Goal: Task Accomplishment & Management: Manage account settings

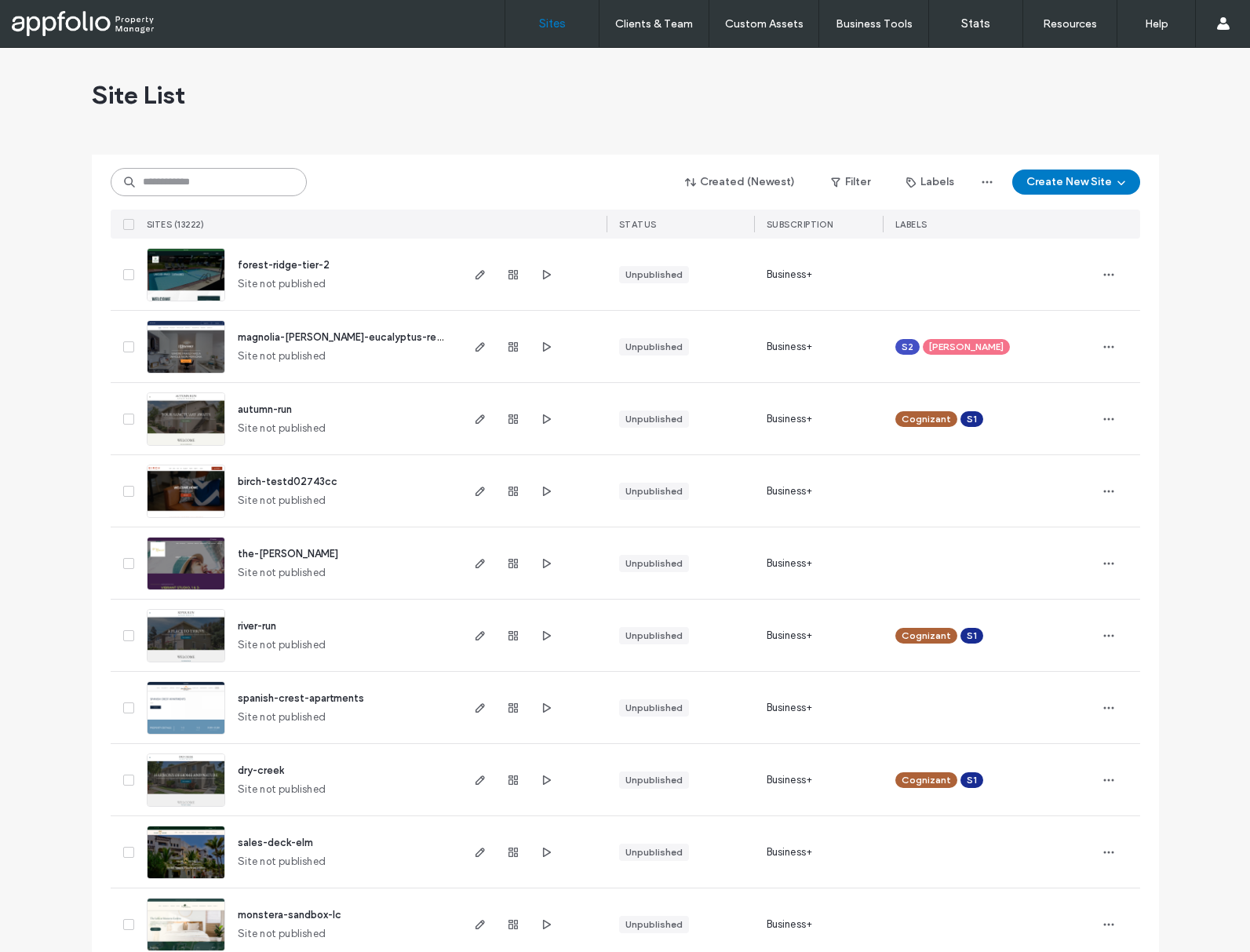
click at [204, 184] on input at bounding box center [208, 183] width 196 height 29
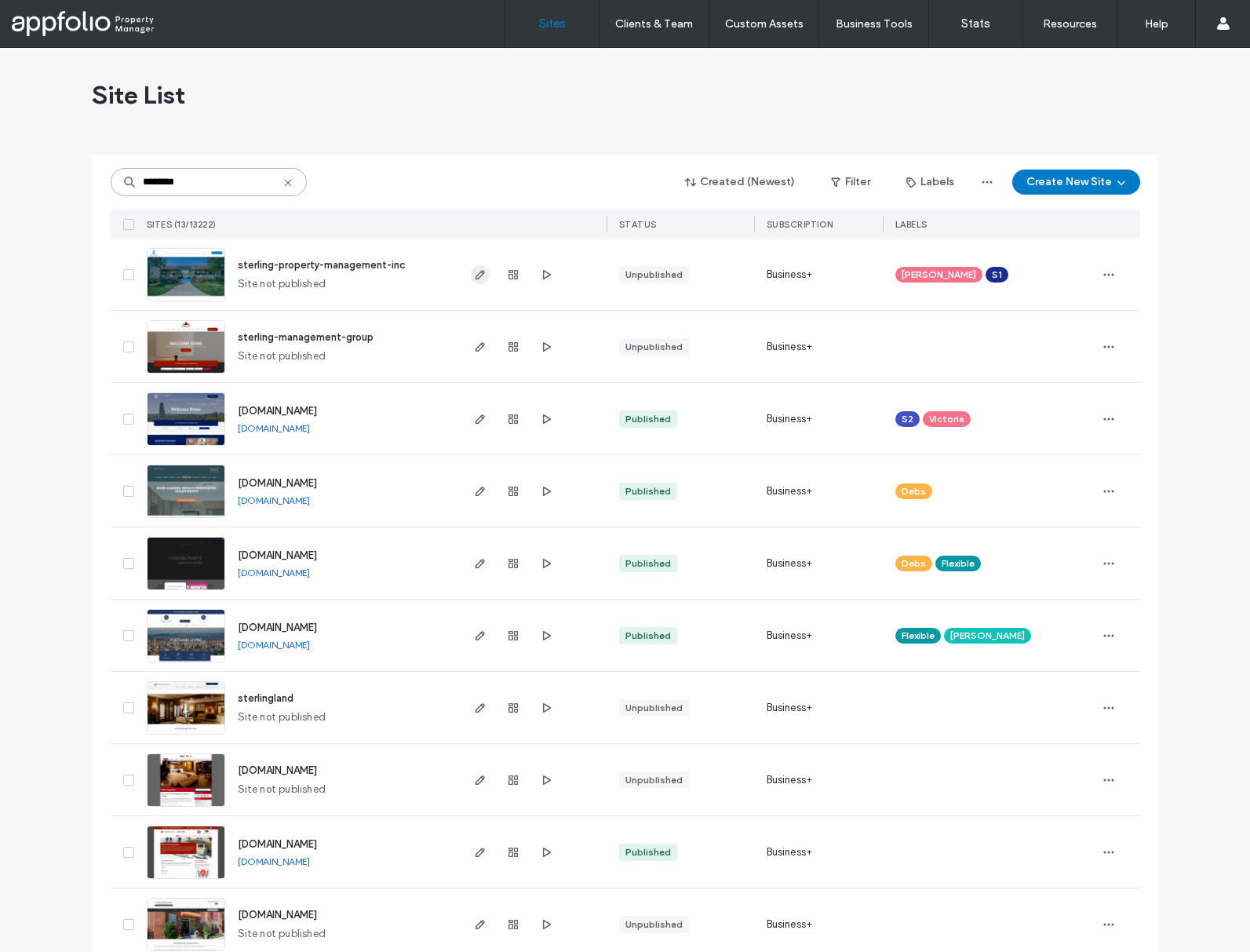
type input "********"
click at [474, 275] on icon "button" at bounding box center [480, 274] width 12 height 12
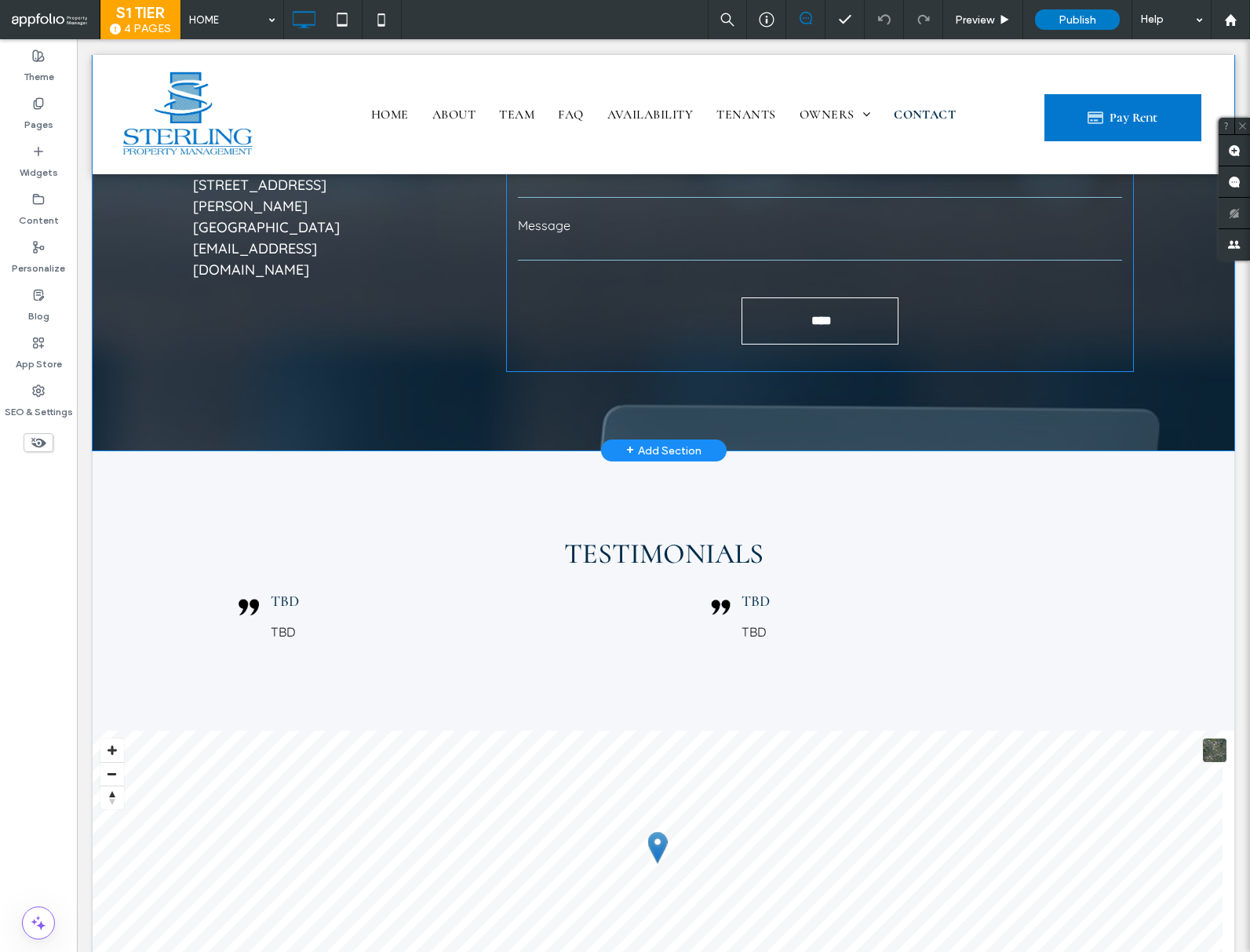
scroll to position [4232, 0]
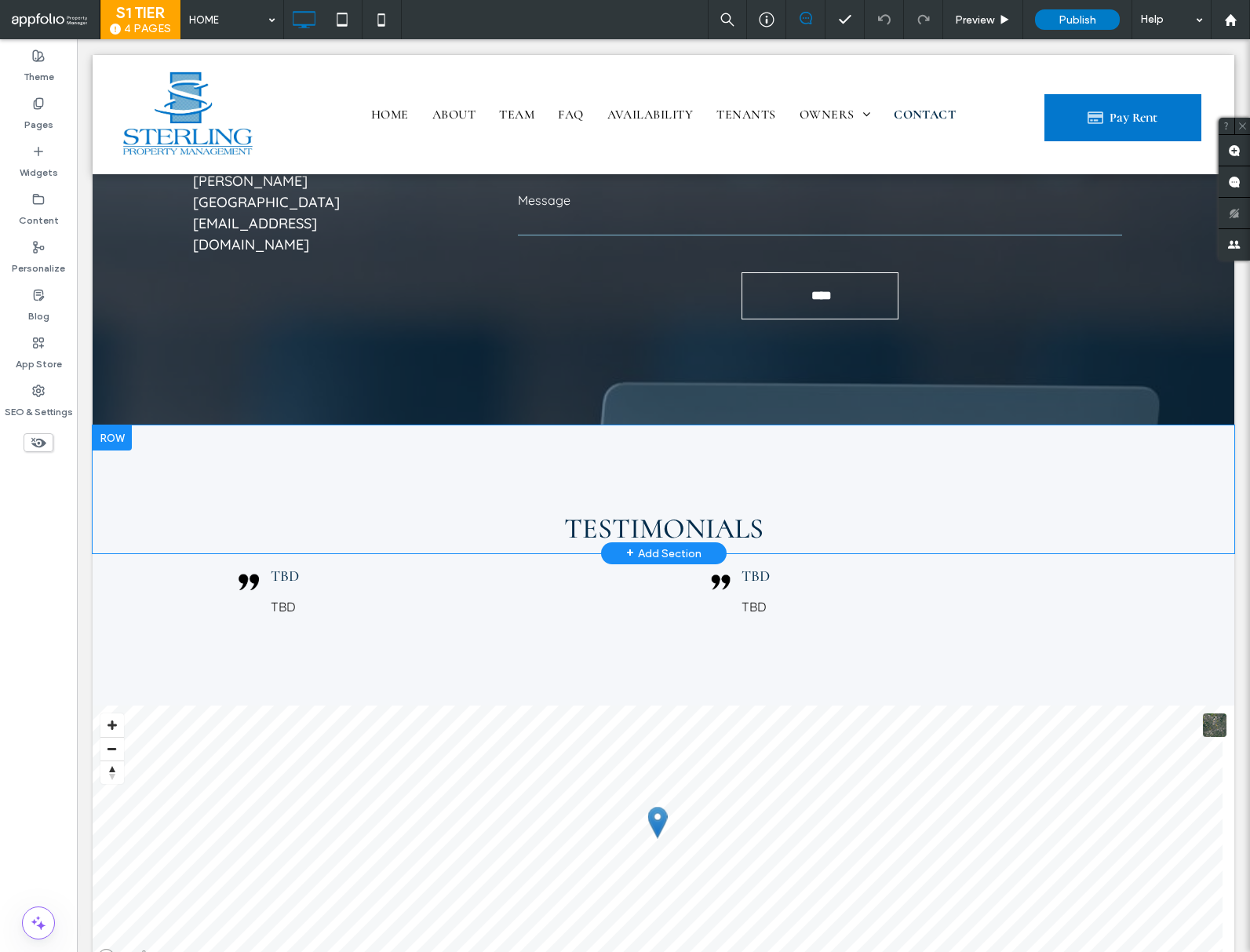
click at [664, 543] on div "+ Add Section" at bounding box center [663, 552] width 75 height 20
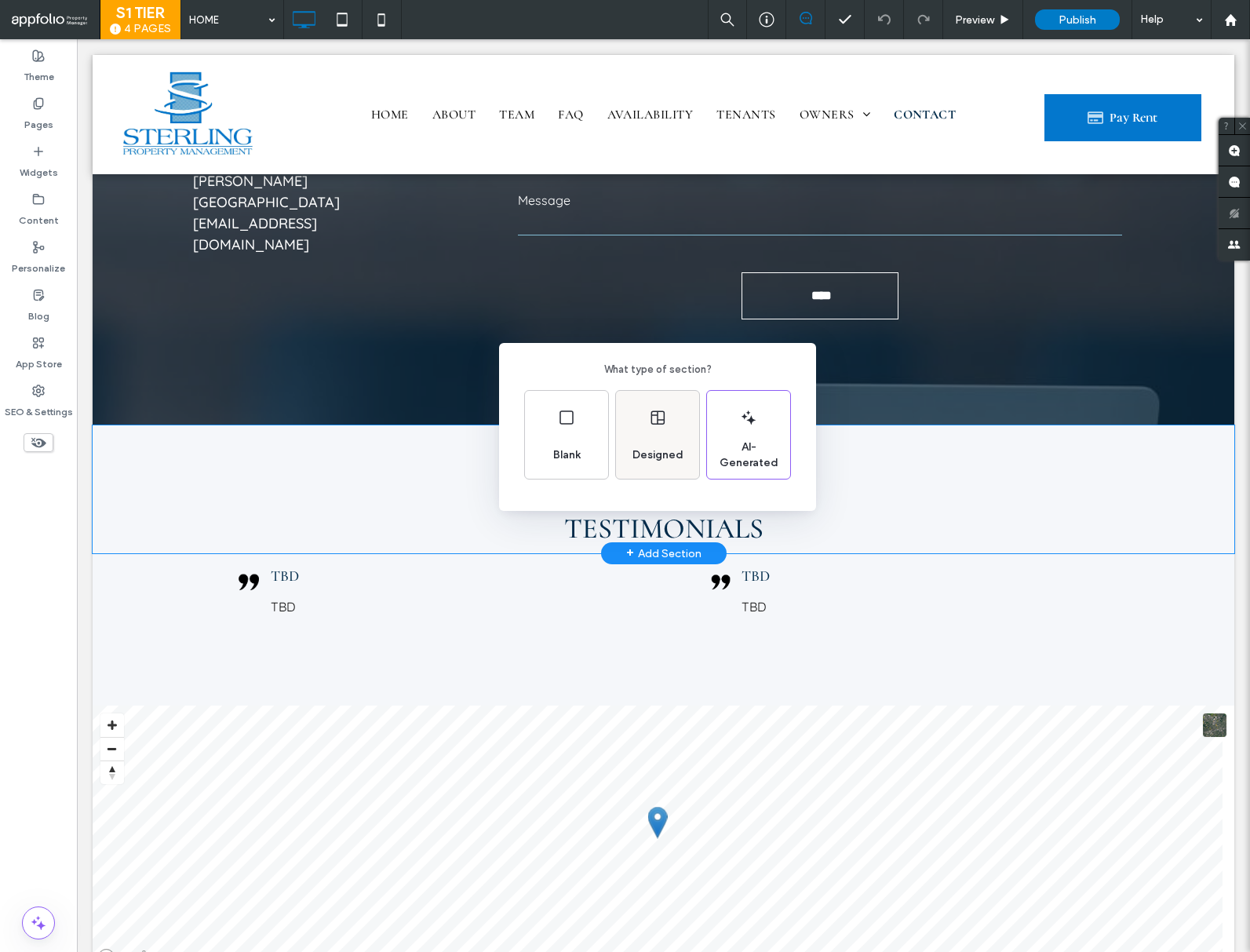
click at [645, 466] on div "Designed" at bounding box center [657, 455] width 64 height 34
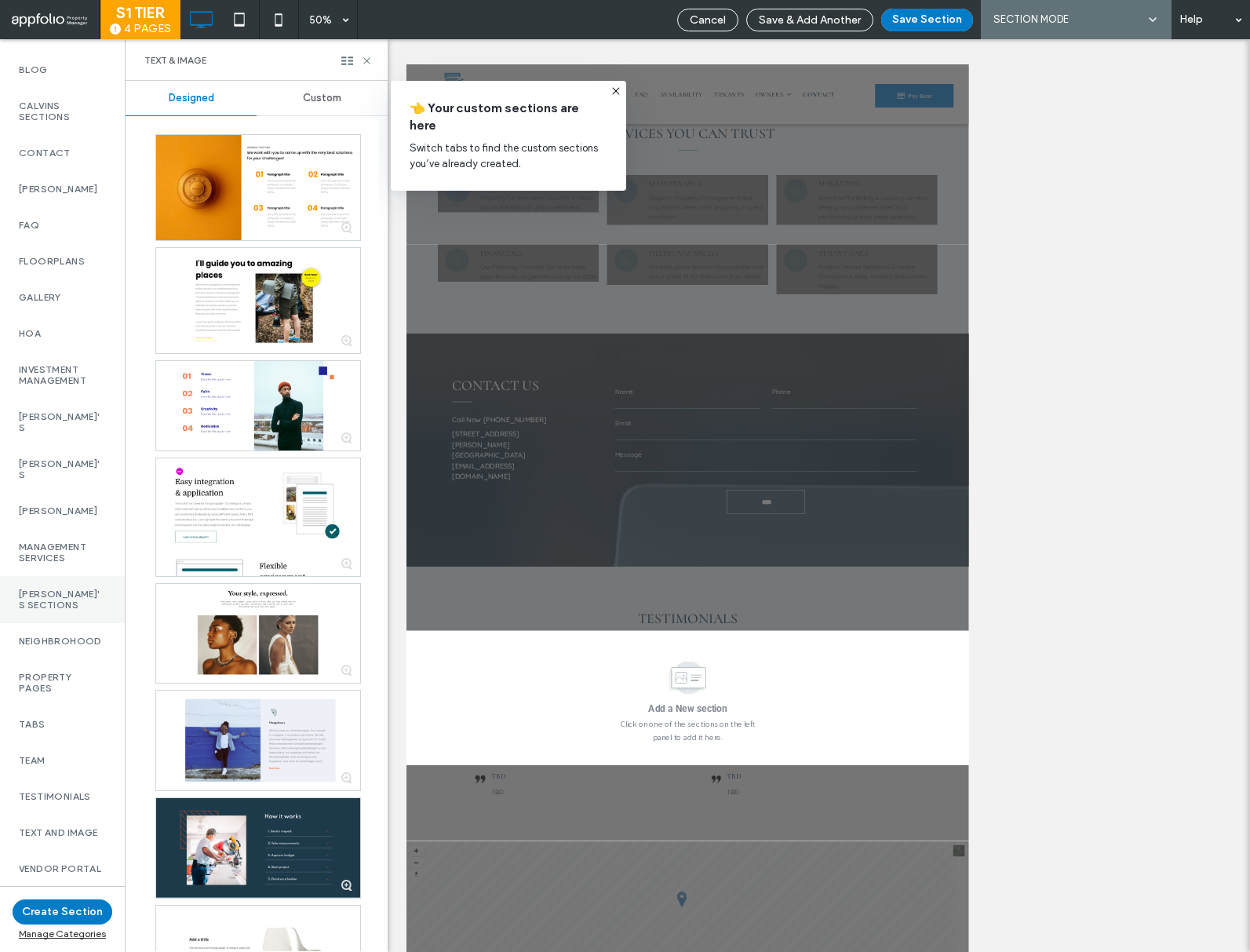
scroll to position [931, 0]
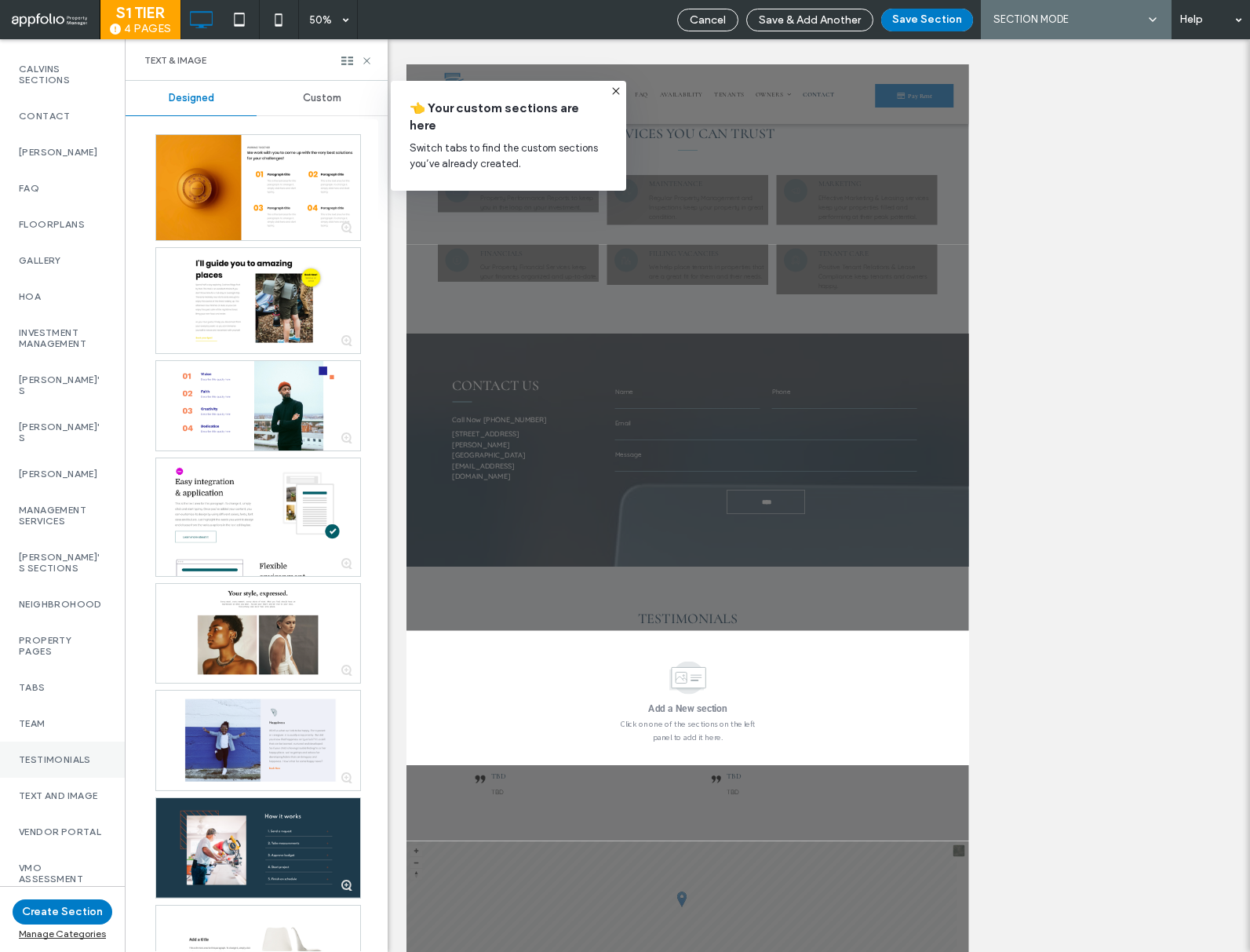
click at [87, 753] on div "Testimonials" at bounding box center [62, 760] width 125 height 36
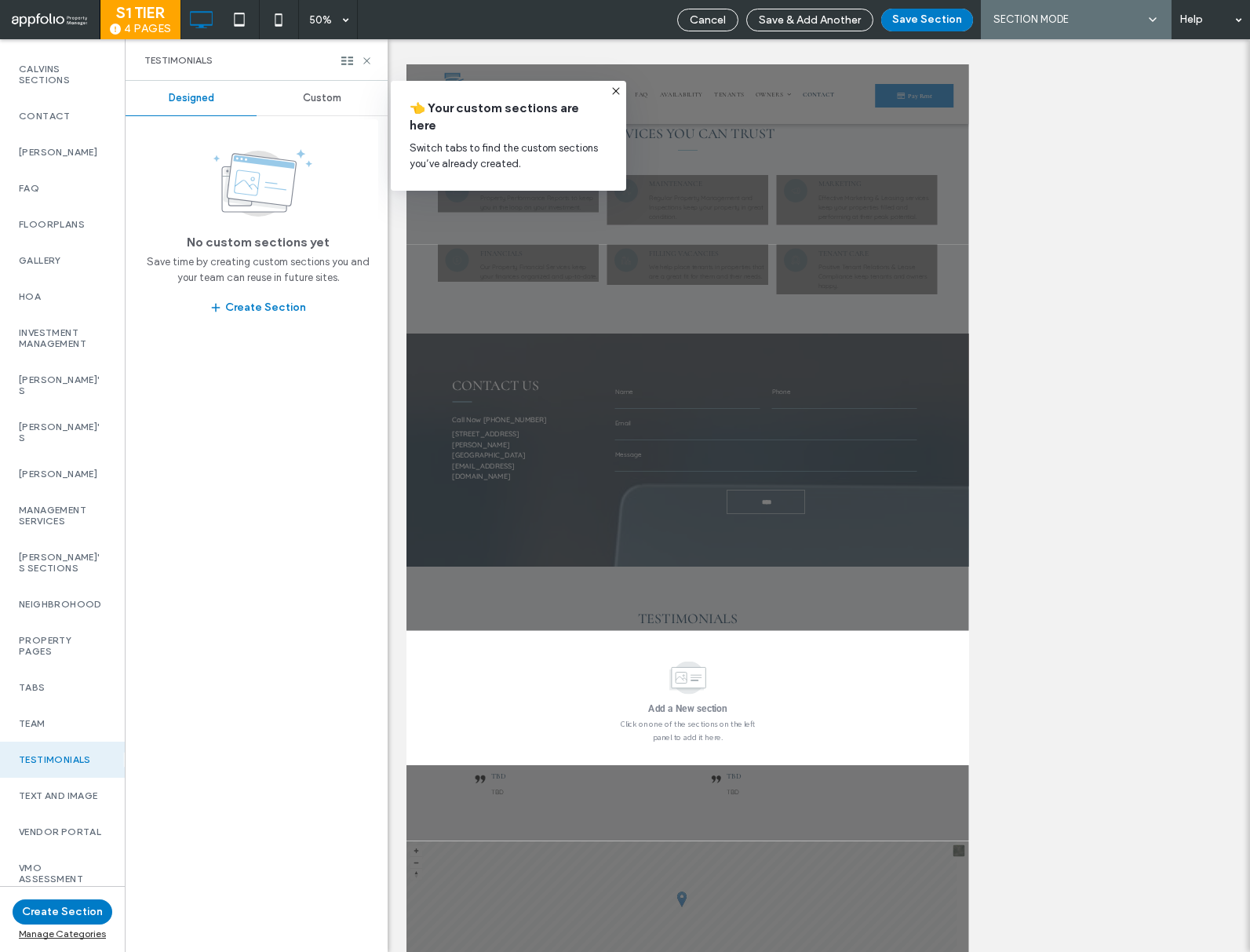
click at [342, 102] on div "Custom" at bounding box center [322, 98] width 131 height 34
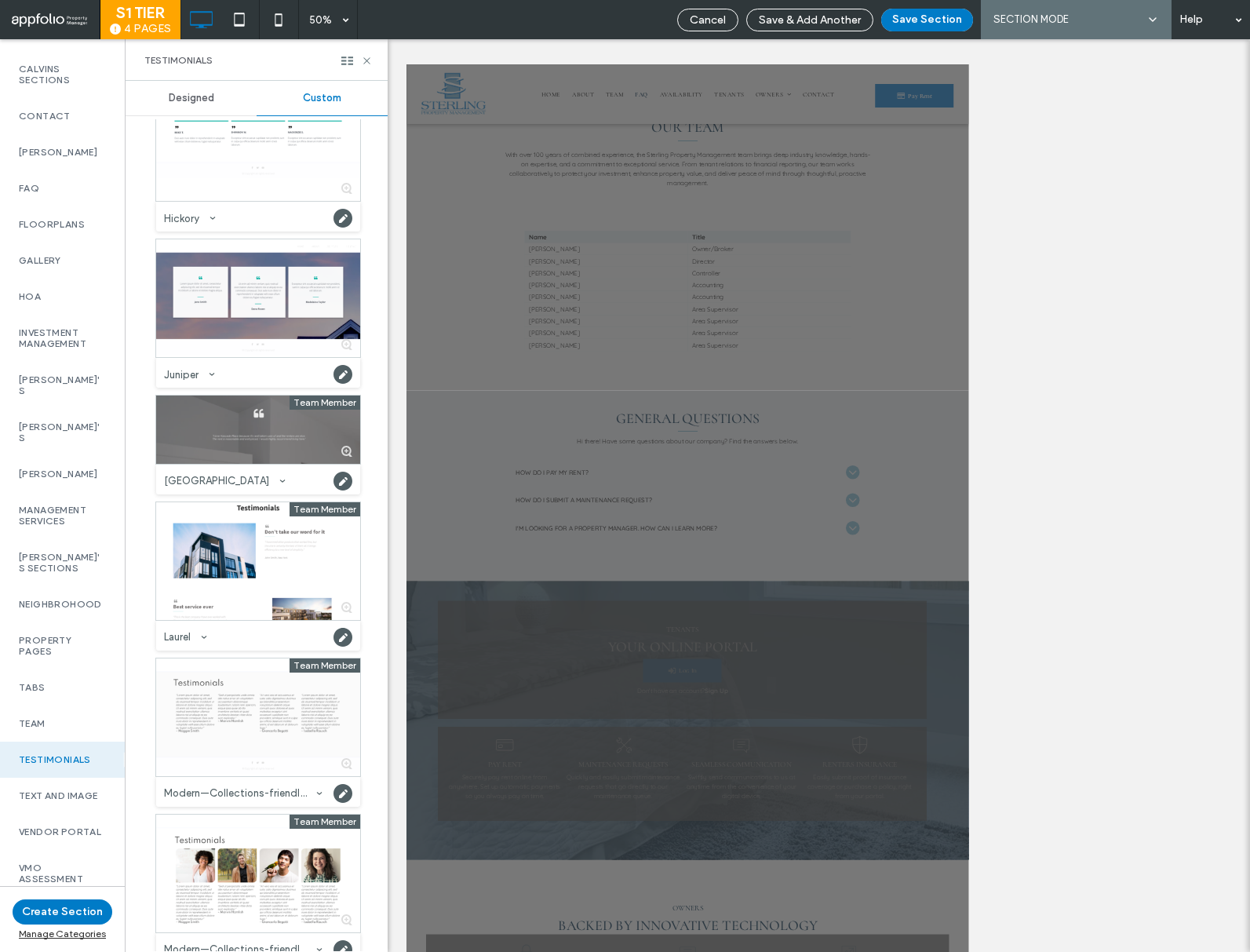
scroll to position [477, 0]
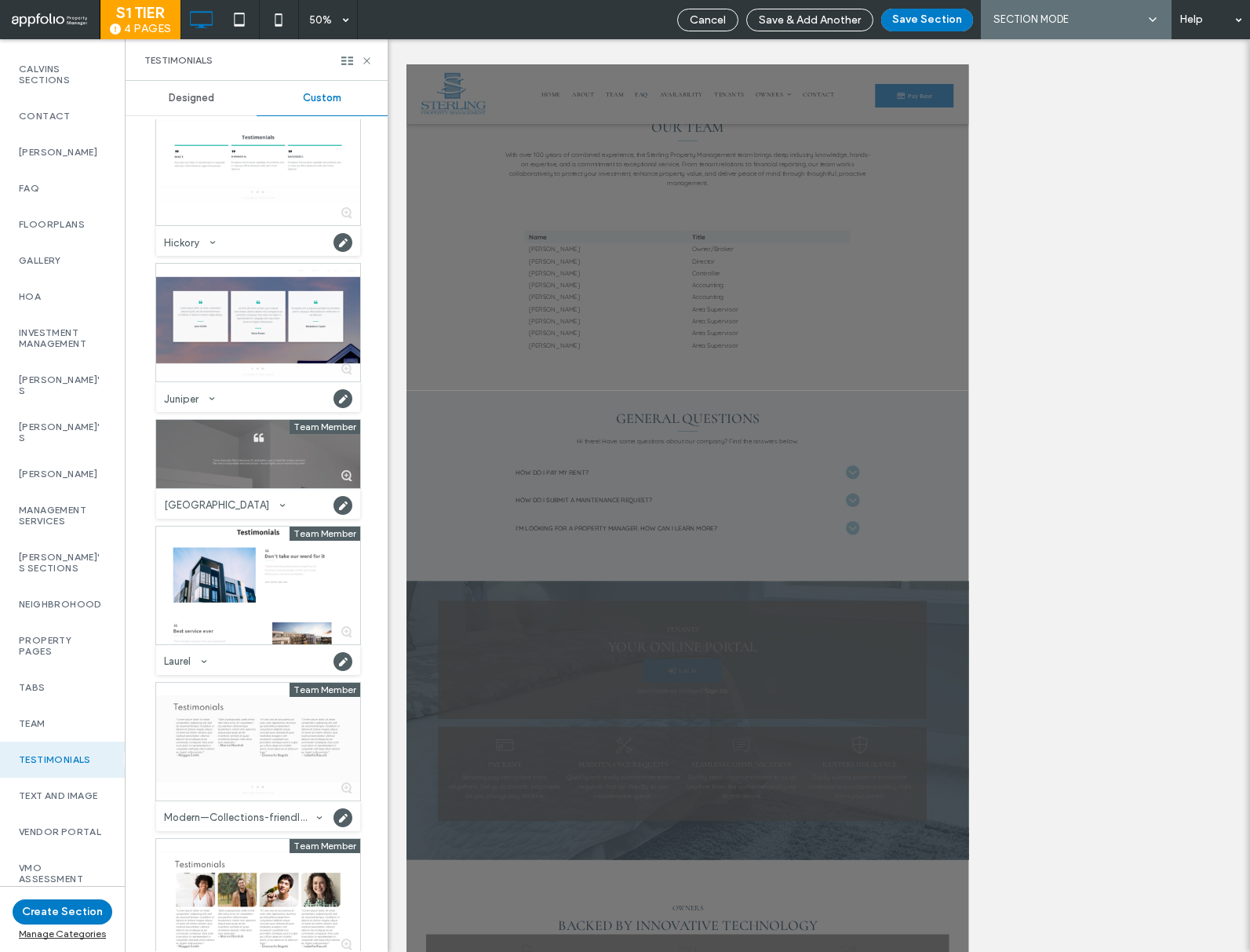
click at [240, 442] on div at bounding box center [258, 453] width 205 height 68
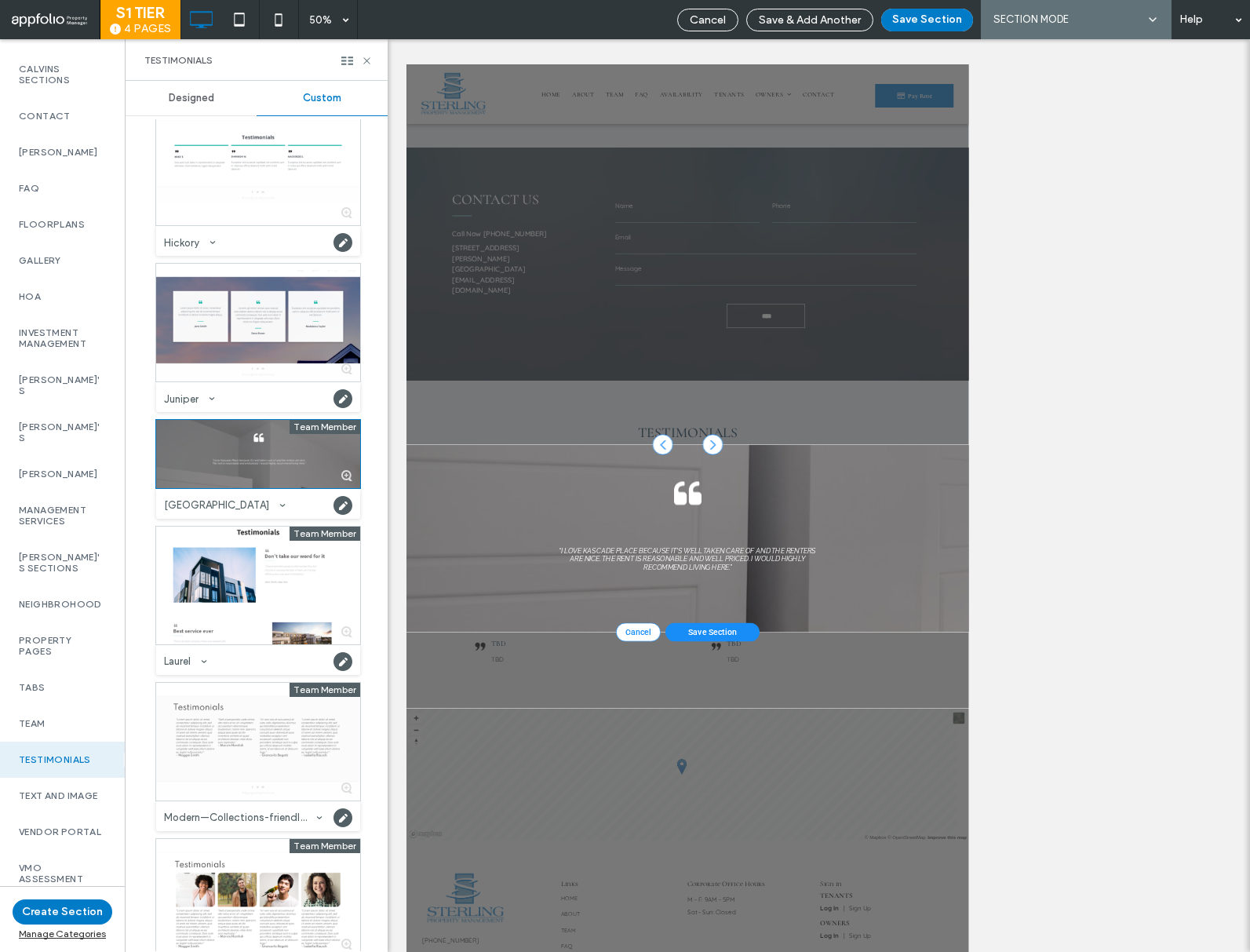
scroll to position [3973, 0]
click at [916, 17] on button "Save Section" at bounding box center [927, 20] width 92 height 23
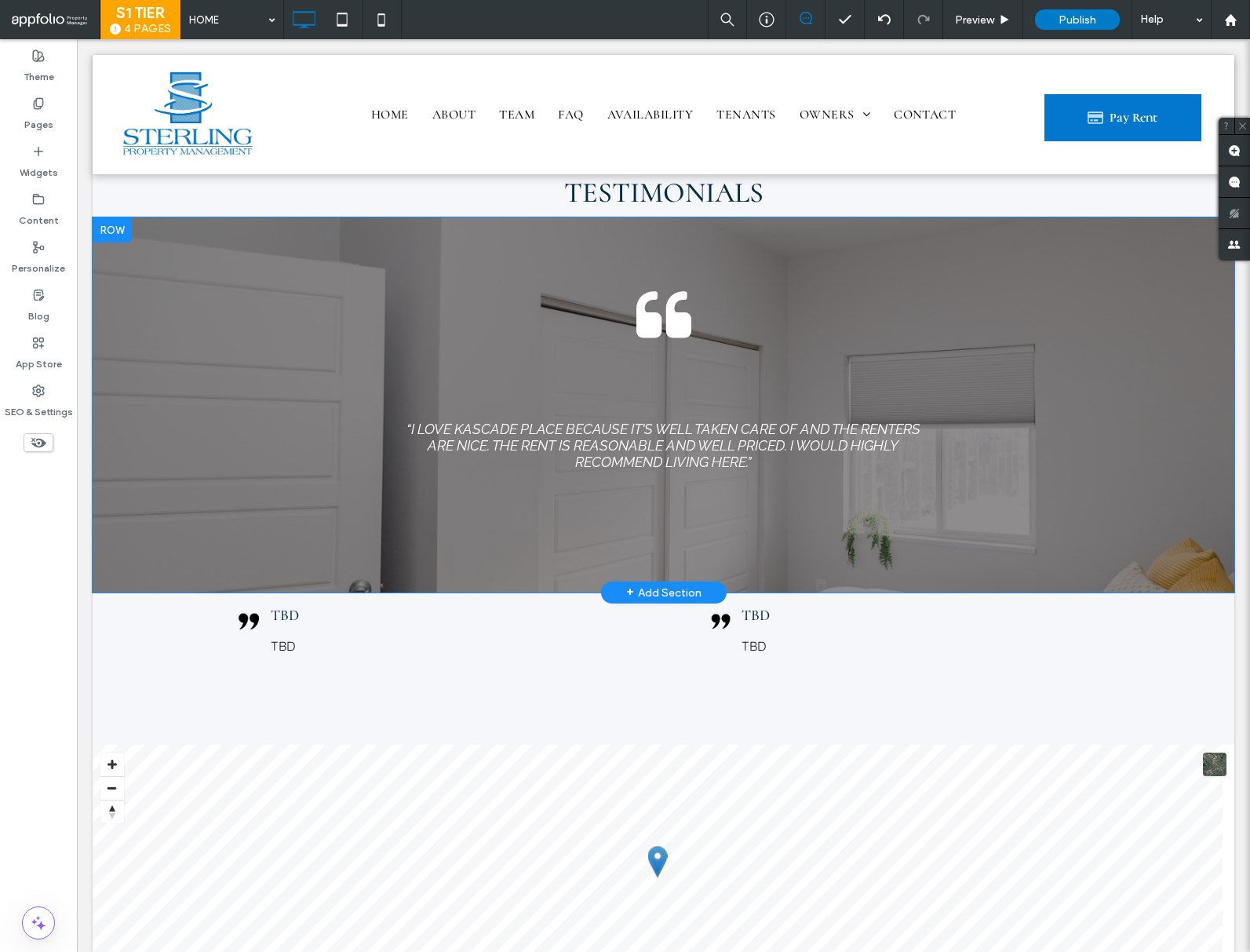
scroll to position [4337, 0]
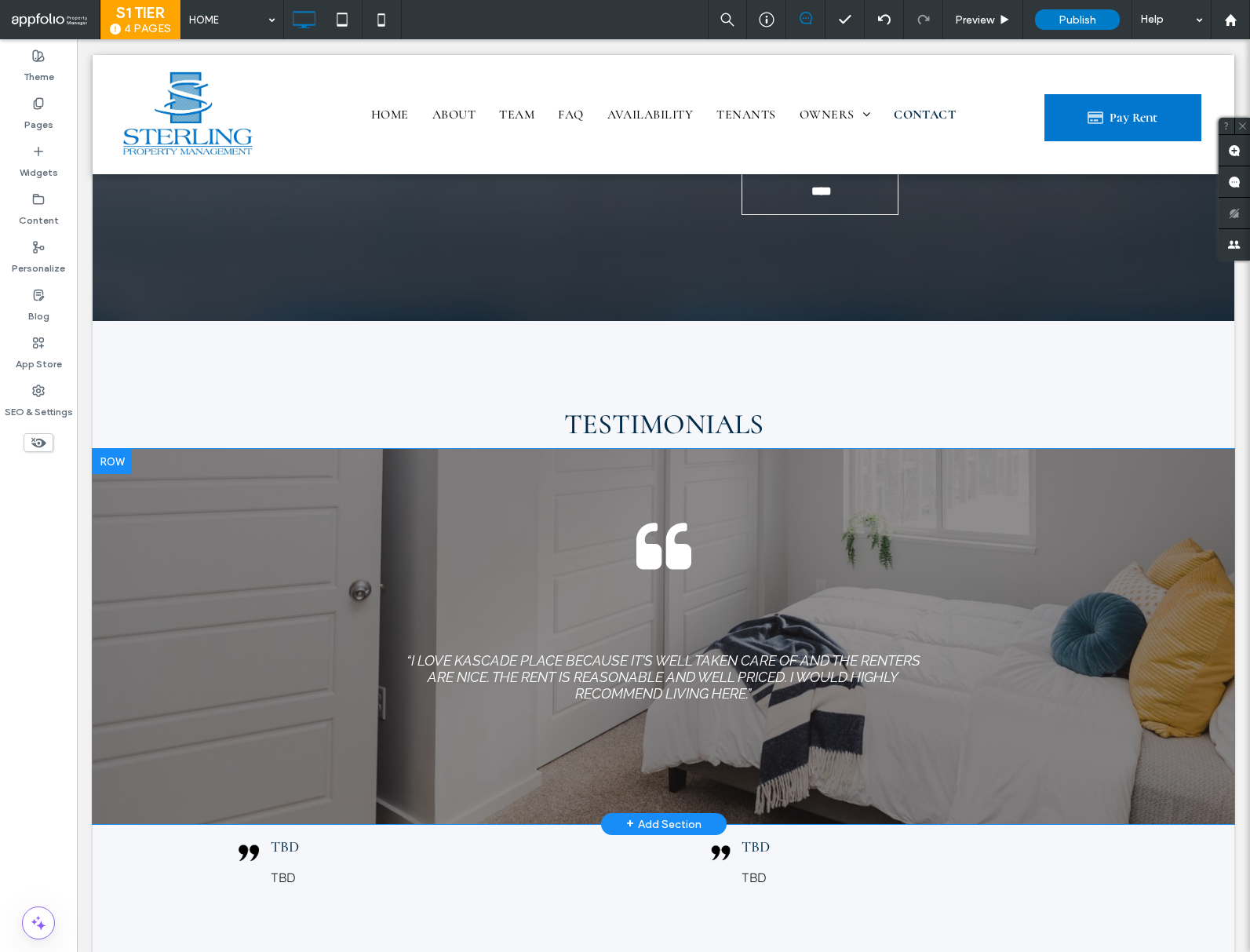
click at [119, 449] on div at bounding box center [112, 462] width 39 height 25
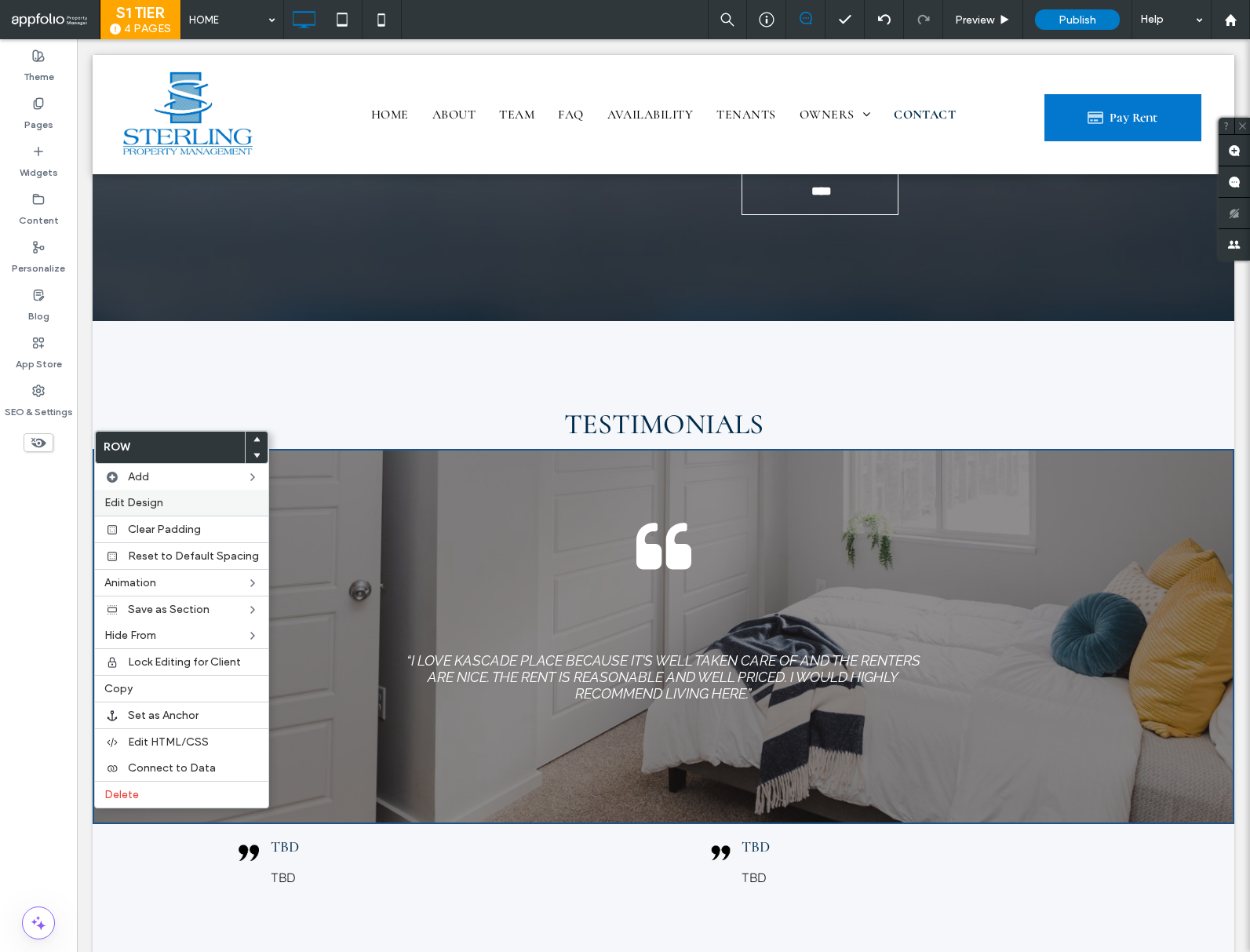
click at [177, 503] on label "Edit Design" at bounding box center [182, 503] width 155 height 13
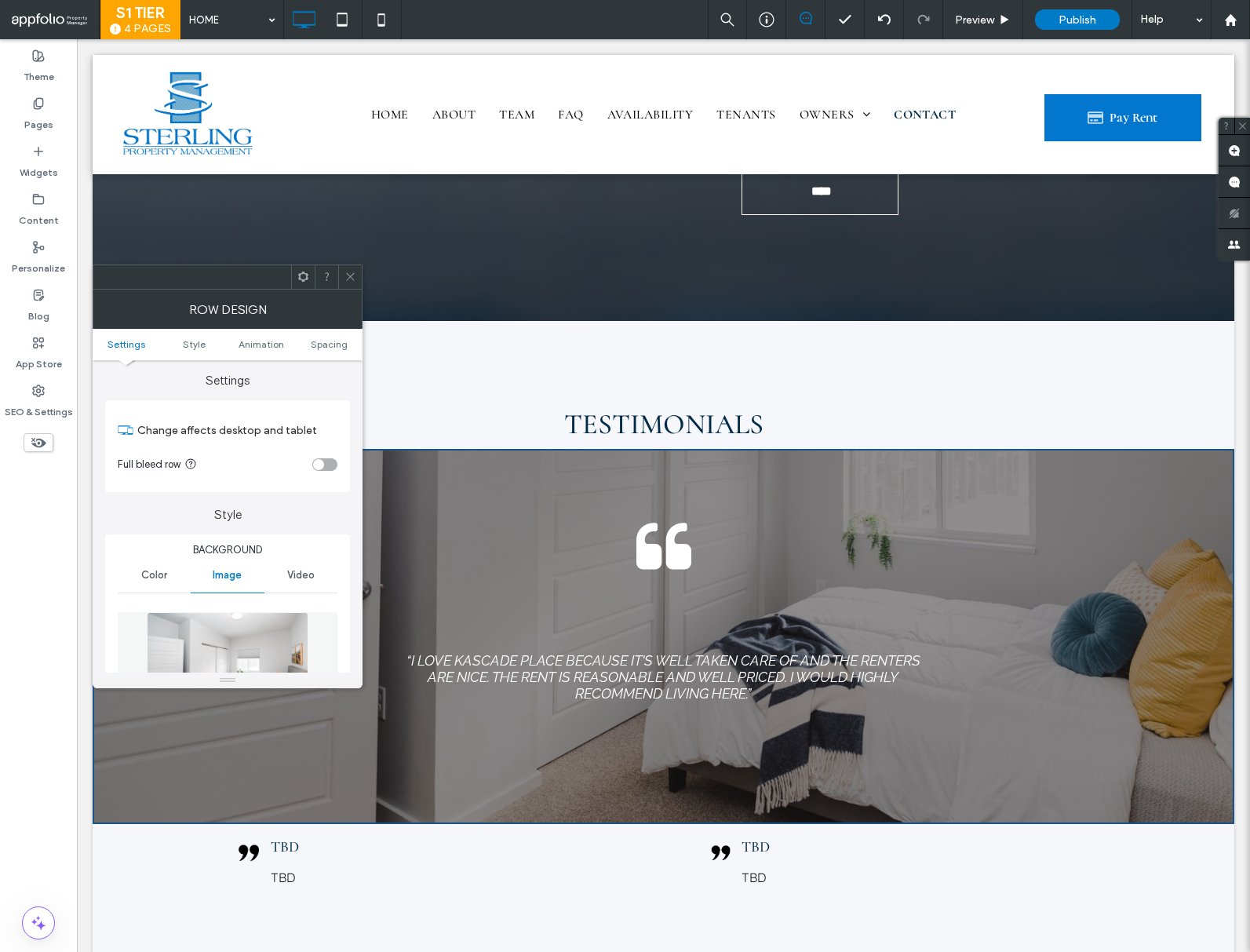
scroll to position [3, 0]
click at [145, 577] on span "Color" at bounding box center [154, 574] width 26 height 12
click at [331, 605] on div "rgb(30, 35, 39)" at bounding box center [327, 615] width 21 height 21
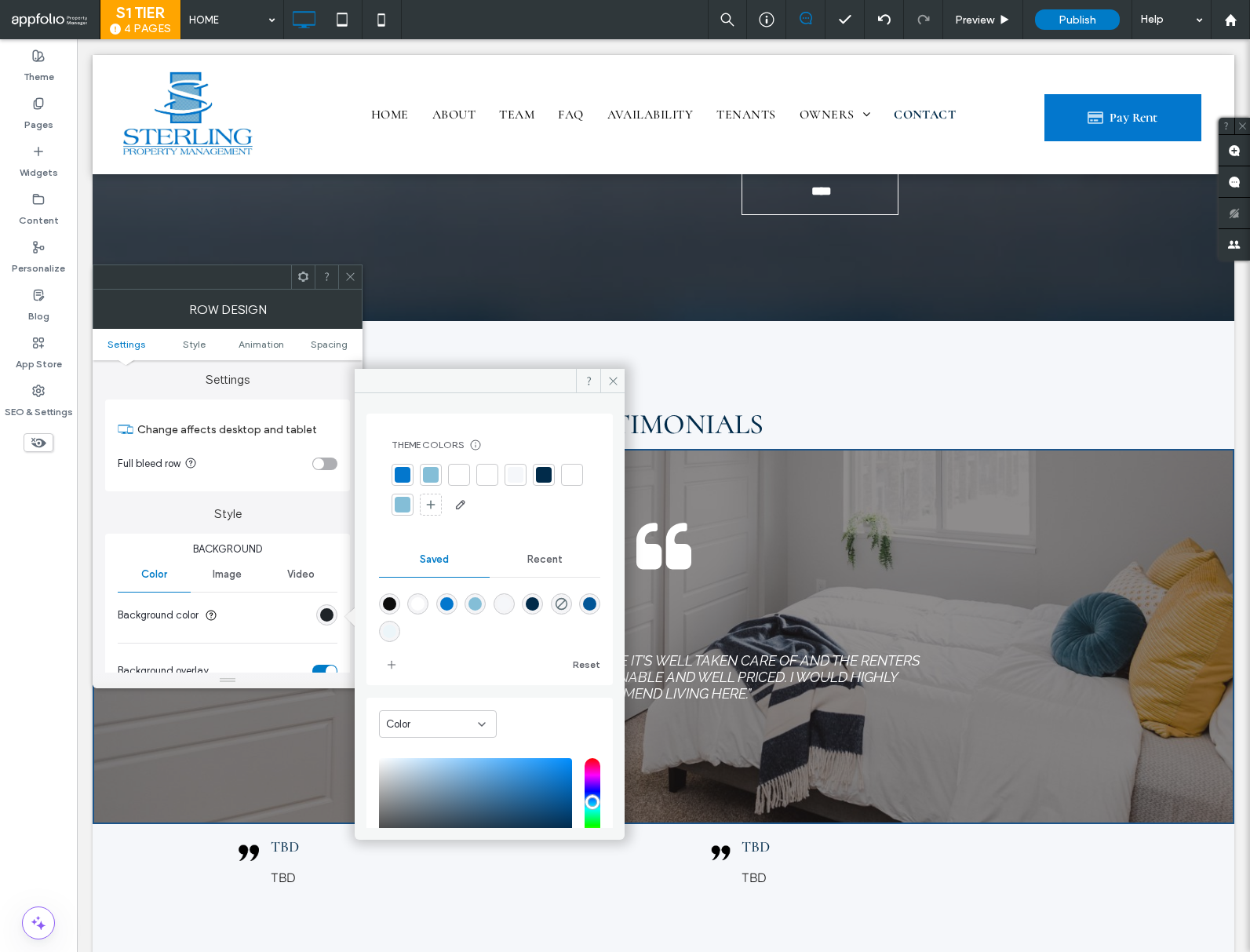
click at [542, 474] on div at bounding box center [544, 475] width 15 height 15
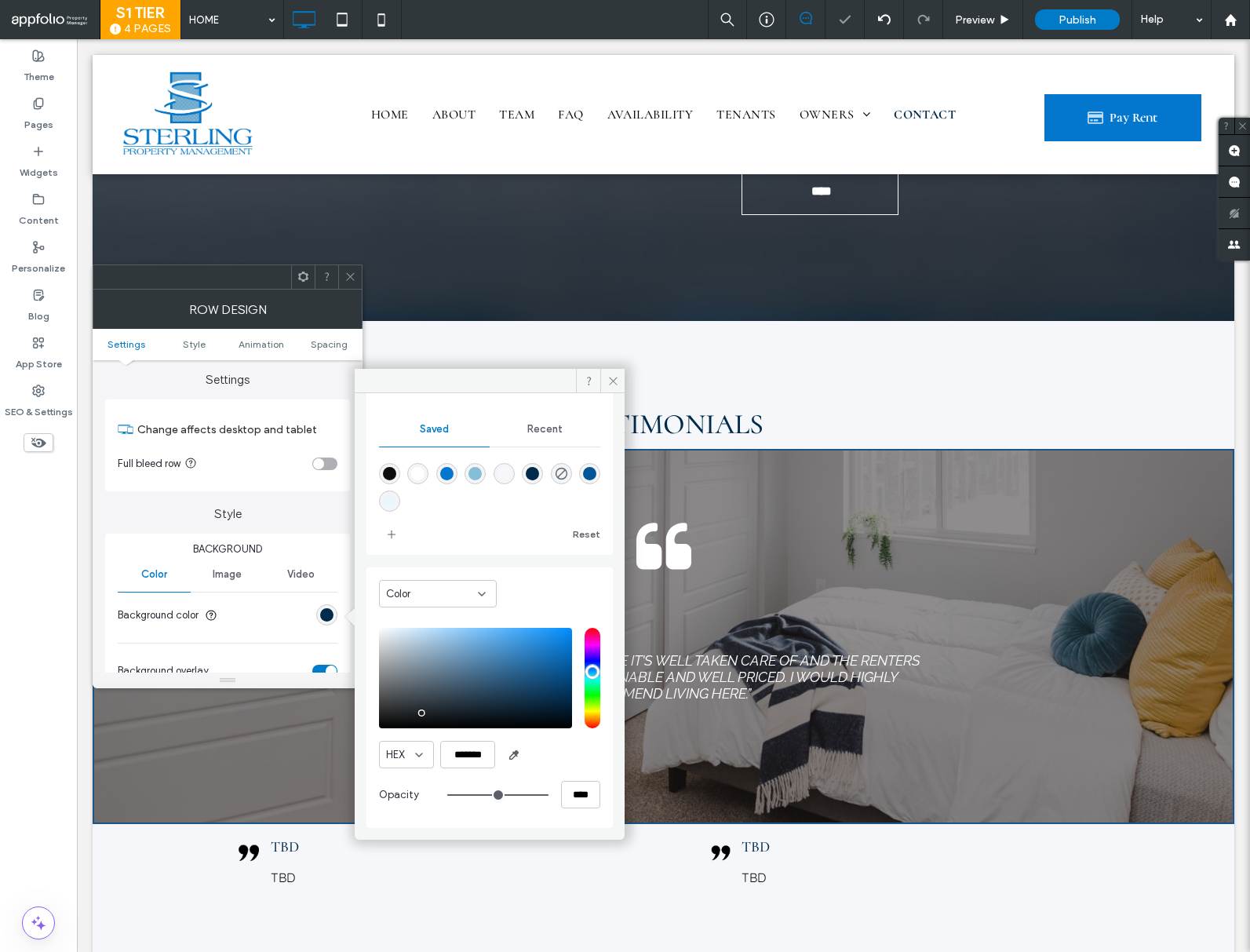
type input "****"
drag, startPoint x: 532, startPoint y: 796, endPoint x: 554, endPoint y: 792, distance: 22.4
click at [549, 796] on input "range" at bounding box center [498, 797] width 101 height 2
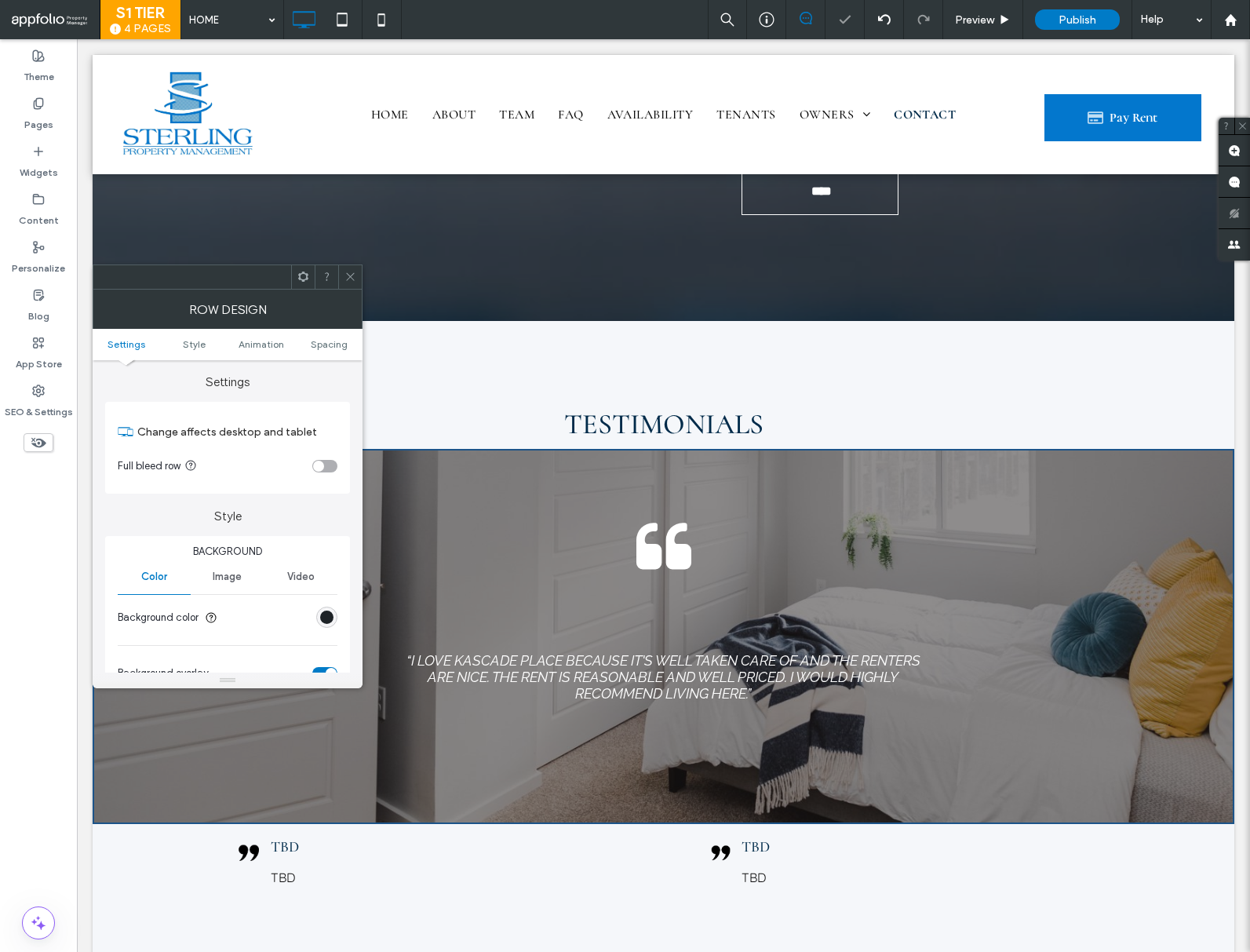
scroll to position [0, 0]
click at [291, 577] on span "Video" at bounding box center [301, 577] width 28 height 12
click at [241, 580] on span "Image" at bounding box center [227, 577] width 29 height 12
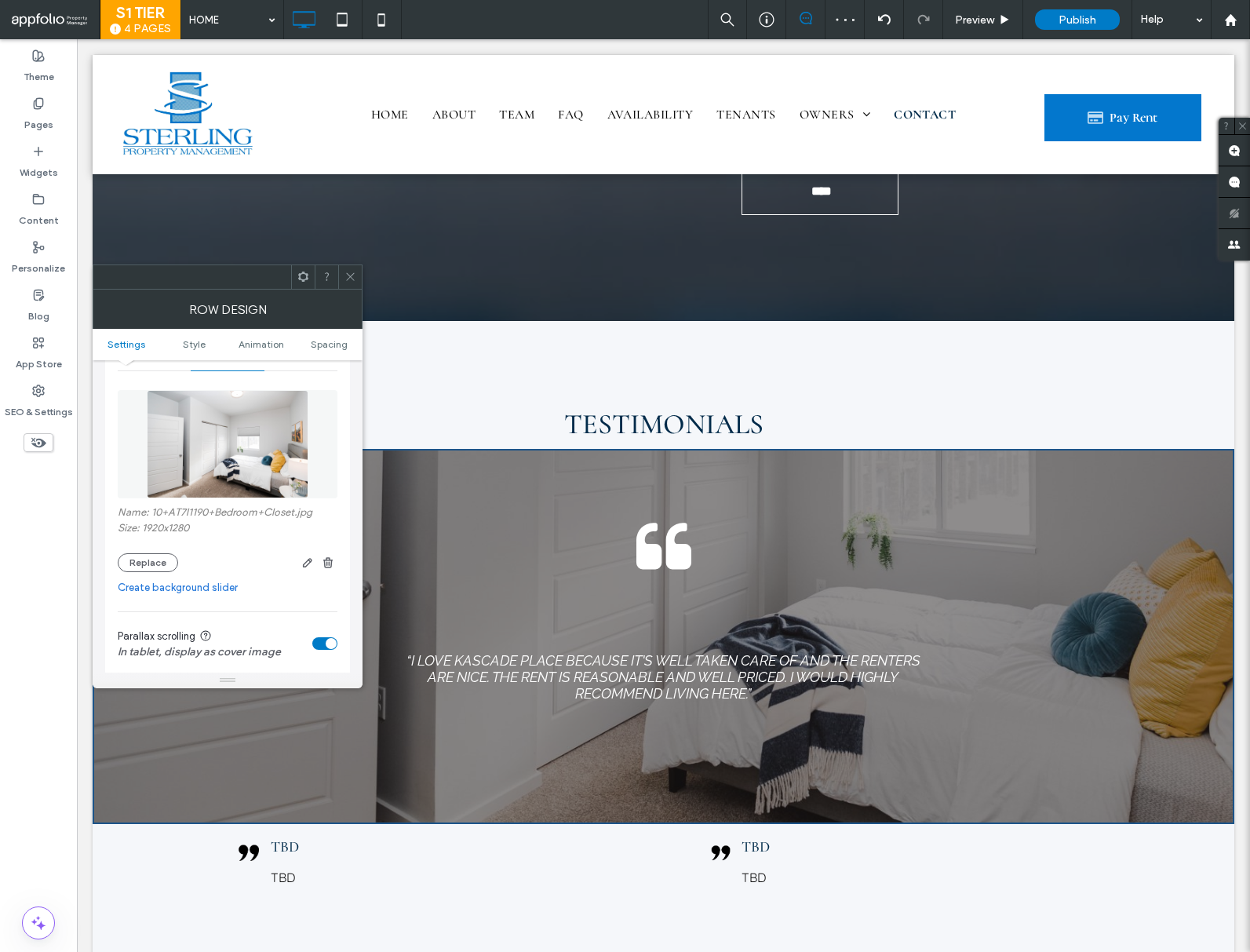
scroll to position [276, 0]
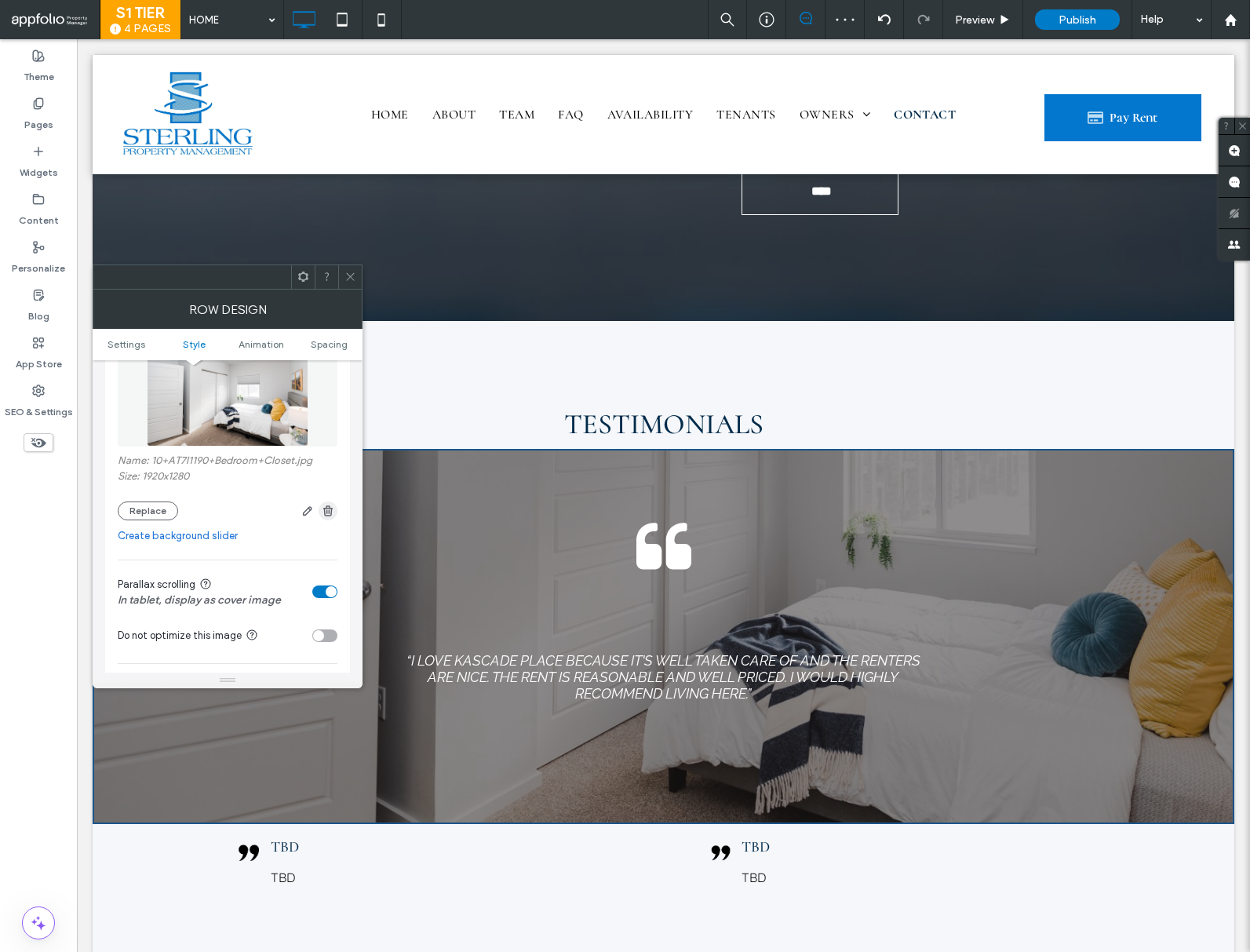
click at [332, 511] on icon "button" at bounding box center [328, 510] width 12 height 12
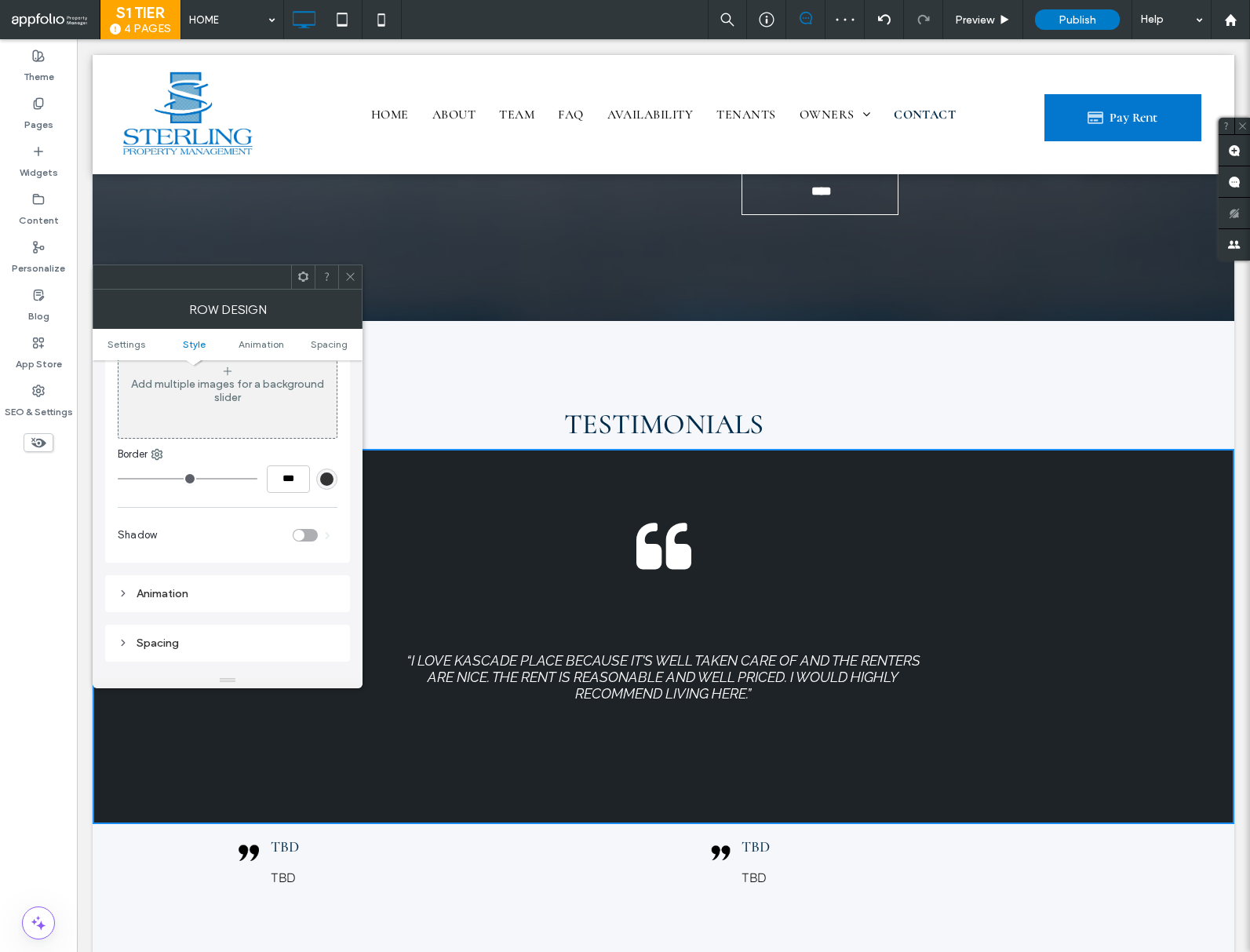
click at [354, 274] on icon at bounding box center [350, 276] width 11 height 11
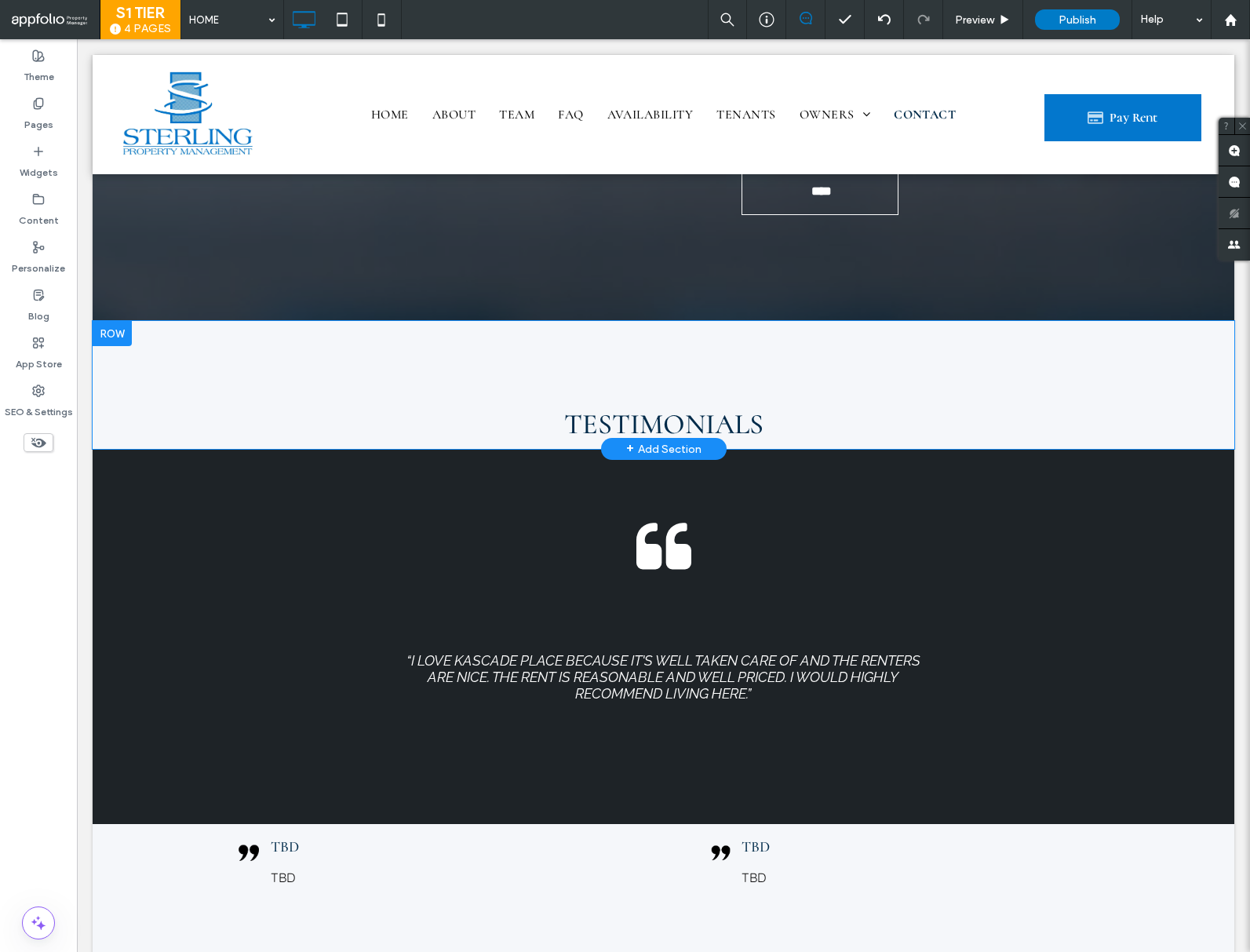
click at [114, 321] on div at bounding box center [112, 334] width 39 height 25
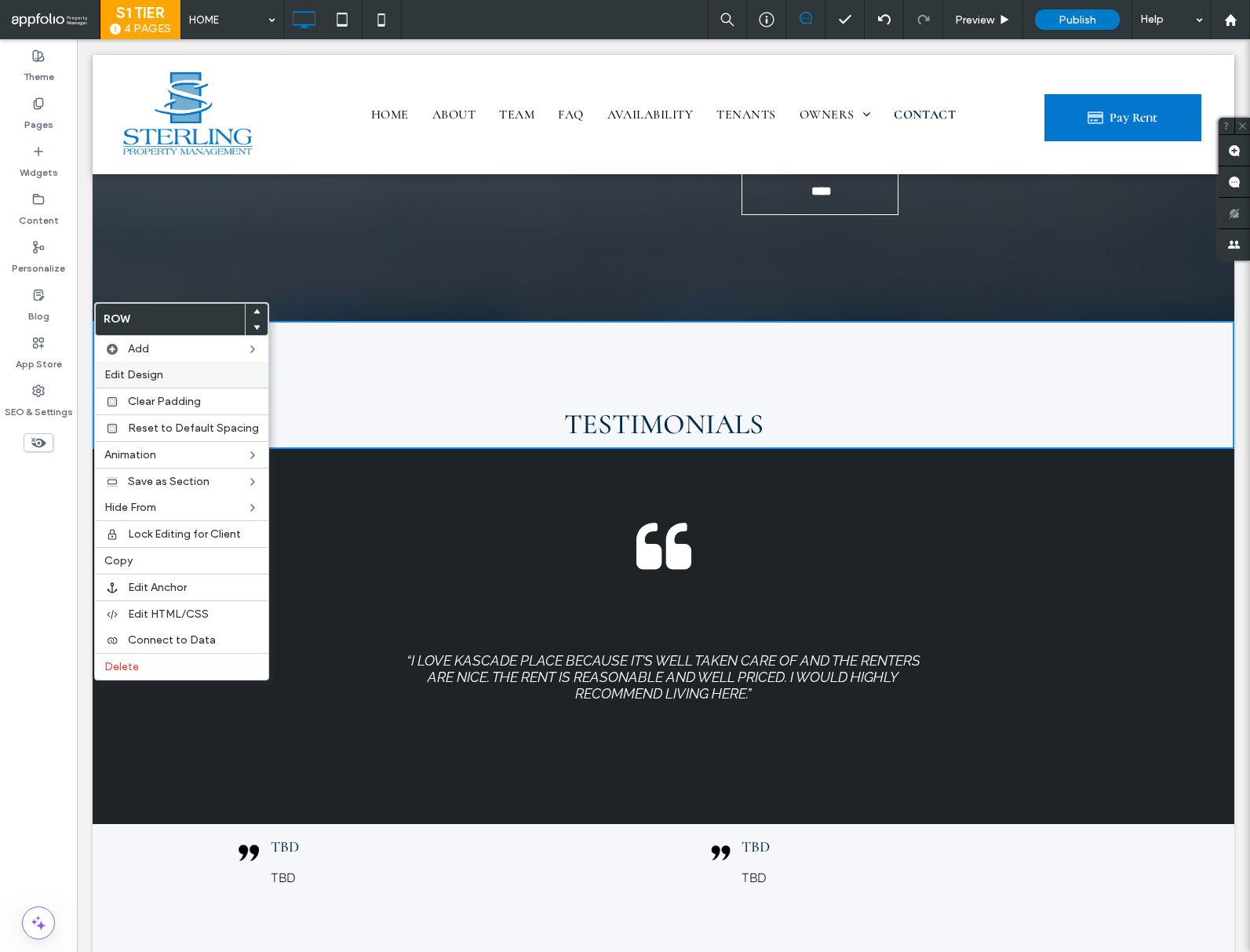
click at [151, 378] on span "Edit Design" at bounding box center [134, 375] width 59 height 13
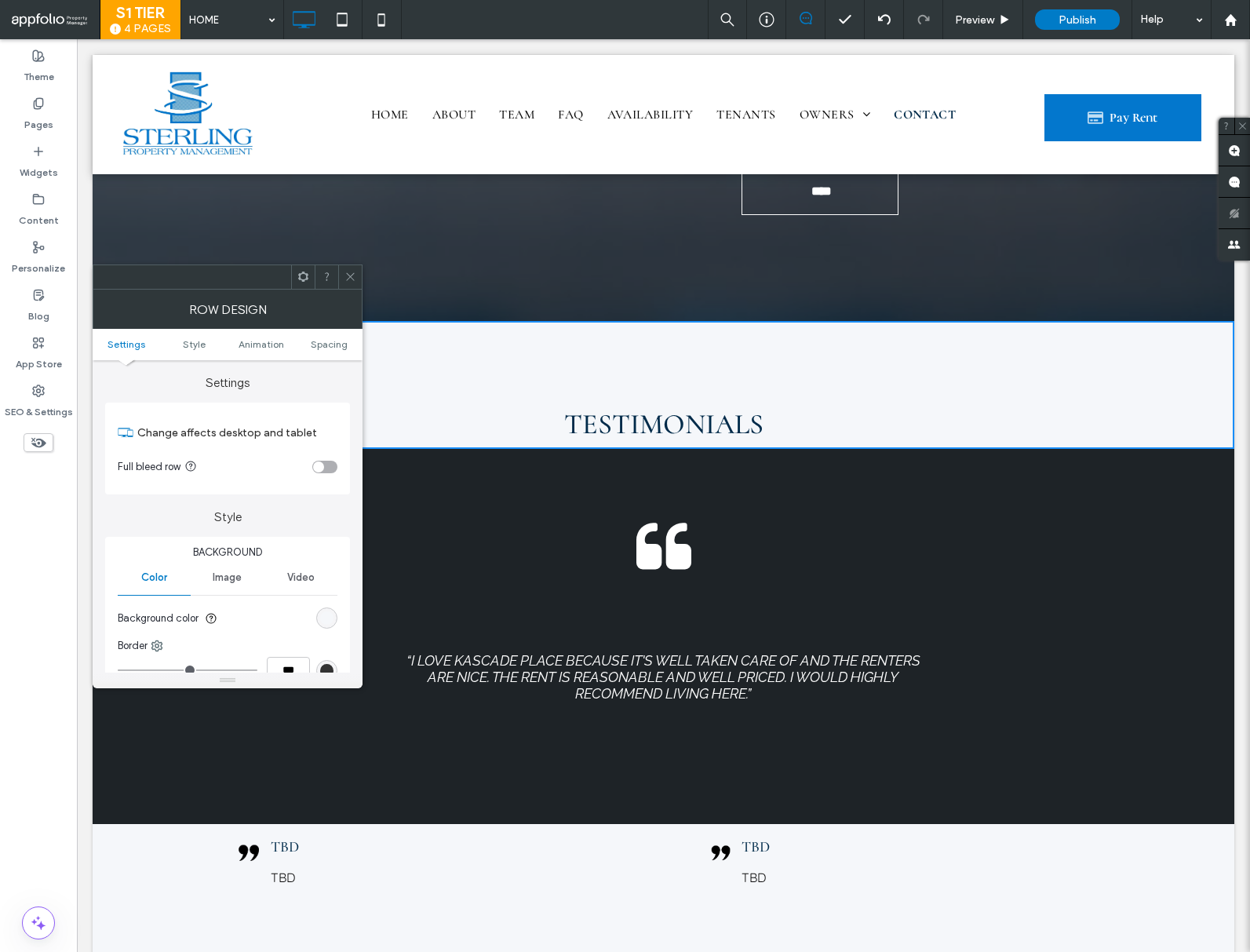
click at [326, 628] on div "rgb(245, 247, 250)" at bounding box center [327, 618] width 21 height 21
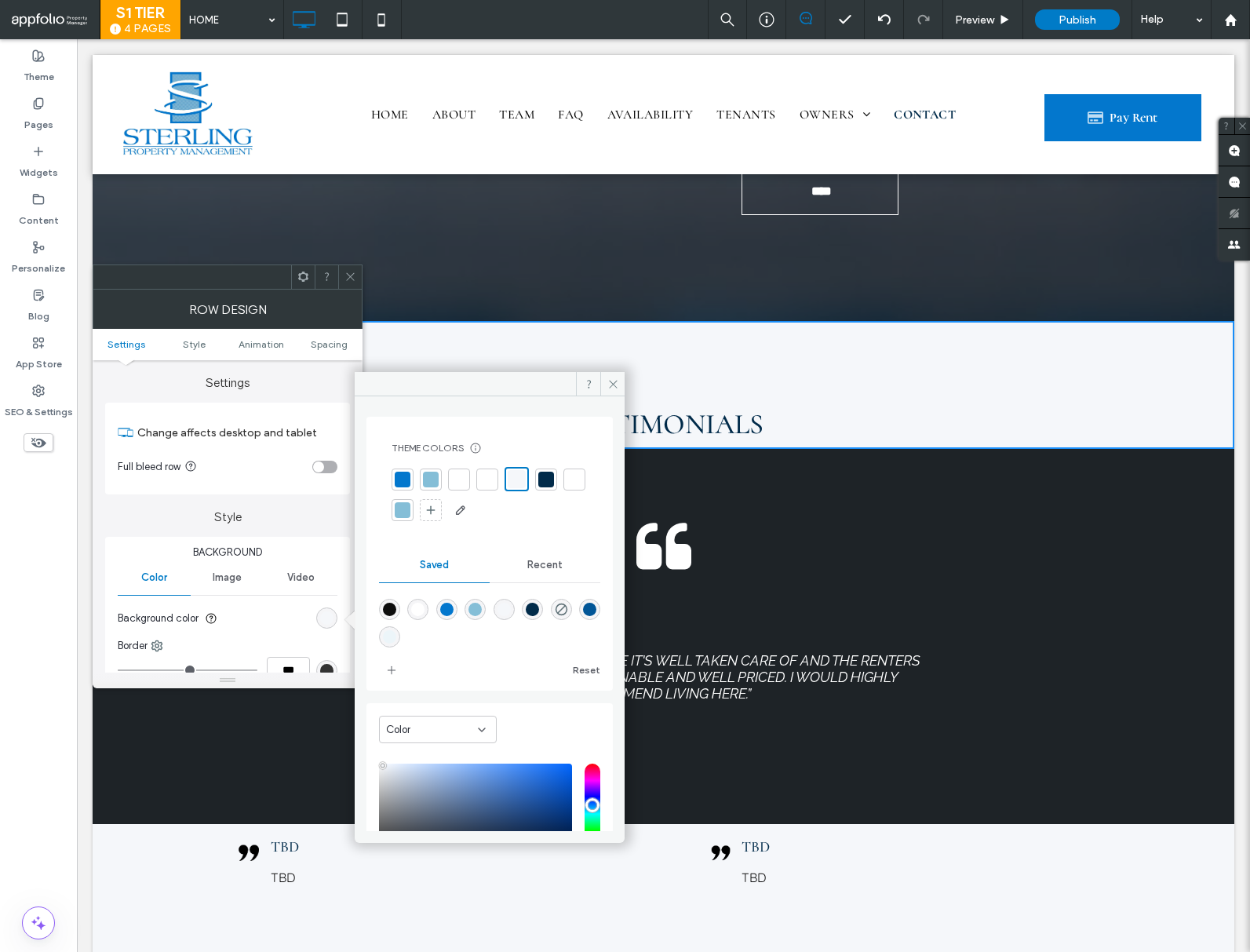
click at [547, 479] on div at bounding box center [546, 480] width 15 height 15
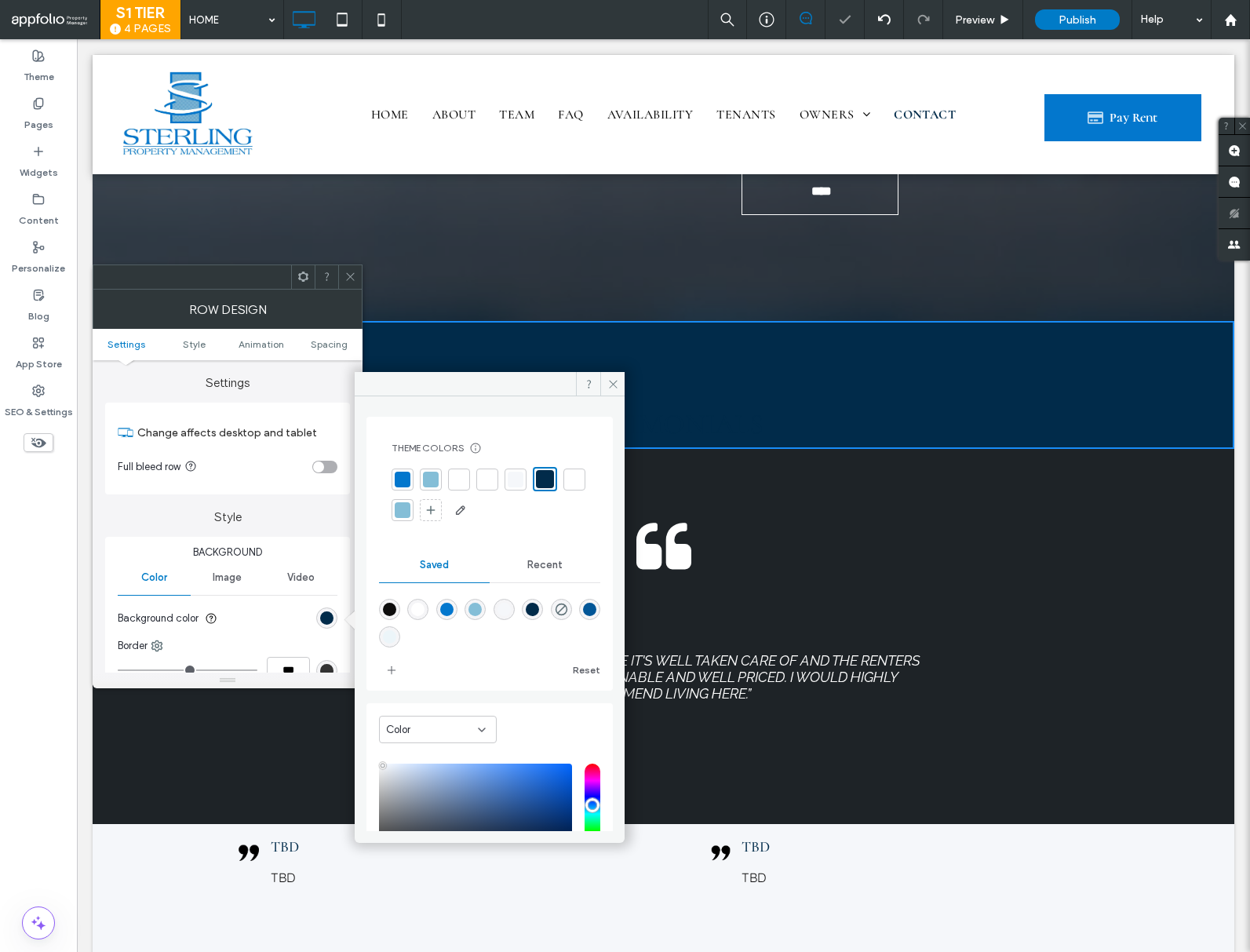
click at [356, 279] on icon at bounding box center [350, 276] width 11 height 11
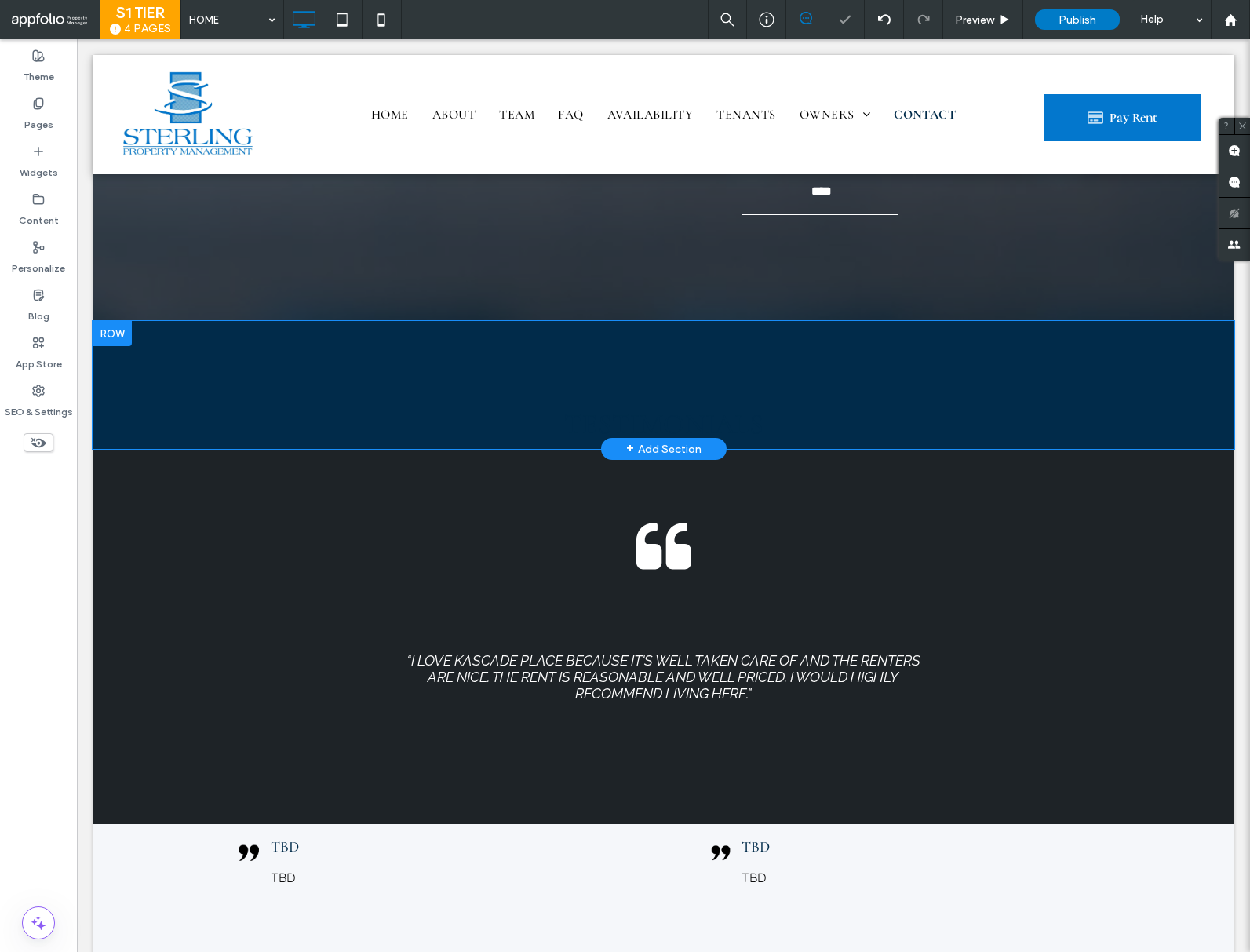
click at [128, 411] on div "Testimonials Click To Paste Click To Paste Row + Add Section" at bounding box center [663, 385] width 1142 height 128
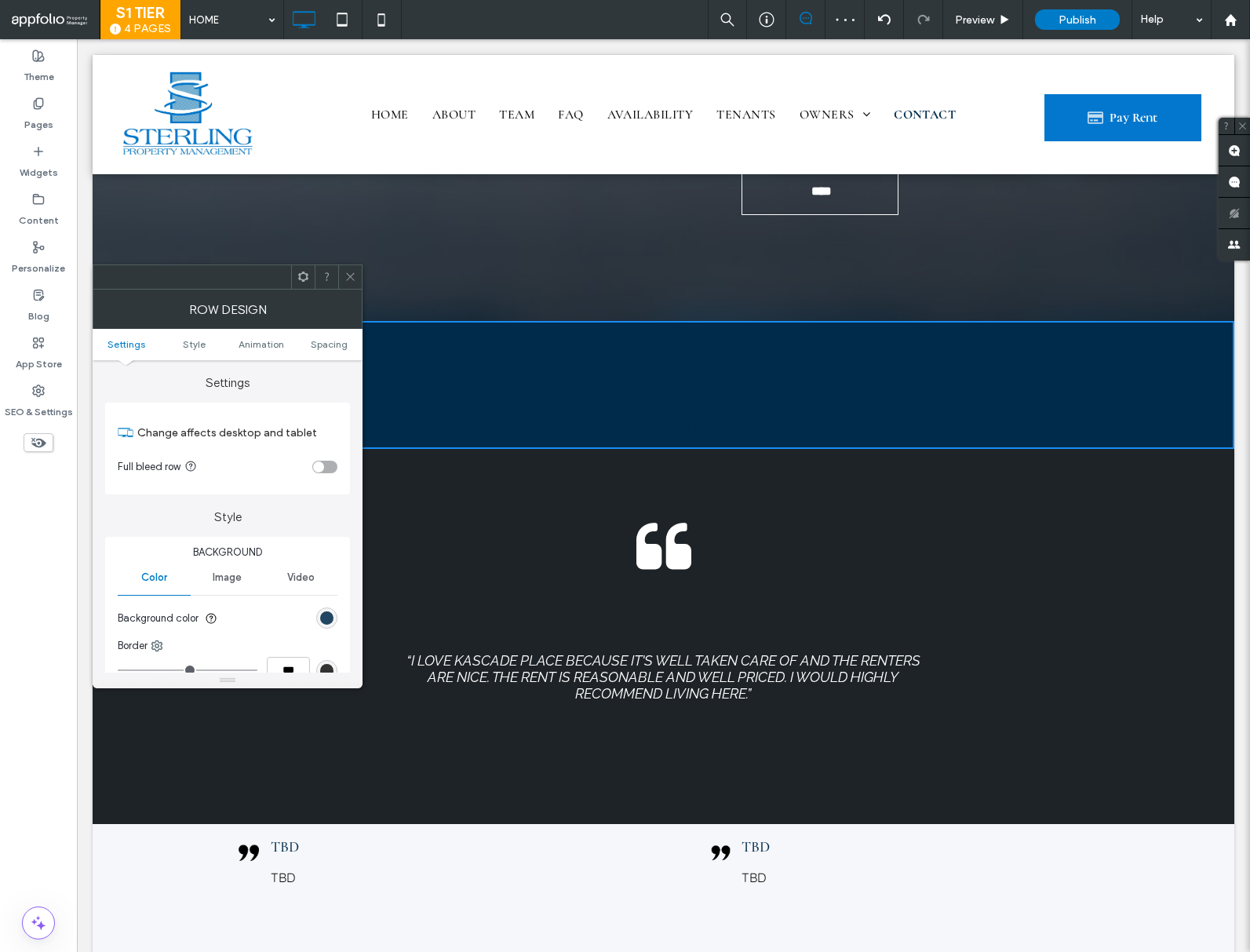
click at [321, 619] on div "rgb(1, 43, 74)" at bounding box center [327, 618] width 13 height 13
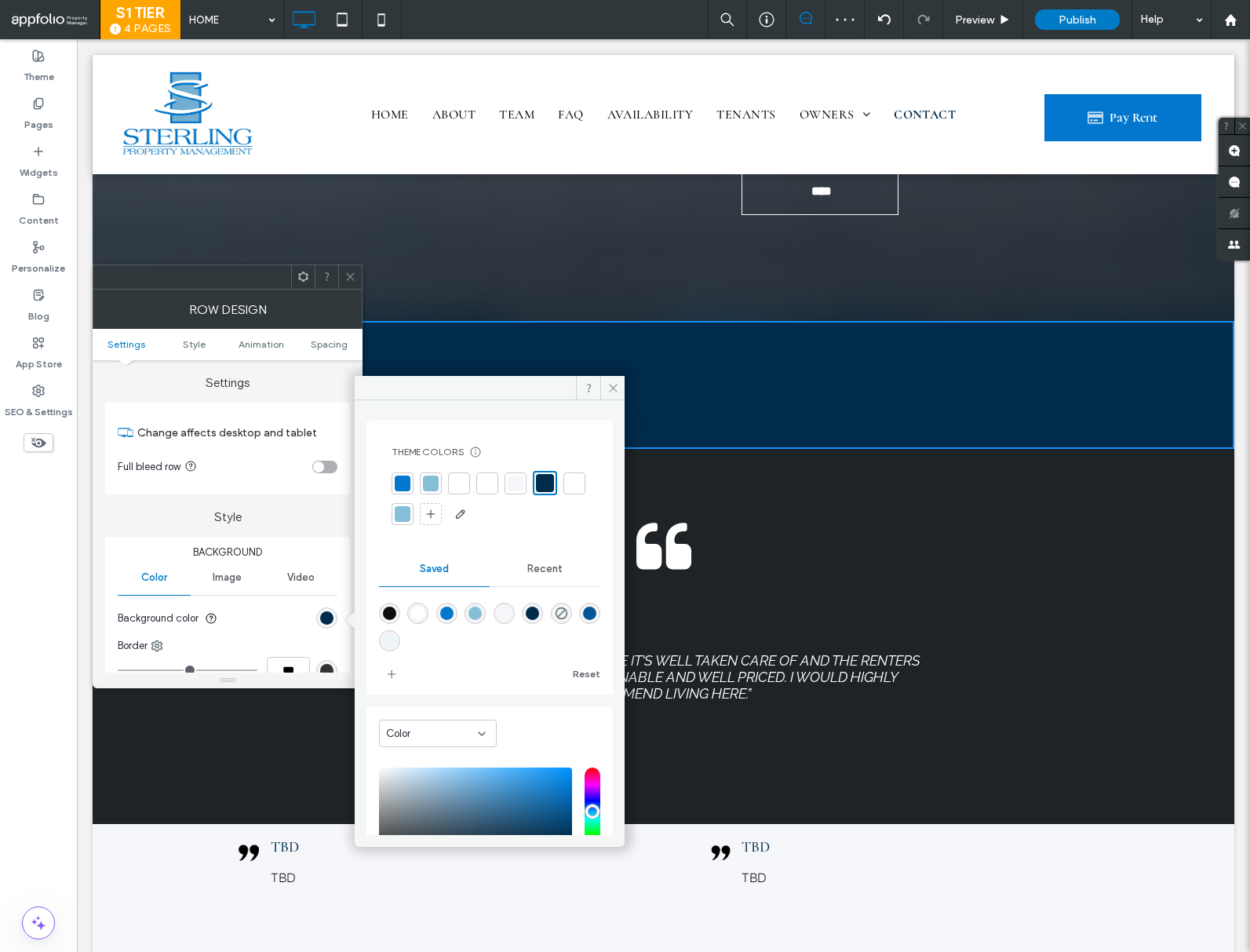
click at [548, 483] on div at bounding box center [545, 483] width 18 height 18
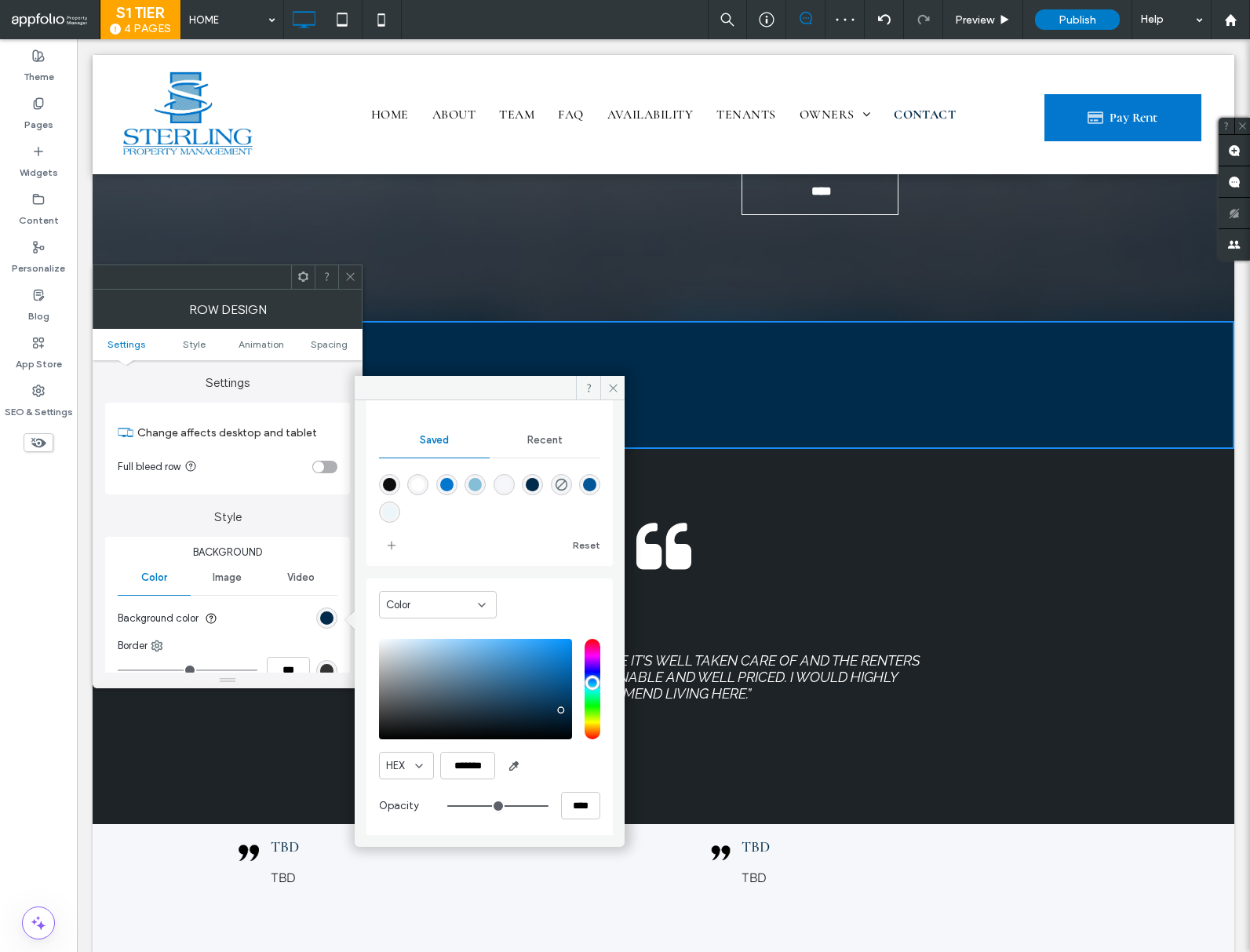
scroll to position [133, 0]
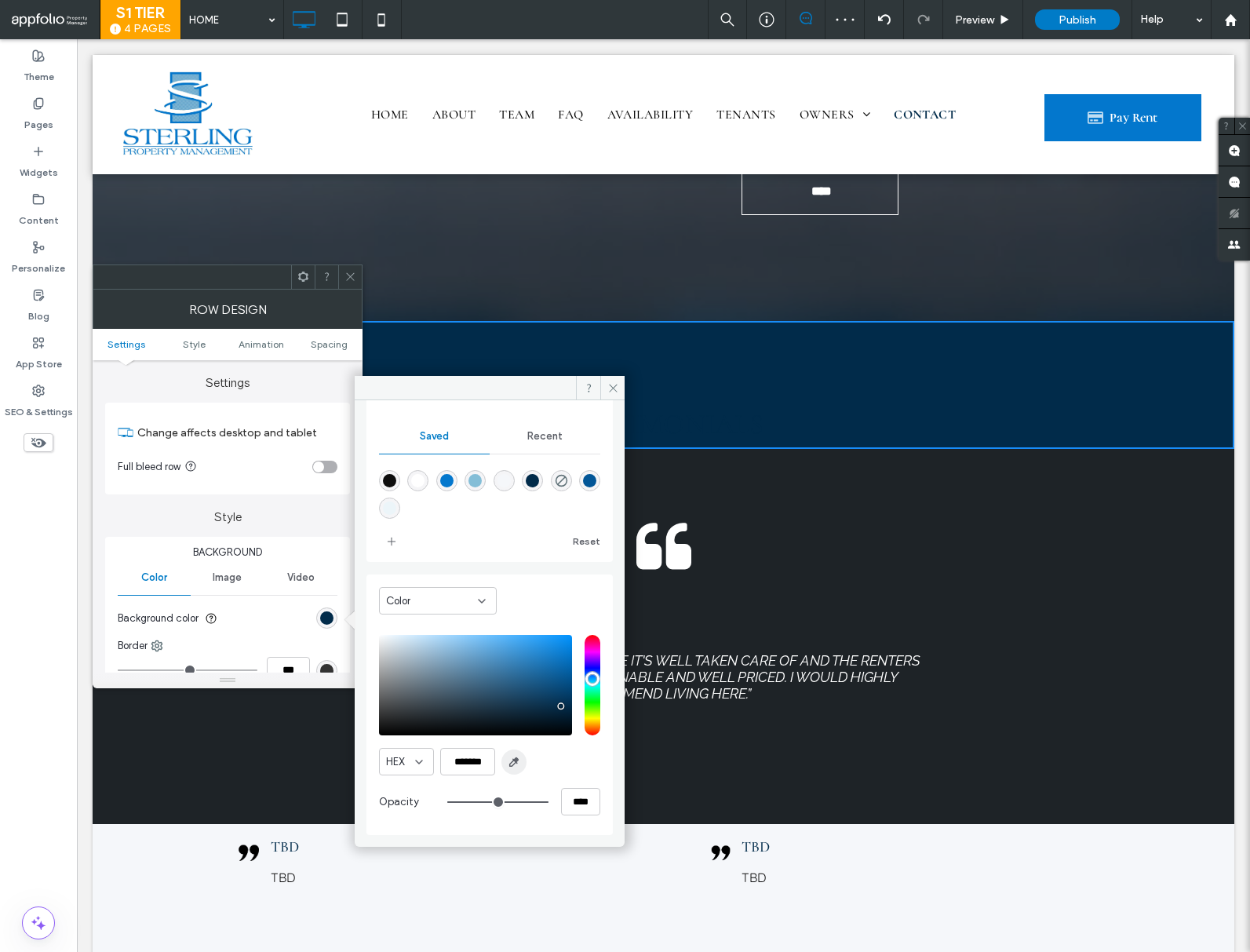
drag, startPoint x: 509, startPoint y: 761, endPoint x: 652, endPoint y: 536, distance: 266.6
click at [509, 761] on icon "button" at bounding box center [513, 762] width 12 height 12
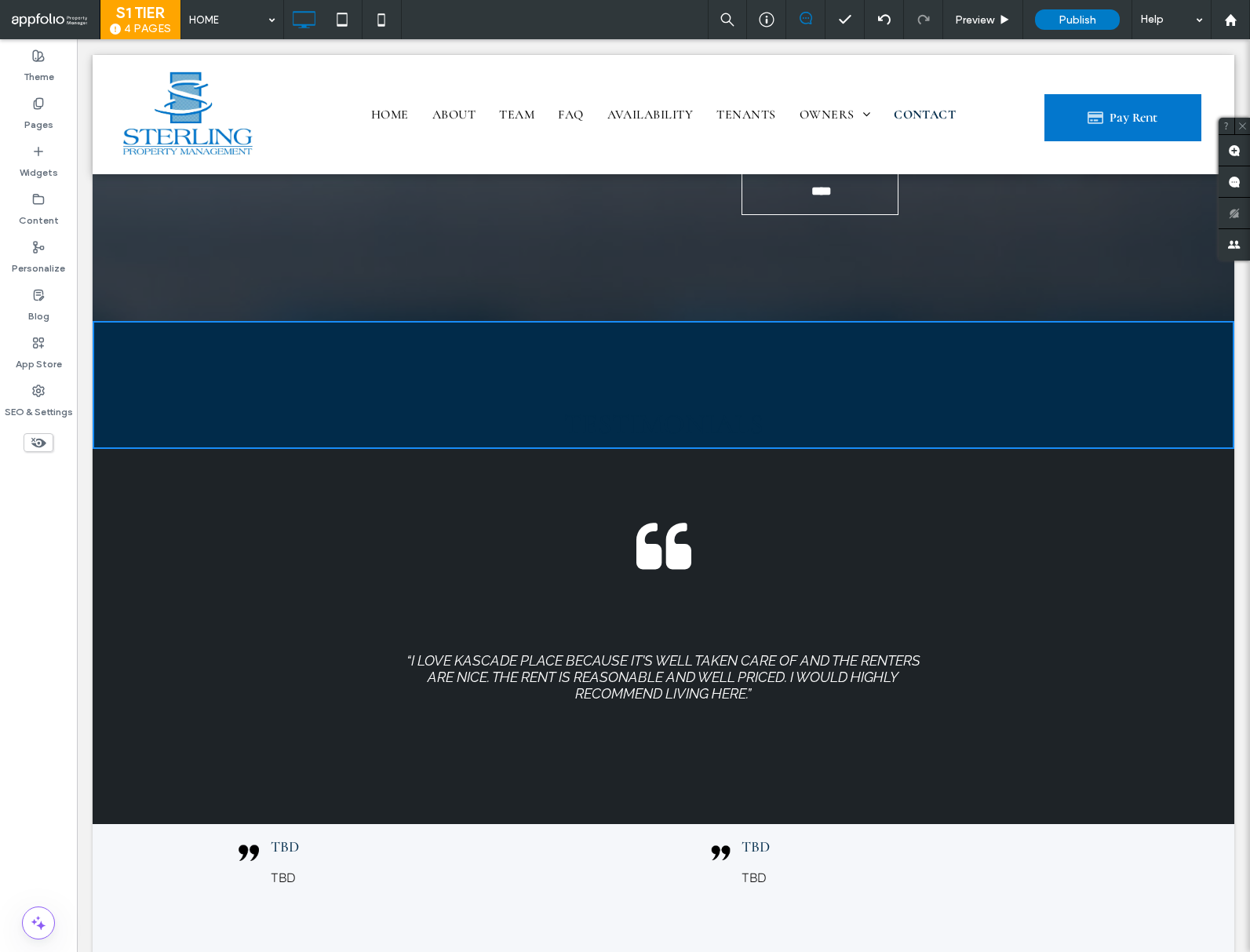
click at [744, 553] on div "“I love Kascade Place because it's well taken care of and the renters are nice.…" at bounding box center [663, 637] width 941 height 258
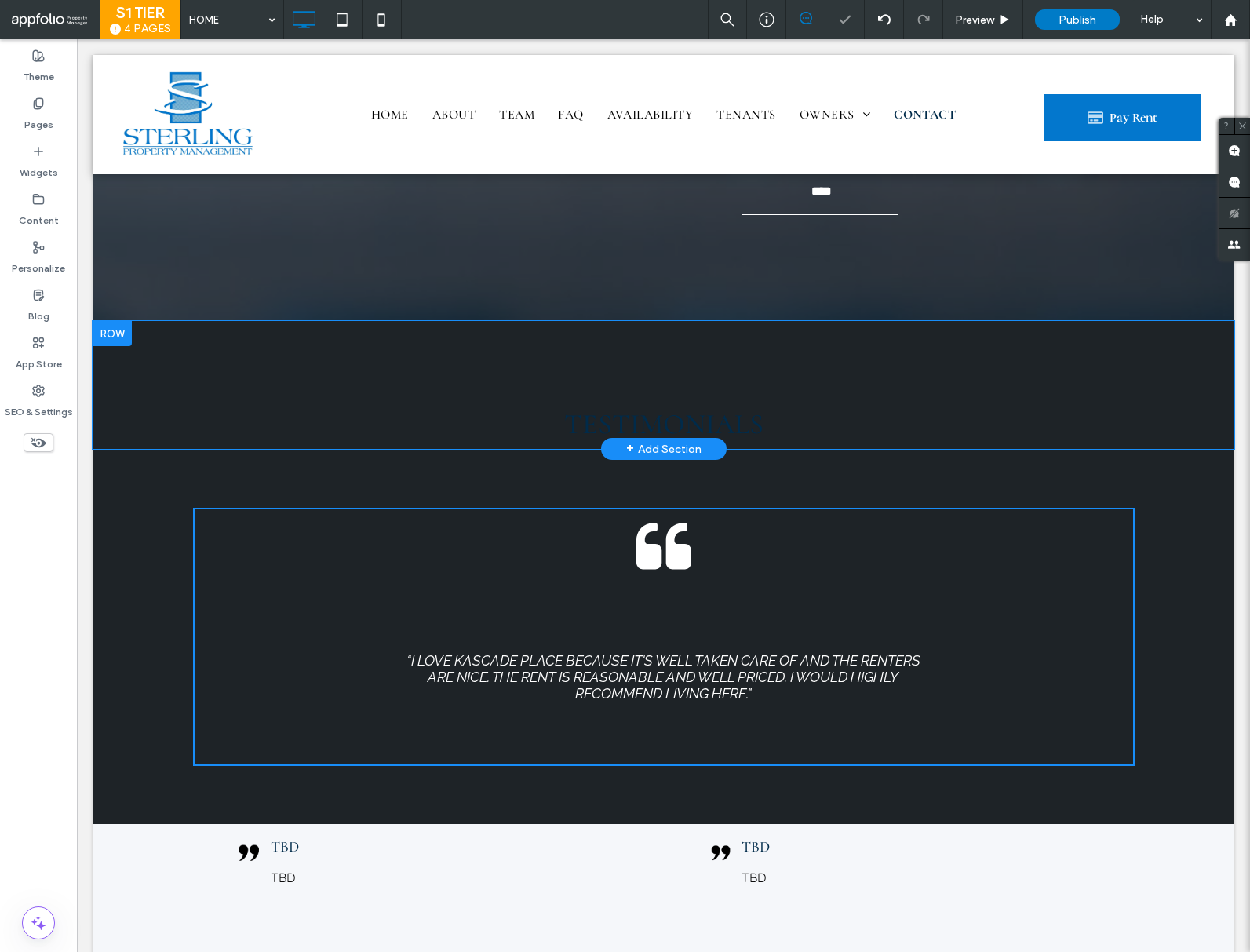
click at [127, 321] on div at bounding box center [112, 334] width 39 height 25
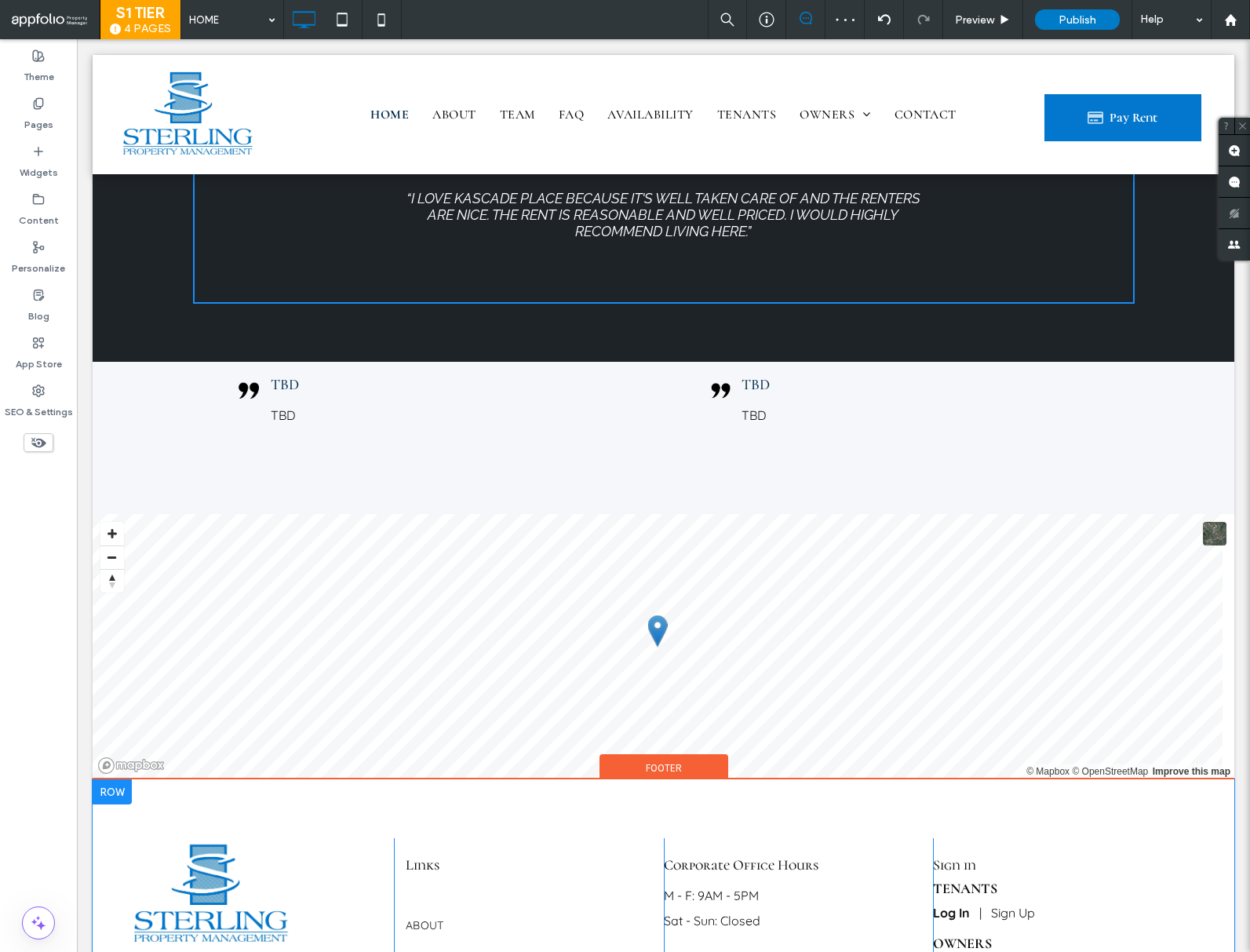
scroll to position [4561, 0]
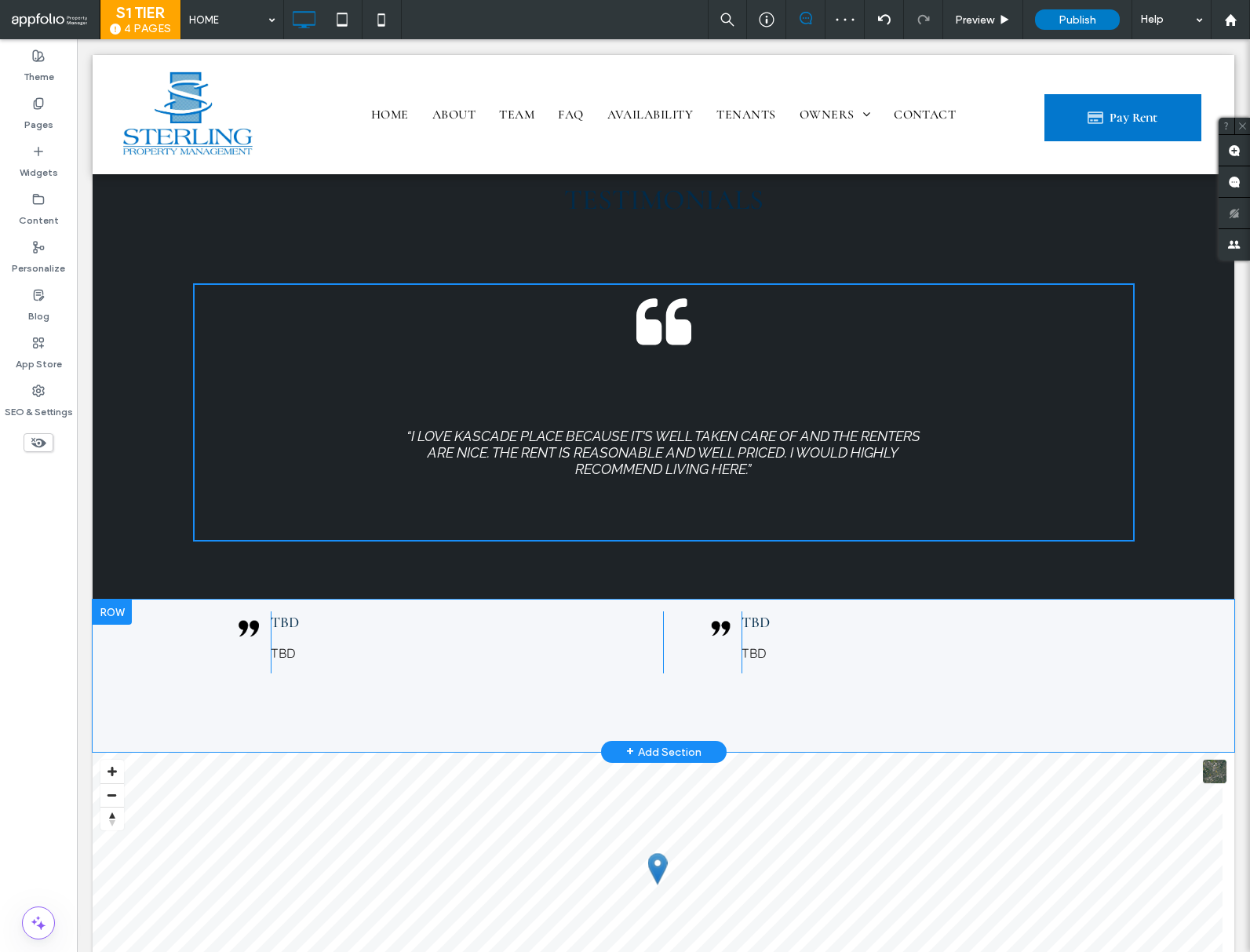
click at [125, 599] on div at bounding box center [112, 612] width 39 height 25
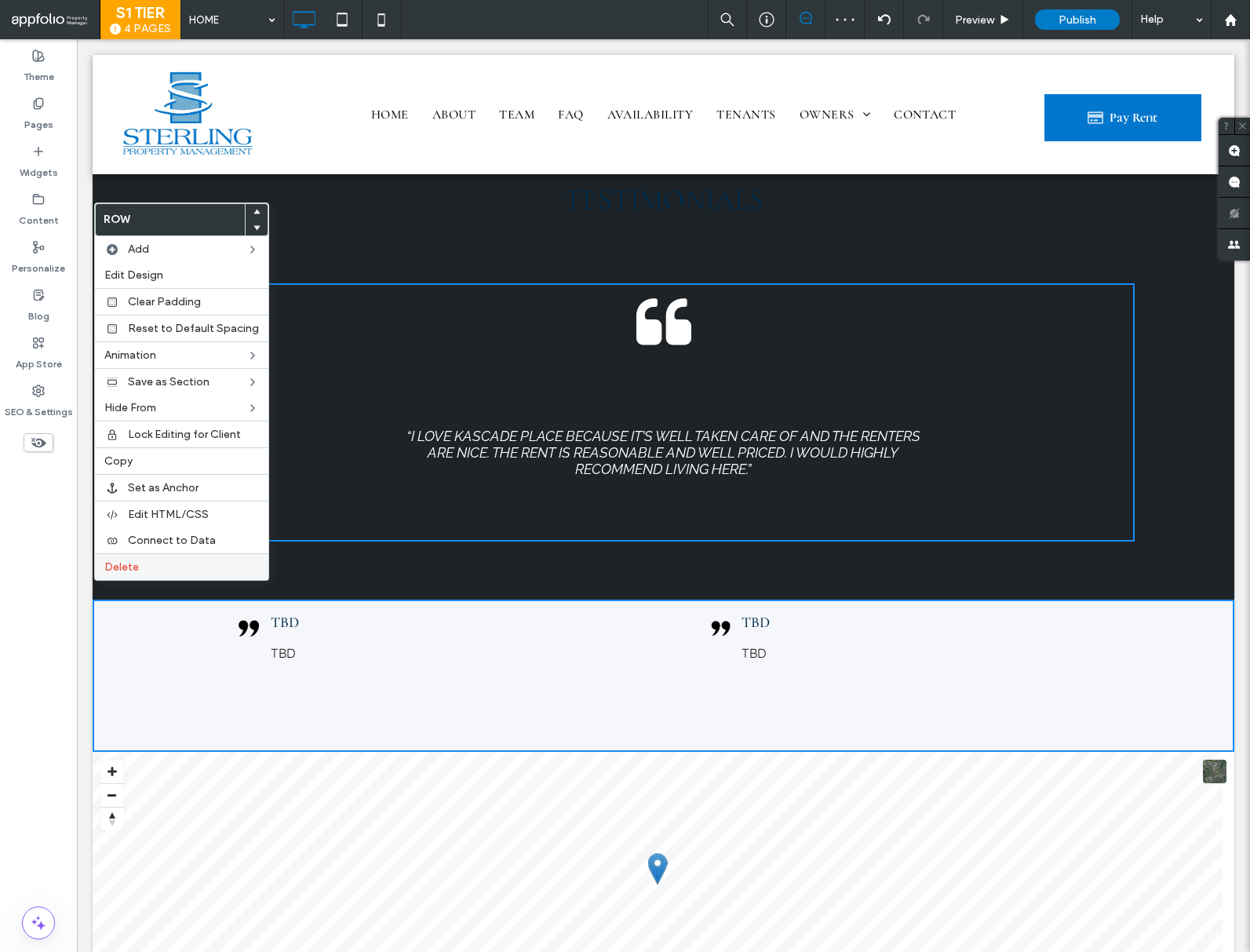
click at [155, 577] on div "Delete" at bounding box center [181, 567] width 173 height 27
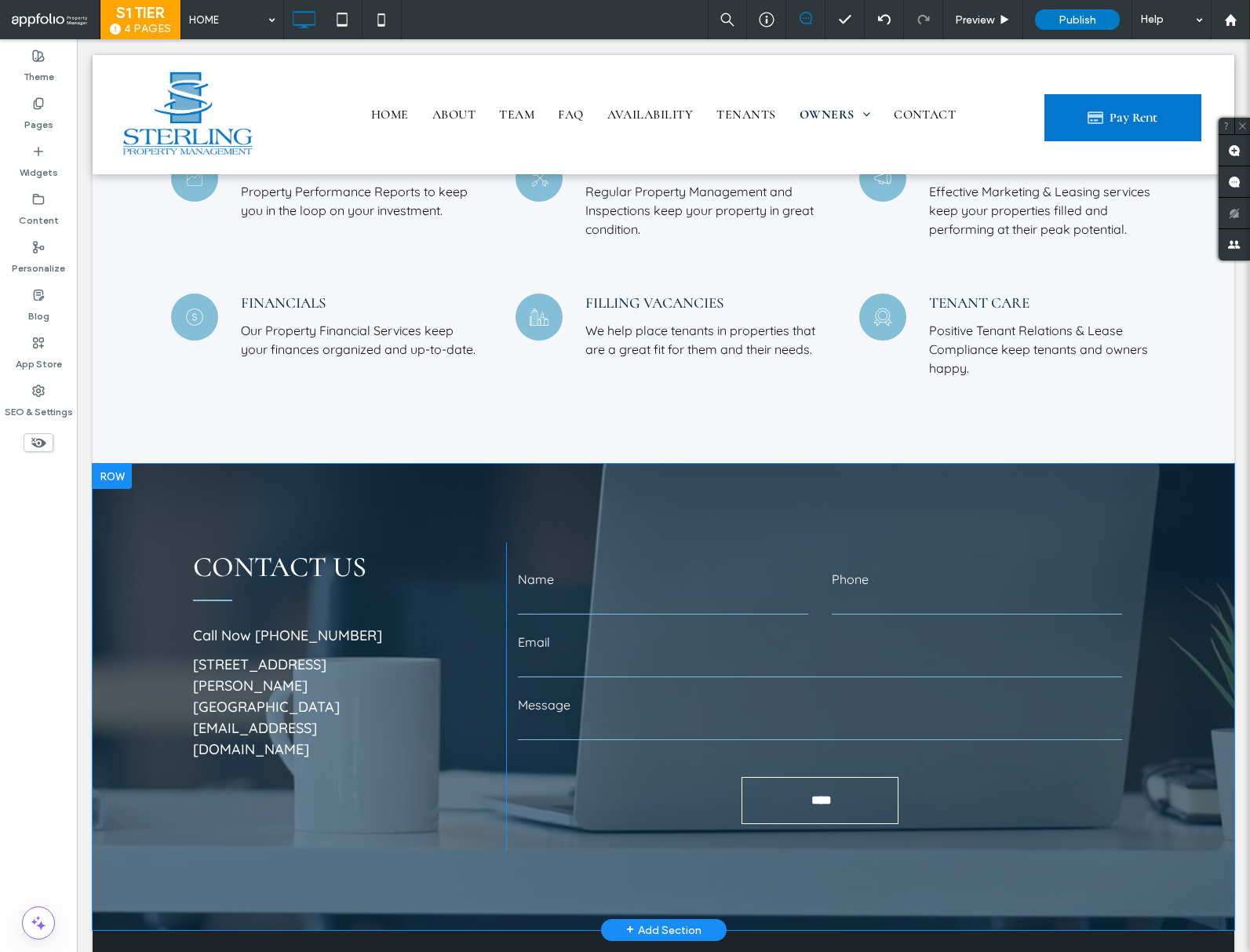
scroll to position [4210, 0]
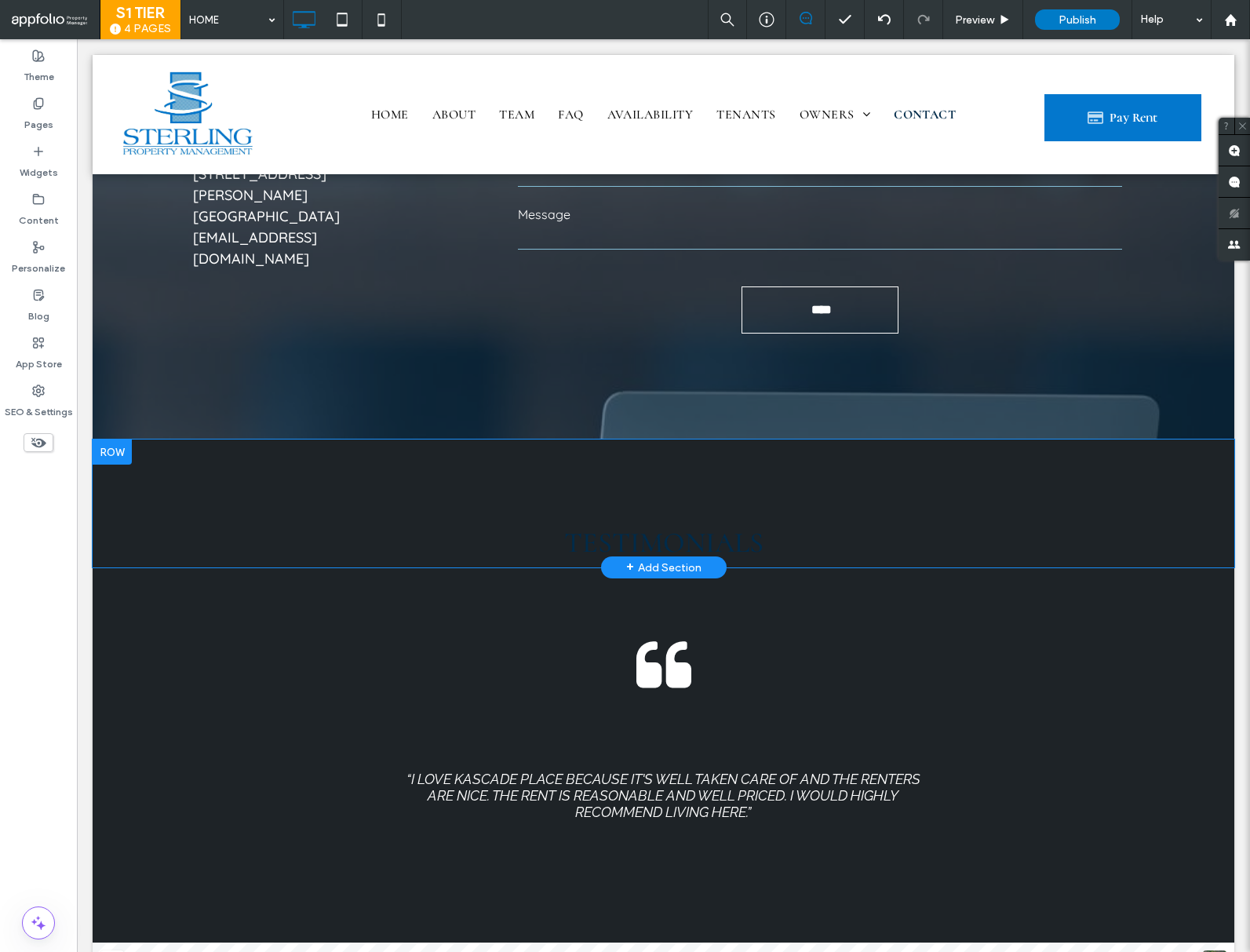
click at [124, 440] on div at bounding box center [112, 452] width 39 height 25
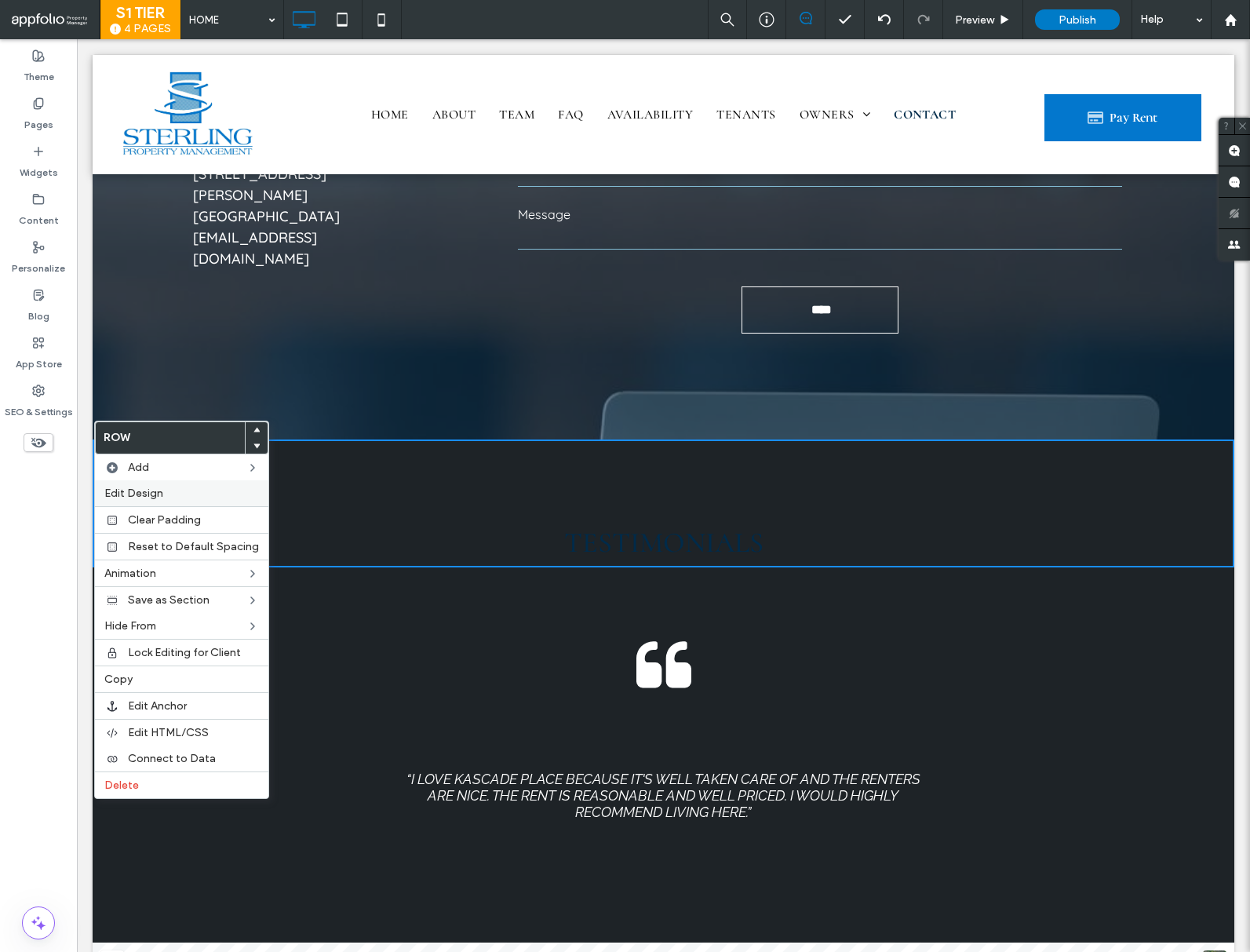
click at [156, 497] on span "Edit Design" at bounding box center [134, 493] width 59 height 13
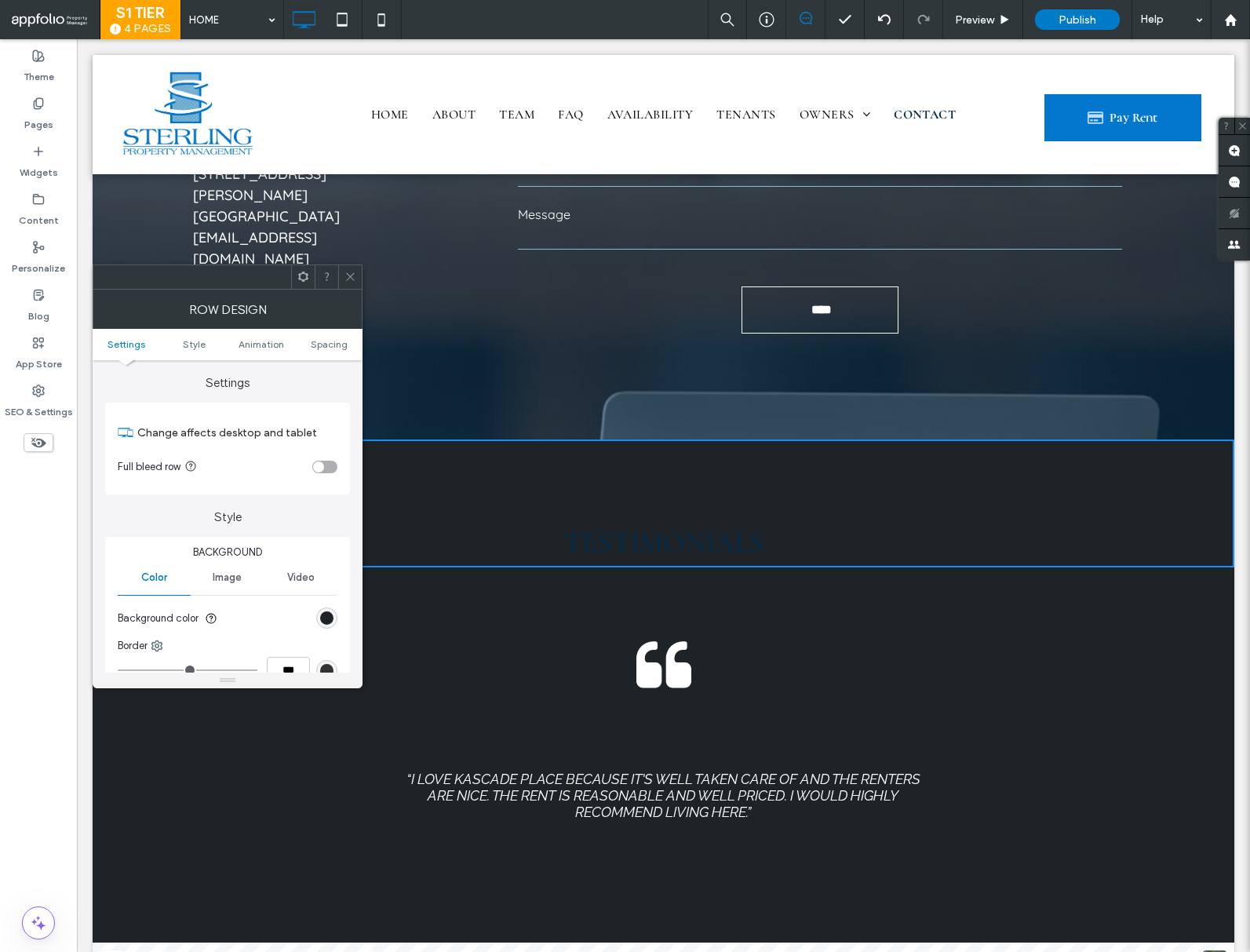
click at [334, 611] on div "rgb(30, 35, 39)" at bounding box center [327, 618] width 21 height 21
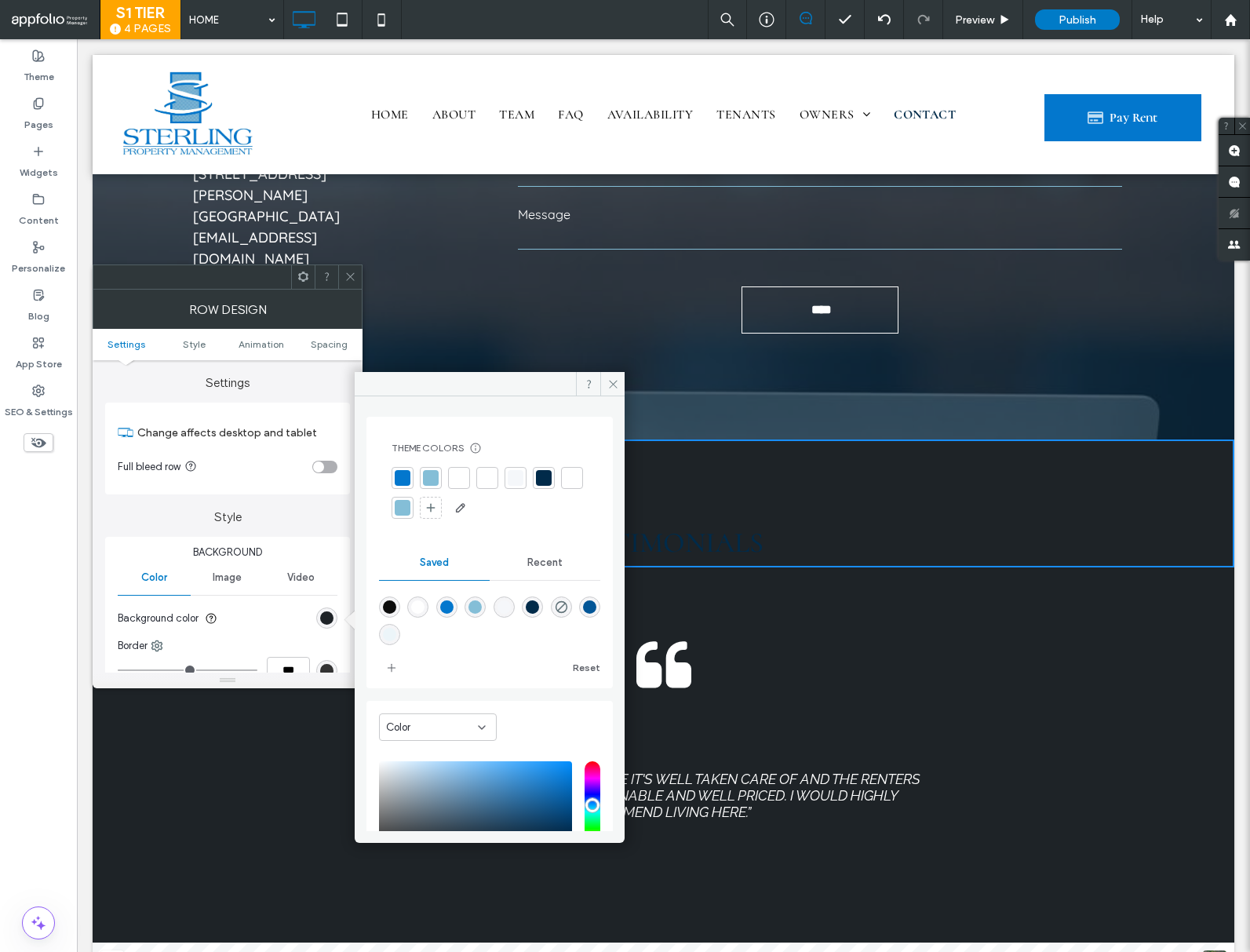
click at [583, 614] on div "rgba(2,86,151,1)" at bounding box center [590, 607] width 13 height 13
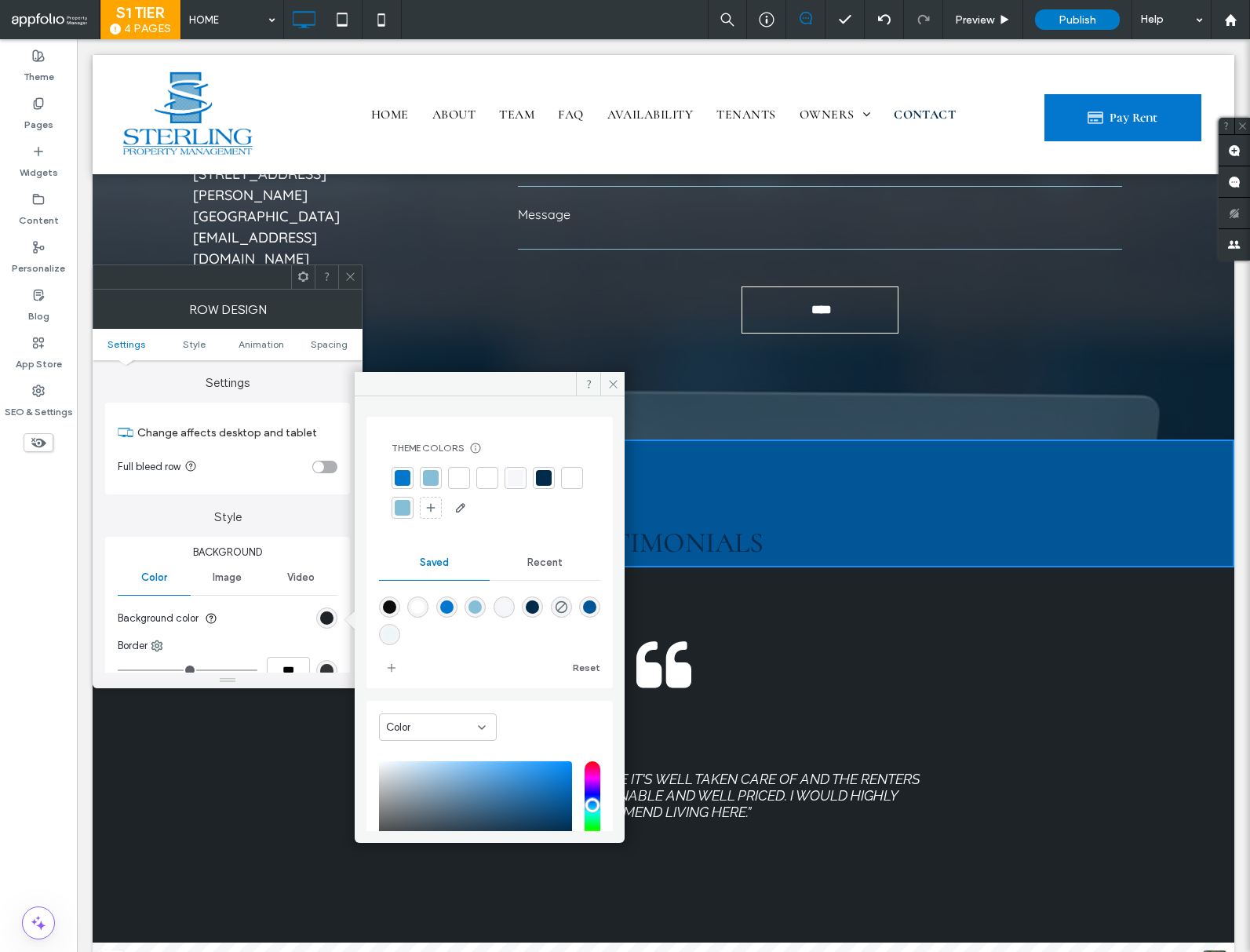
type input "*******"
click at [1004, 13] on div "Preview" at bounding box center [983, 19] width 80 height 39
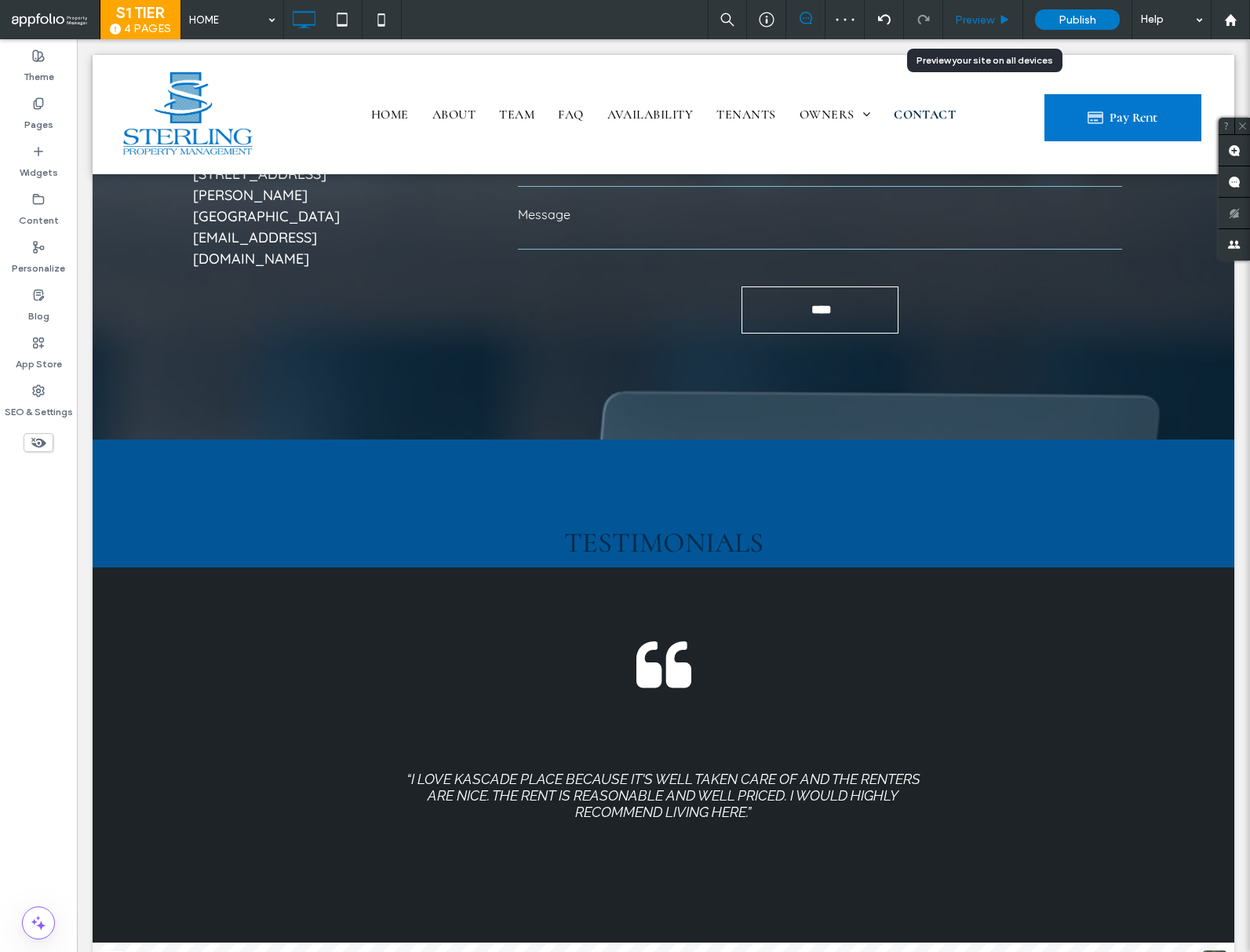
click at [981, 17] on span "Preview" at bounding box center [974, 20] width 39 height 13
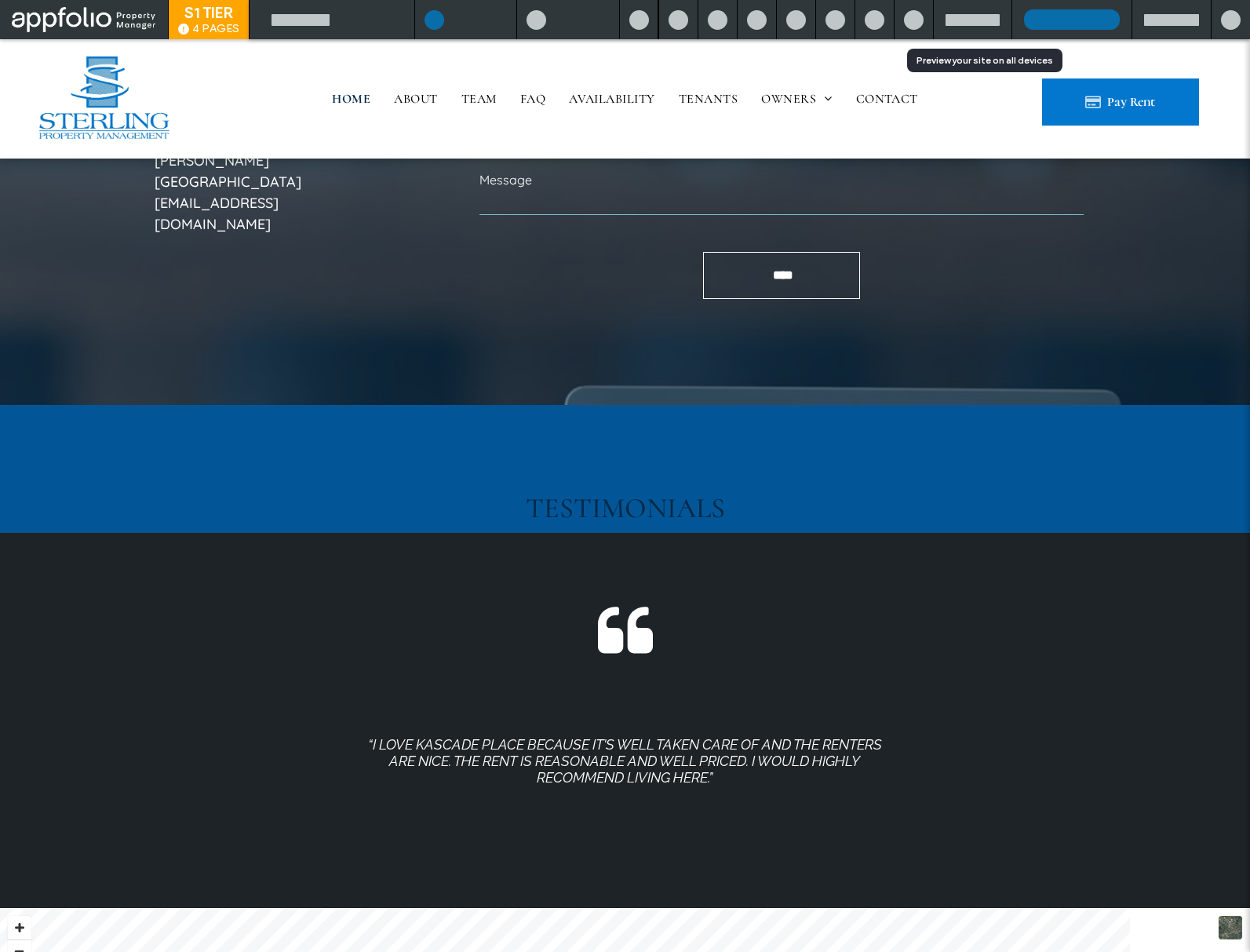
scroll to position [4191, 0]
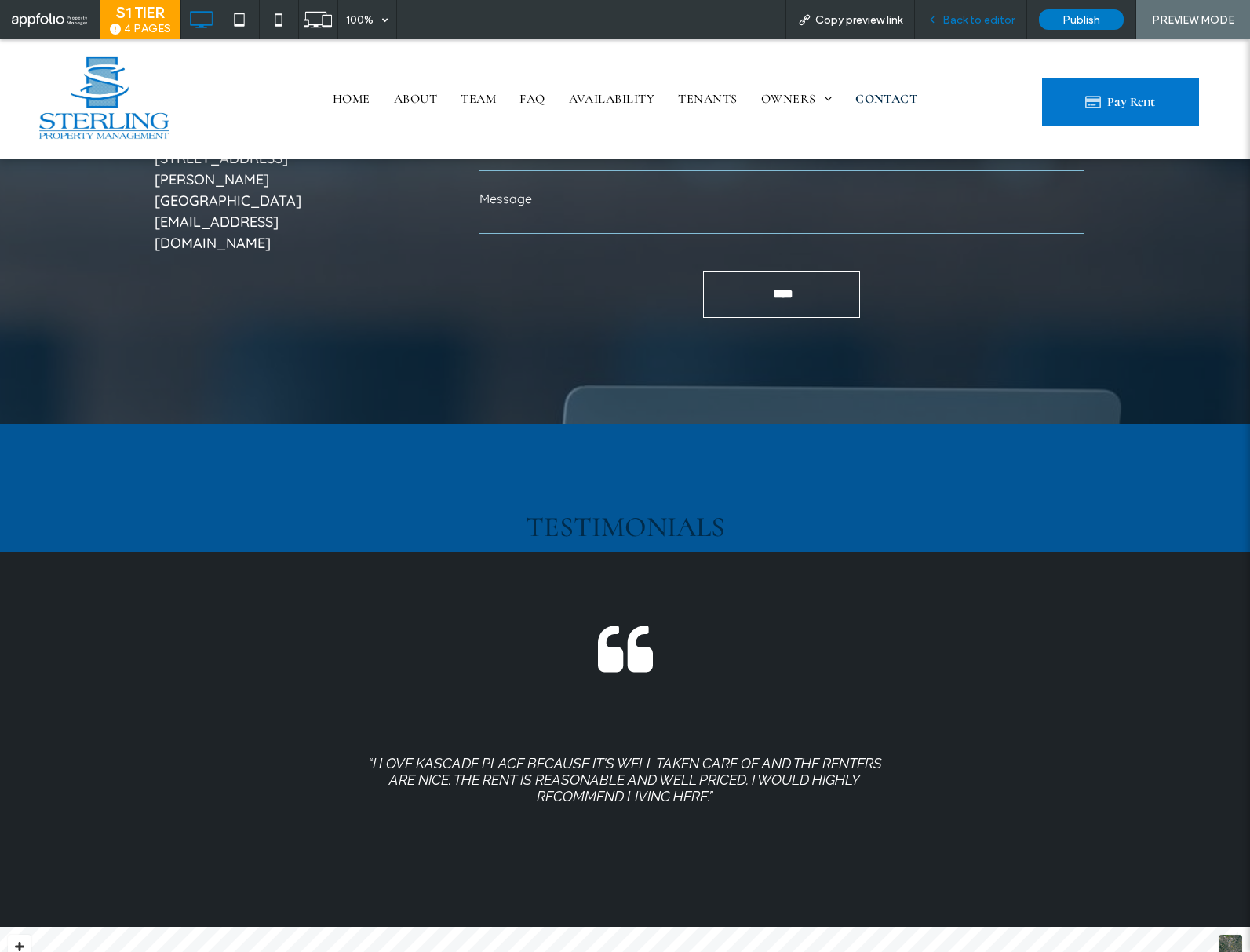
click at [1009, 13] on span "Back to editor" at bounding box center [979, 20] width 73 height 13
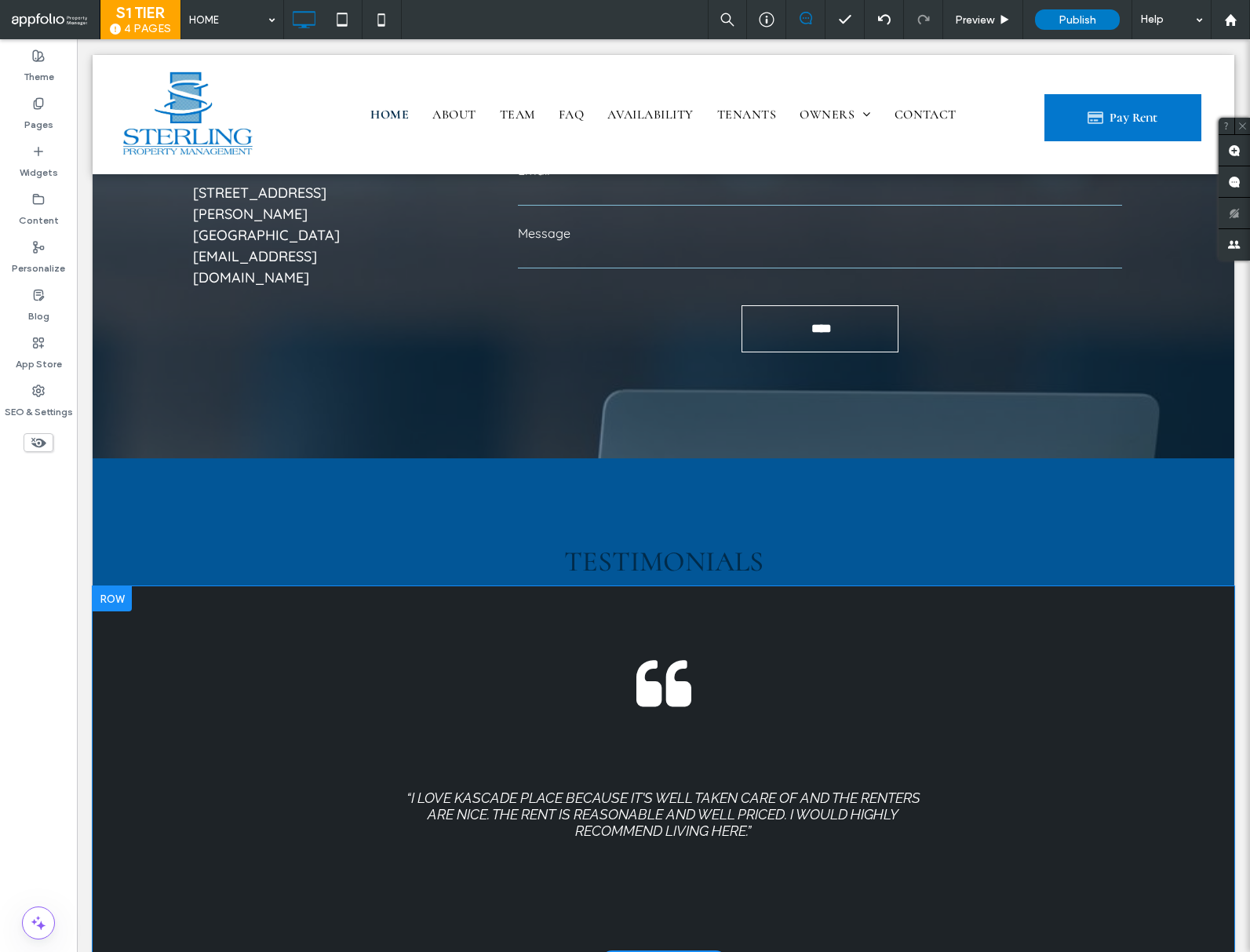
click at [112, 586] on div at bounding box center [112, 598] width 39 height 25
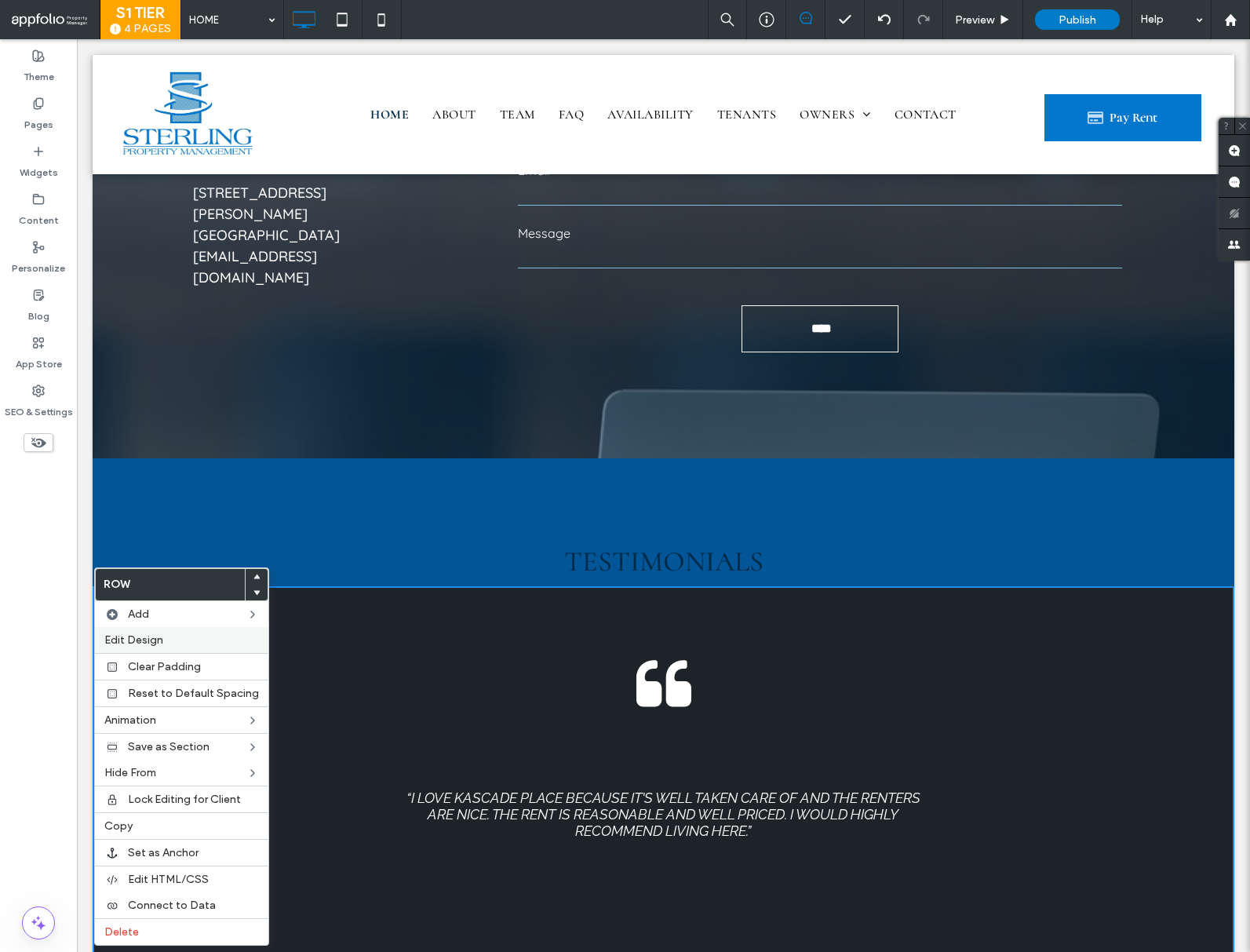
click at [144, 643] on span "Edit Design" at bounding box center [134, 640] width 59 height 13
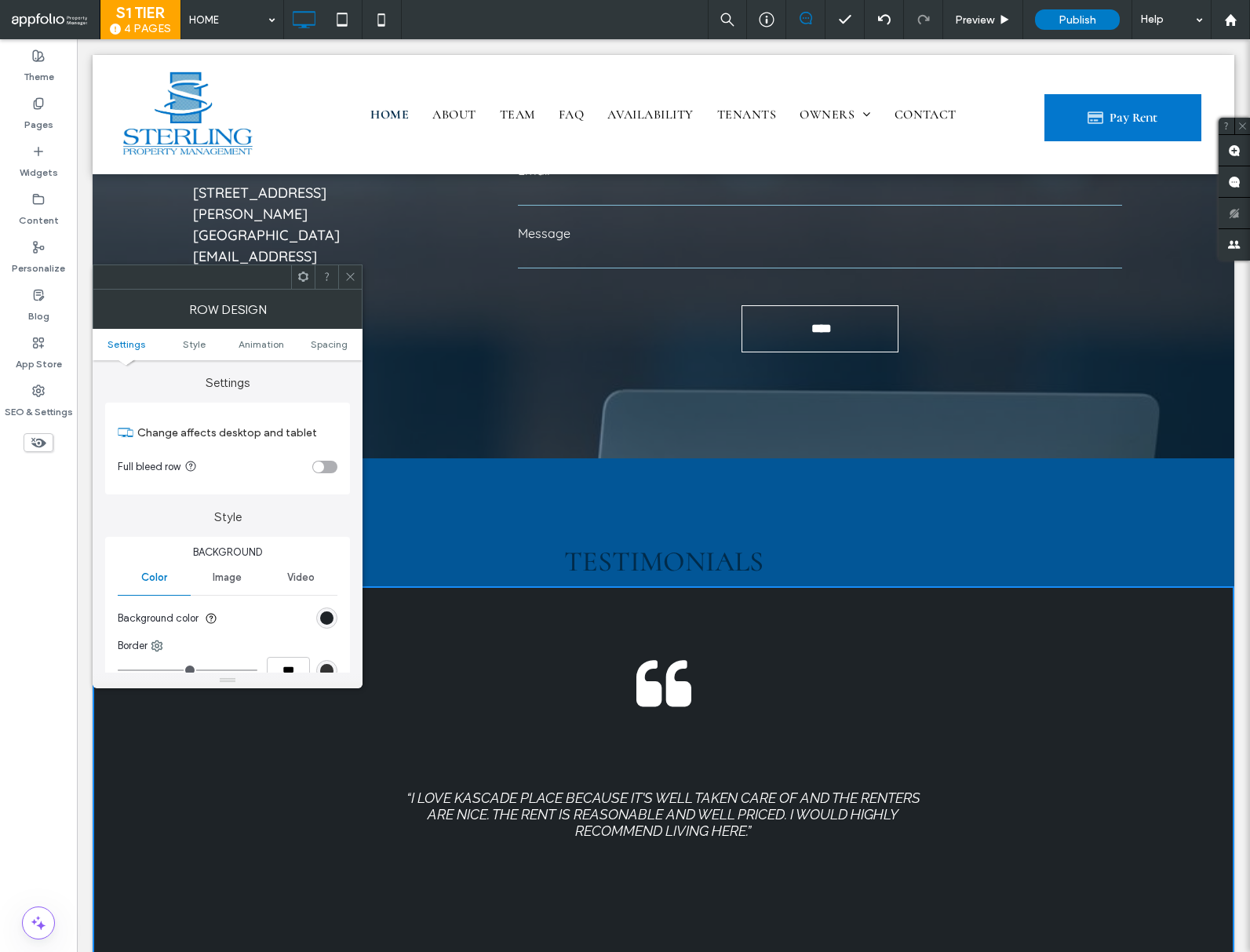
click at [338, 621] on div "Background Color Image Video Background color Border *** Shadow" at bounding box center [227, 645] width 245 height 217
click at [329, 621] on div "rgb(30, 35, 39)" at bounding box center [327, 618] width 13 height 13
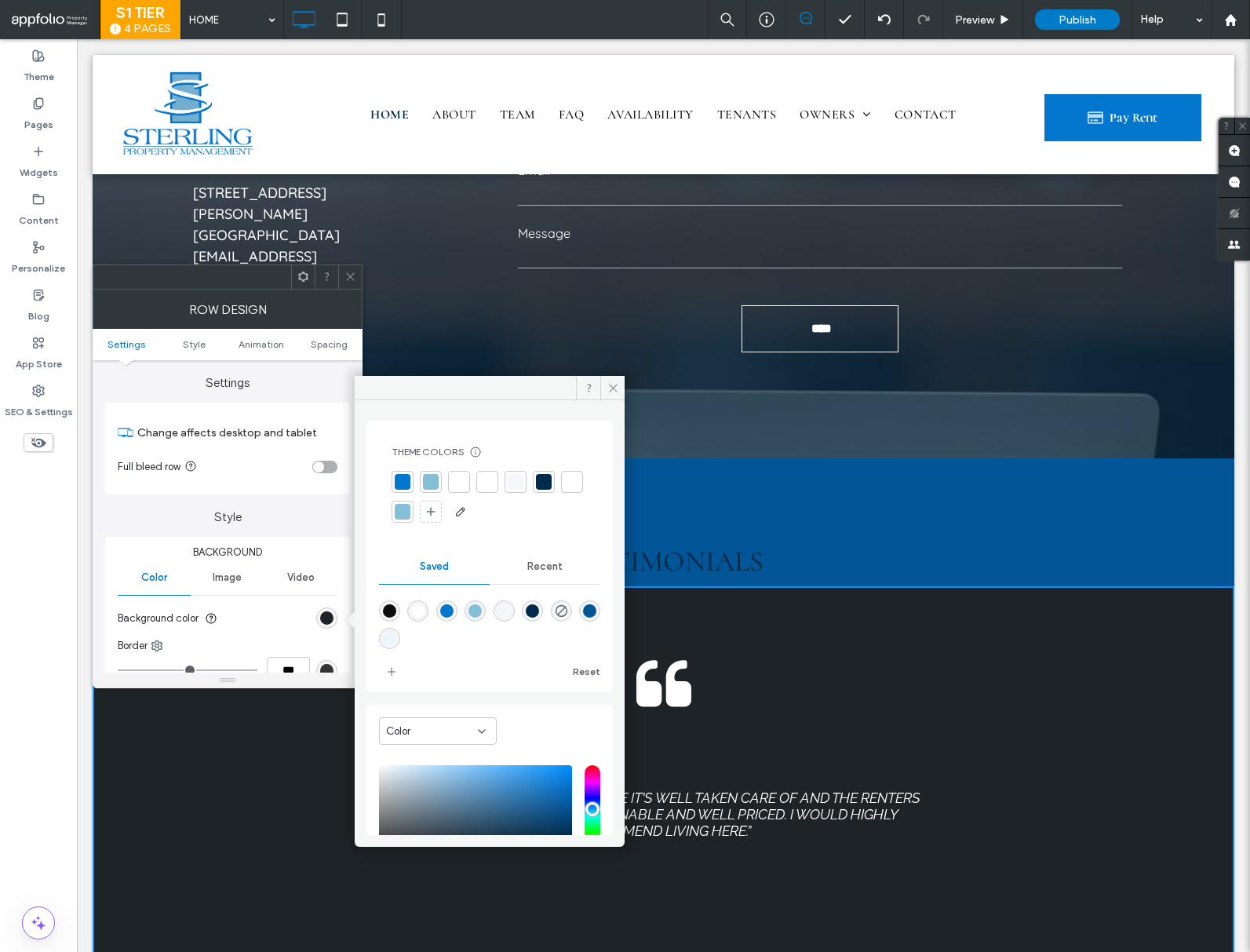
click at [583, 617] on div "rgba(2,86,151,1)" at bounding box center [590, 611] width 13 height 13
type input "*******"
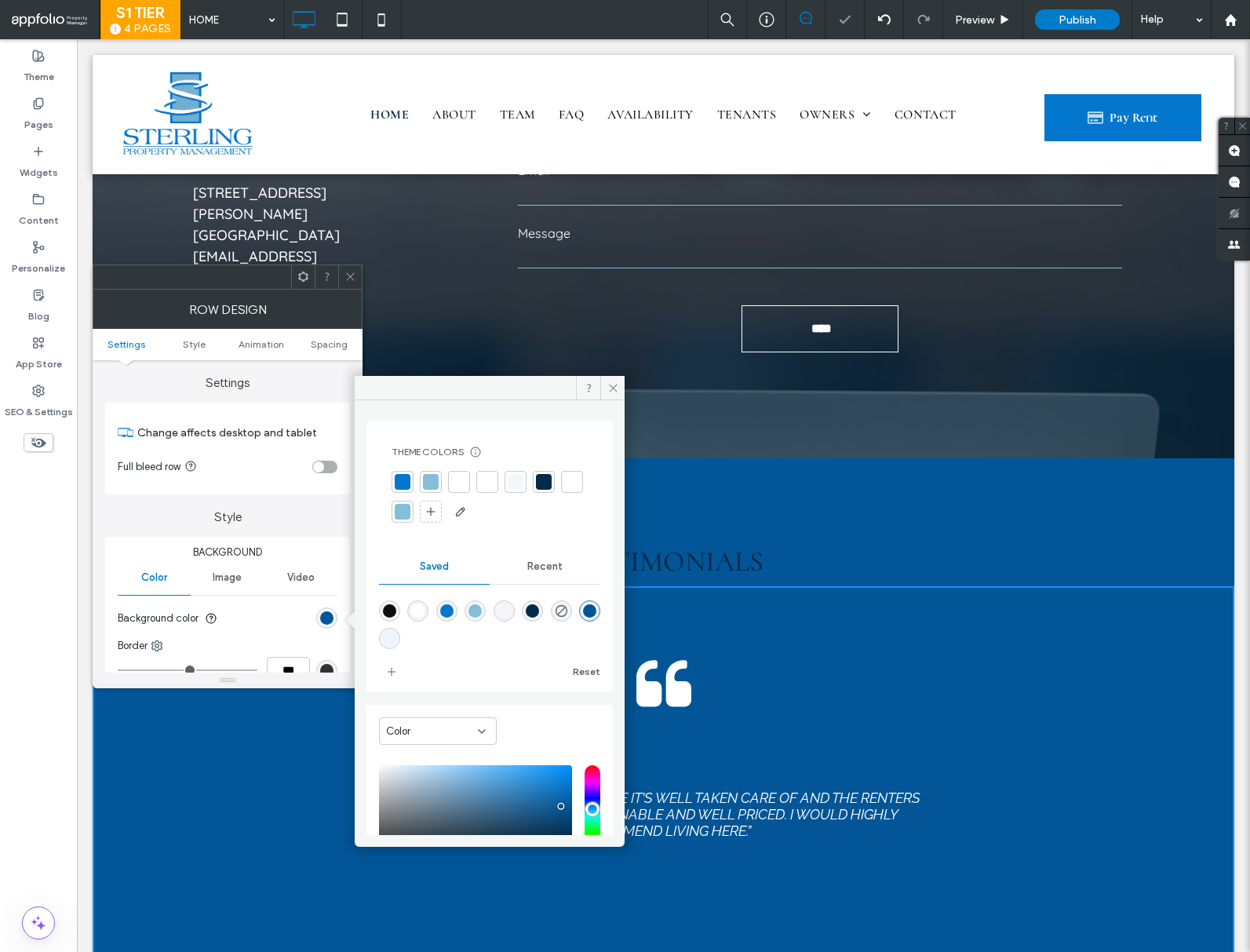
click at [354, 272] on icon at bounding box center [350, 276] width 11 height 11
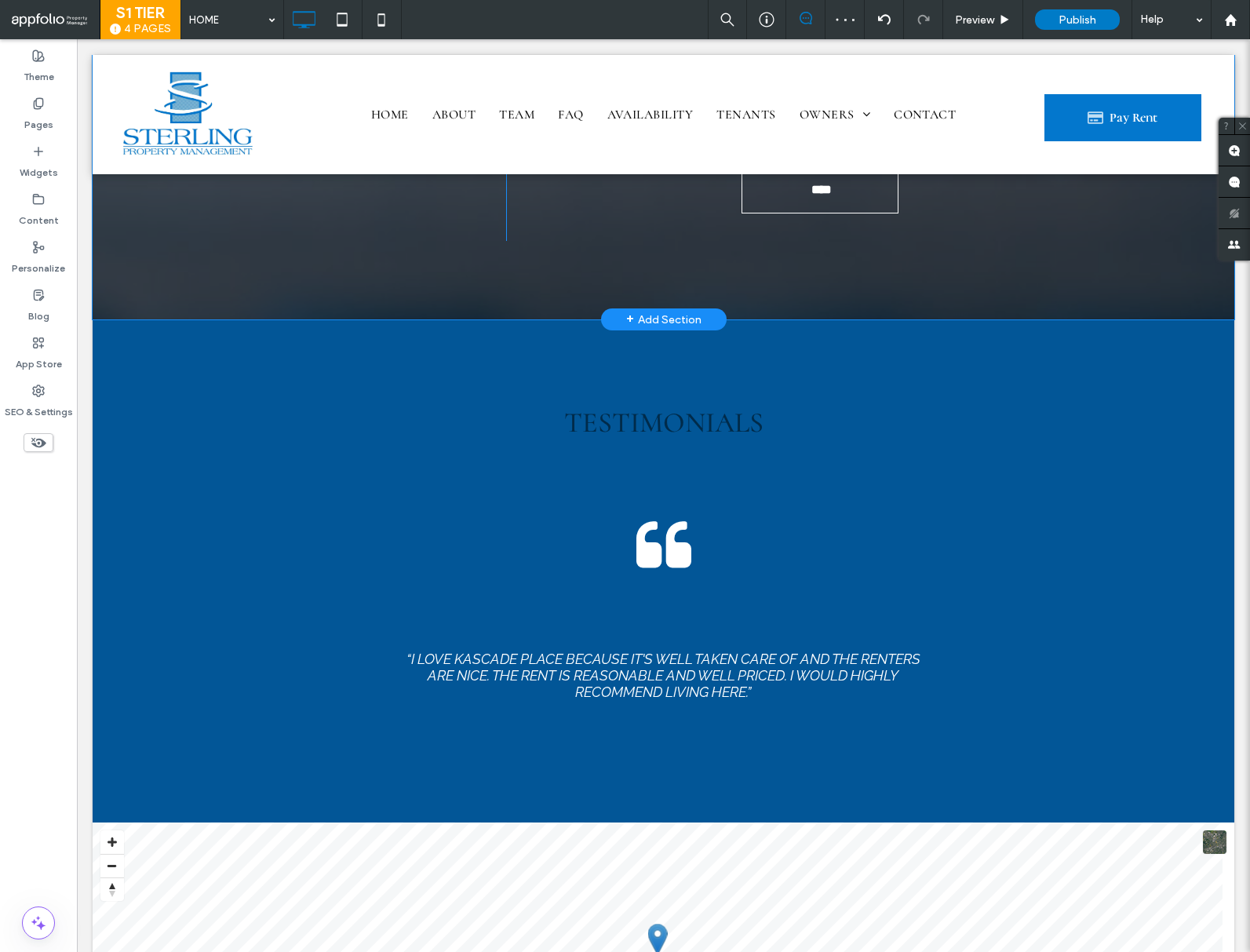
scroll to position [4600, 0]
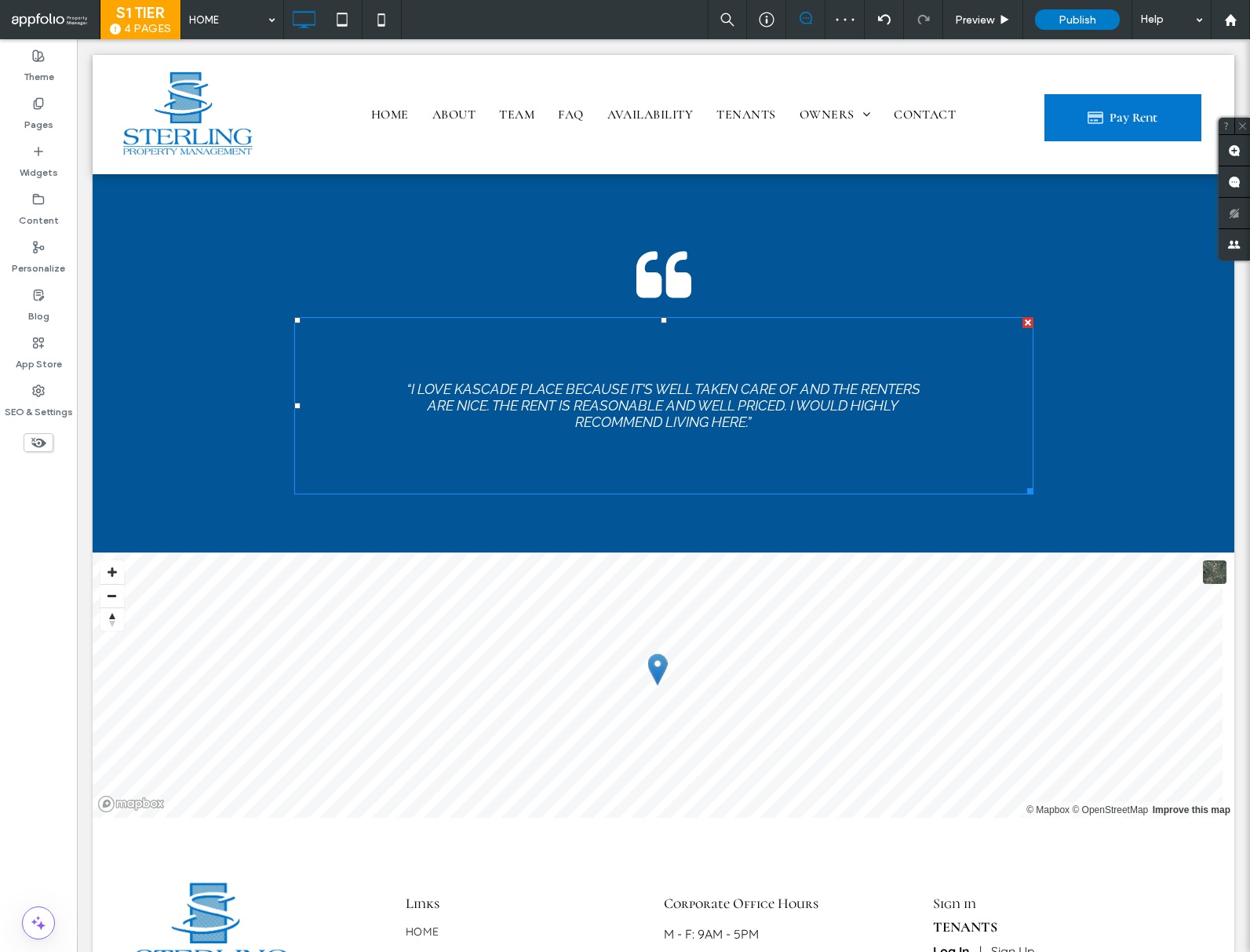
click at [355, 403] on li "“I love Kascade Place because it's well taken care of and the renters are nice.…" at bounding box center [664, 406] width 740 height 178
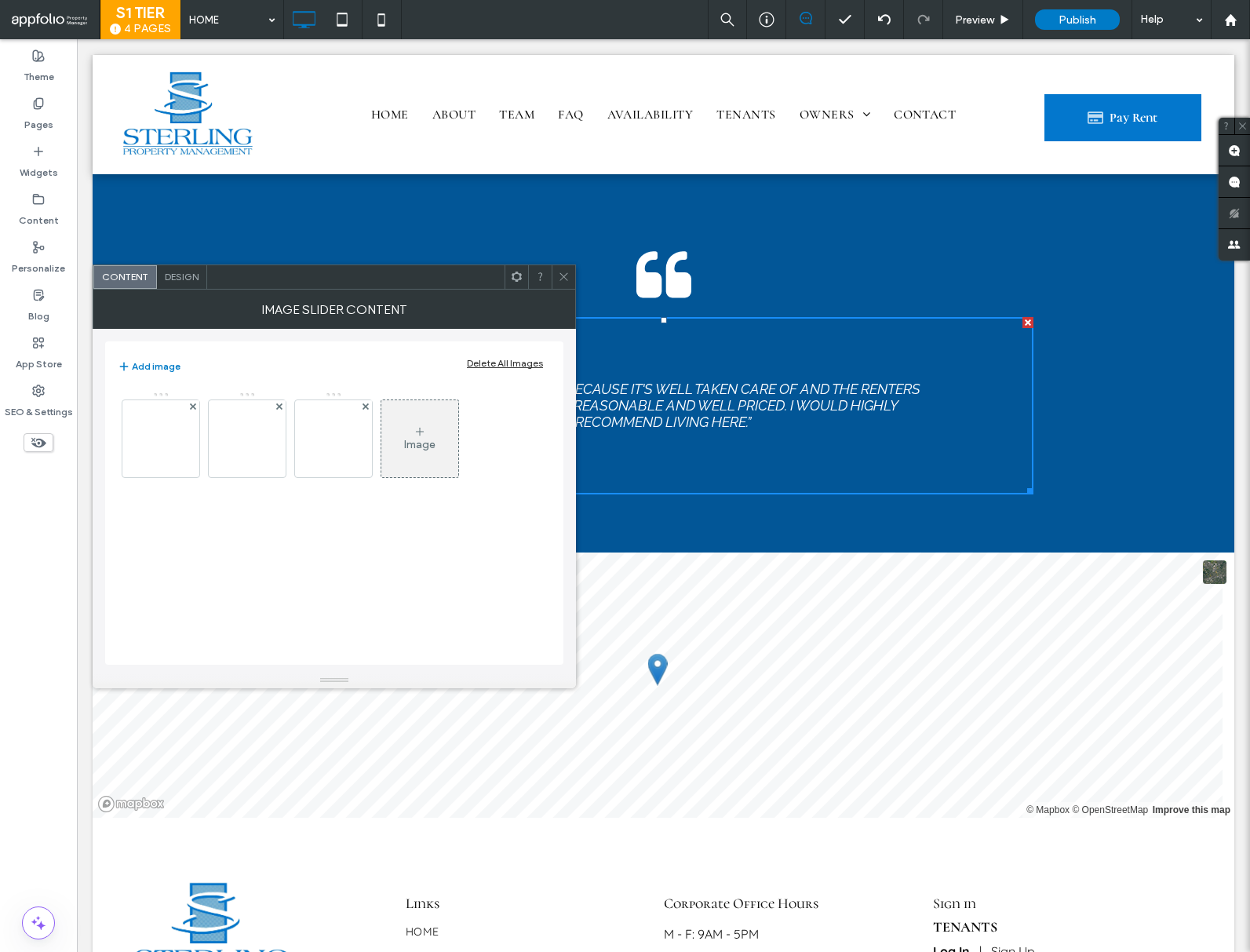
click at [187, 270] on span "Design" at bounding box center [181, 276] width 33 height 11
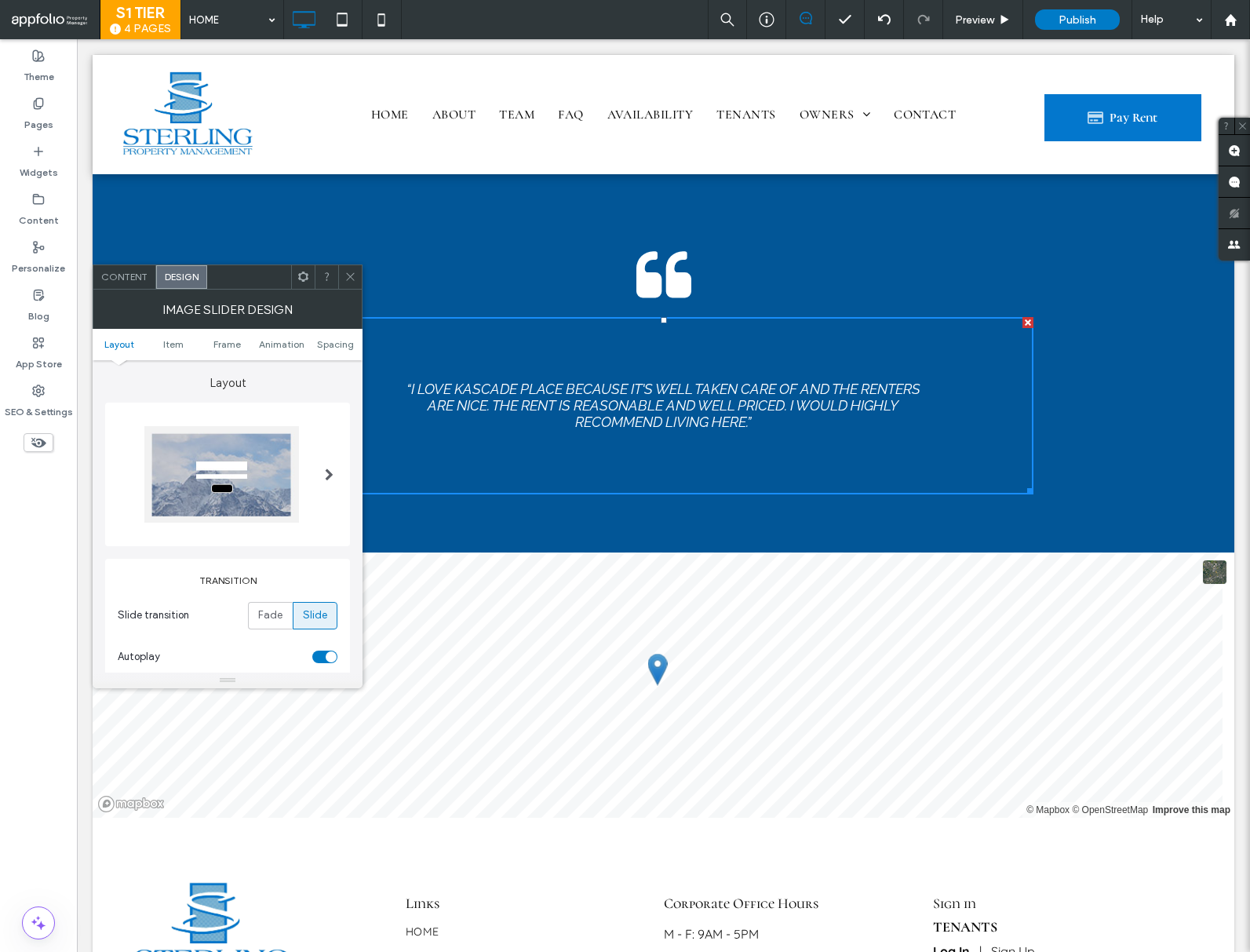
click at [355, 286] on span at bounding box center [350, 277] width 11 height 24
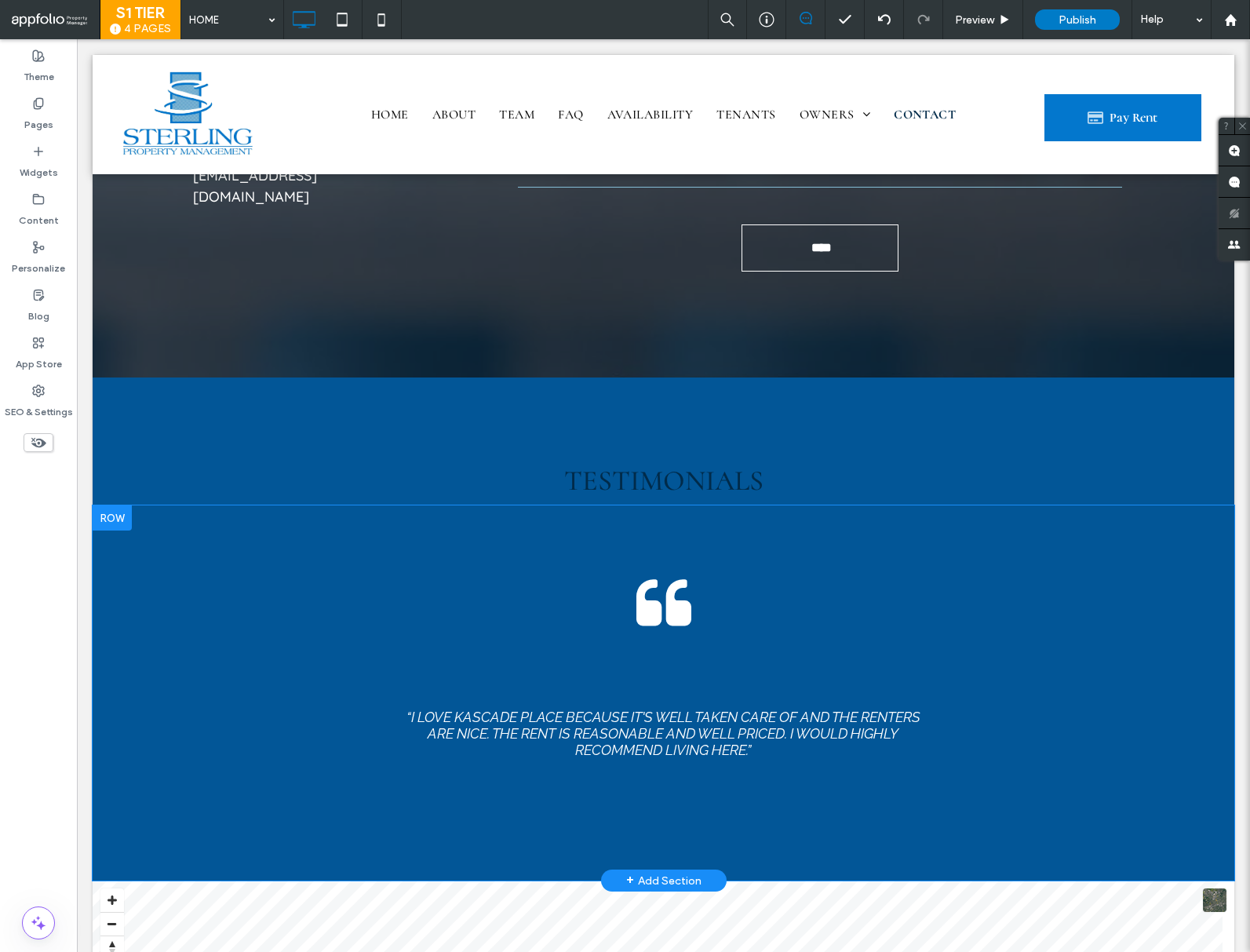
scroll to position [4315, 0]
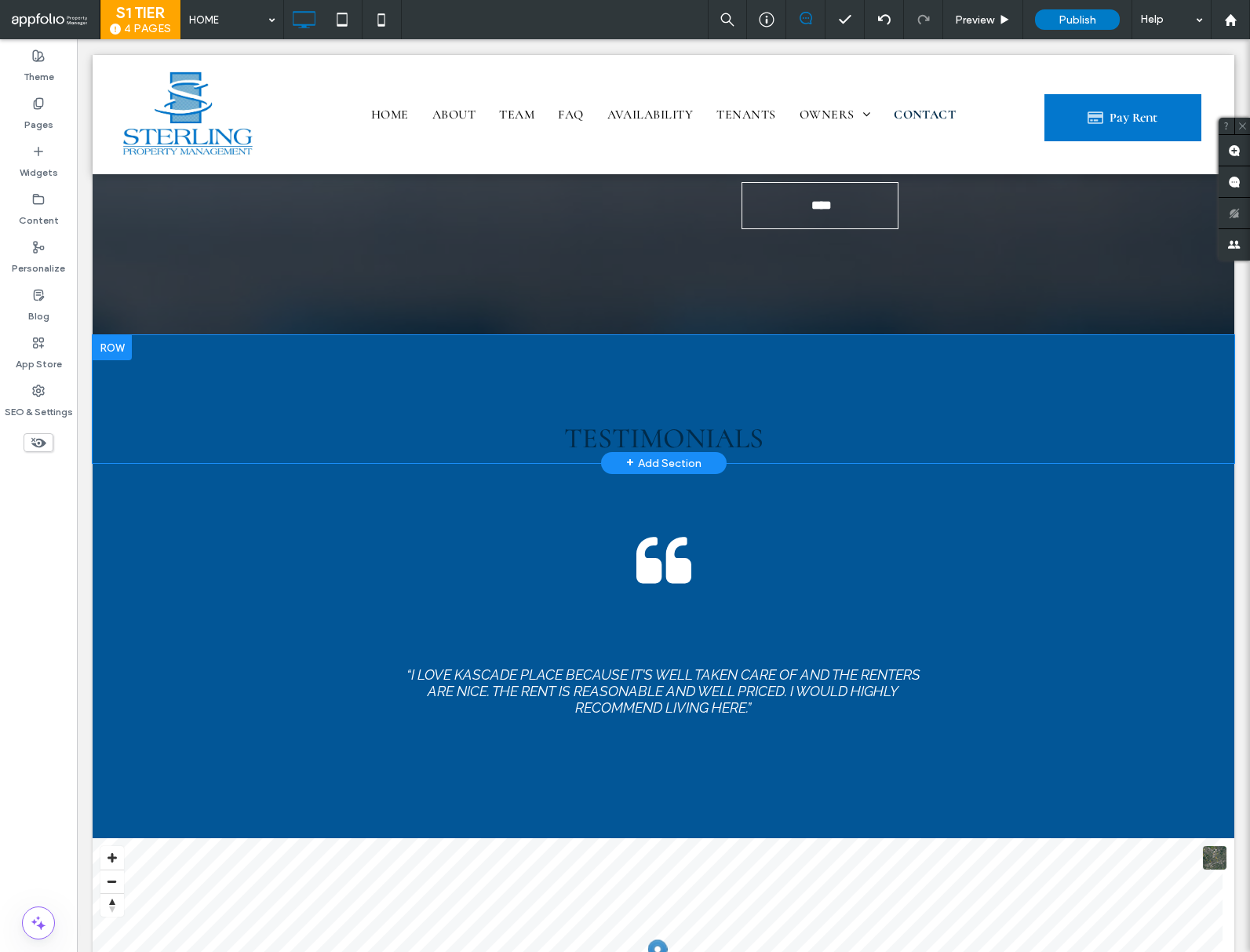
click at [659, 453] on div "+ Add Section" at bounding box center [663, 463] width 75 height 20
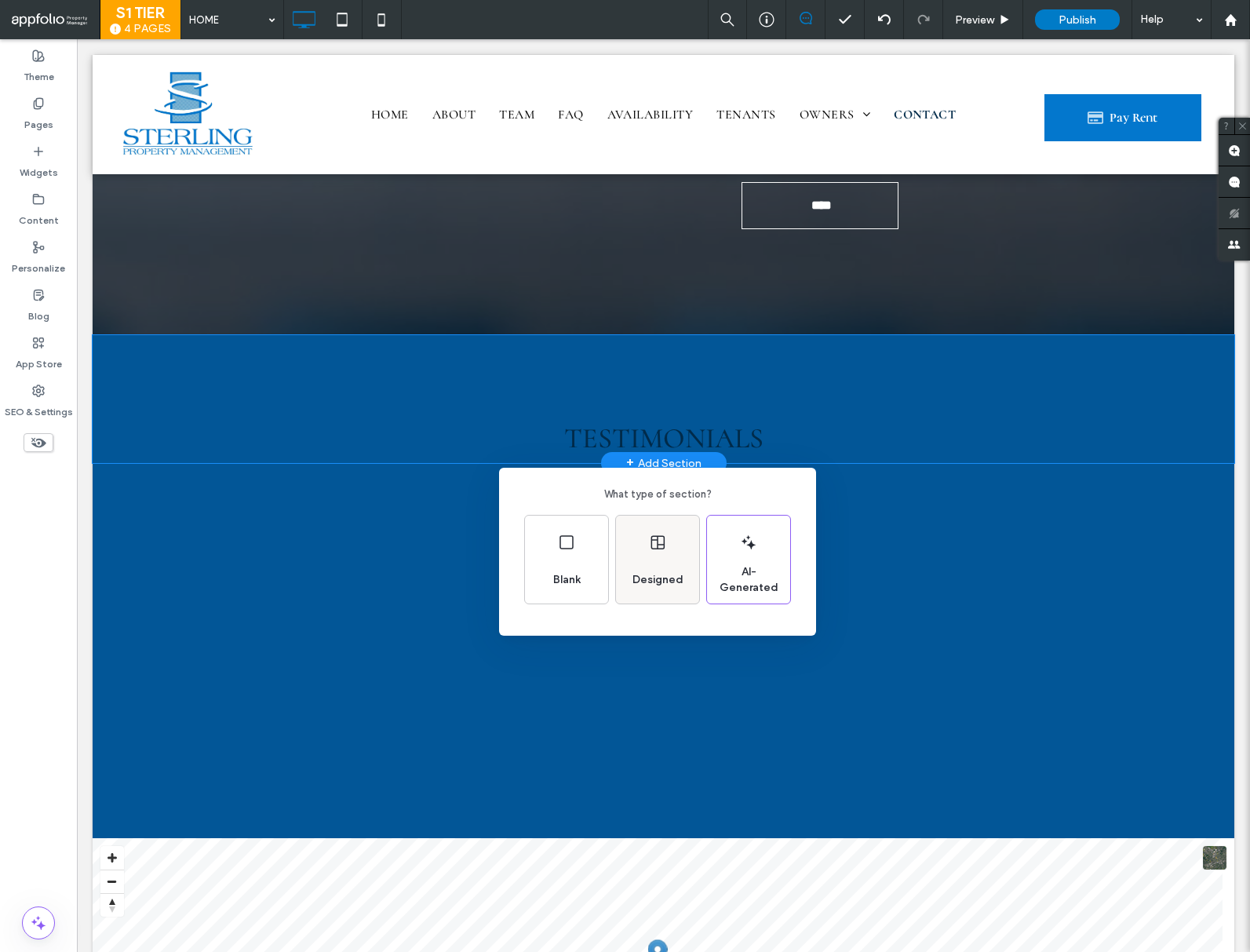
click at [652, 533] on icon at bounding box center [657, 543] width 19 height 19
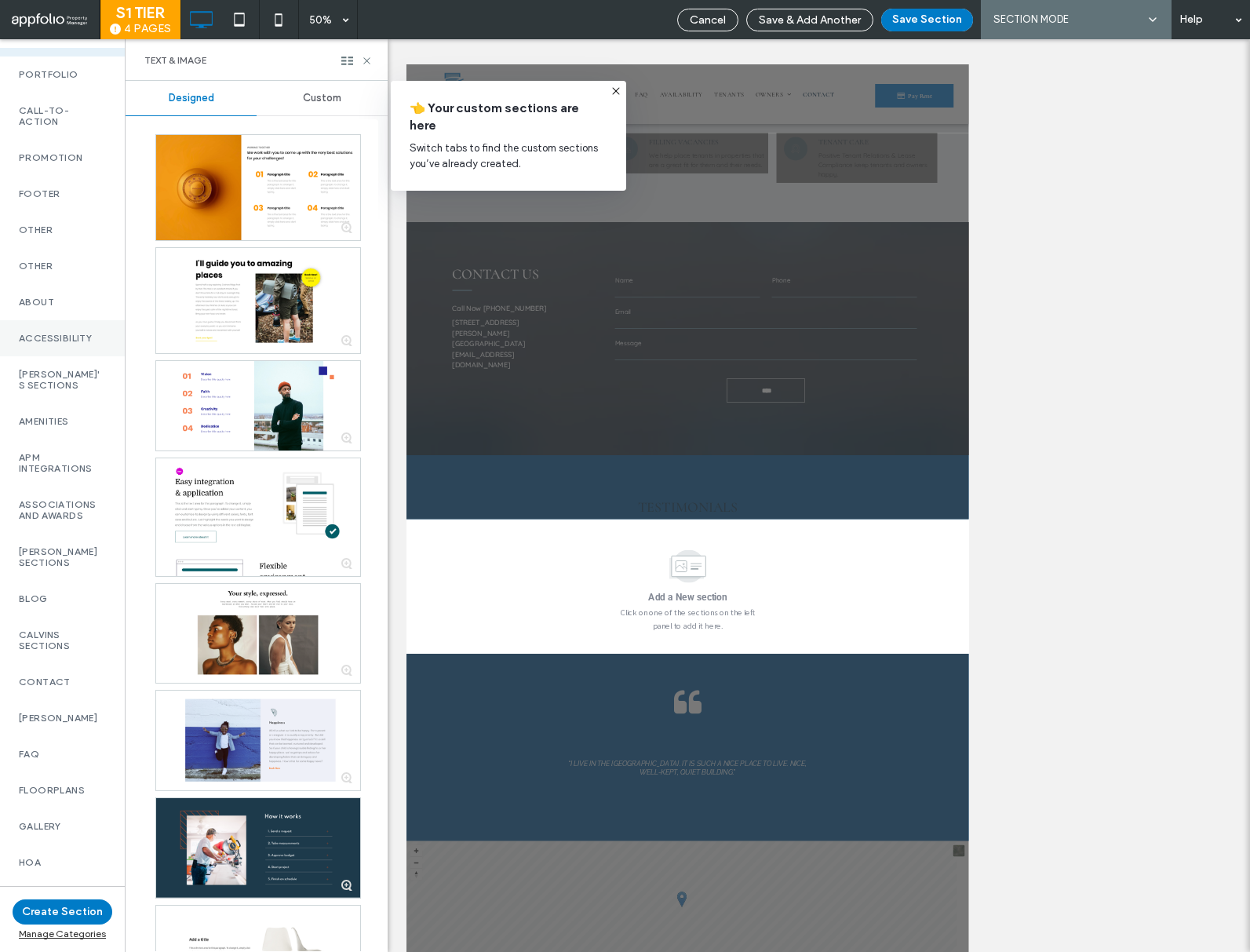
scroll to position [365, 0]
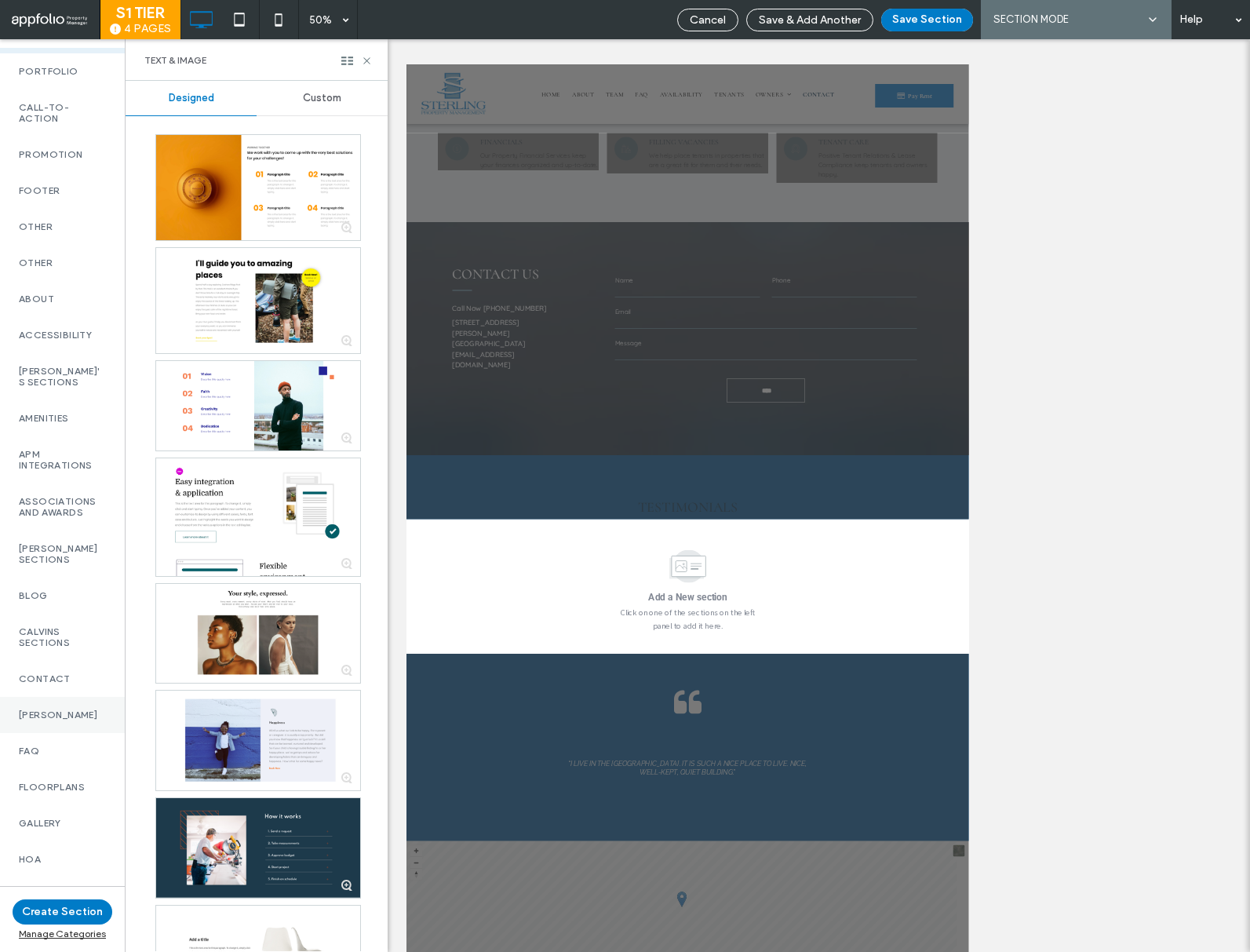
click at [74, 713] on label "[PERSON_NAME]" at bounding box center [62, 714] width 87 height 11
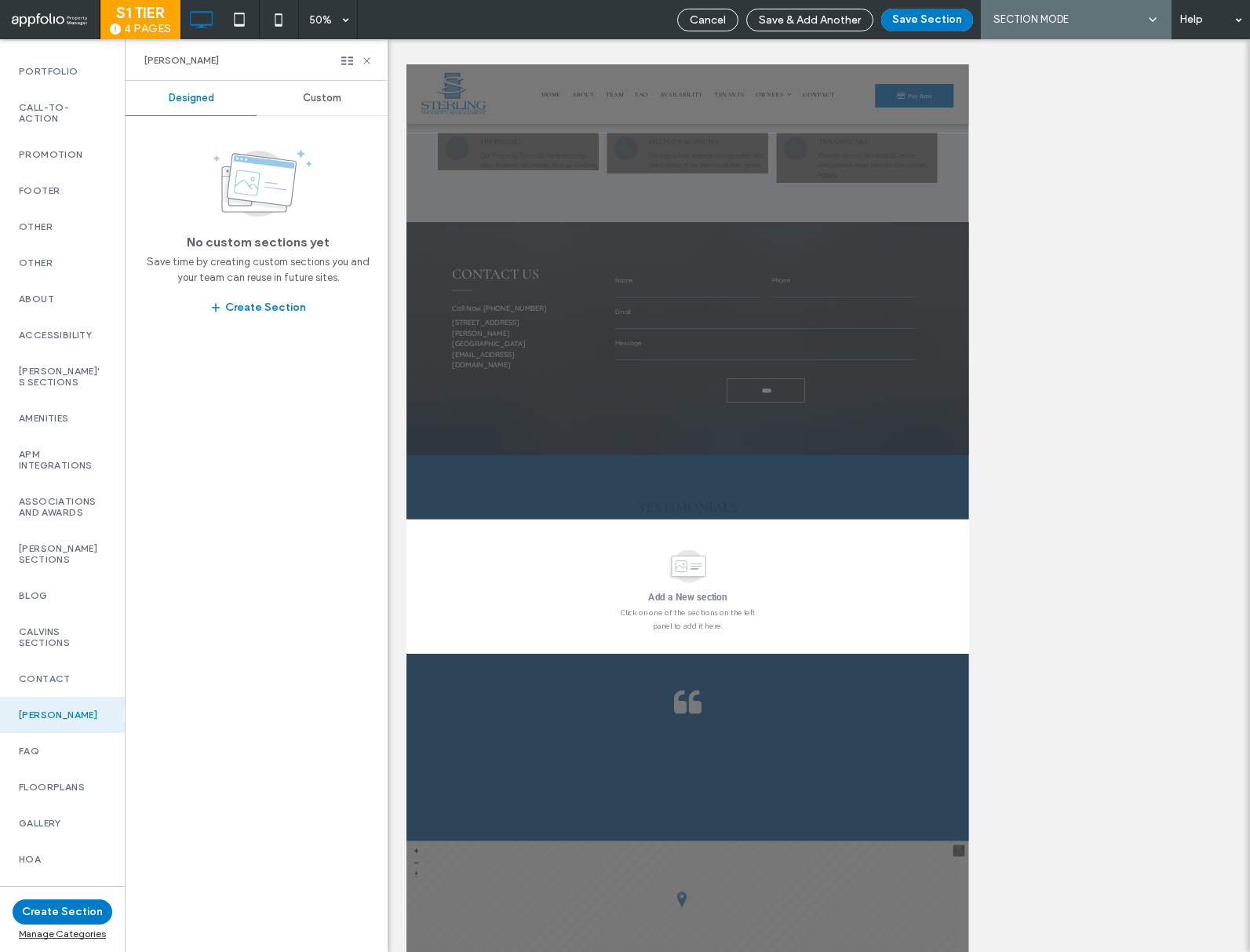
click at [327, 100] on span "Custom" at bounding box center [322, 97] width 38 height 12
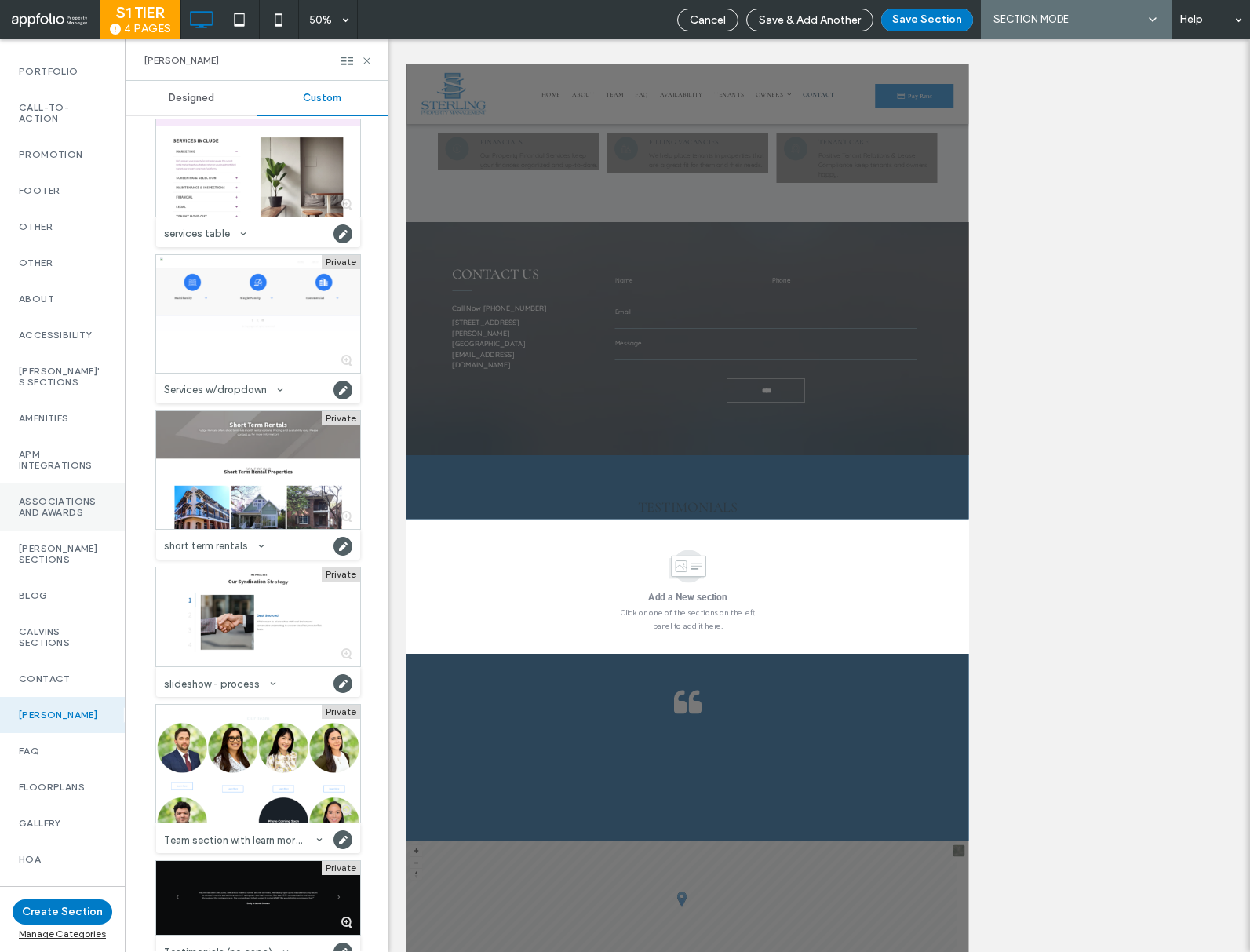
scroll to position [6010, 0]
click at [232, 877] on div at bounding box center [258, 897] width 205 height 74
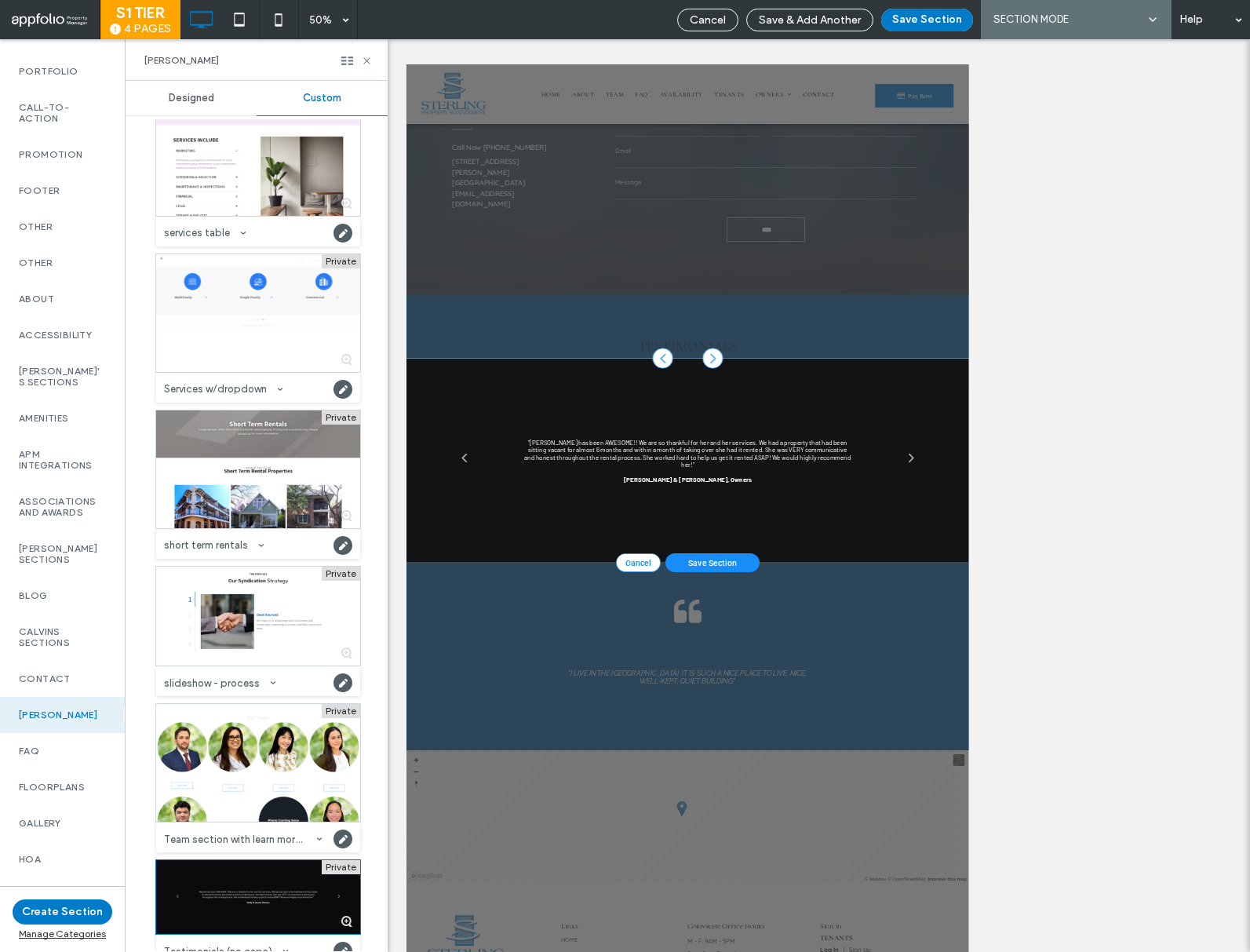
scroll to position [4222, 0]
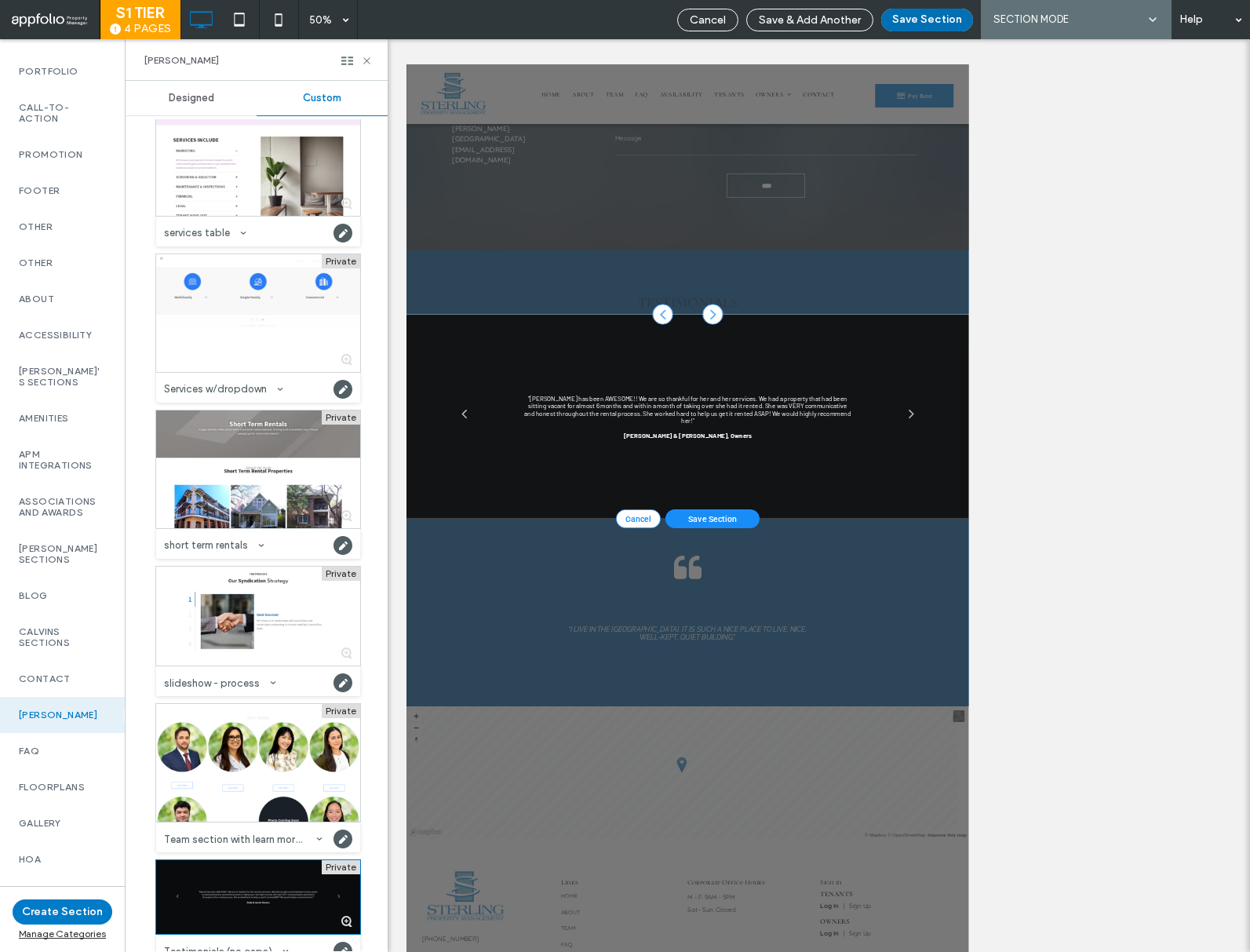
click at [933, 29] on button "Save Section" at bounding box center [927, 20] width 92 height 23
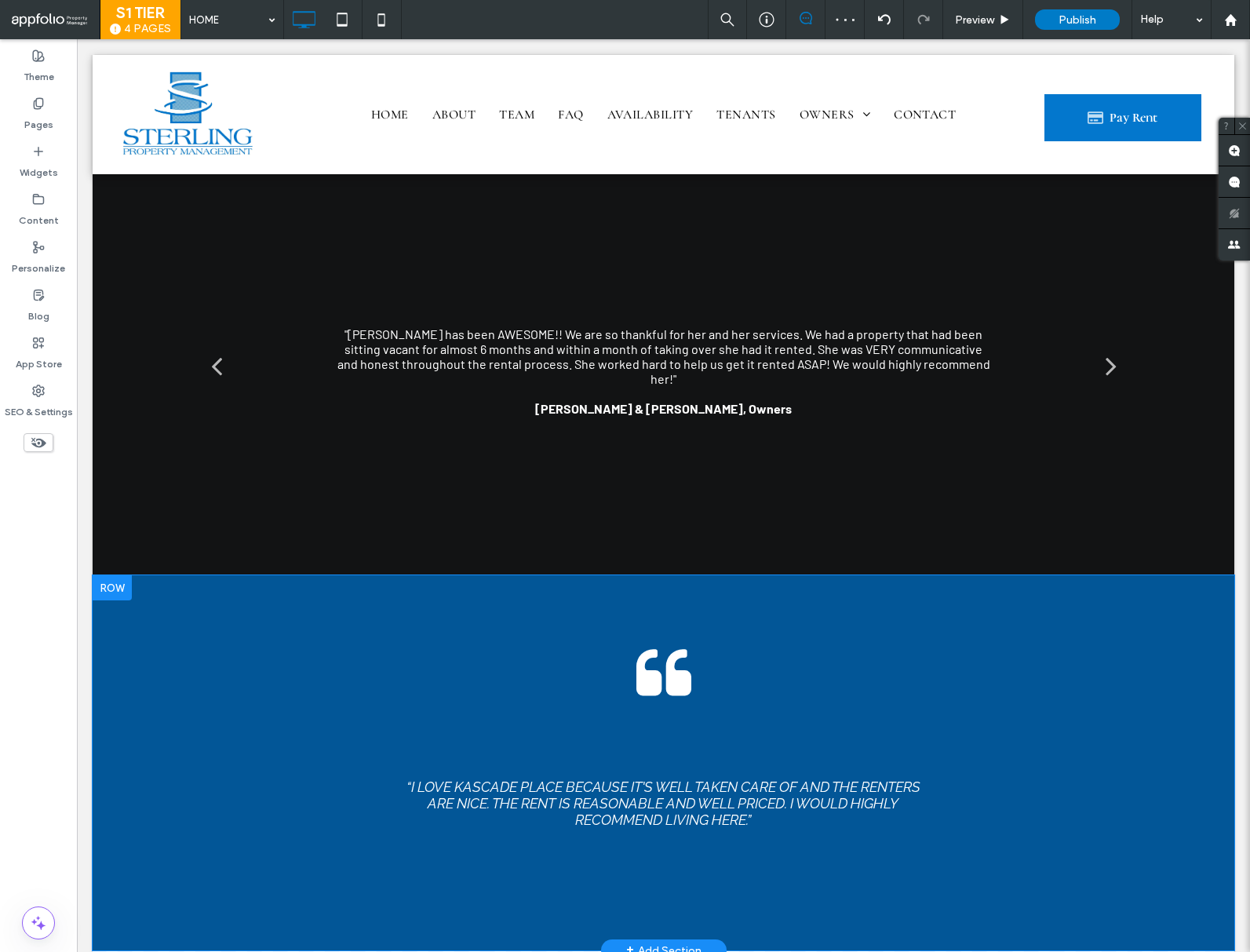
scroll to position [4611, 0]
click at [119, 576] on div at bounding box center [112, 589] width 39 height 25
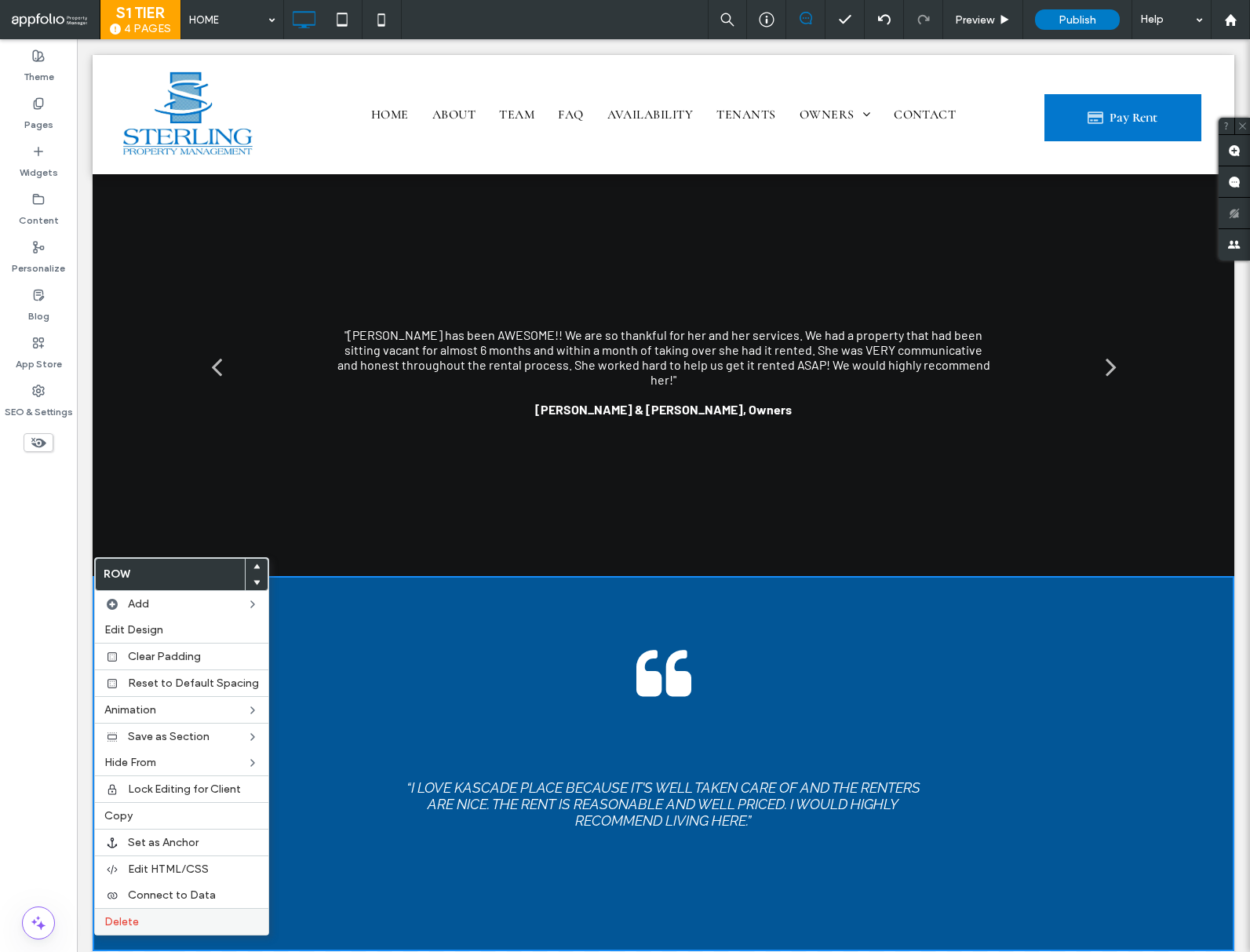
click at [140, 926] on label "Delete" at bounding box center [182, 921] width 155 height 13
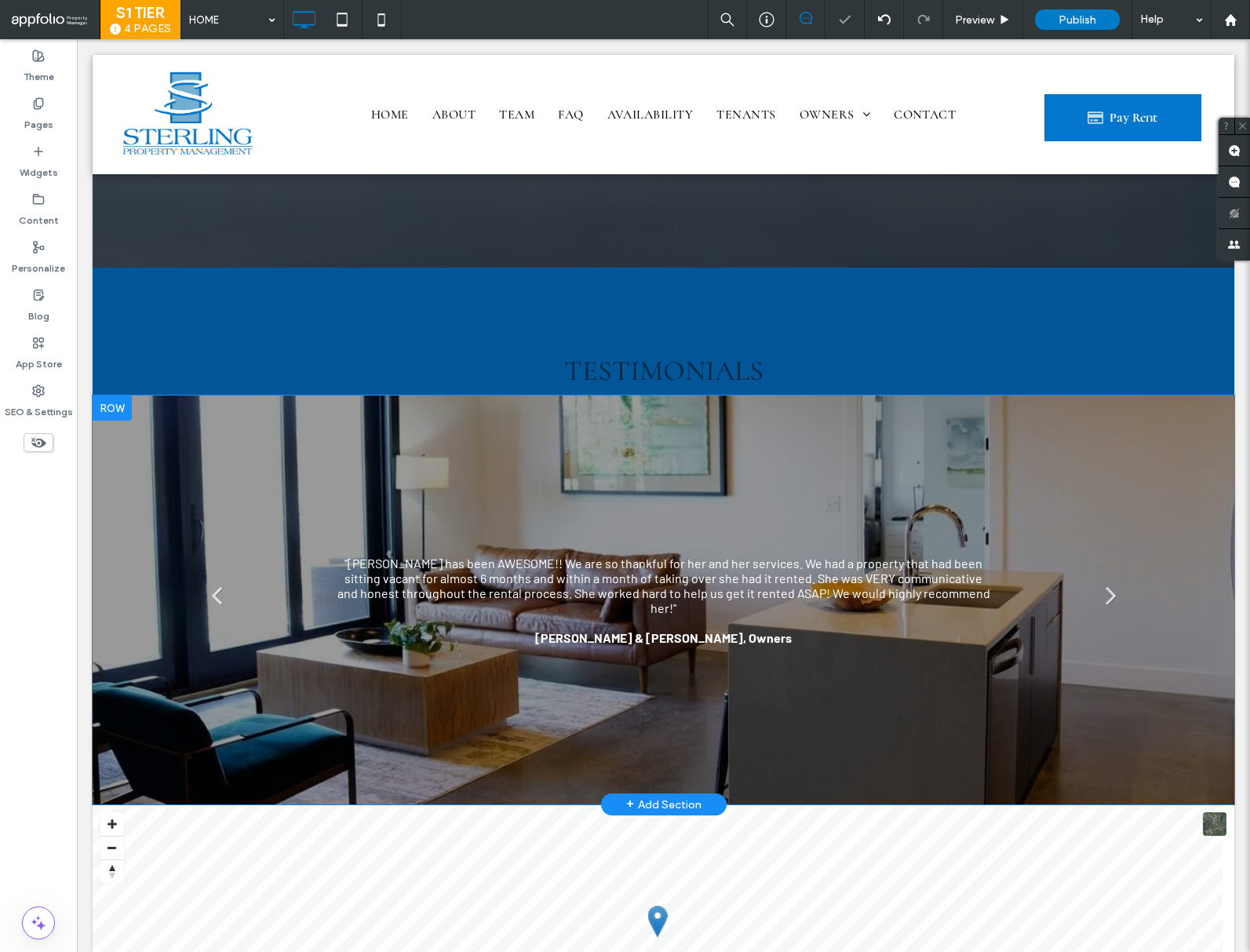
scroll to position [4326, 0]
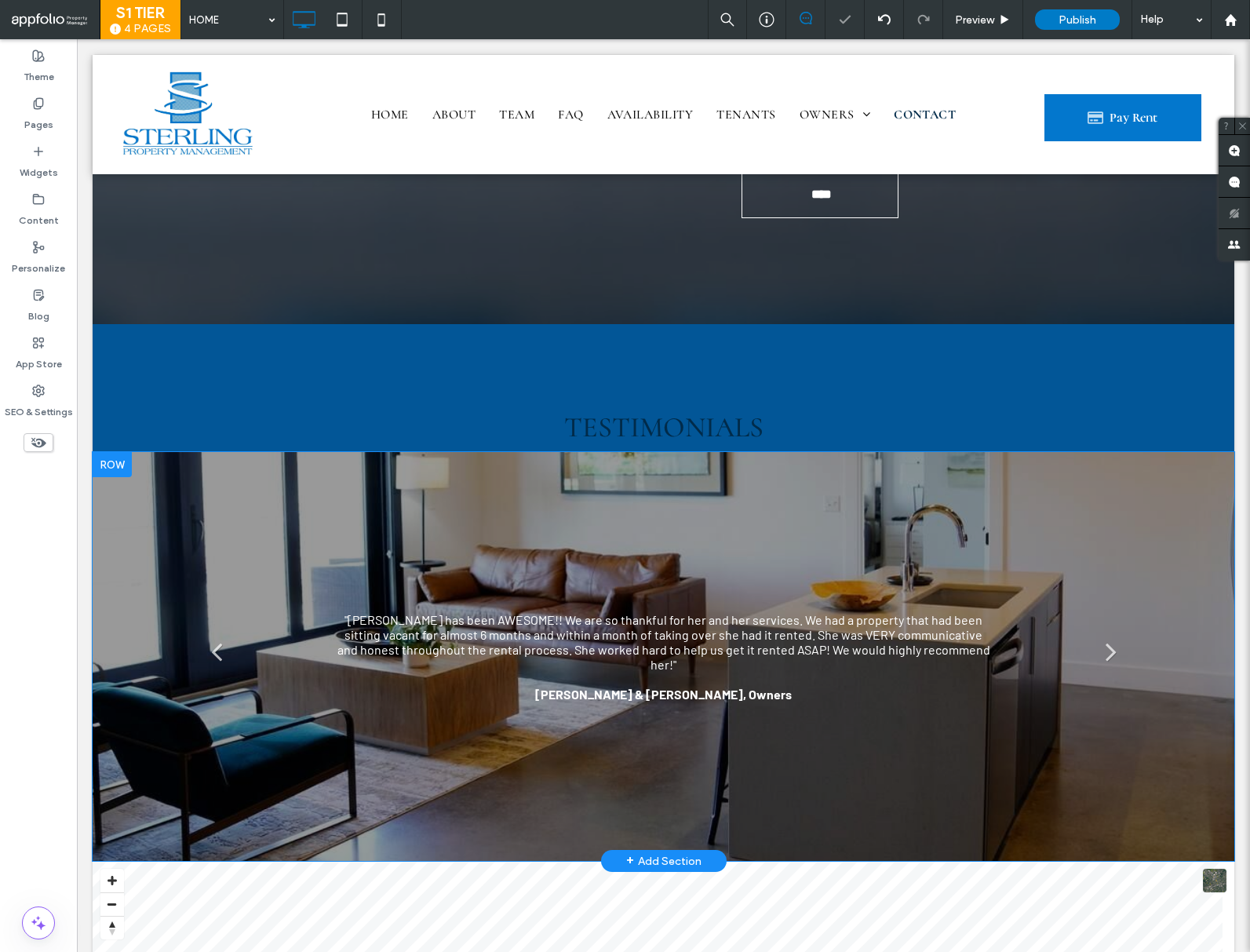
click at [113, 452] on div at bounding box center [112, 465] width 39 height 25
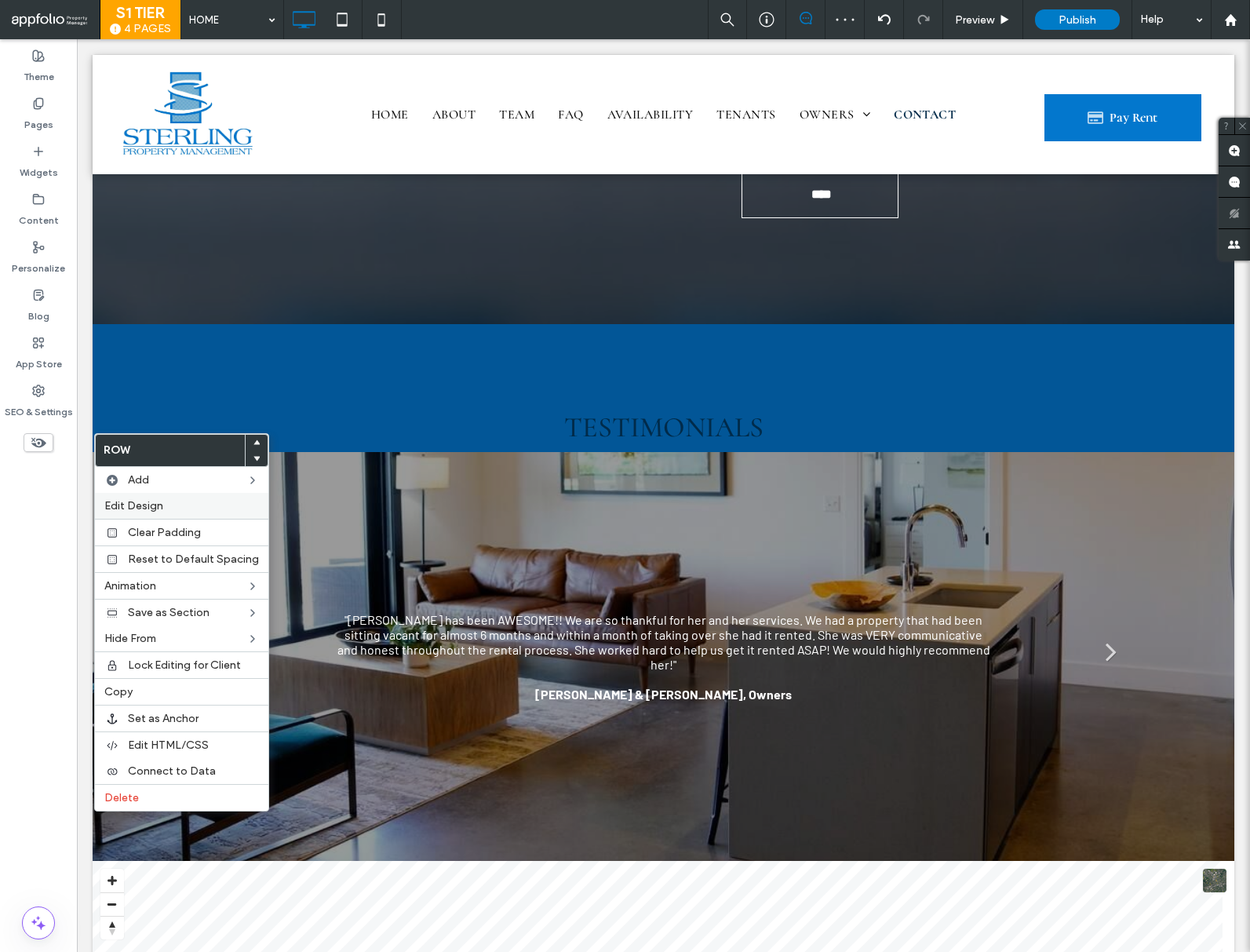
click at [144, 498] on div "Edit Design" at bounding box center [181, 506] width 173 height 26
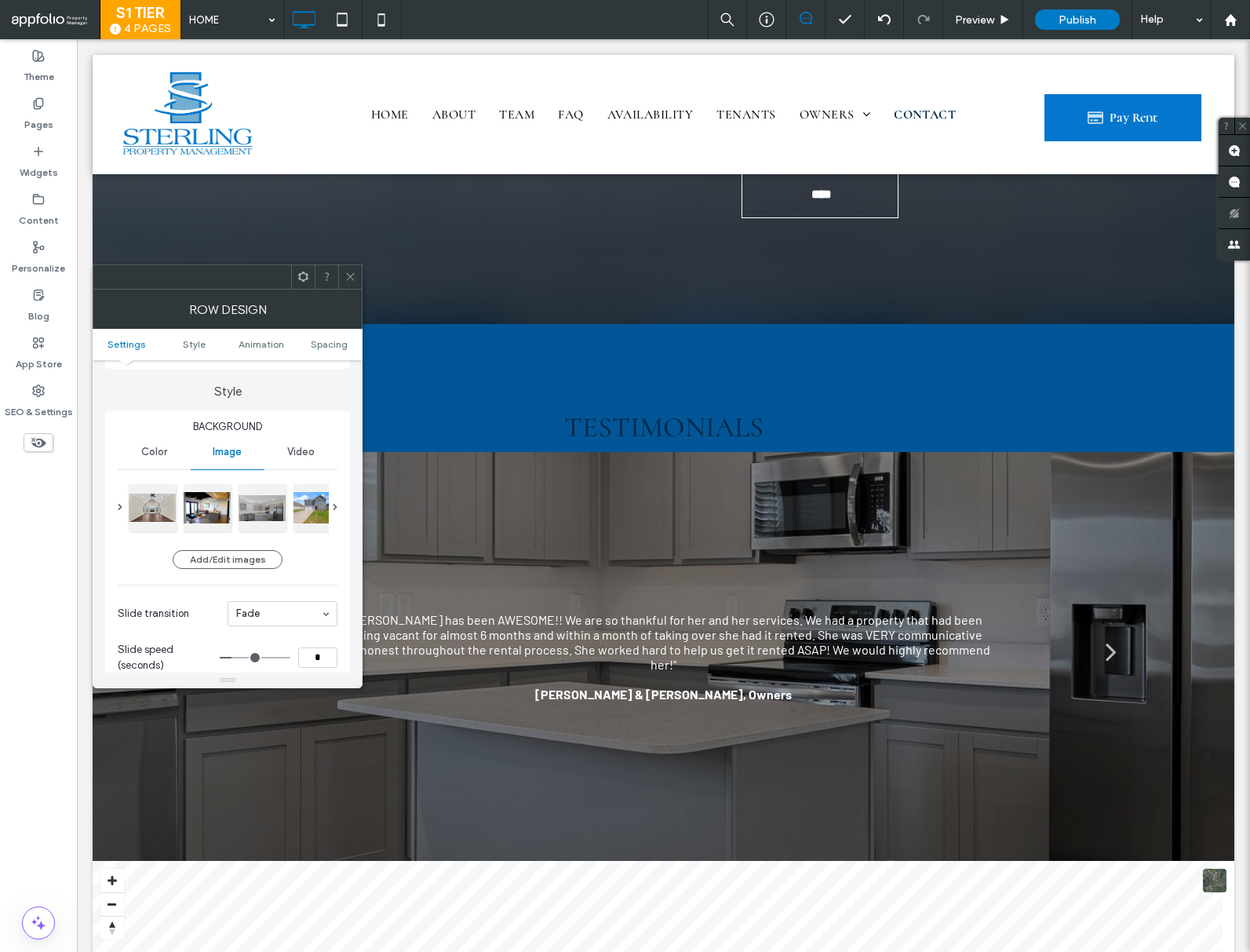
scroll to position [123, 0]
click at [254, 570] on button "Add/Edit images" at bounding box center [227, 562] width 110 height 19
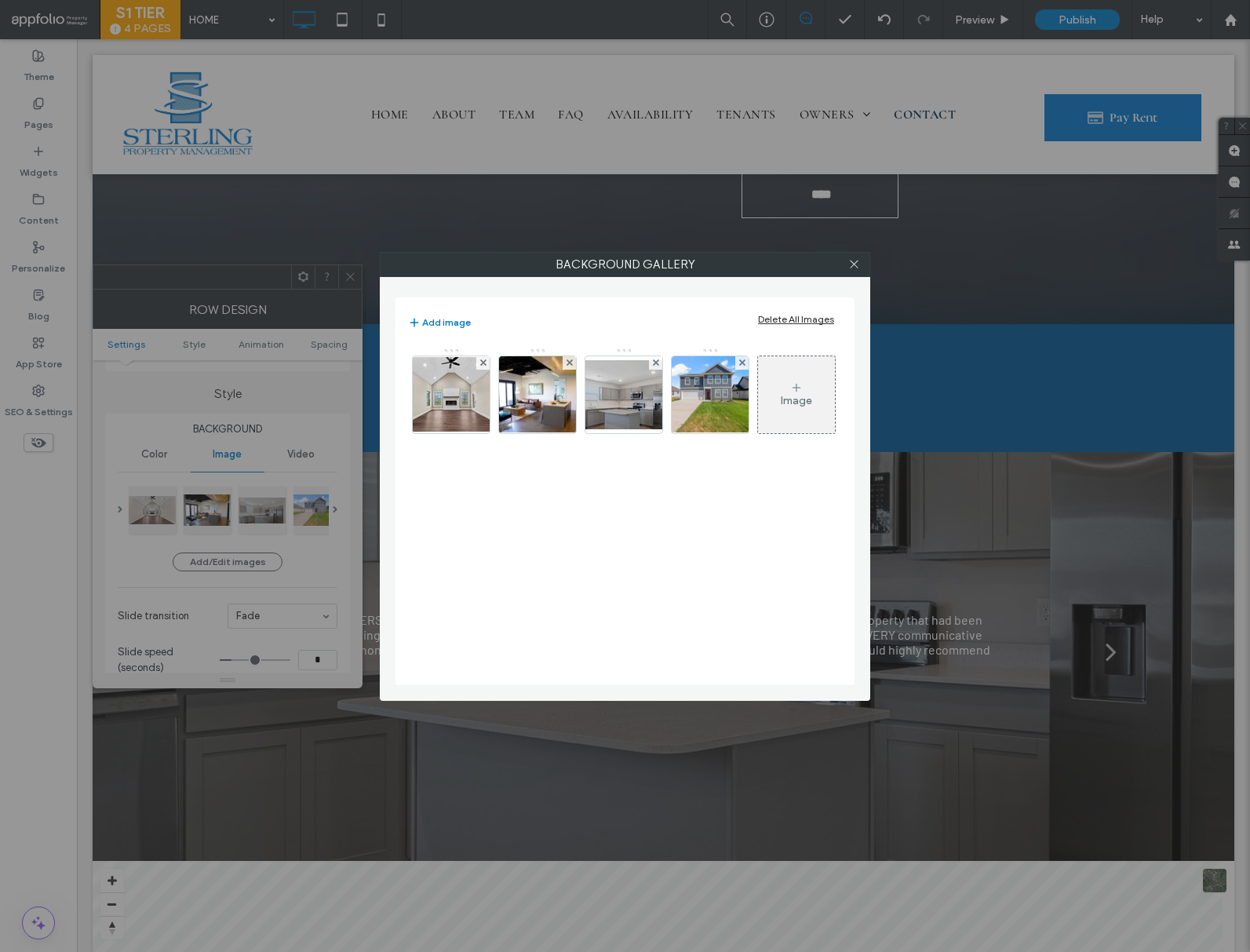
click at [789, 311] on div "Add image Delete All Images" at bounding box center [625, 322] width 434 height 34
drag, startPoint x: 788, startPoint y: 314, endPoint x: 881, endPoint y: 252, distance: 111.8
click at [789, 314] on div "Delete All Images" at bounding box center [796, 319] width 76 height 11
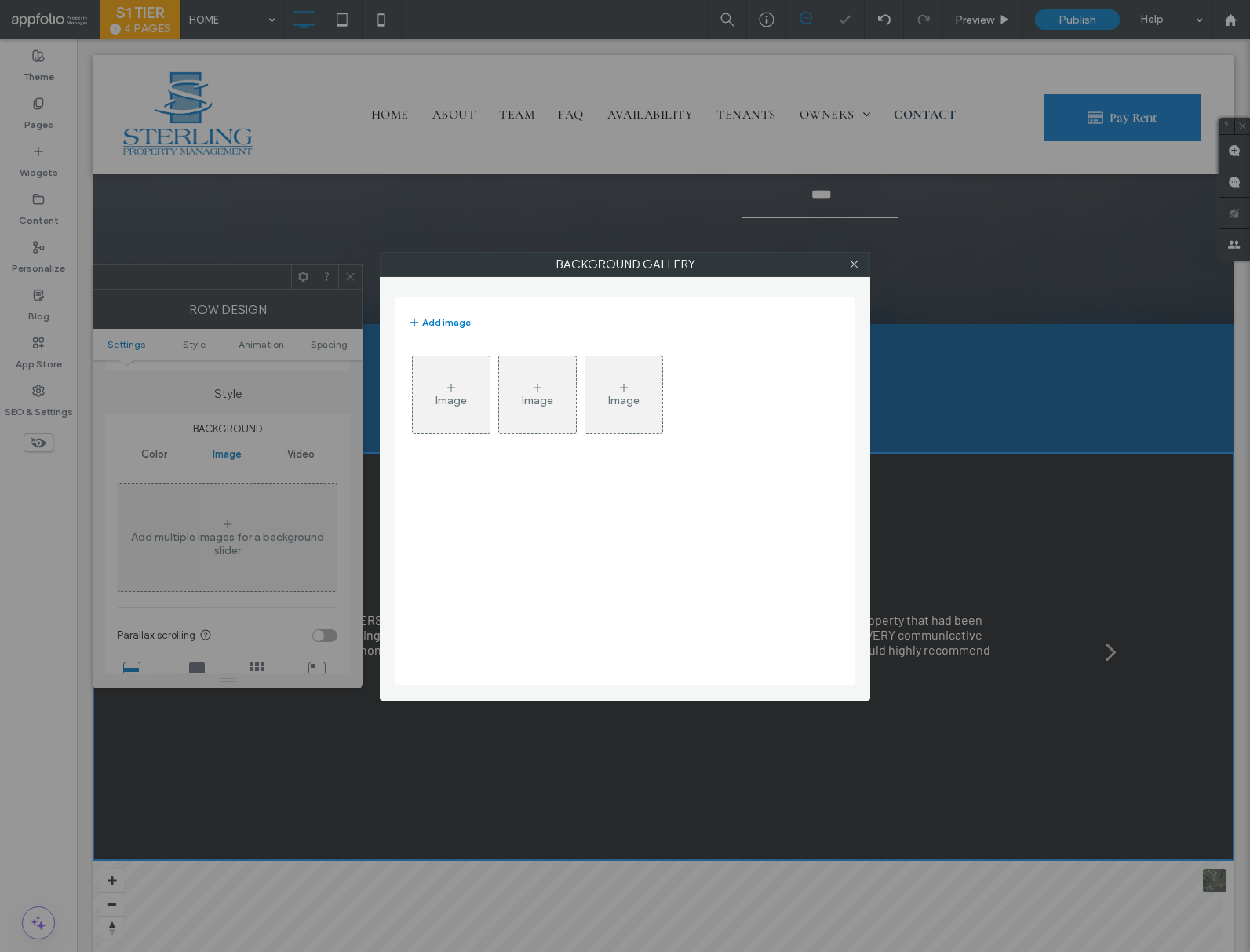
click at [860, 261] on div at bounding box center [853, 264] width 24 height 24
click at [854, 263] on icon at bounding box center [854, 264] width 11 height 11
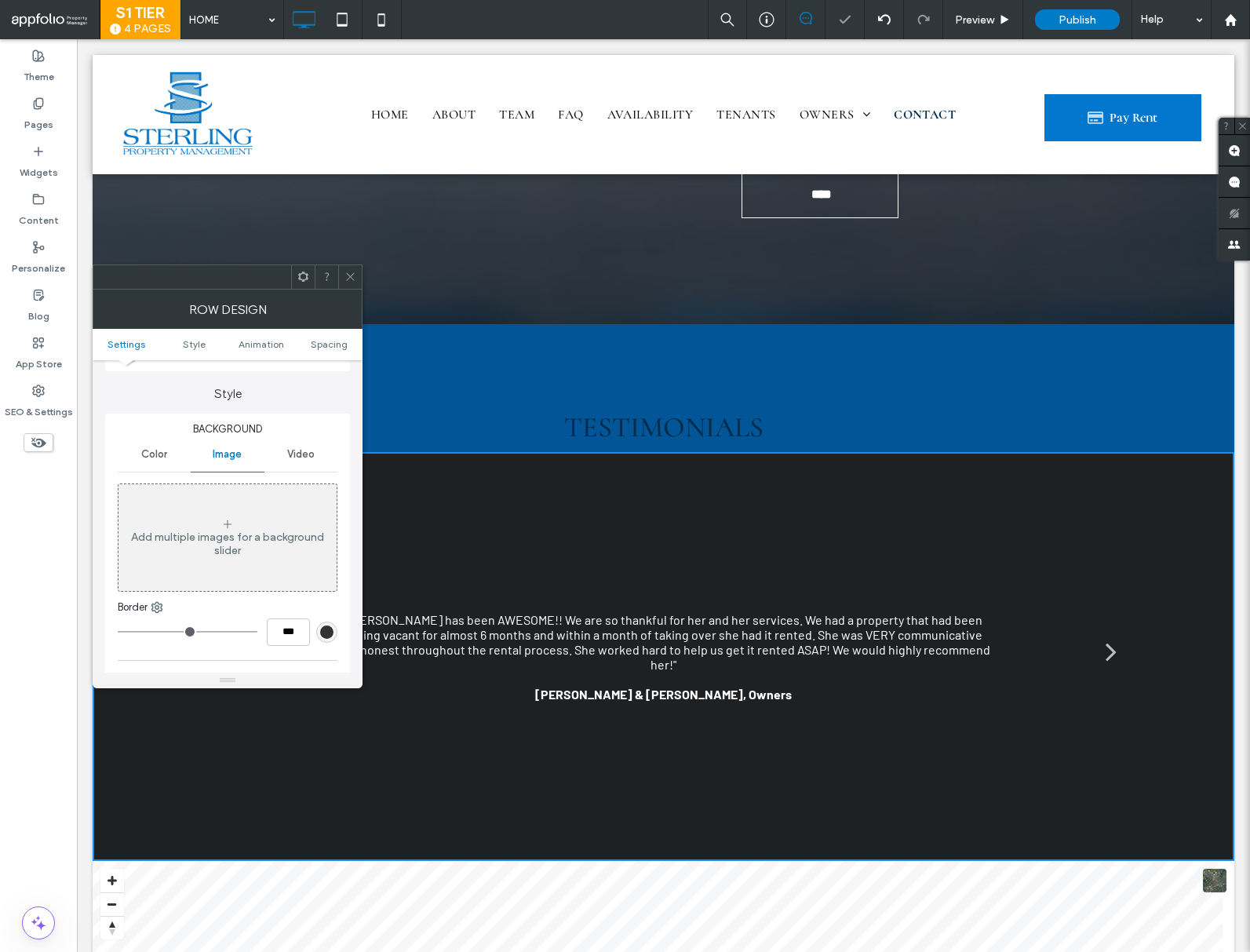
click at [139, 450] on div "Color" at bounding box center [154, 454] width 73 height 34
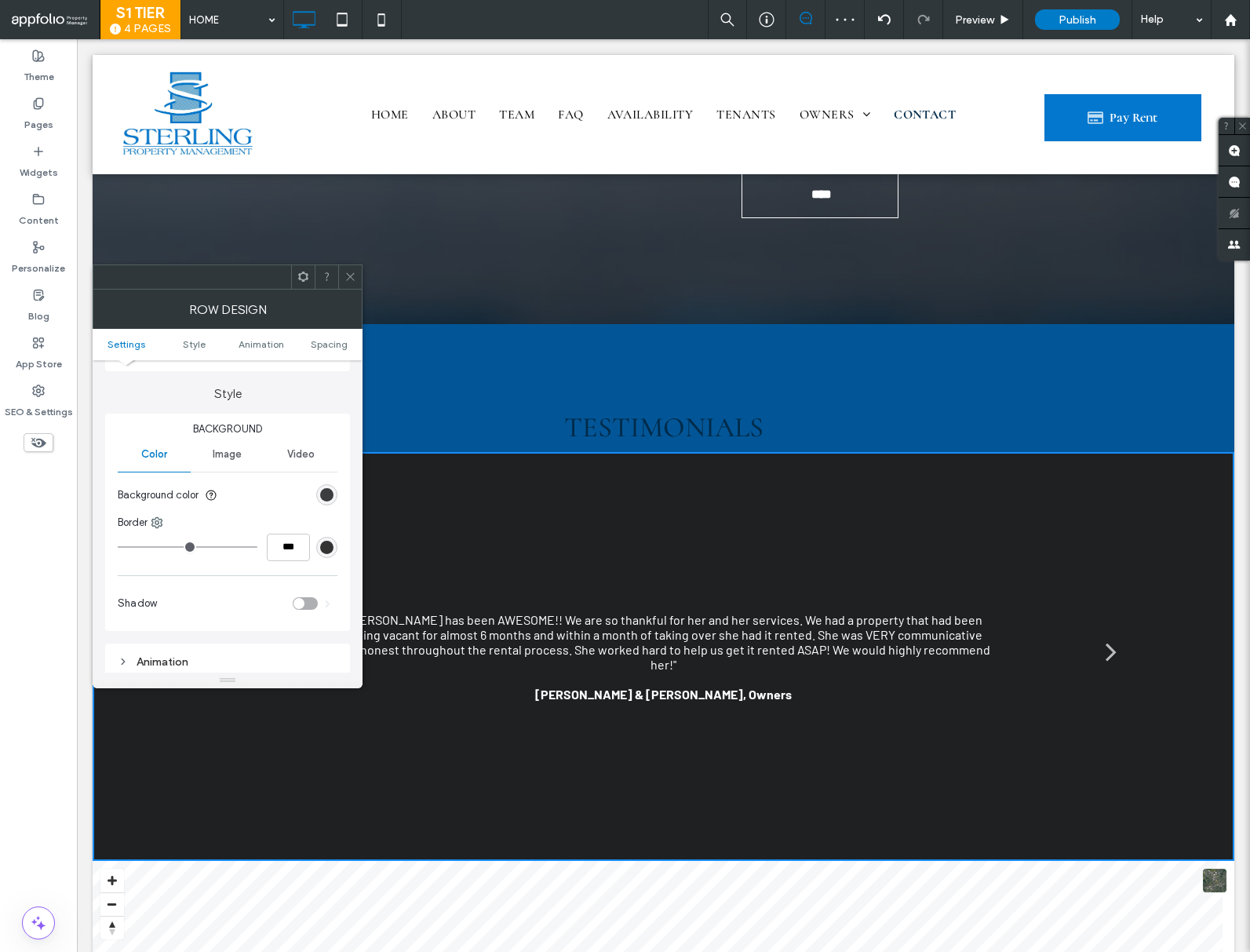
click at [332, 495] on div "rgb(30, 32, 34)" at bounding box center [327, 495] width 13 height 13
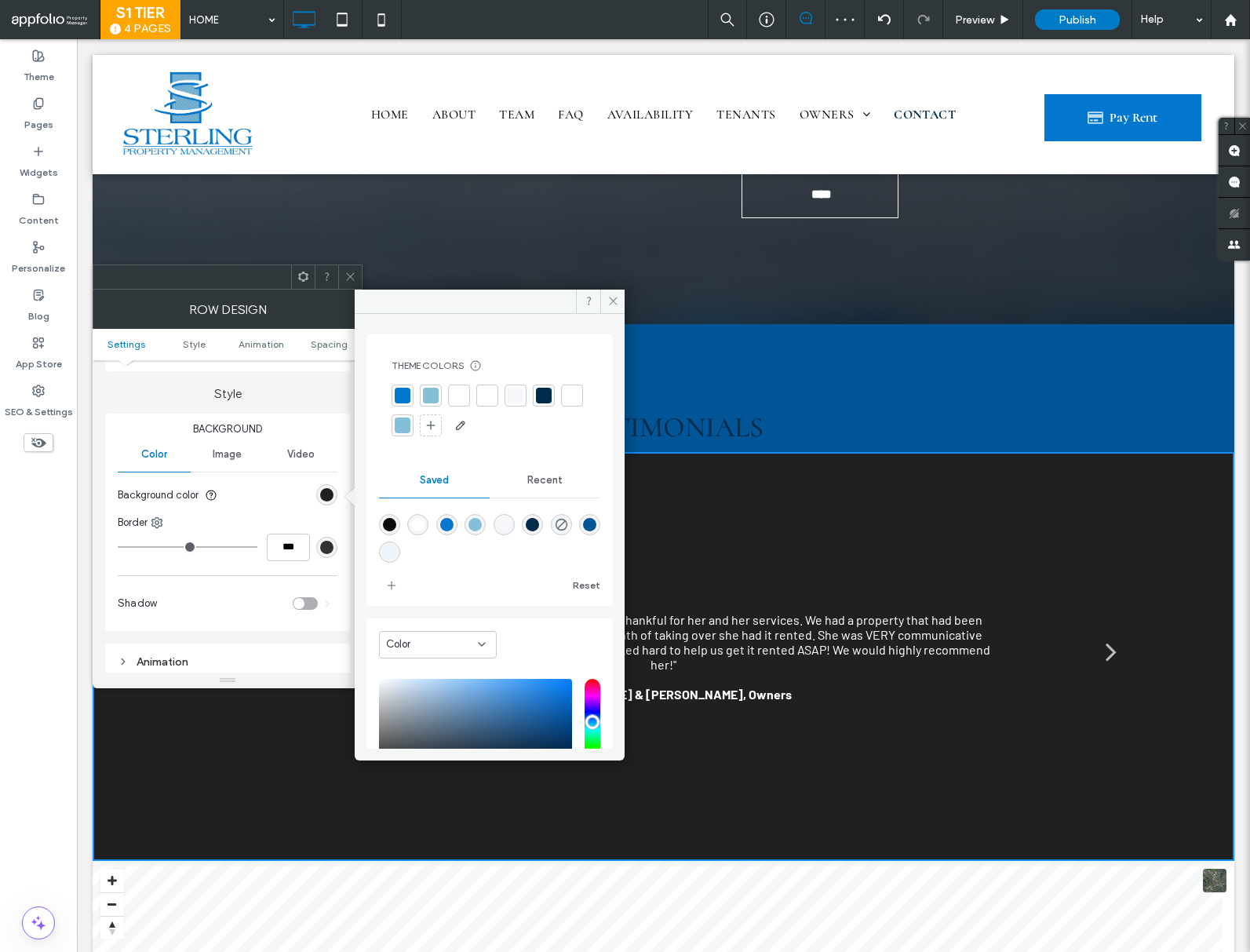
click at [583, 531] on div "rgba(2,86,151,1)" at bounding box center [590, 525] width 13 height 13
type input "*******"
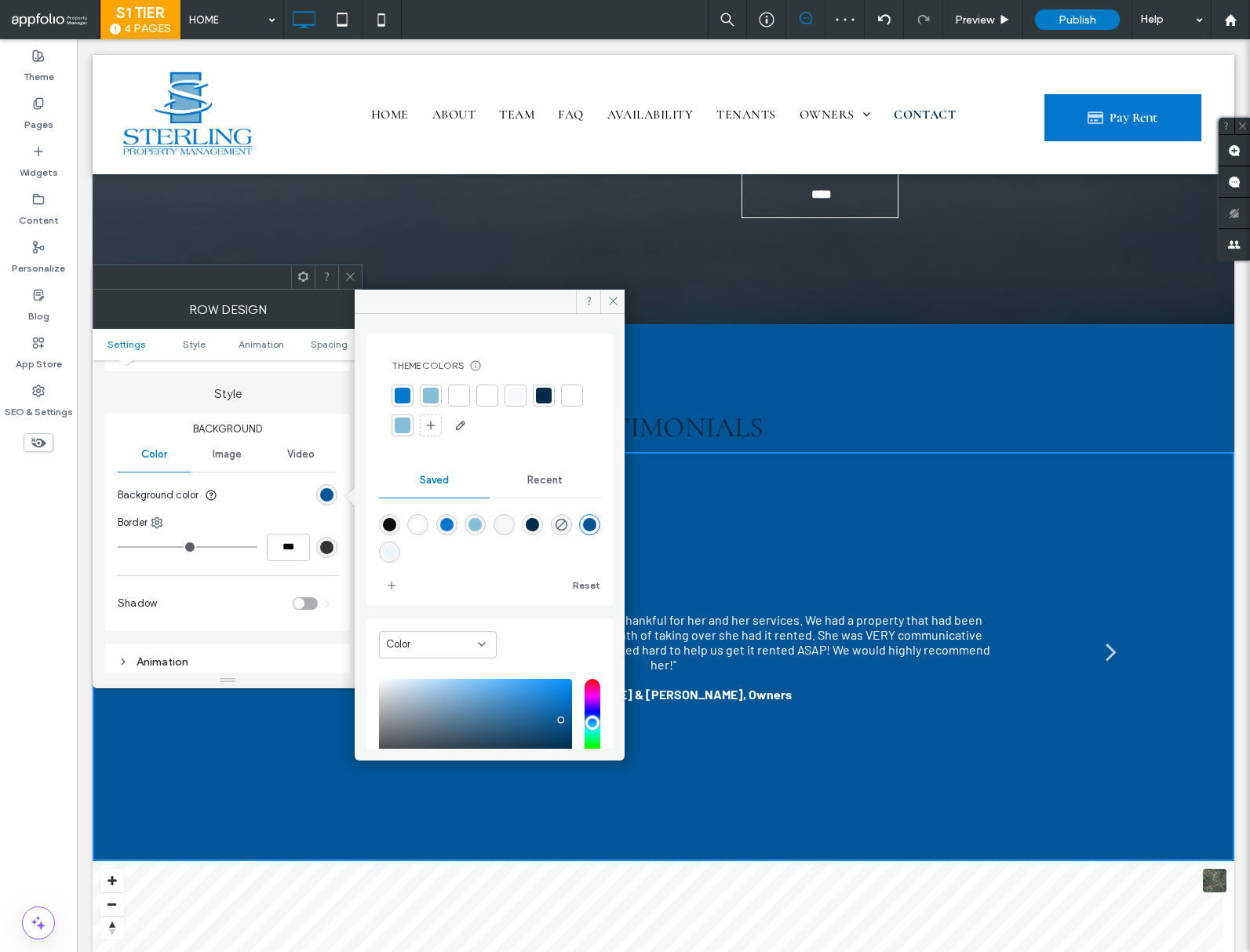
click at [340, 274] on div at bounding box center [350, 277] width 24 height 24
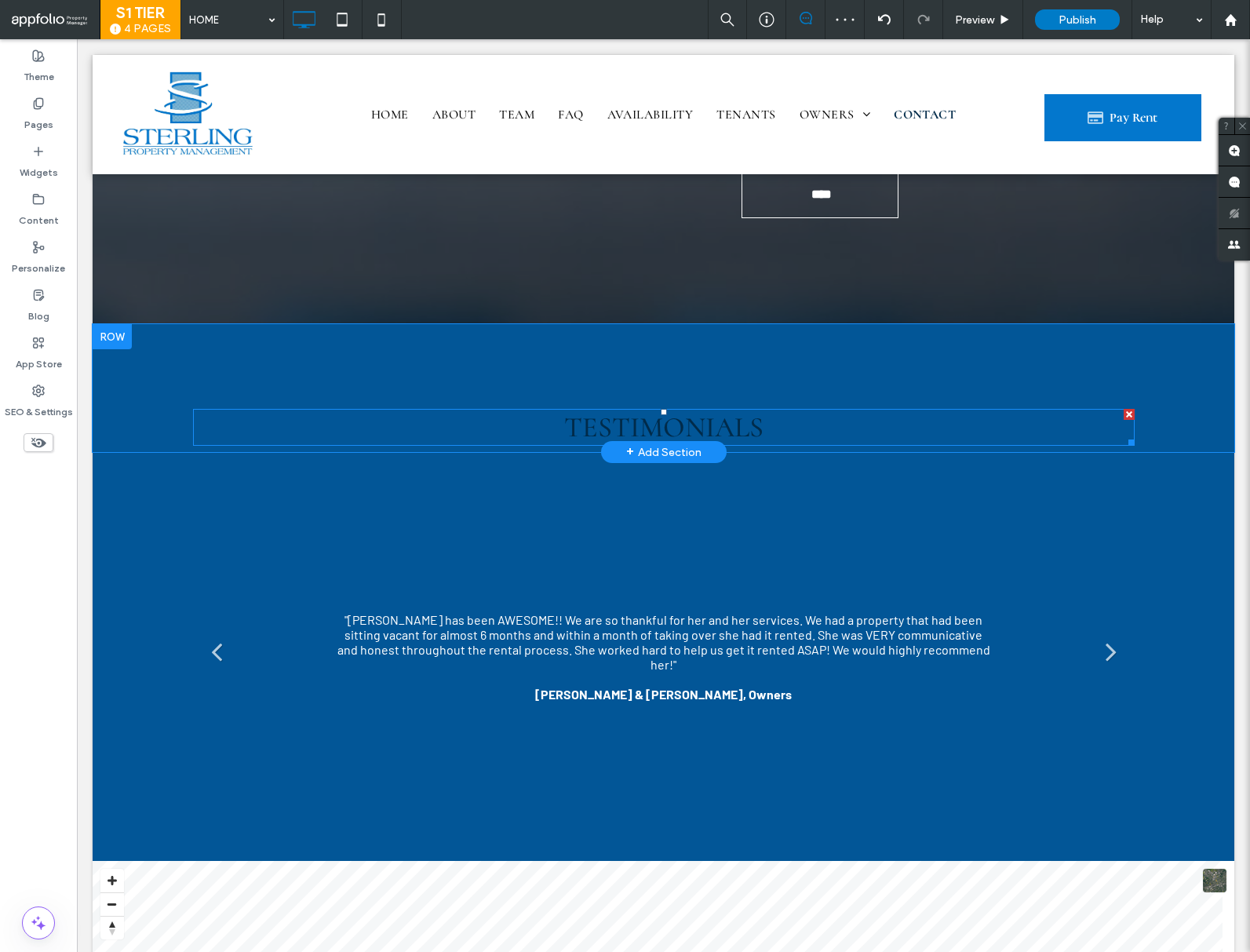
click at [591, 417] on span "Testimonials" at bounding box center [663, 426] width 200 height 33
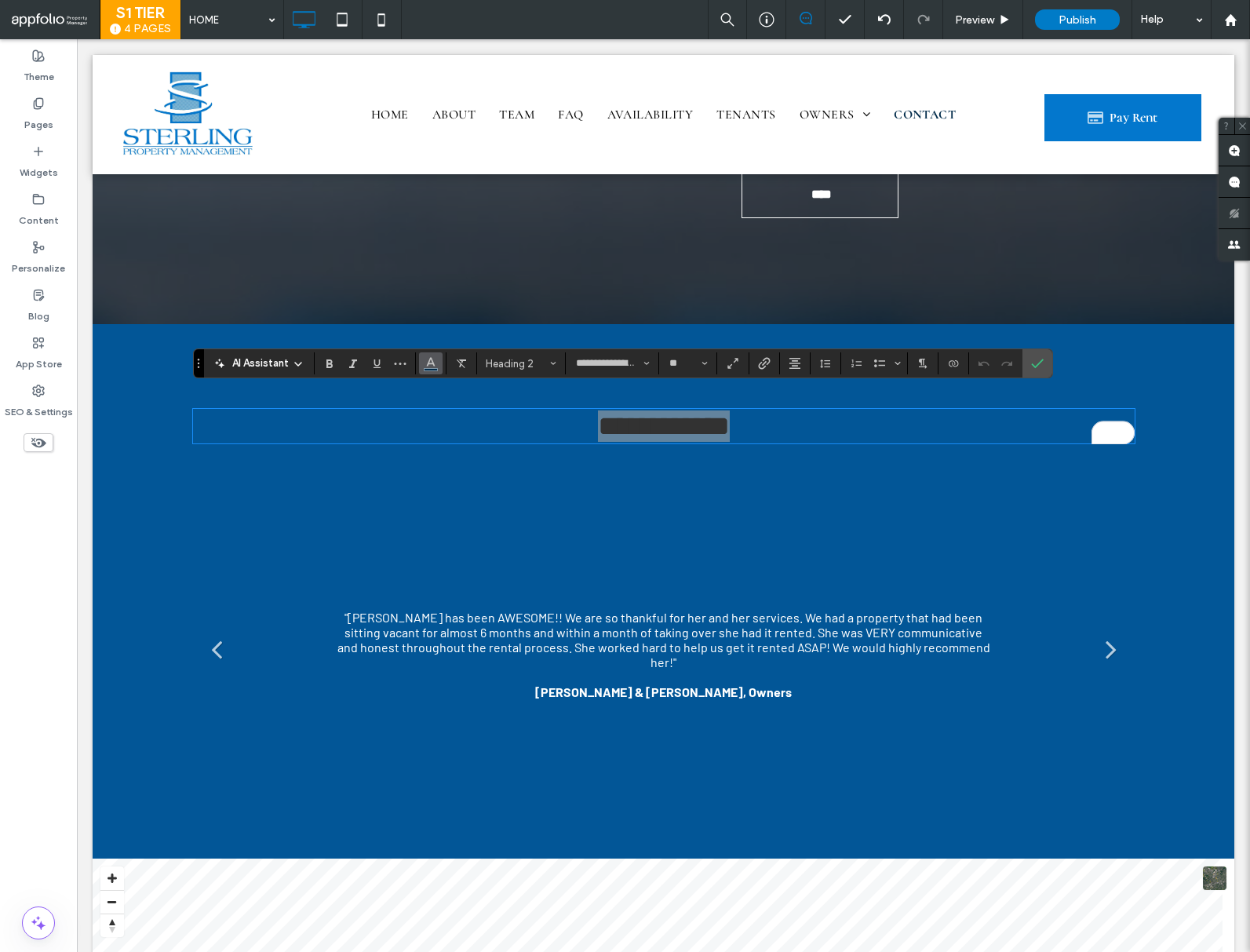
click at [439, 369] on button "Color" at bounding box center [431, 363] width 24 height 22
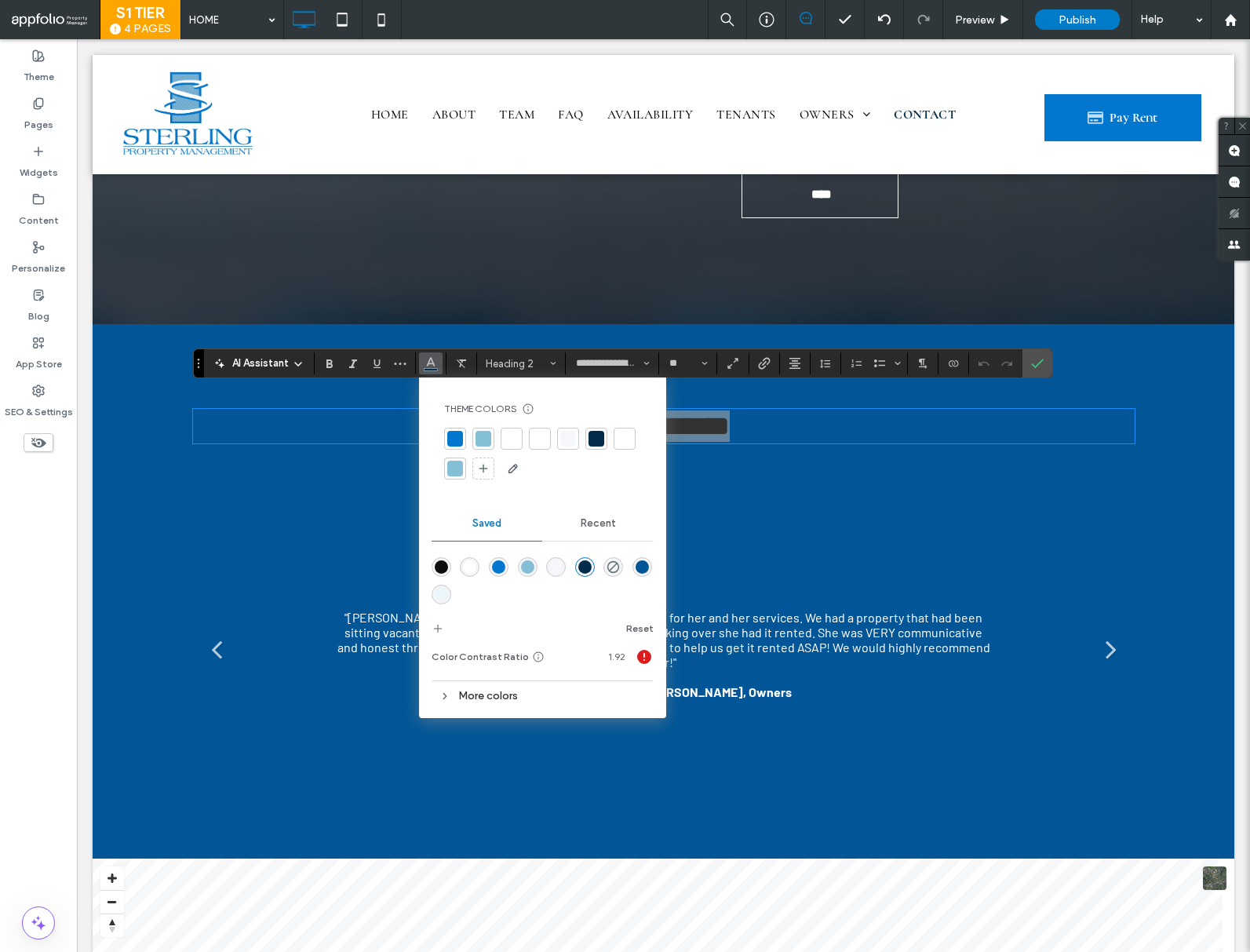
click at [468, 568] on div "rgba(255,255,255,1)" at bounding box center [469, 567] width 13 height 13
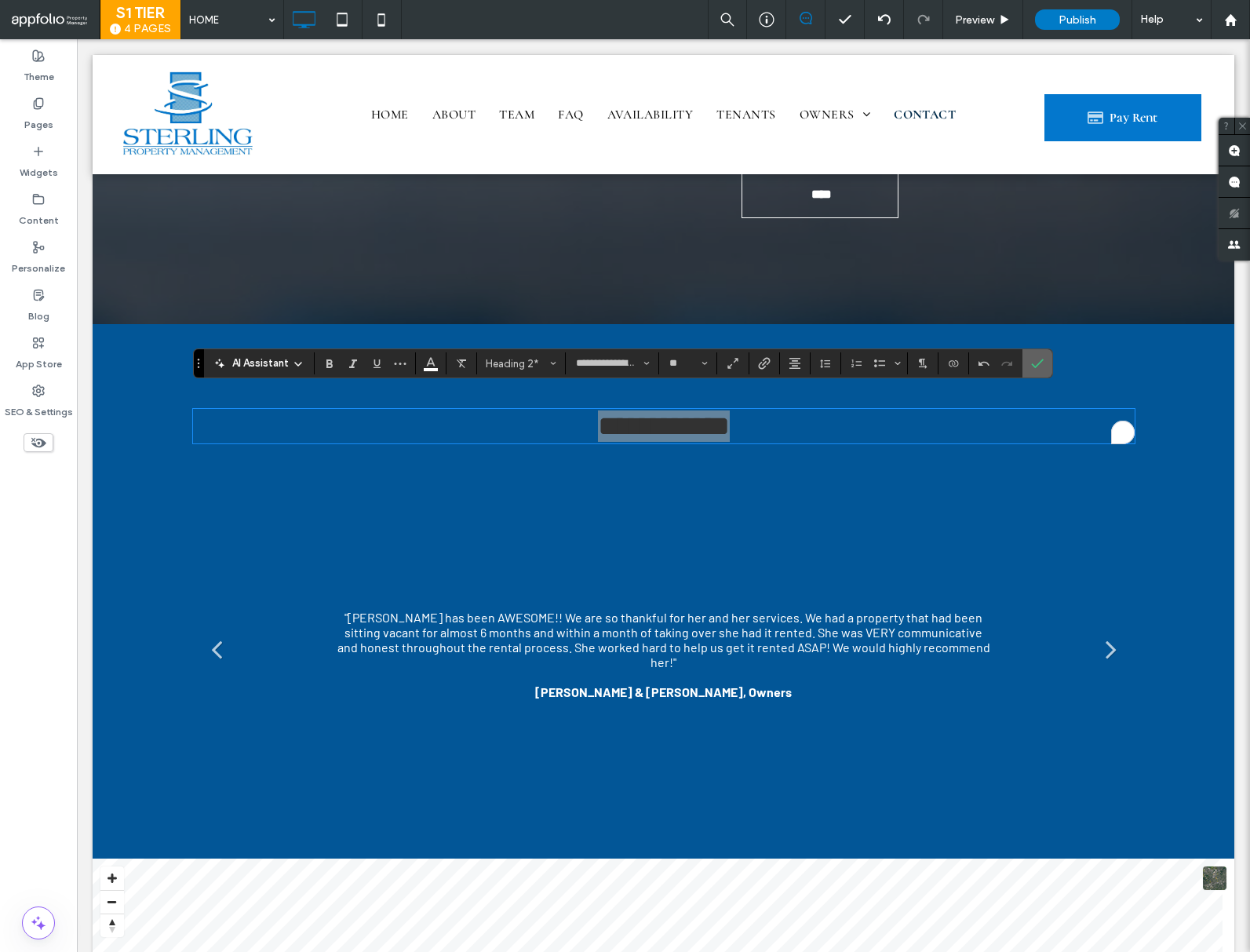
drag, startPoint x: 1038, startPoint y: 368, endPoint x: 108, endPoint y: 435, distance: 932.4
click at [1038, 368] on icon "Confirm" at bounding box center [1037, 363] width 12 height 12
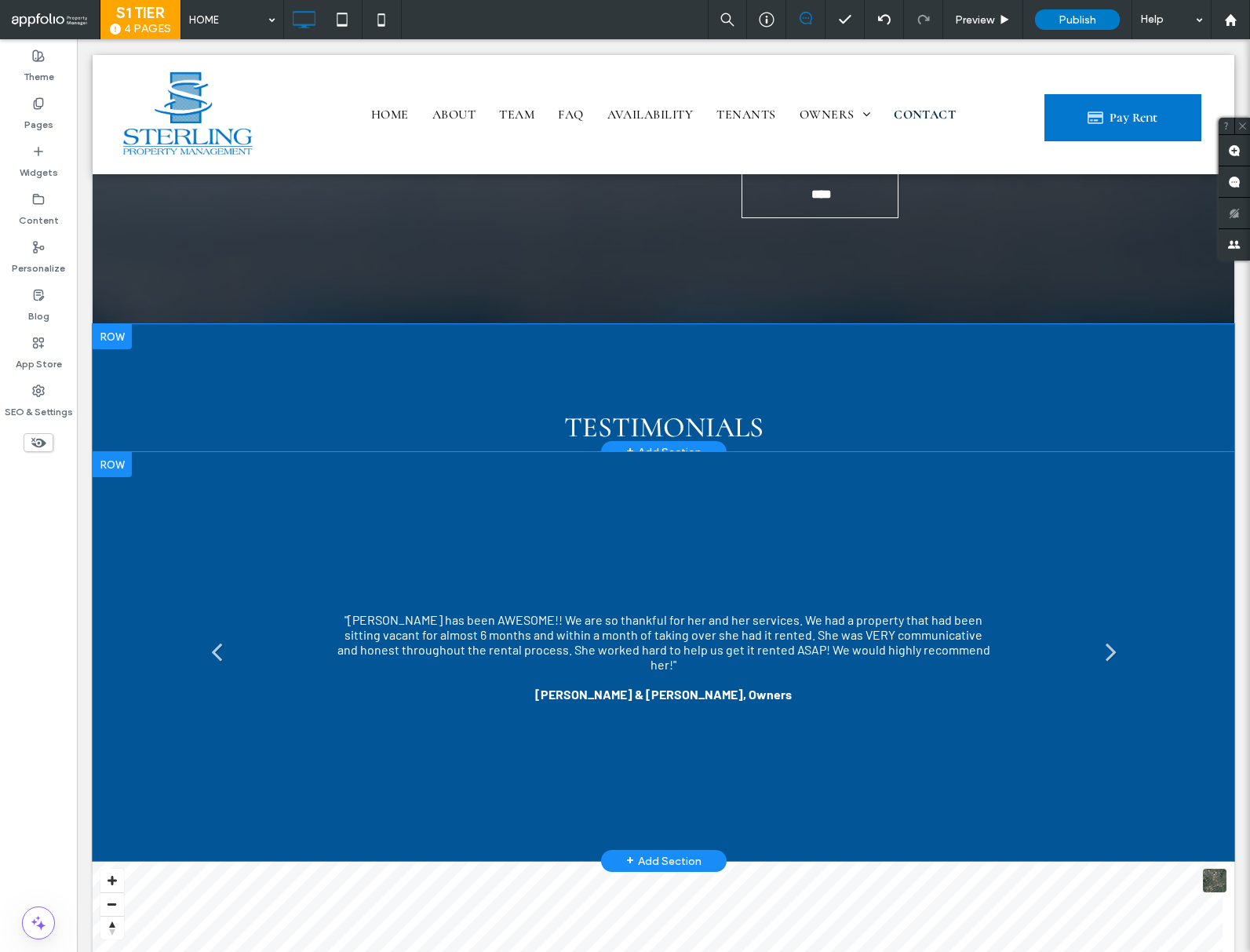
click at [423, 628] on div ""Rachel has been AWESOME!! We are so thankful for her and her services. We had …" at bounding box center [664, 658] width 659 height 90
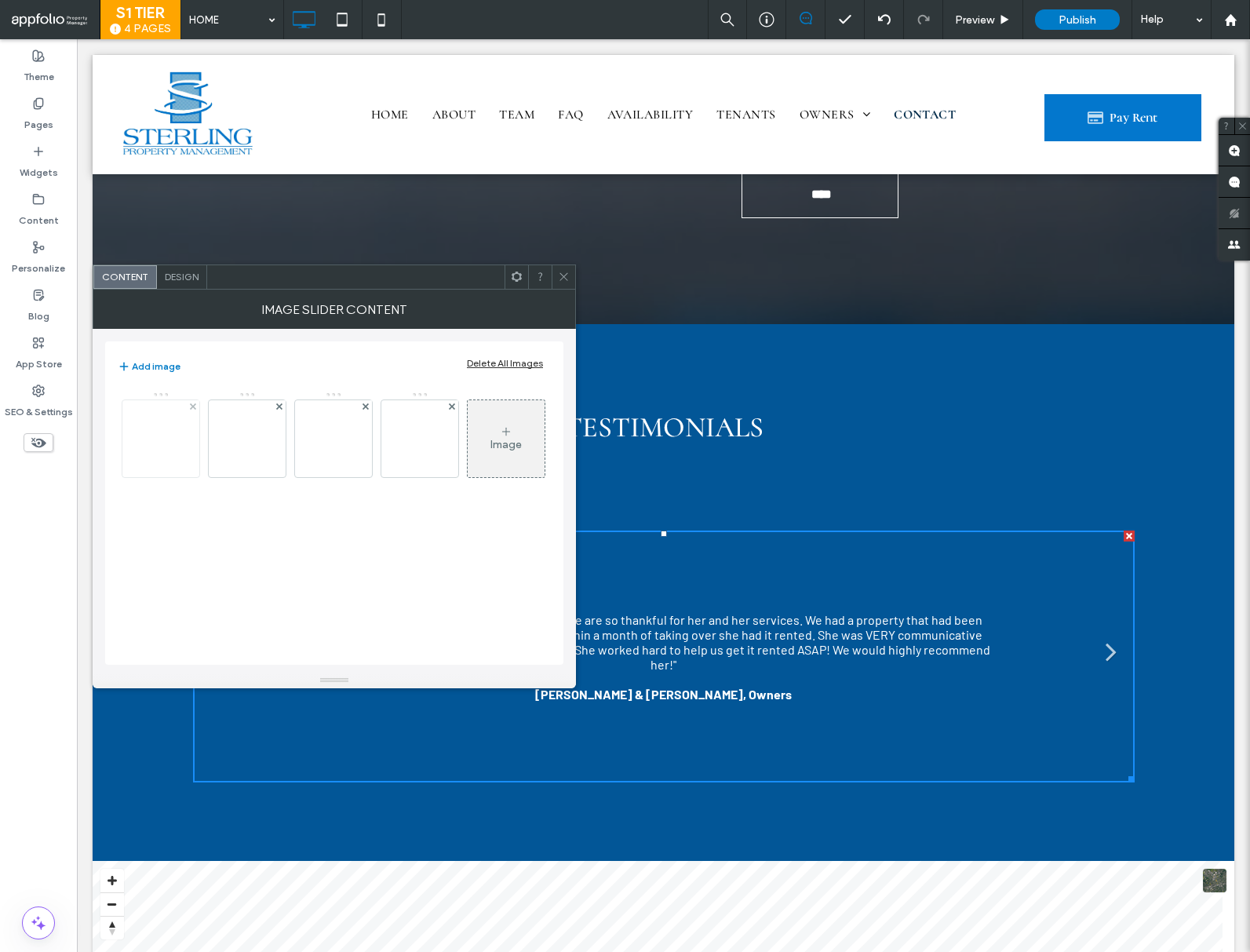
click at [181, 459] on div at bounding box center [161, 439] width 76 height 76
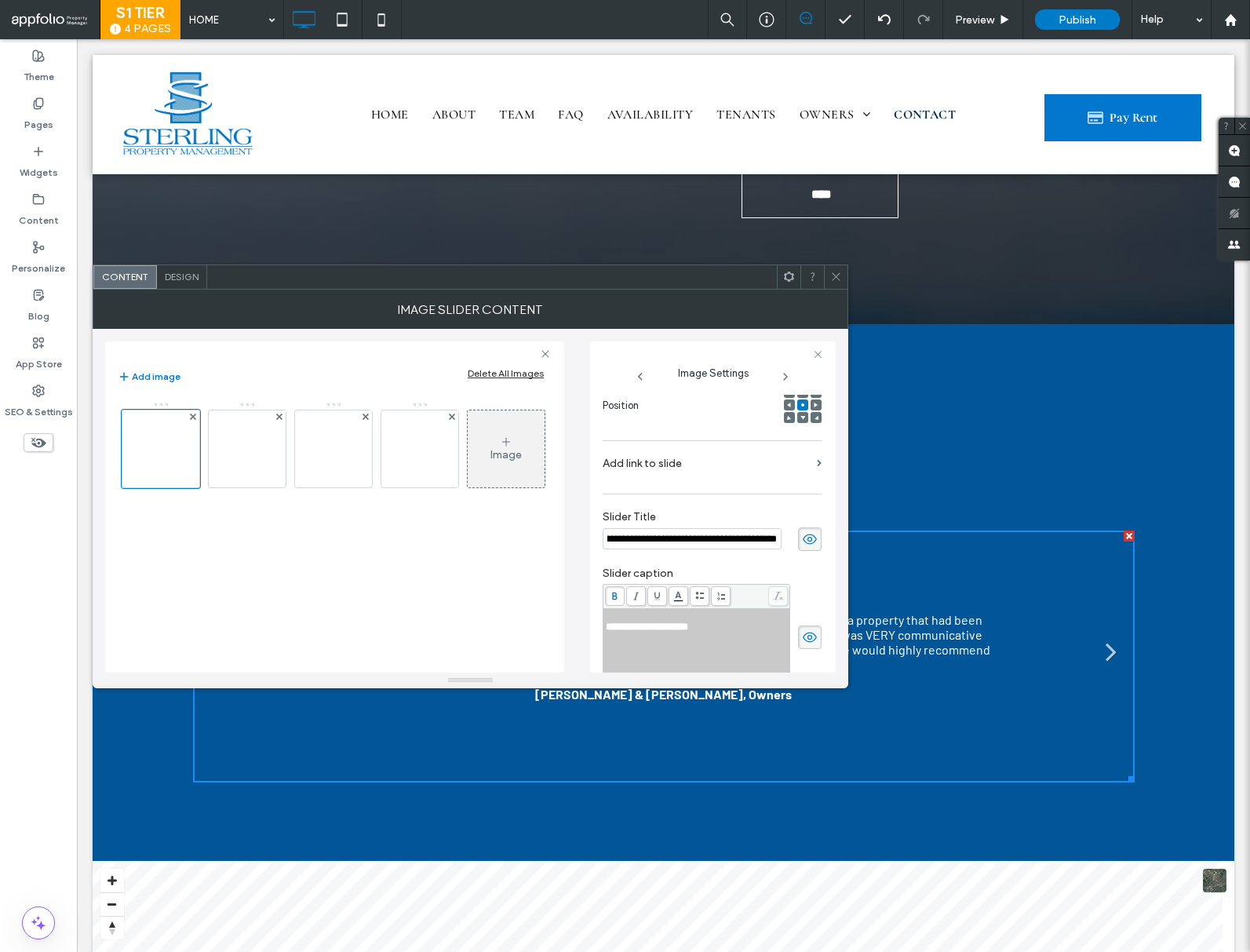
scroll to position [0, 0]
click at [674, 532] on input "**********" at bounding box center [692, 539] width 179 height 21
type input "**********"
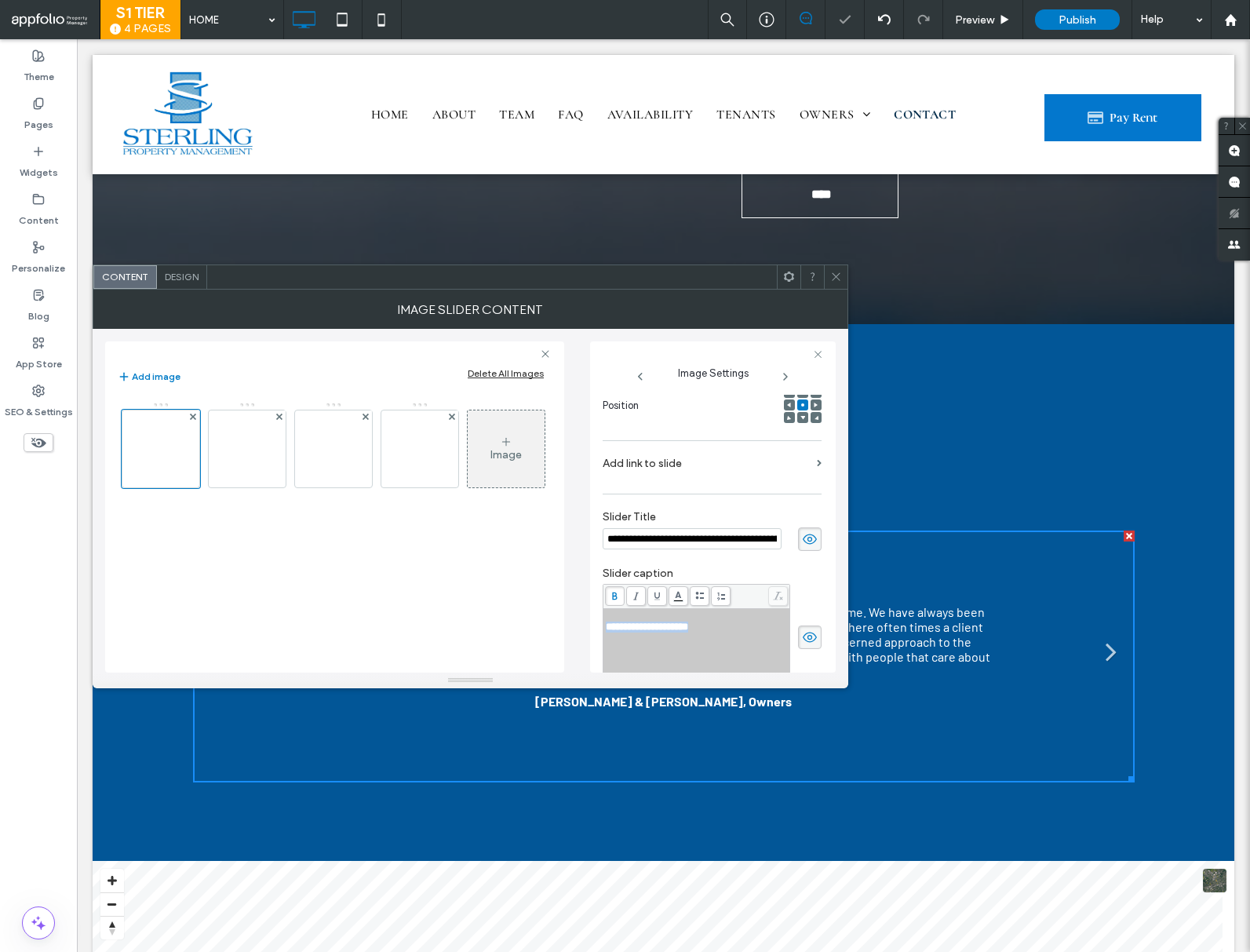
drag, startPoint x: 739, startPoint y: 634, endPoint x: 578, endPoint y: 630, distance: 161.0
click at [578, 630] on div "**********" at bounding box center [470, 501] width 731 height 344
click at [624, 642] on div "Rich Text Editor" at bounding box center [697, 638] width 183 height 11
click at [222, 443] on img at bounding box center [247, 448] width 125 height 32
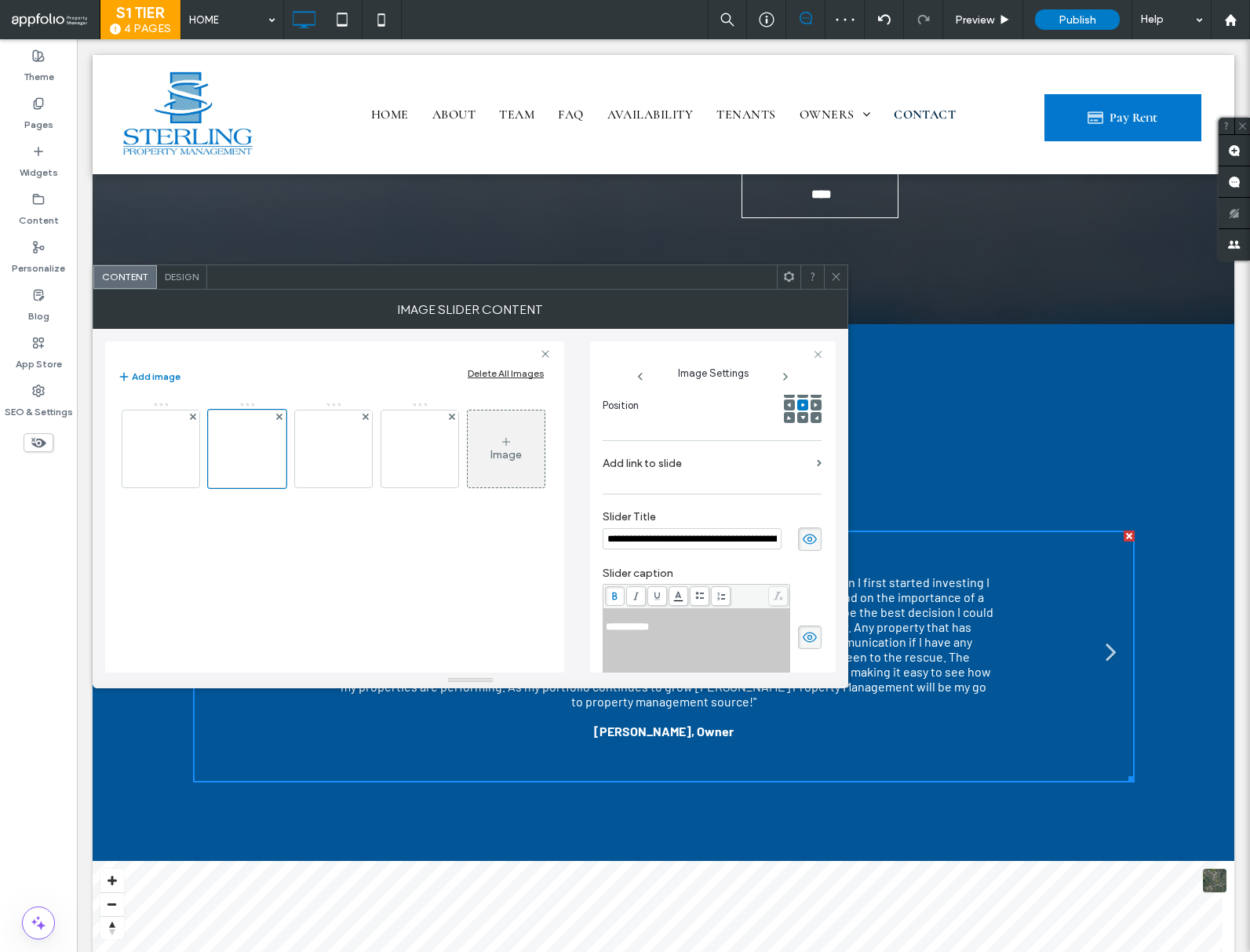
click at [725, 543] on input "**********" at bounding box center [692, 539] width 179 height 21
paste input
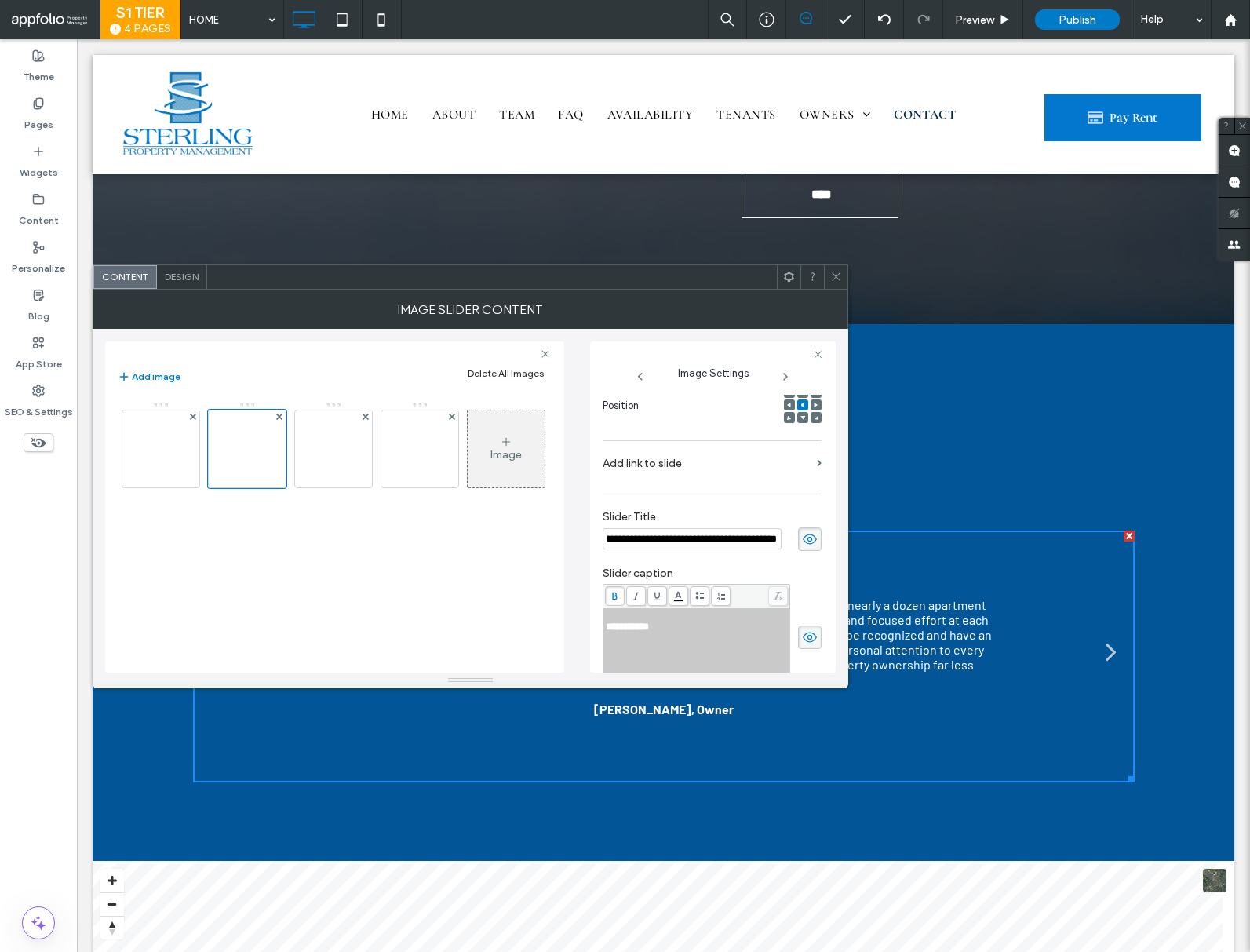
type input "**********"
drag, startPoint x: 653, startPoint y: 632, endPoint x: 608, endPoint y: 630, distance: 45.0
click at [608, 630] on div "**********" at bounding box center [697, 626] width 183 height 11
click at [618, 642] on div "Rich Text Editor" at bounding box center [697, 638] width 183 height 11
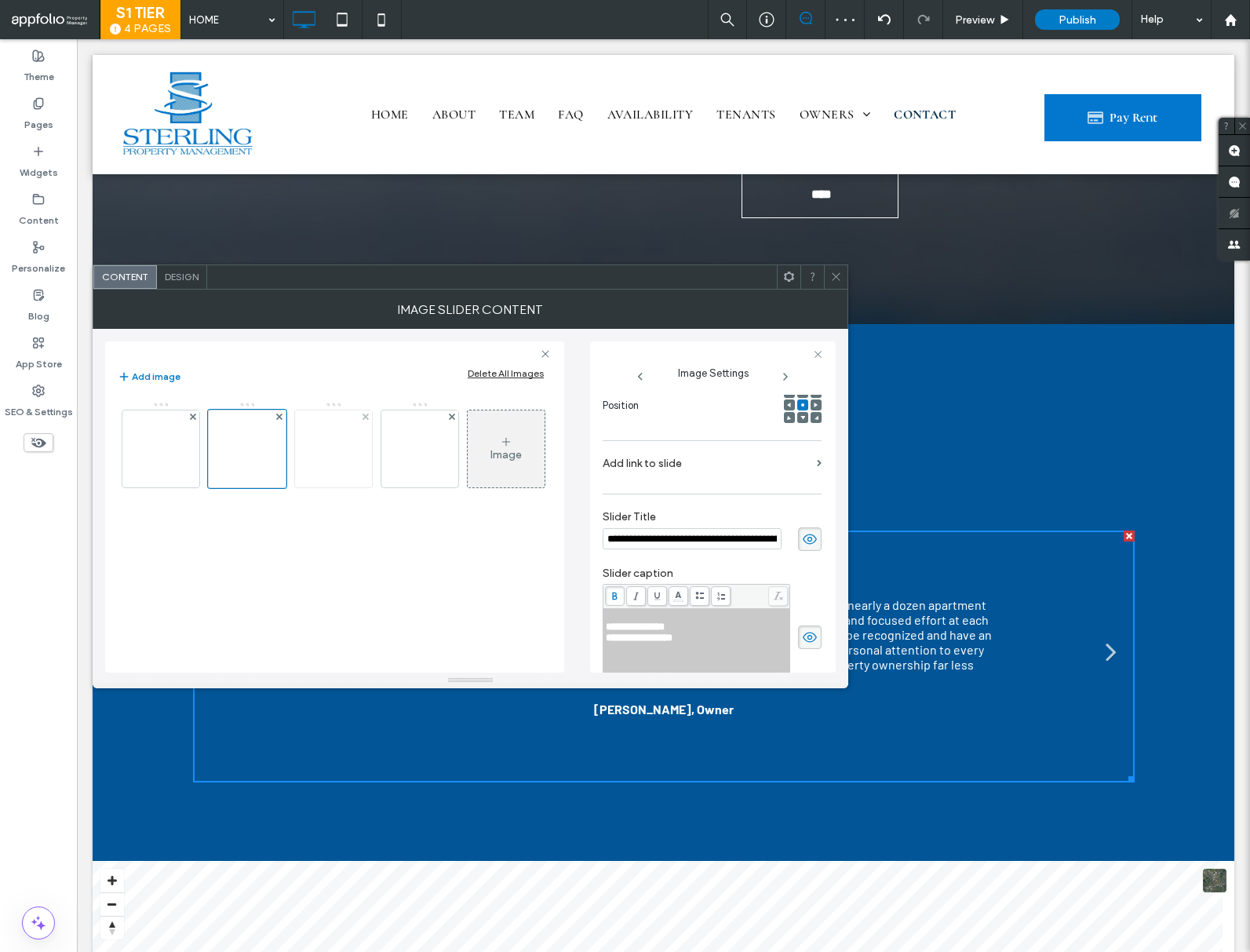
click at [348, 466] on div at bounding box center [334, 448] width 76 height 76
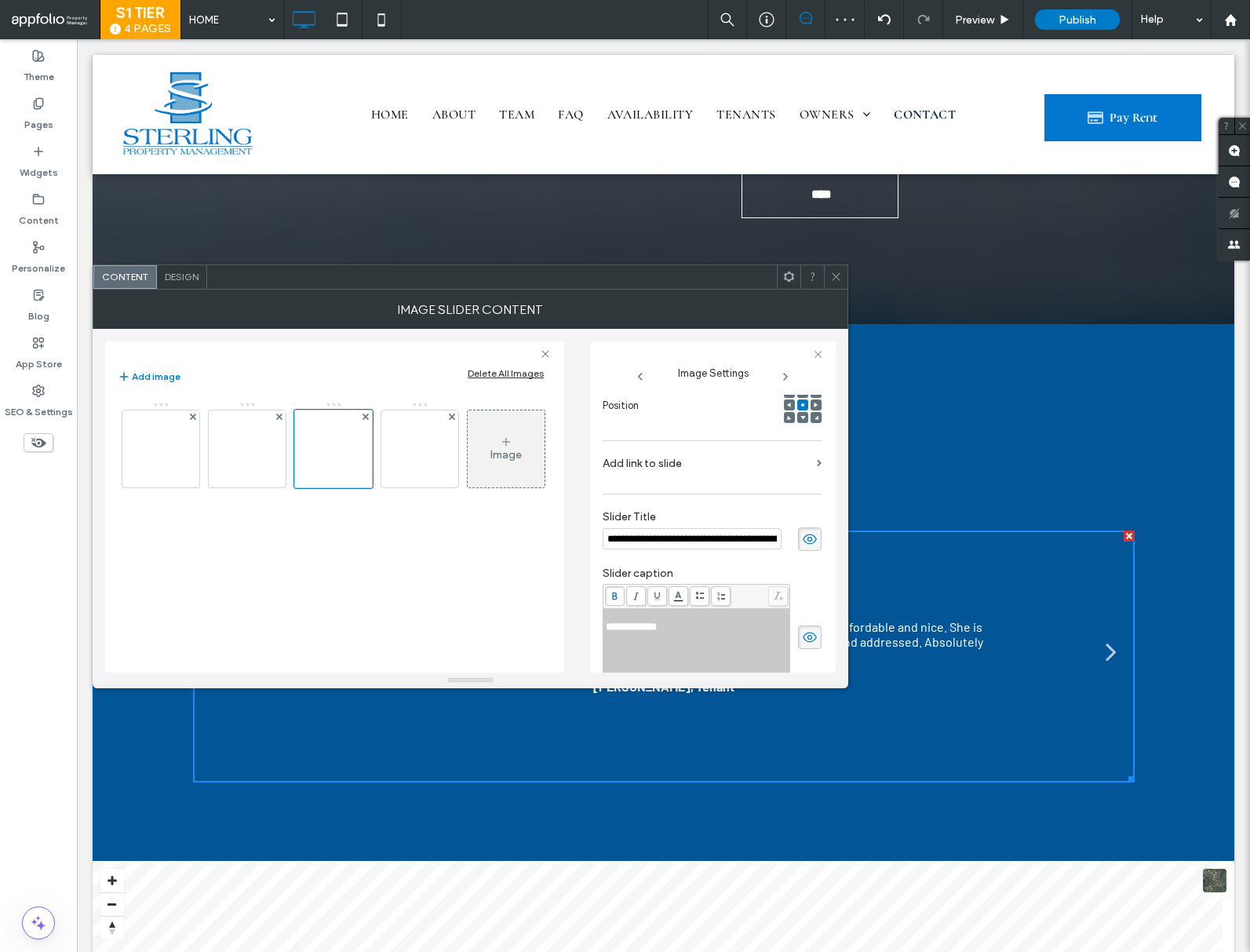
click at [702, 538] on input "**********" at bounding box center [692, 539] width 179 height 21
paste input "**********"
type input "**********"
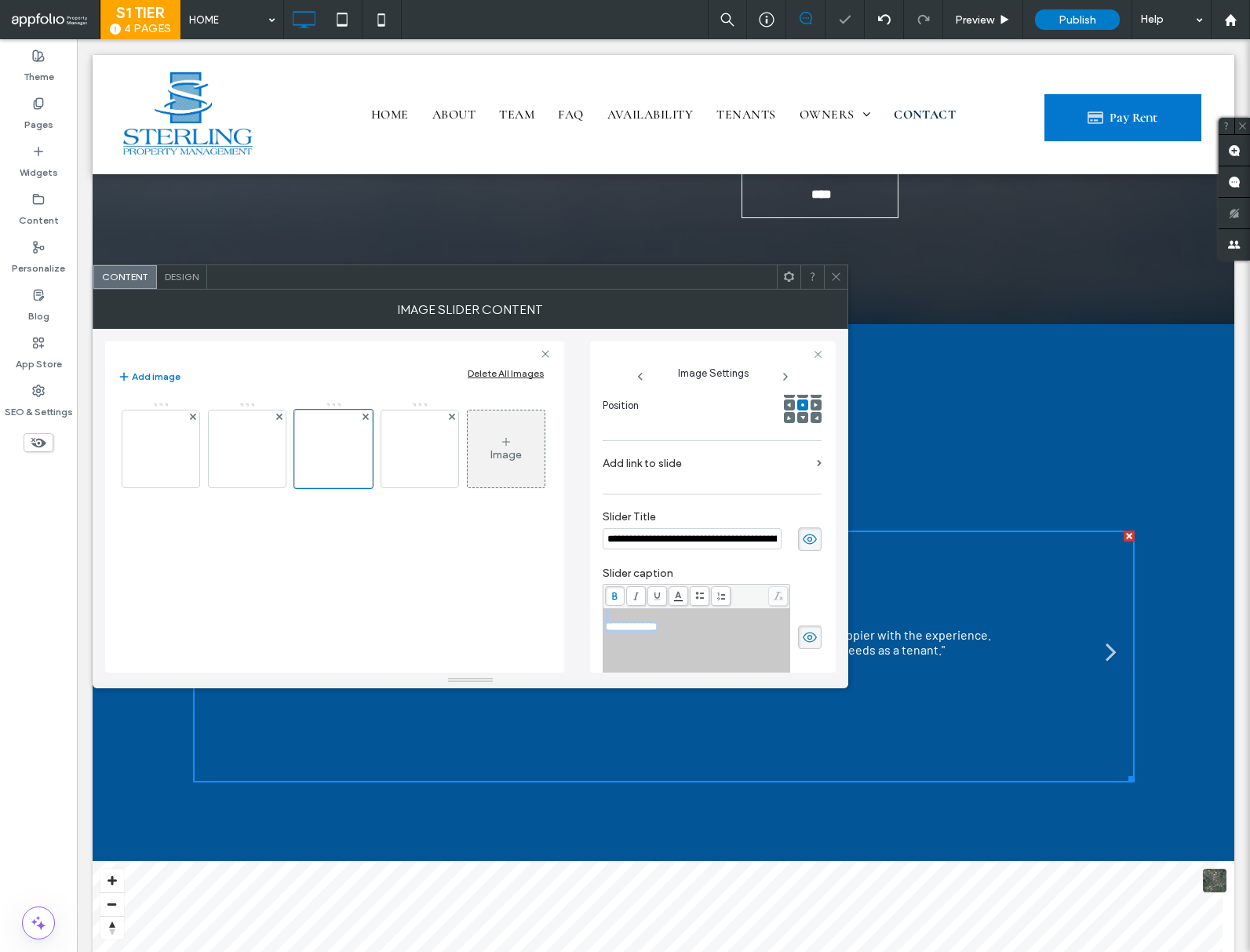
drag, startPoint x: 682, startPoint y: 631, endPoint x: 598, endPoint y: 622, distance: 84.5
click at [598, 622] on div "**********" at bounding box center [713, 507] width 246 height 332
drag, startPoint x: 641, startPoint y: 631, endPoint x: 657, endPoint y: 633, distance: 16.1
click at [641, 631] on span "**********" at bounding box center [631, 626] width 51 height 11
drag, startPoint x: 666, startPoint y: 632, endPoint x: 599, endPoint y: 631, distance: 67.0
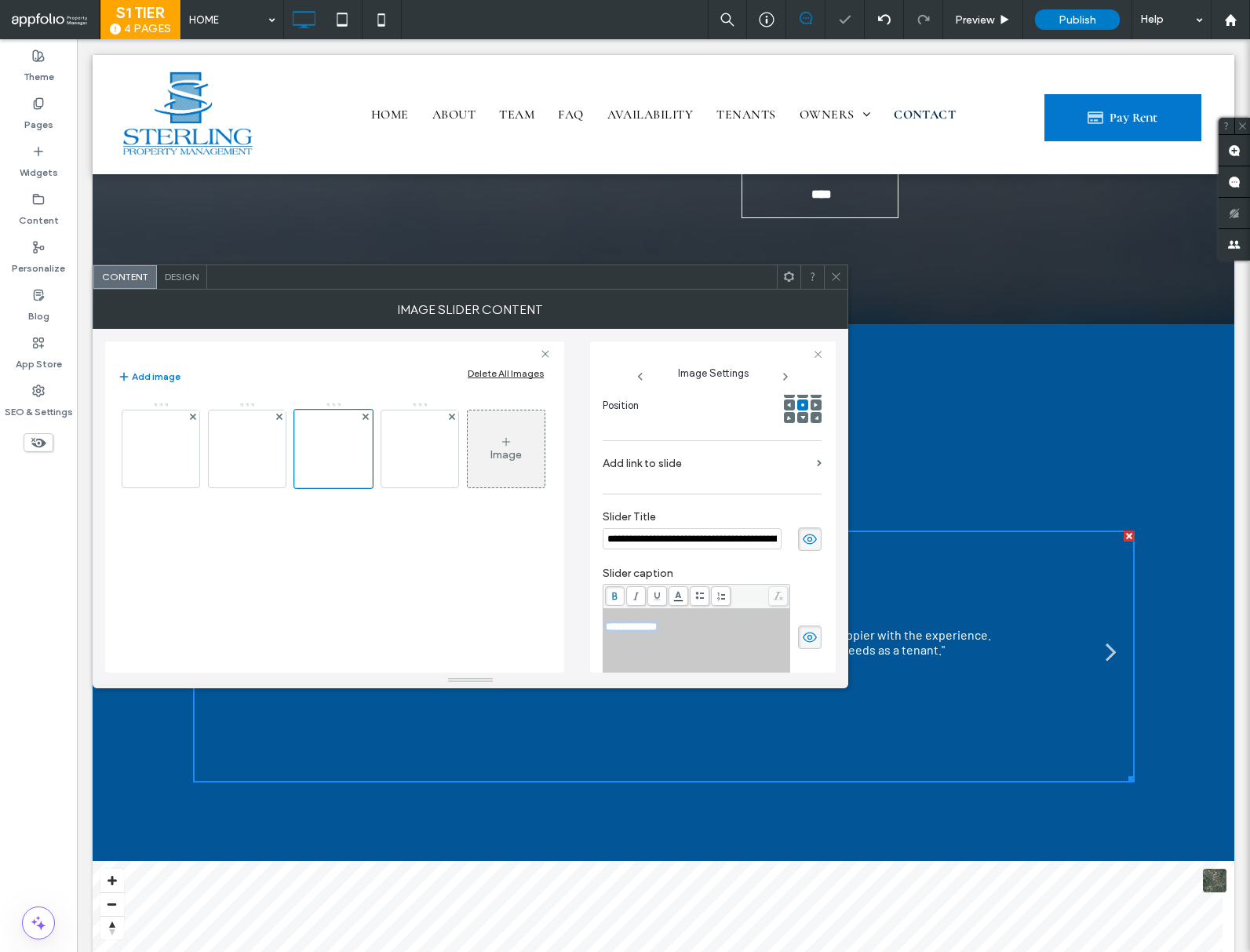
click at [599, 631] on div "**********" at bounding box center [713, 507] width 246 height 332
click at [622, 643] on div "Rich Text Editor" at bounding box center [697, 638] width 183 height 11
click at [433, 459] on img at bounding box center [420, 448] width 125 height 32
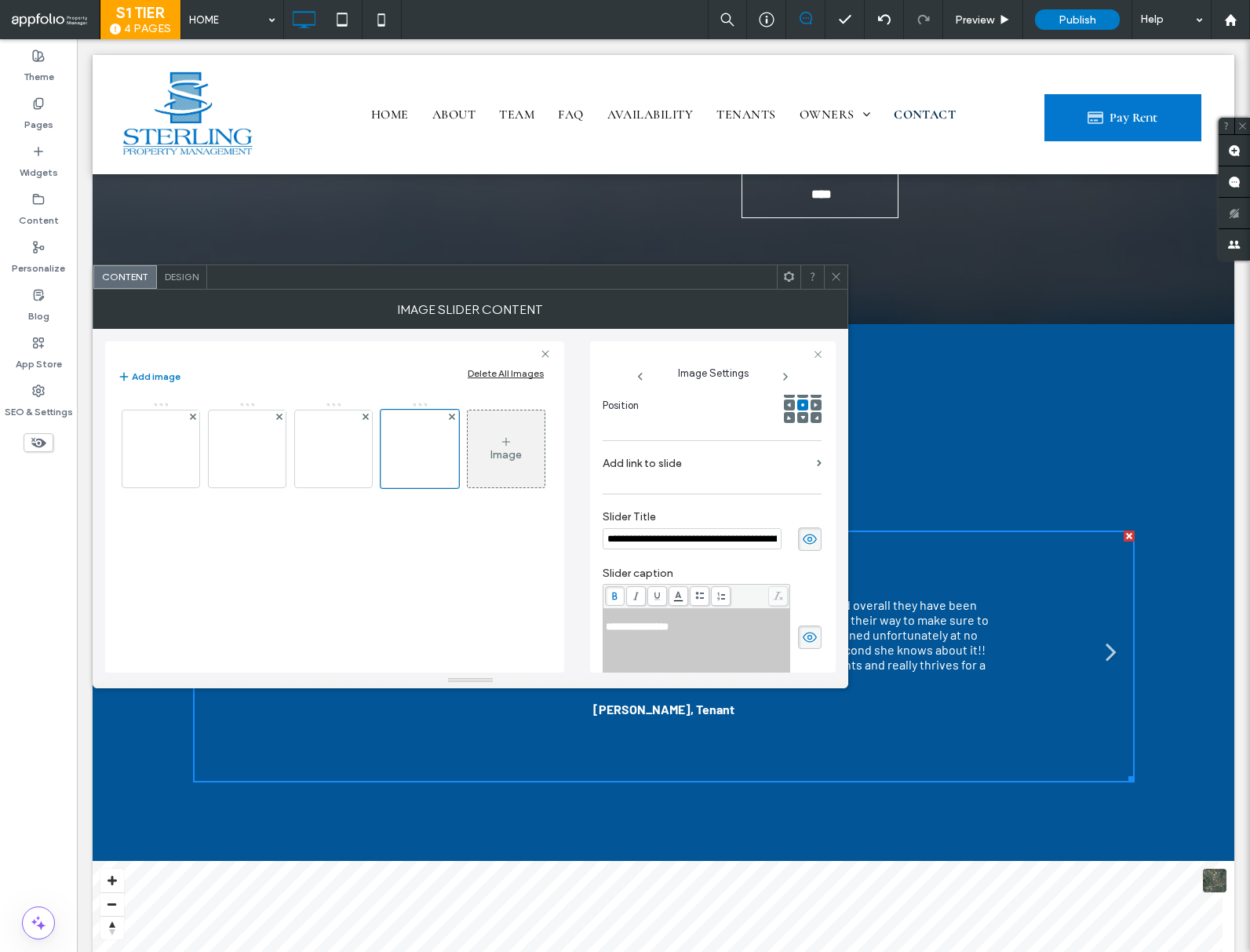
click at [734, 538] on input "**********" at bounding box center [692, 539] width 179 height 21
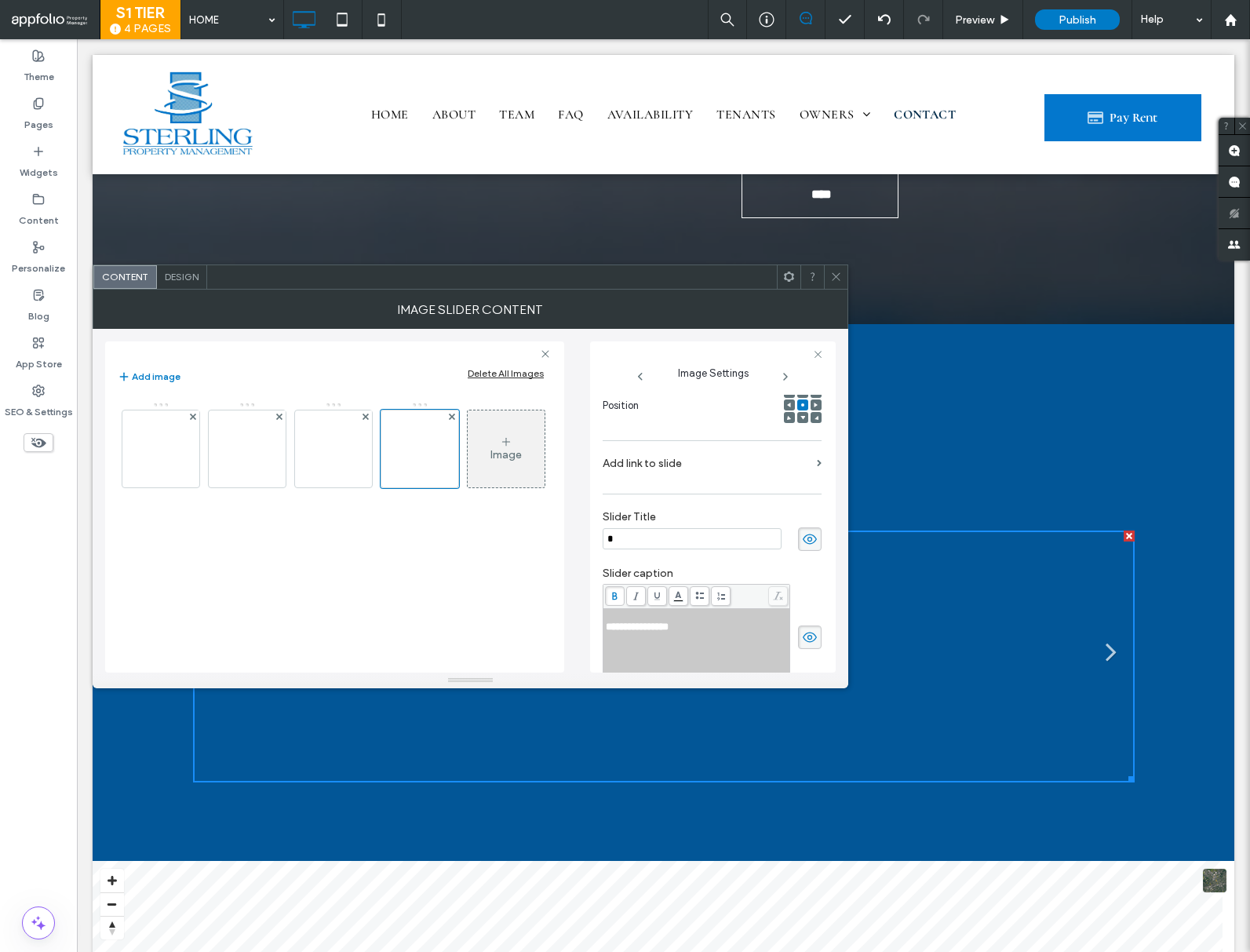
paste input "**********"
type input "**********"
drag, startPoint x: 675, startPoint y: 630, endPoint x: 605, endPoint y: 632, distance: 70.0
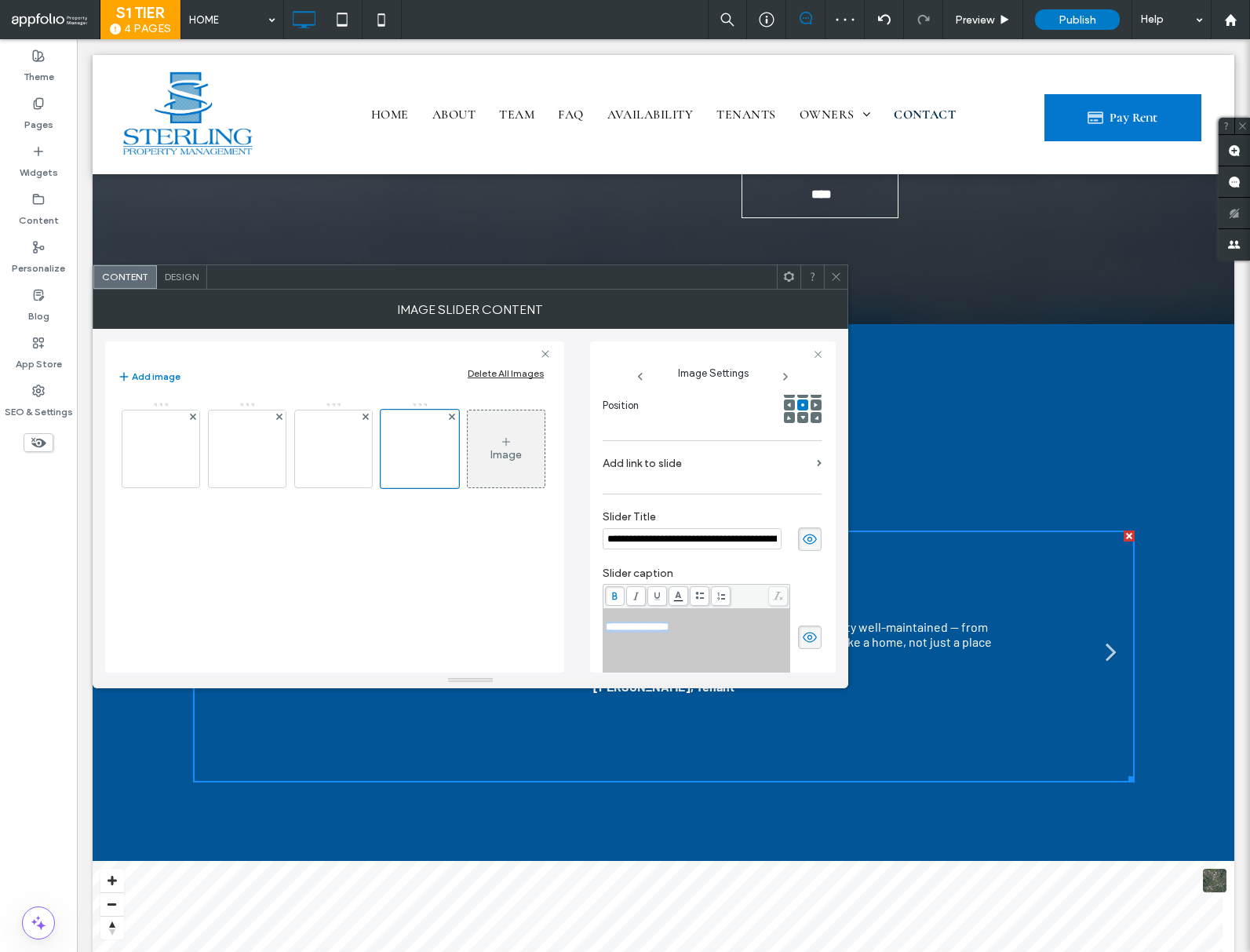
click at [606, 632] on div "**********" at bounding box center [697, 626] width 183 height 11
click at [619, 643] on div "Rich Text Editor" at bounding box center [697, 638] width 183 height 11
click at [46, 58] on div "Theme" at bounding box center [38, 66] width 76 height 48
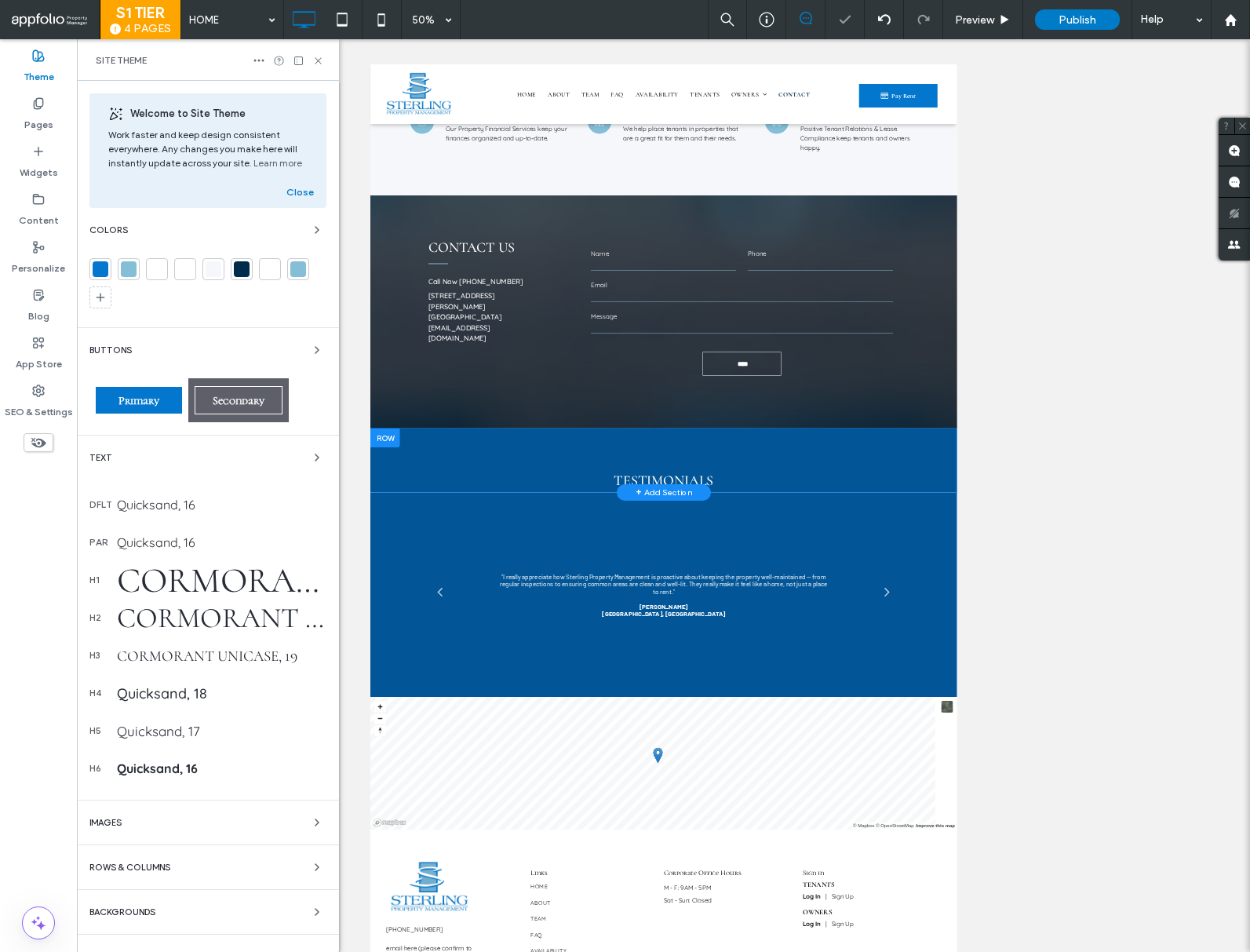
scroll to position [3847, 0]
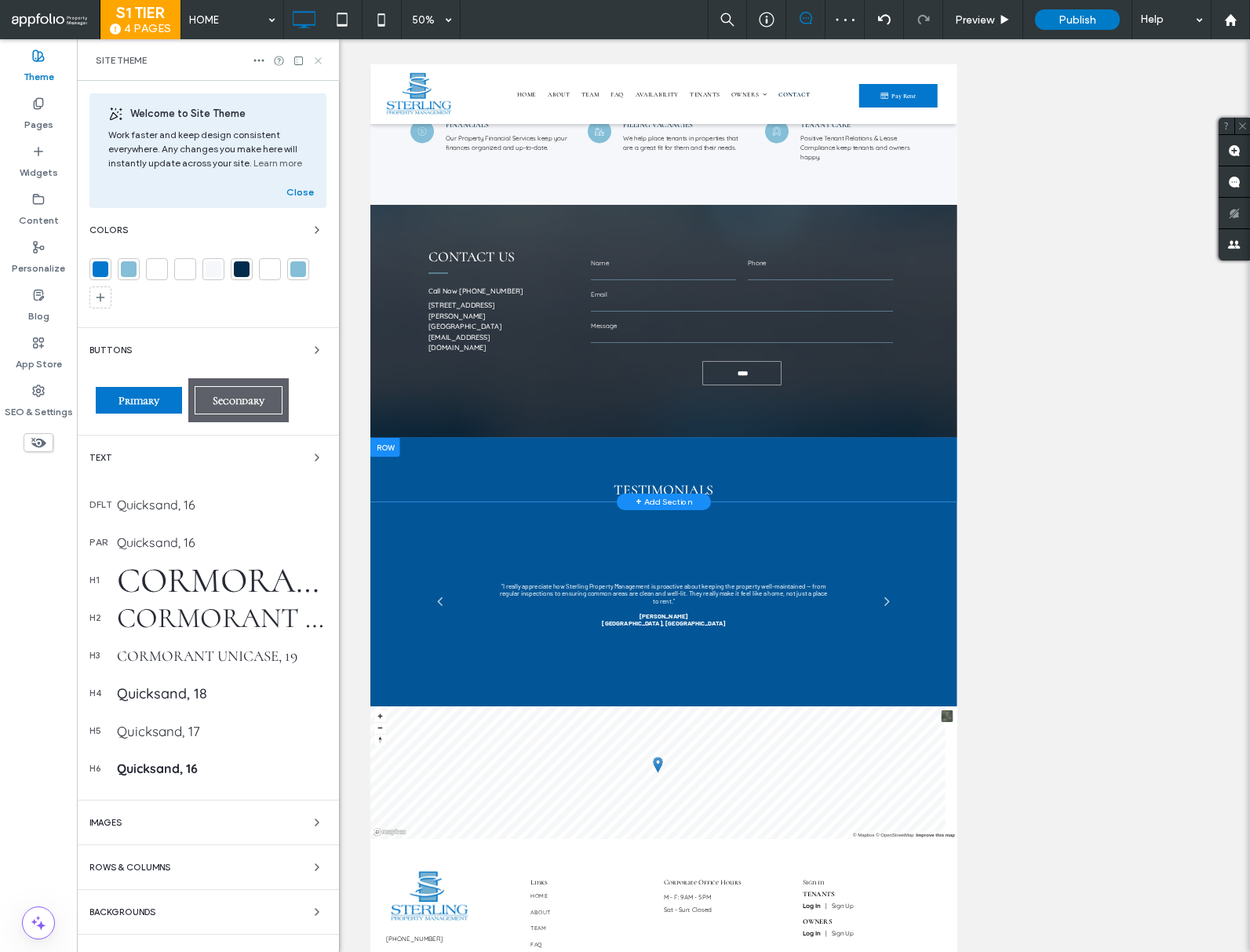
click at [319, 61] on use at bounding box center [317, 60] width 7 height 7
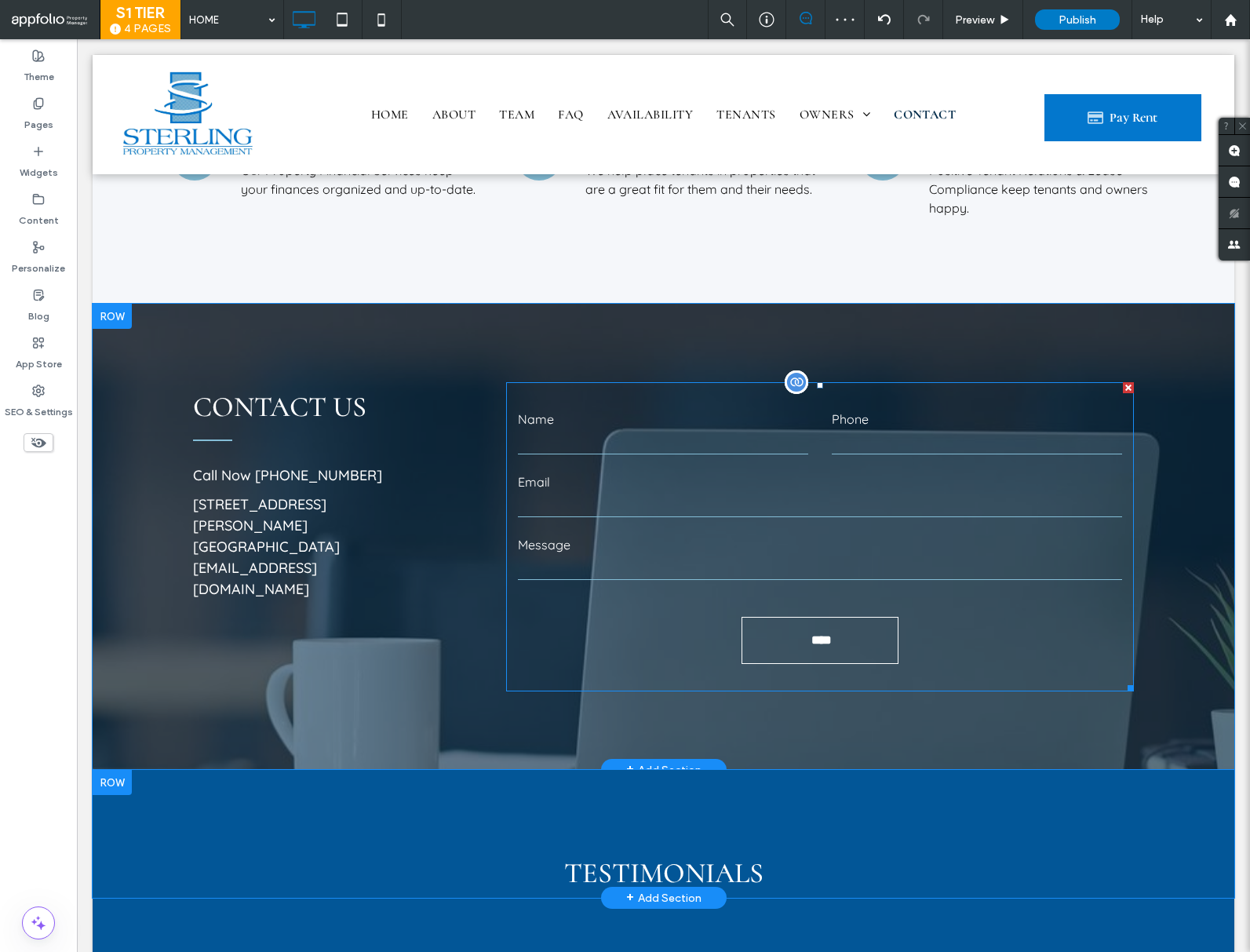
scroll to position [4370, 0]
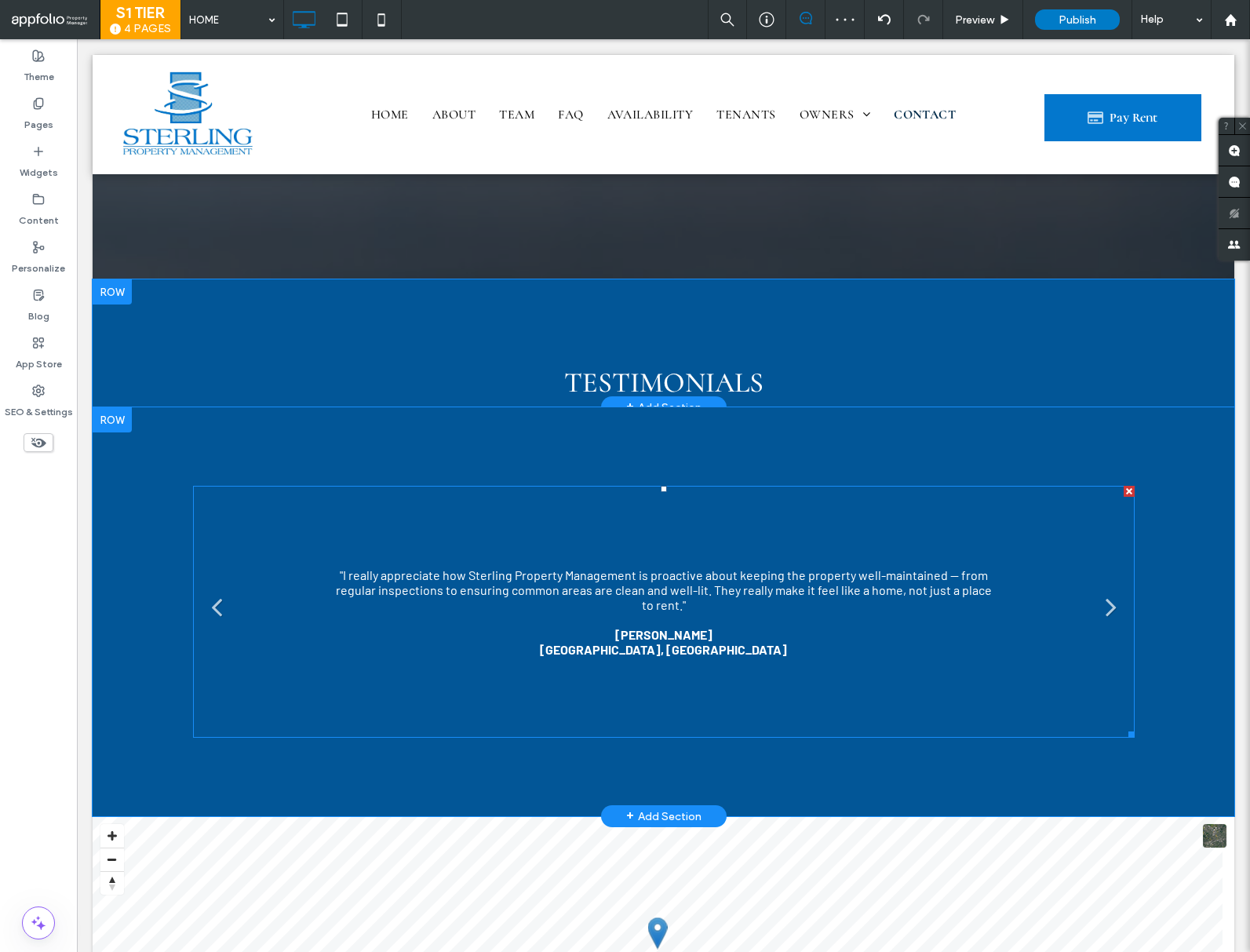
click at [605, 586] on div ""I really appreciate how Sterling Property Management is proactive about keepin…" at bounding box center [664, 613] width 659 height 90
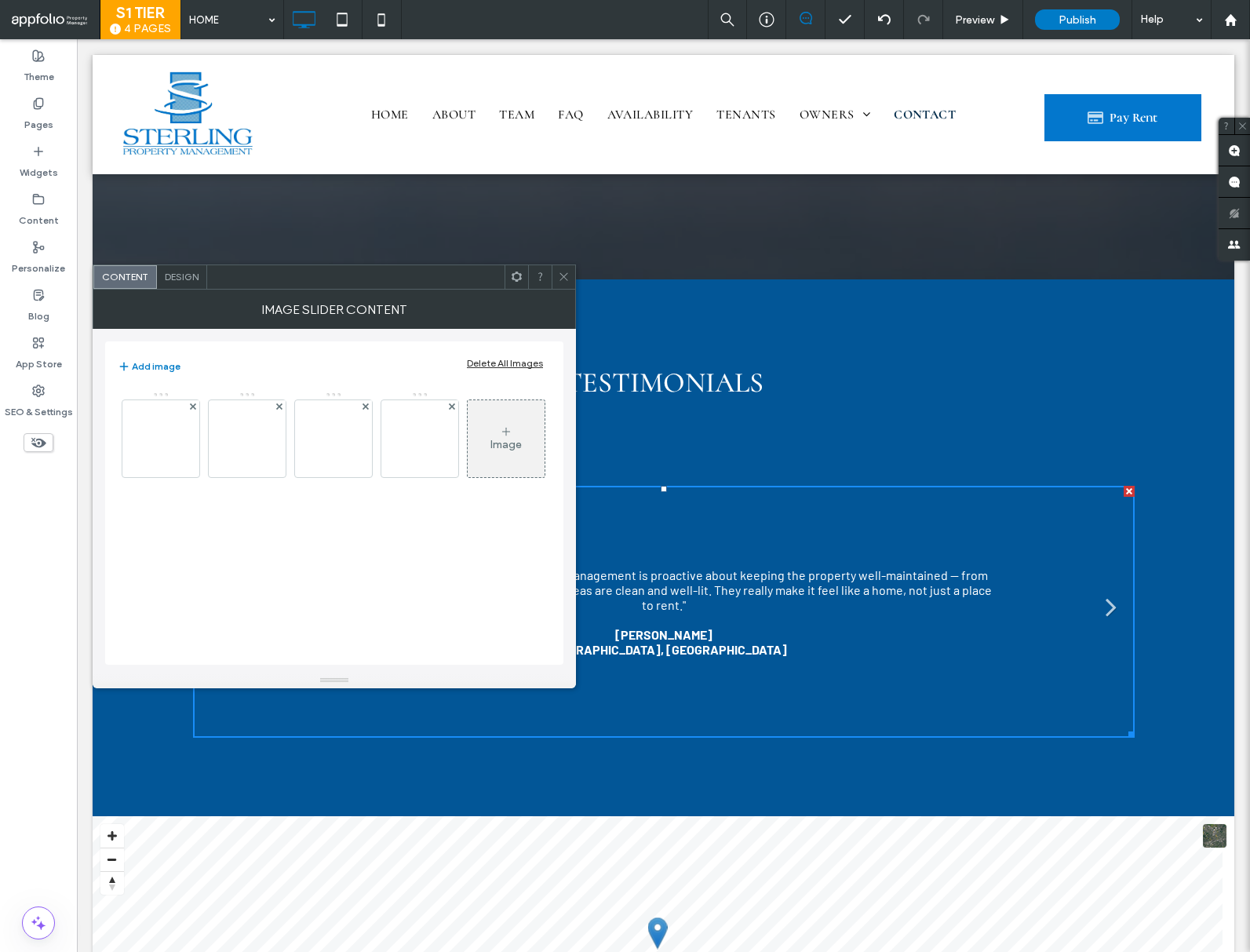
click at [187, 285] on div "Design" at bounding box center [182, 277] width 51 height 24
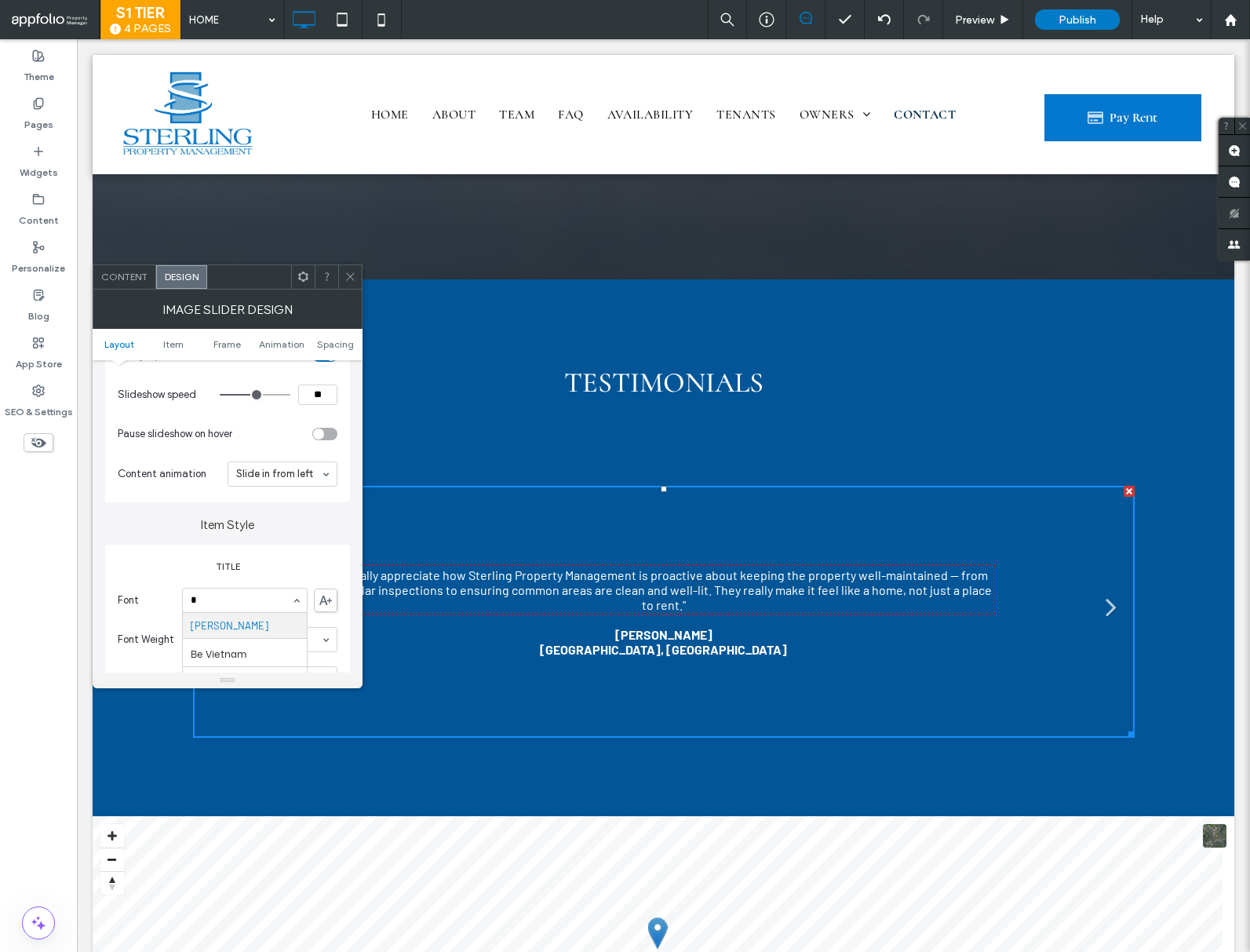
scroll to position [0, 0]
type input "***"
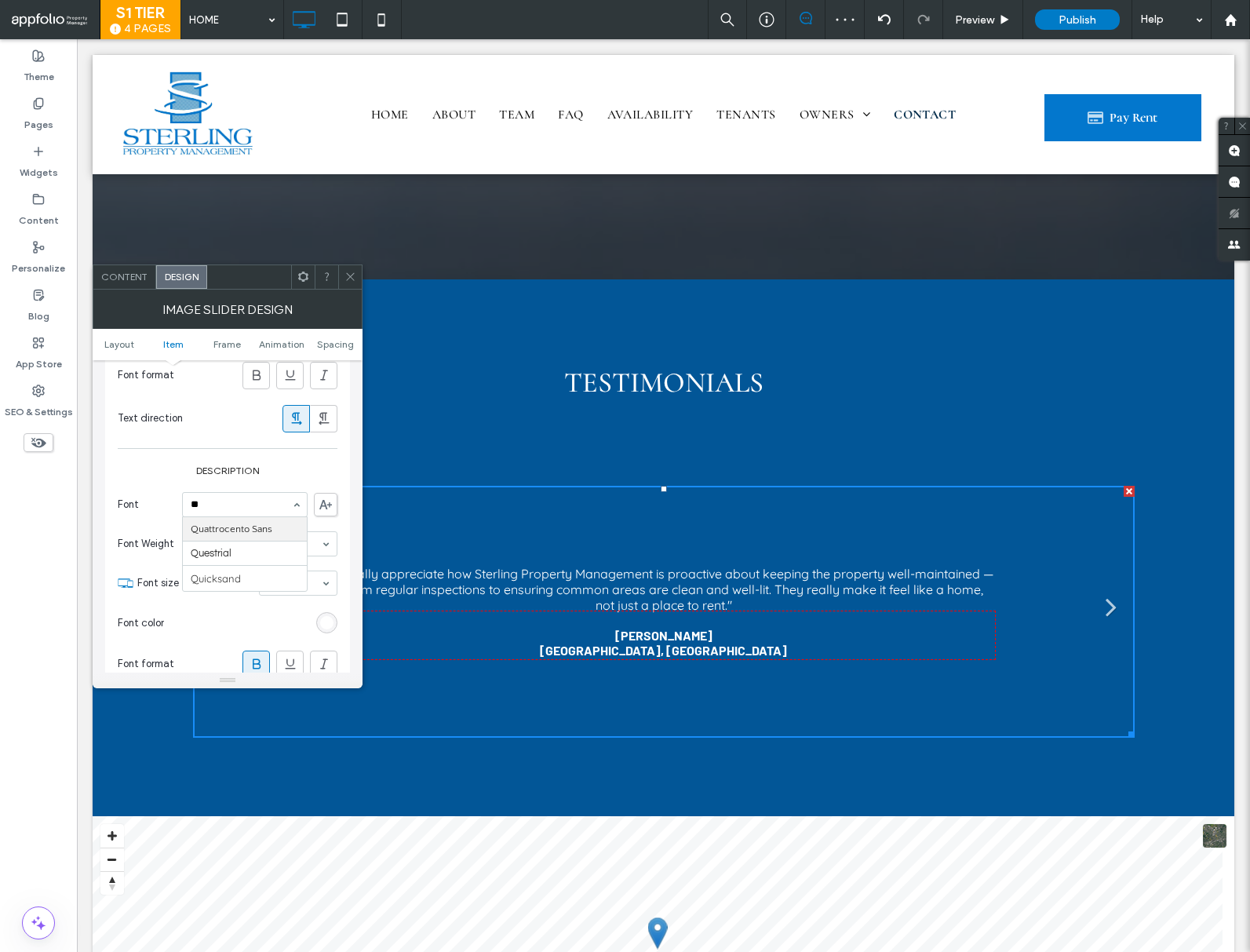
type input "***"
click at [350, 274] on icon at bounding box center [350, 276] width 11 height 11
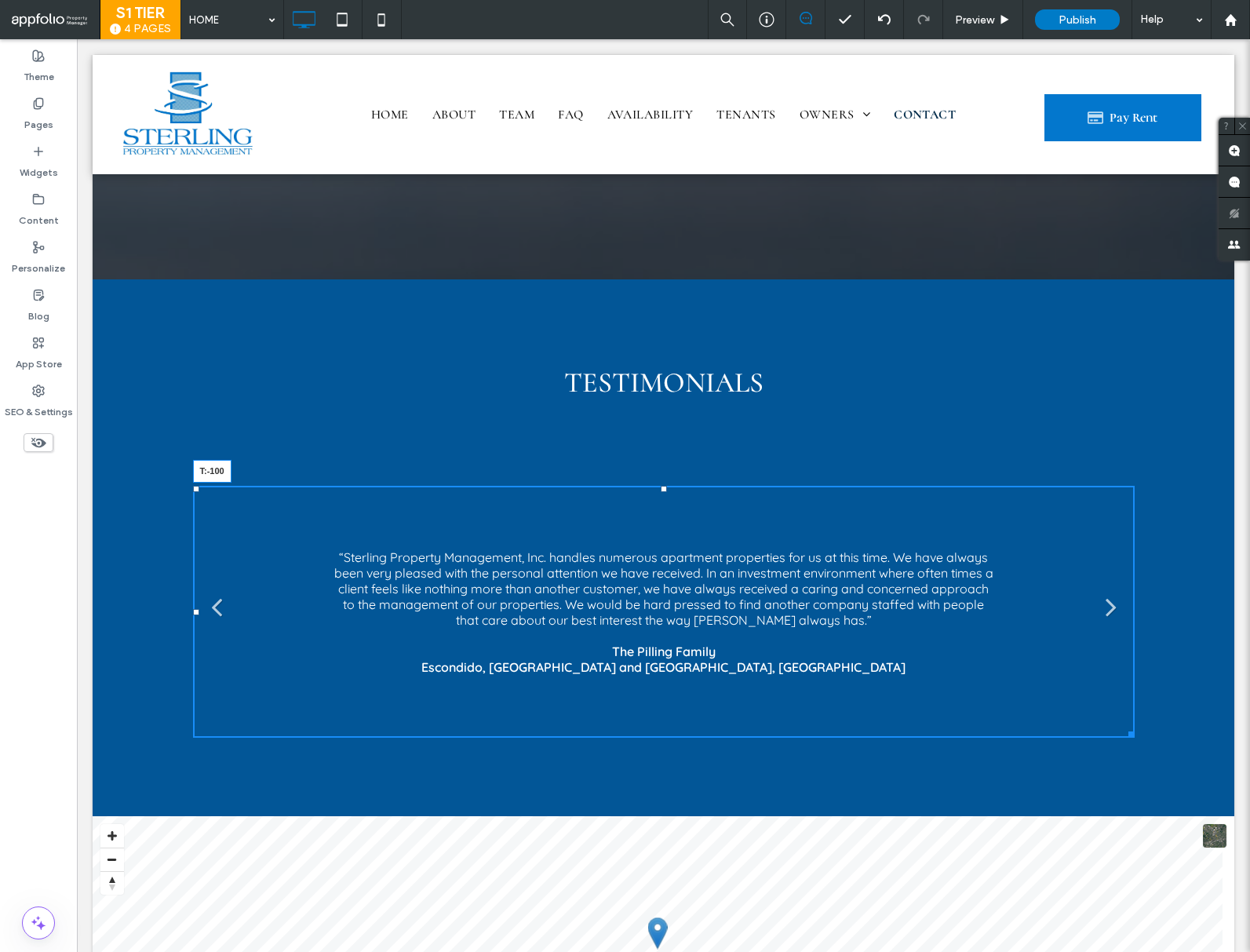
drag, startPoint x: 657, startPoint y: 469, endPoint x: 674, endPoint y: 346, distance: 124.2
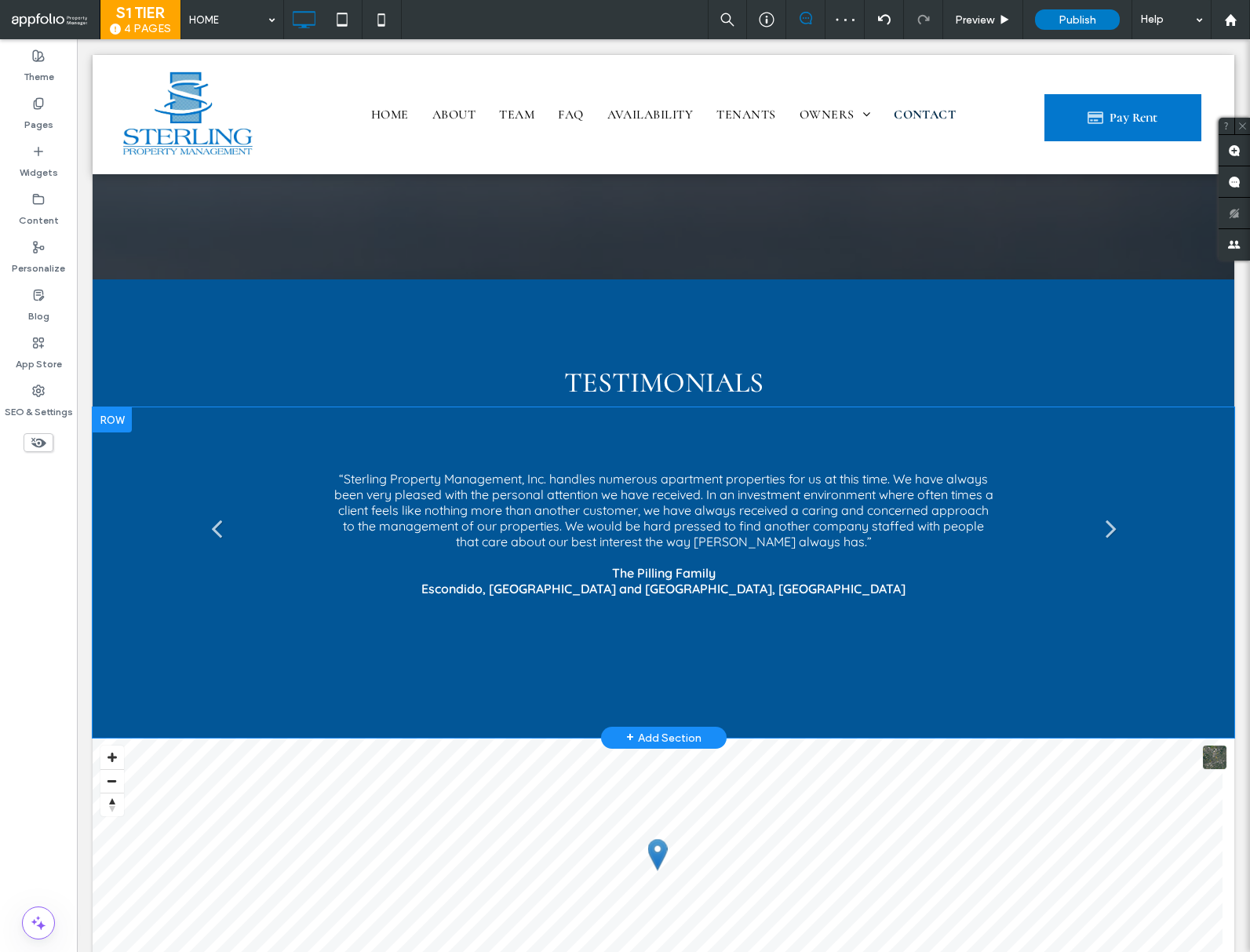
click at [360, 674] on div "“Sterling Property Management, Inc. handles numerous apartment properties for u…" at bounding box center [663, 573] width 1142 height 331
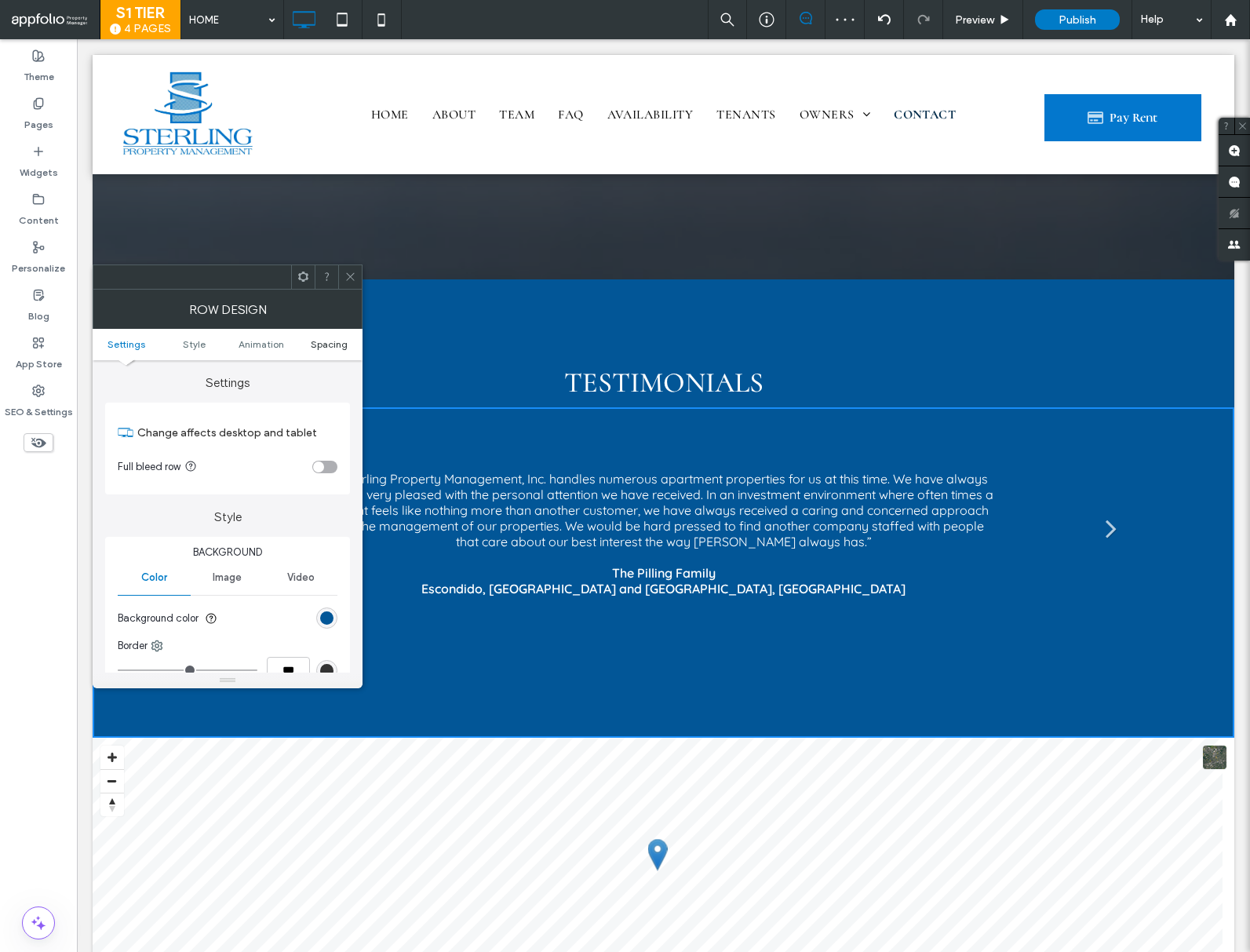
click at [339, 343] on span "Spacing" at bounding box center [329, 344] width 37 height 11
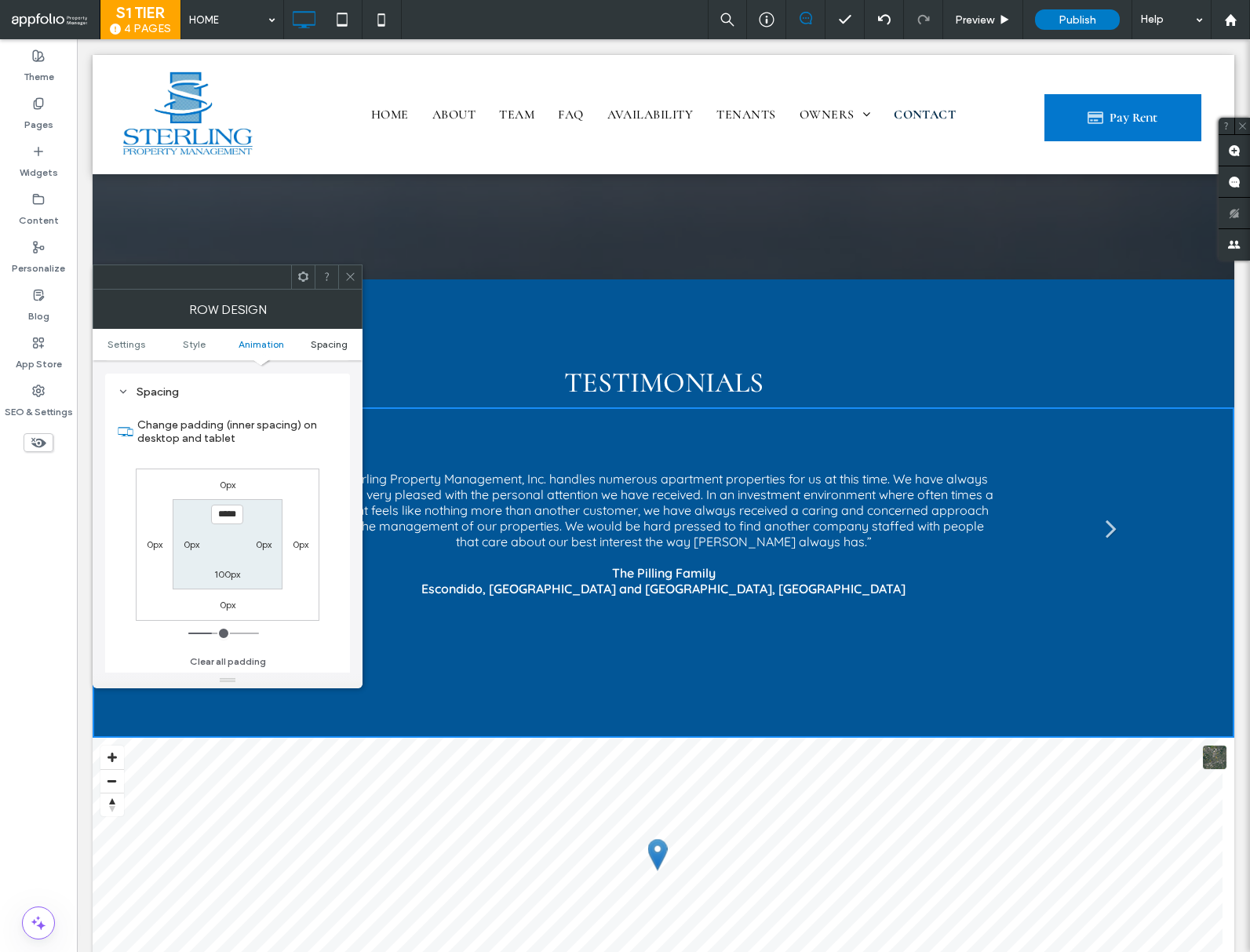
scroll to position [444, 0]
click at [352, 274] on use at bounding box center [350, 277] width 8 height 8
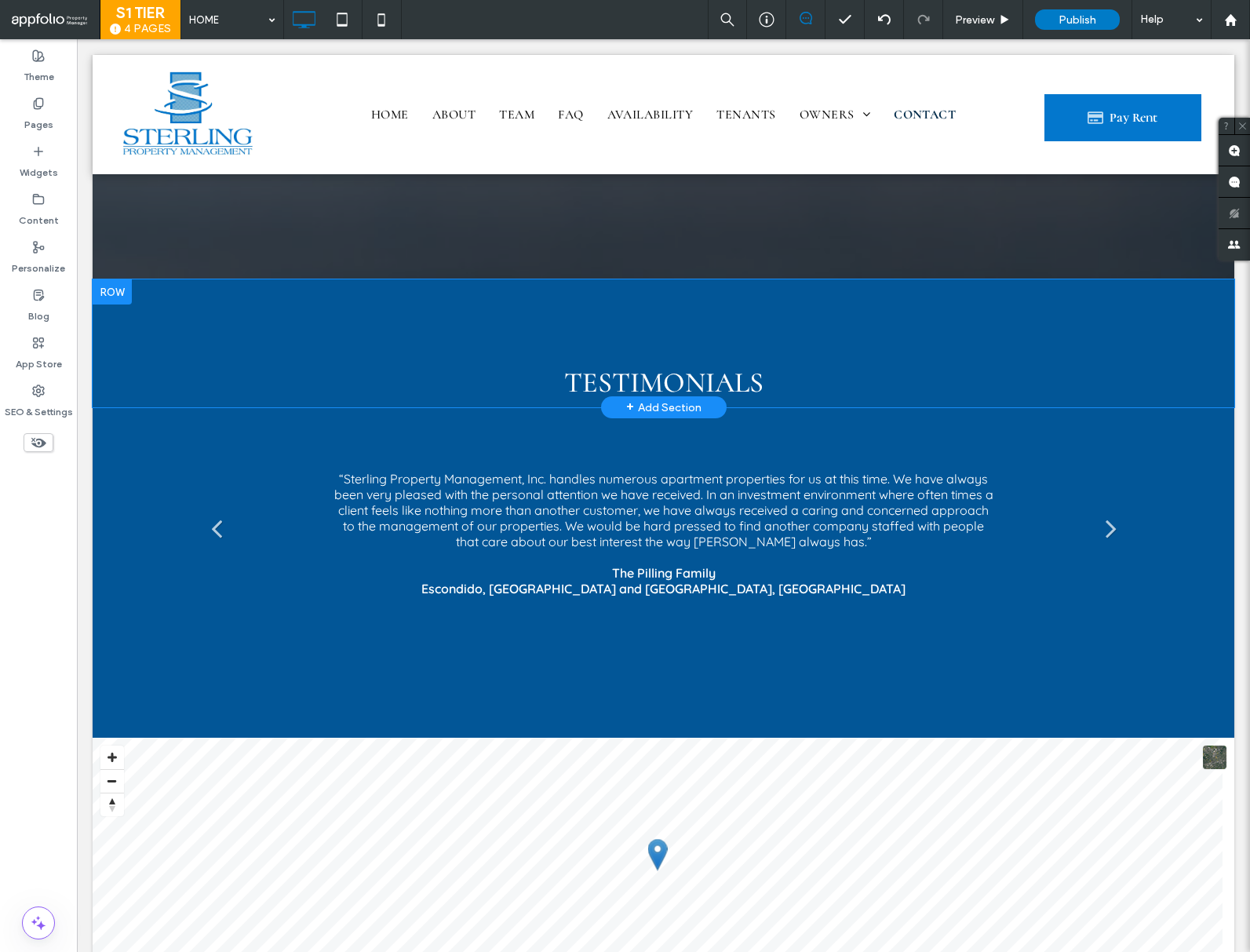
click at [271, 301] on div "Testimonials Click To Paste Click To Paste Click To Paste Row + Add Section" at bounding box center [663, 343] width 1142 height 128
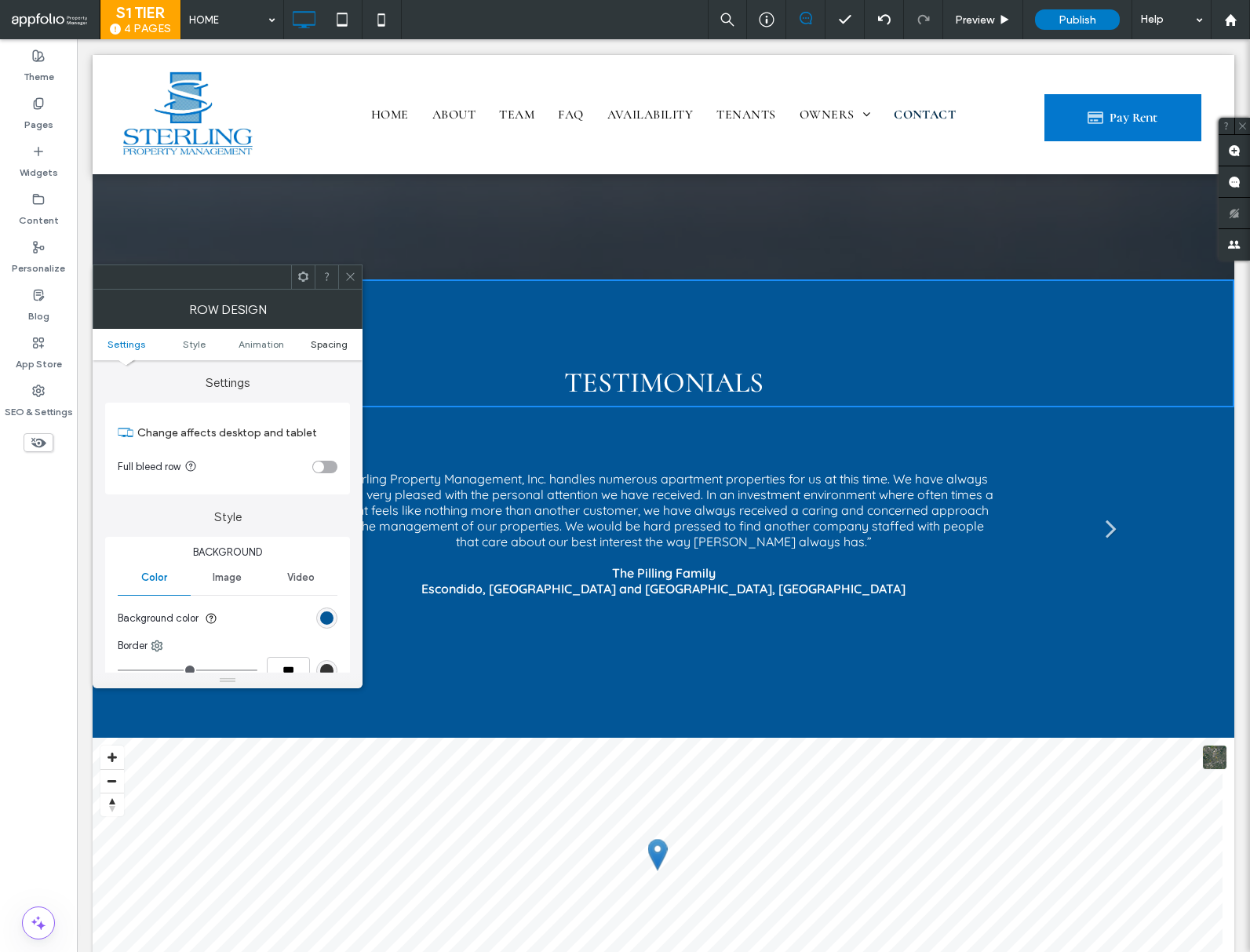
click at [333, 340] on span "Spacing" at bounding box center [329, 344] width 37 height 11
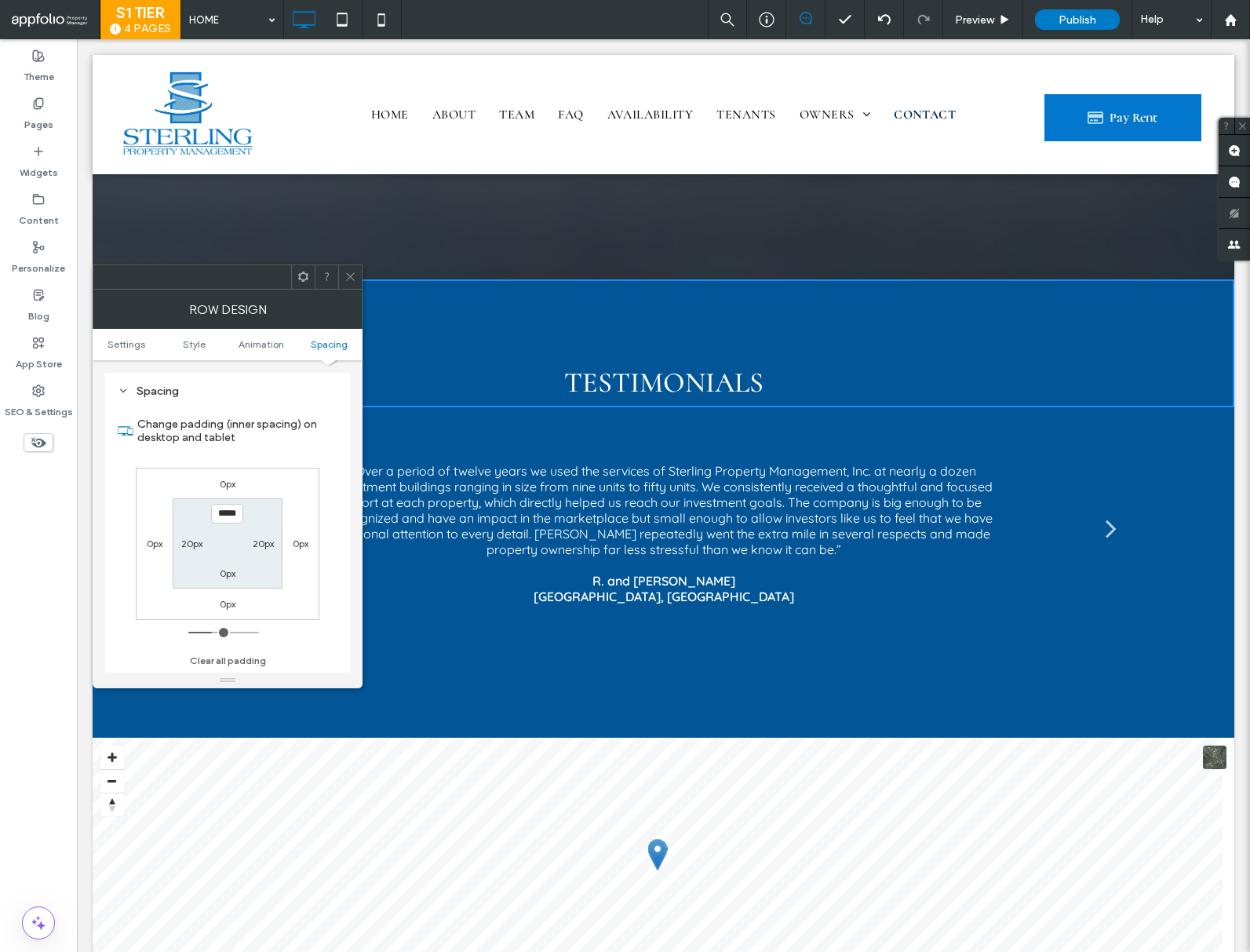
click at [352, 270] on icon at bounding box center [350, 276] width 11 height 11
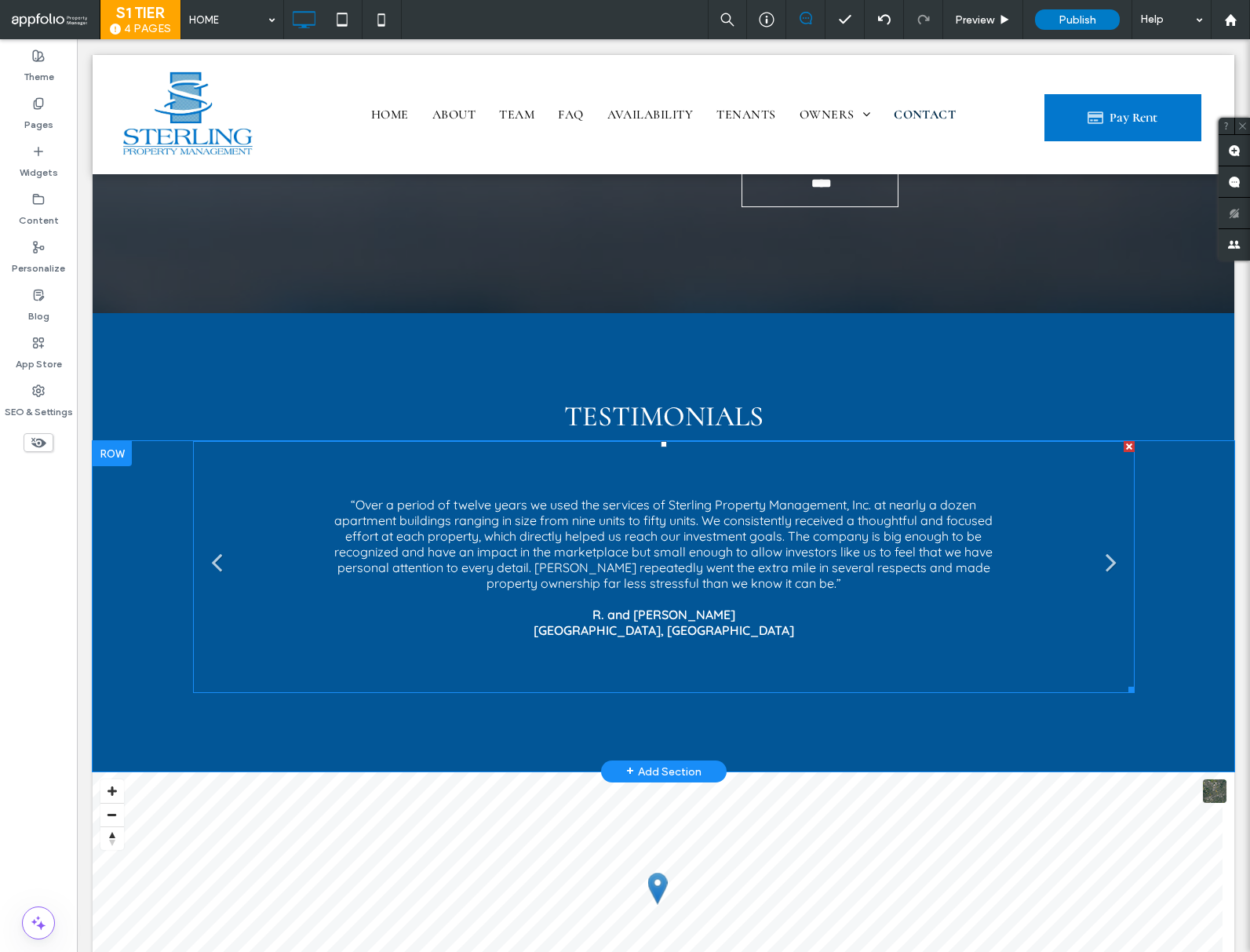
scroll to position [4089, 0]
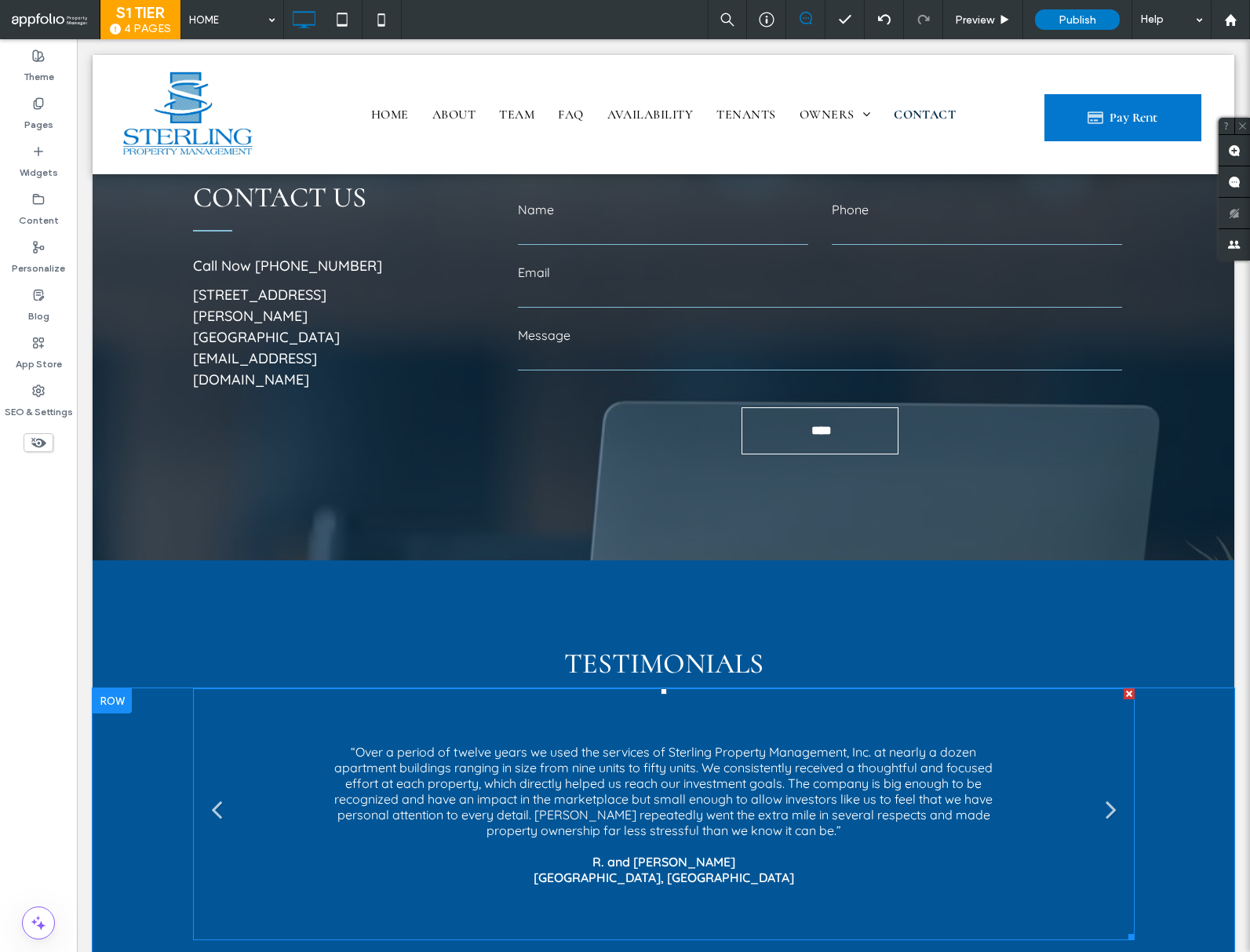
click at [421, 744] on div "“Over a period of twelve years we used the services of Sterling Property Manage…" at bounding box center [664, 814] width 659 height 141
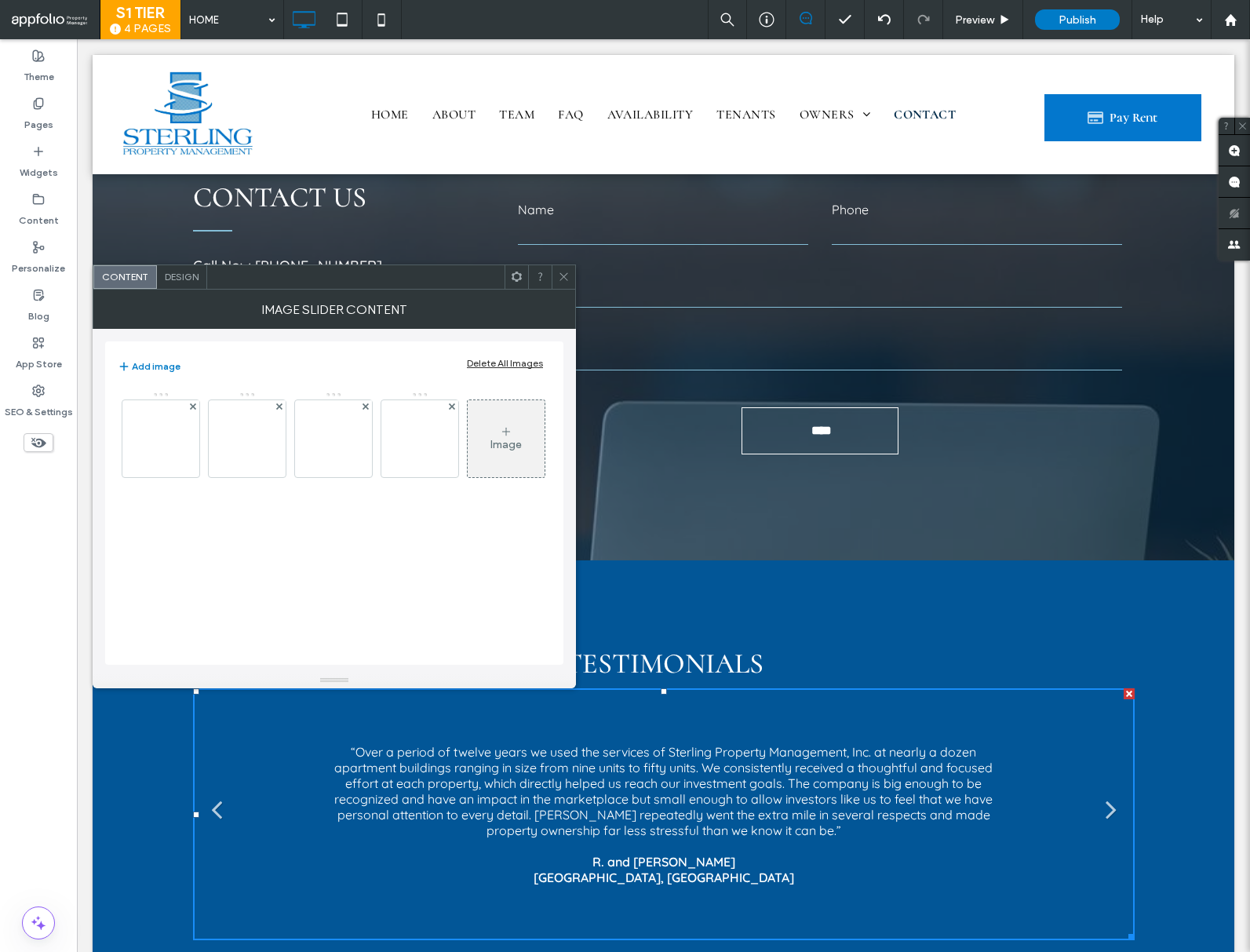
click at [177, 278] on span "Design" at bounding box center [181, 276] width 33 height 11
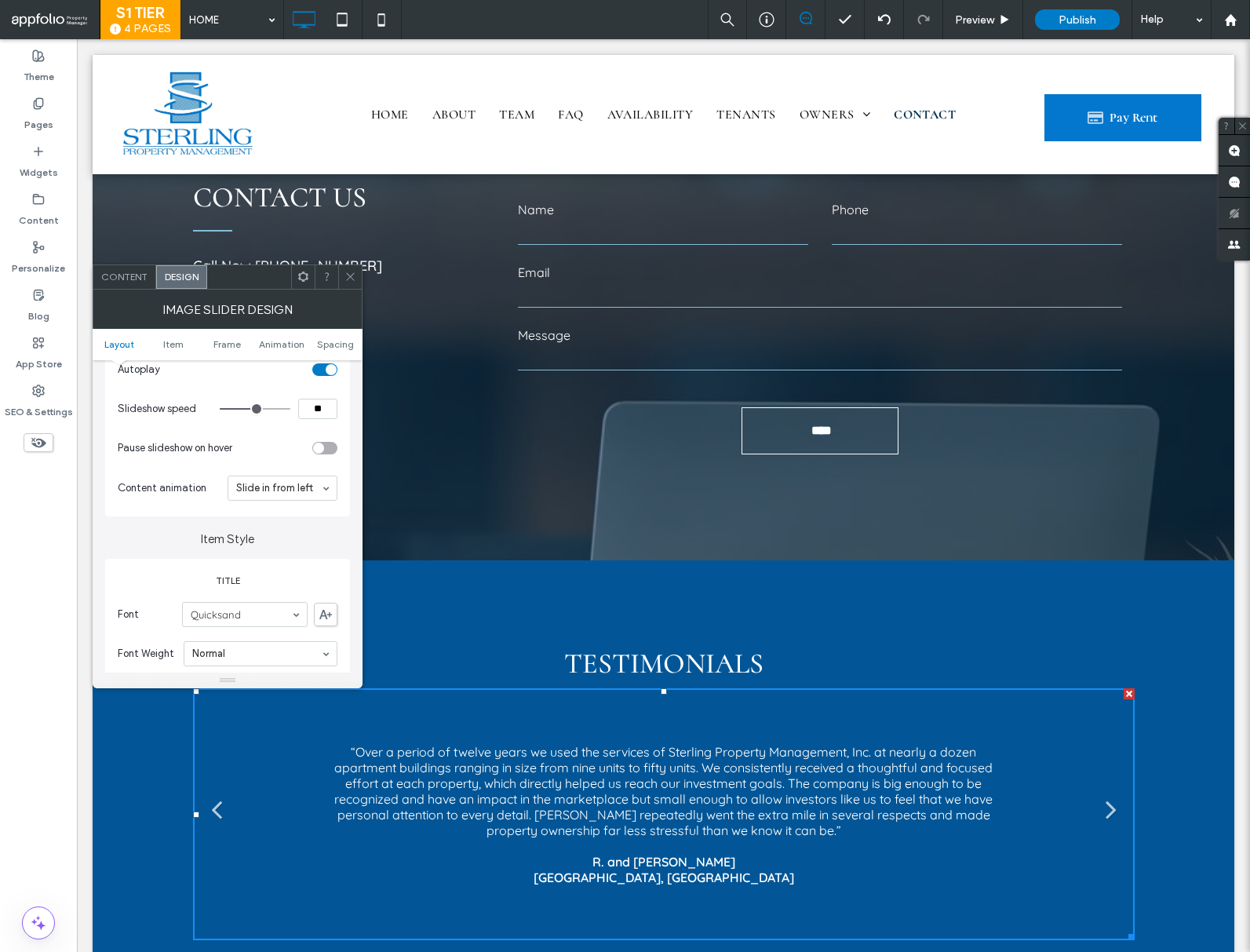
scroll to position [287, 0]
click at [340, 269] on div at bounding box center [350, 277] width 24 height 24
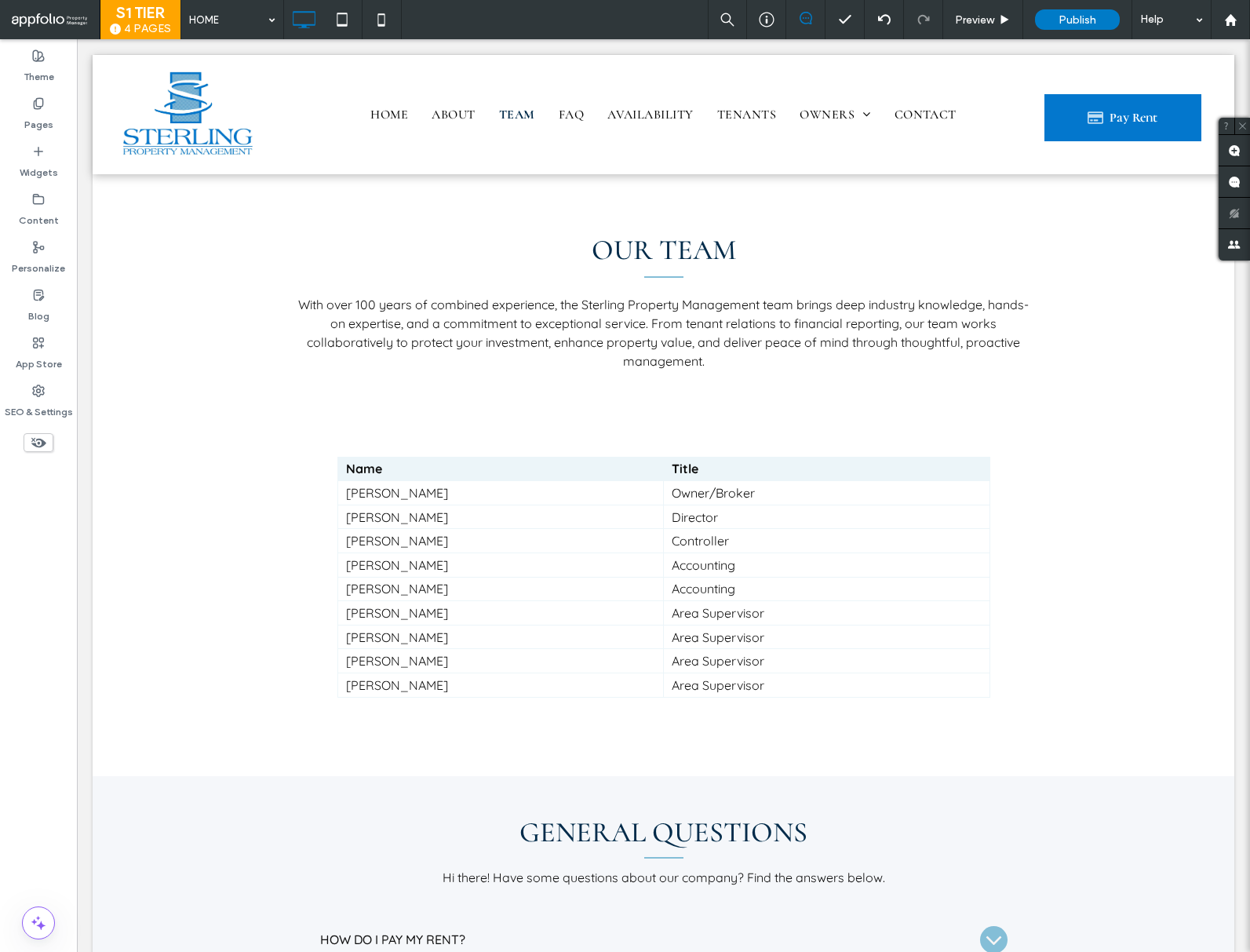
scroll to position [1381, 0]
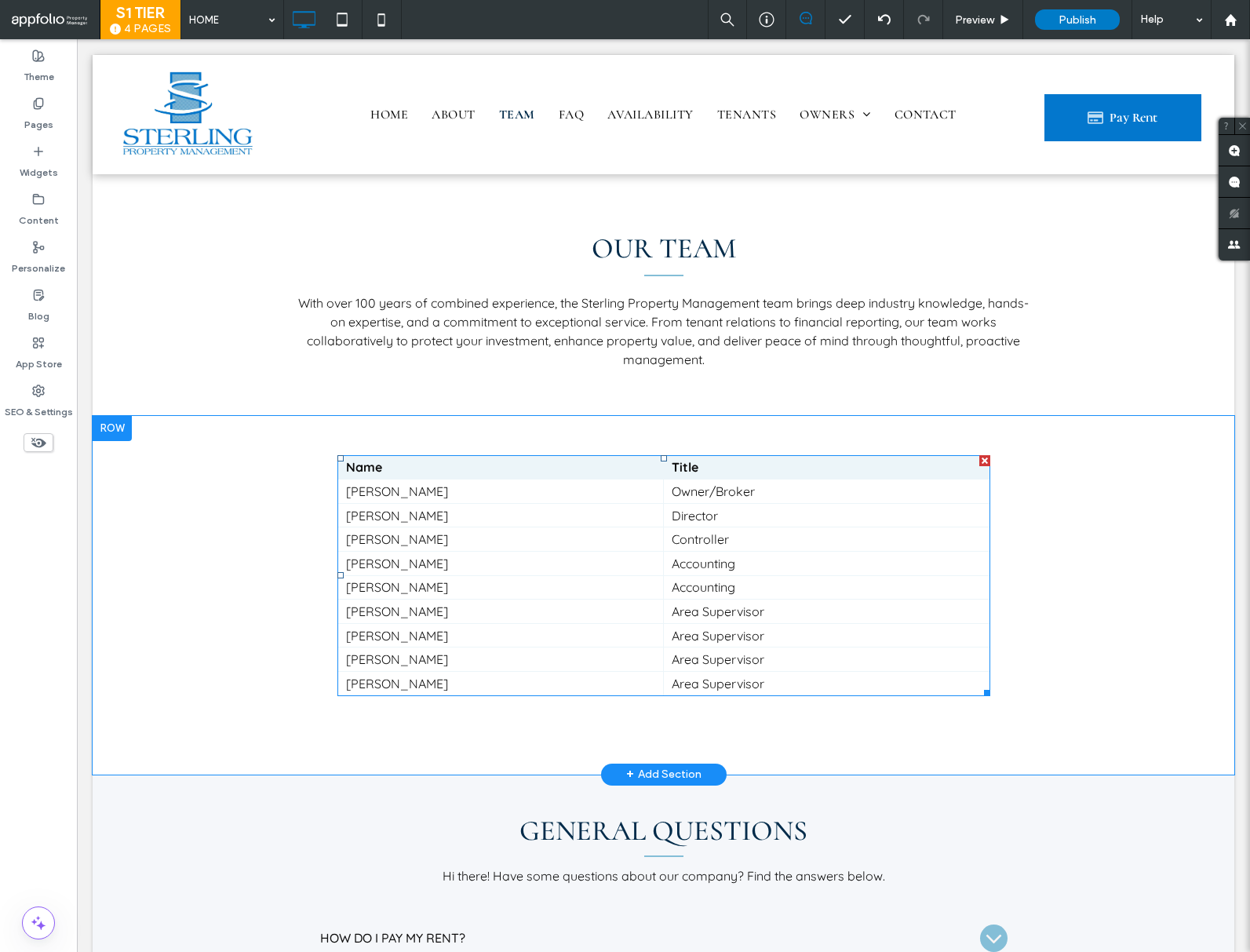
click at [561, 528] on td "Suzanne Keith" at bounding box center [501, 539] width 327 height 24
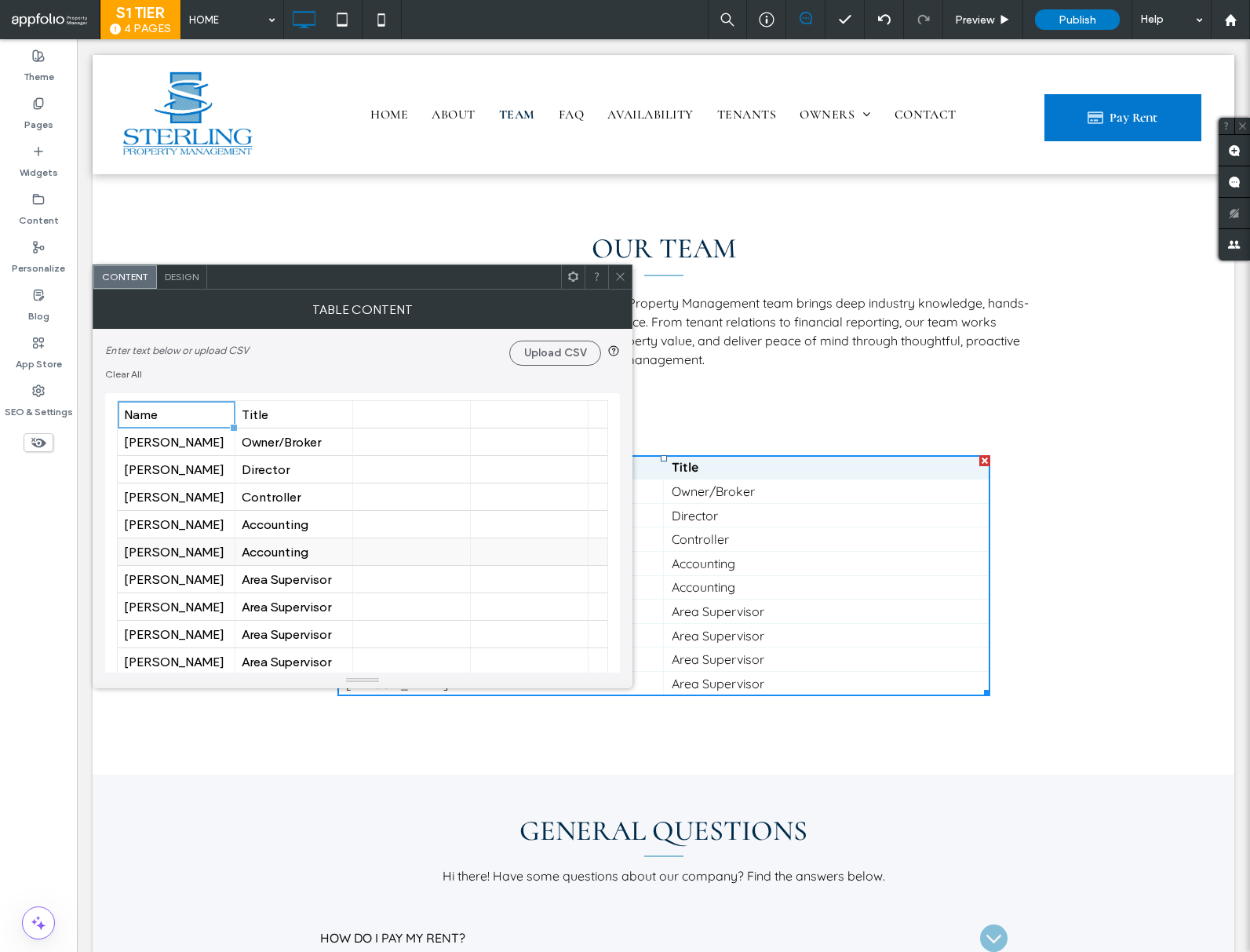
drag, startPoint x: 190, startPoint y: 548, endPoint x: 197, endPoint y: 554, distance: 9.2
click at [192, 551] on div "Maggie Vech" at bounding box center [176, 552] width 104 height 15
click at [200, 554] on div "Maggie Vech" at bounding box center [176, 552] width 104 height 15
click at [205, 554] on div "Maggie Vech" at bounding box center [176, 552] width 104 height 15
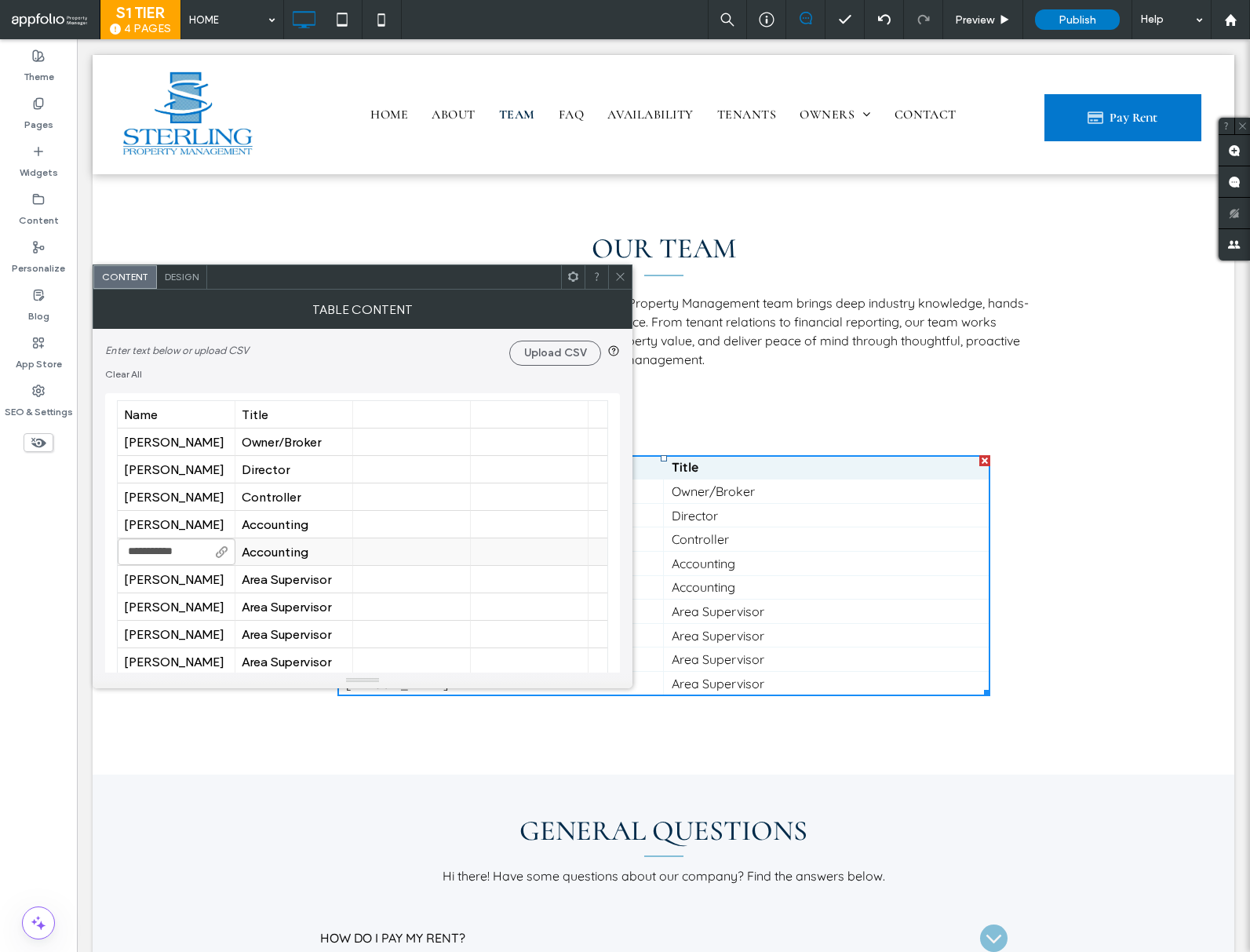
click at [205, 554] on input "**********" at bounding box center [176, 552] width 118 height 27
click at [206, 554] on input "**********" at bounding box center [176, 552] width 118 height 27
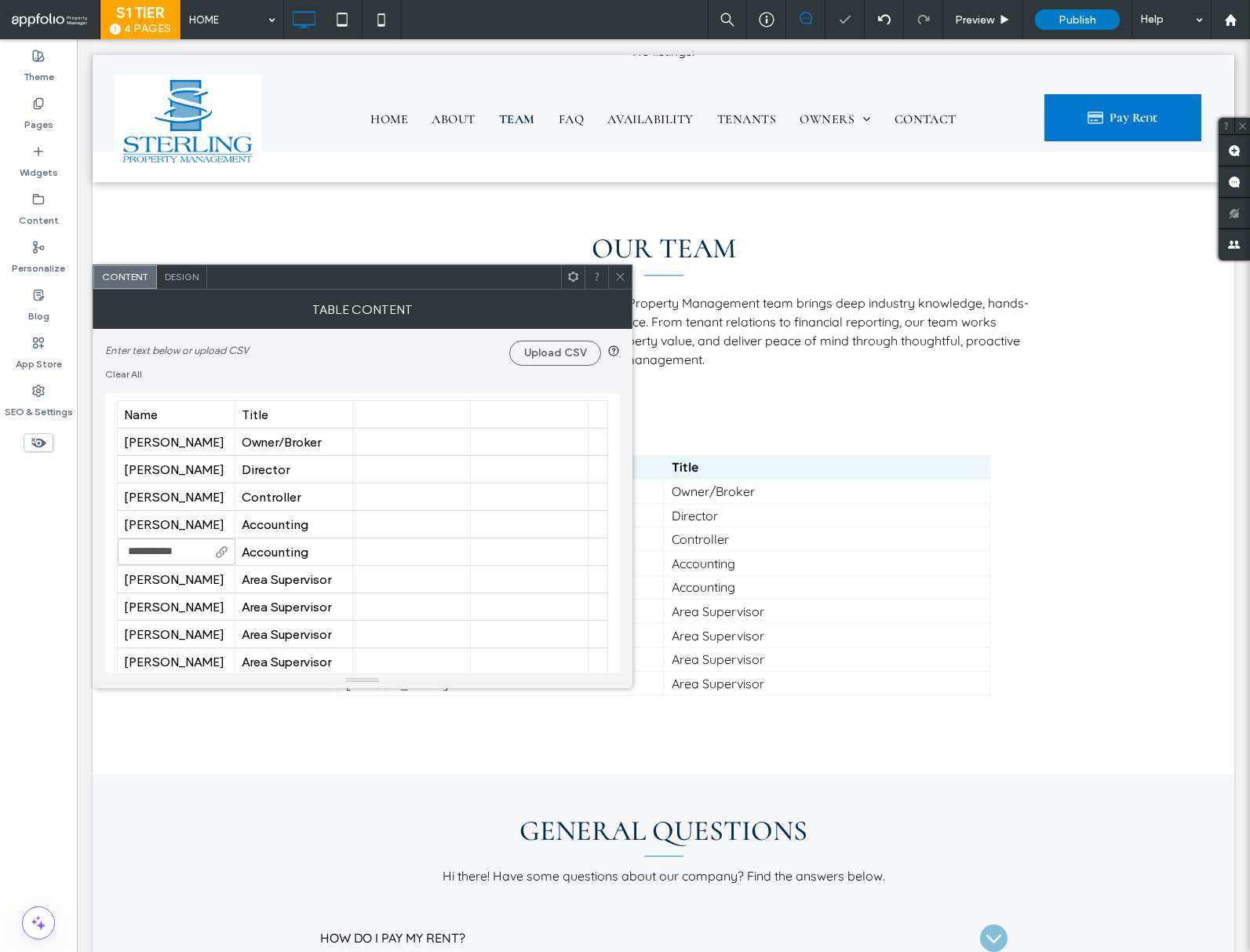
type input "**********"
click at [288, 519] on div "Accounting" at bounding box center [293, 525] width 104 height 15
click at [289, 519] on div "Accounting" at bounding box center [293, 525] width 104 height 15
click at [316, 523] on input "**********" at bounding box center [293, 525] width 118 height 27
type input "**********"
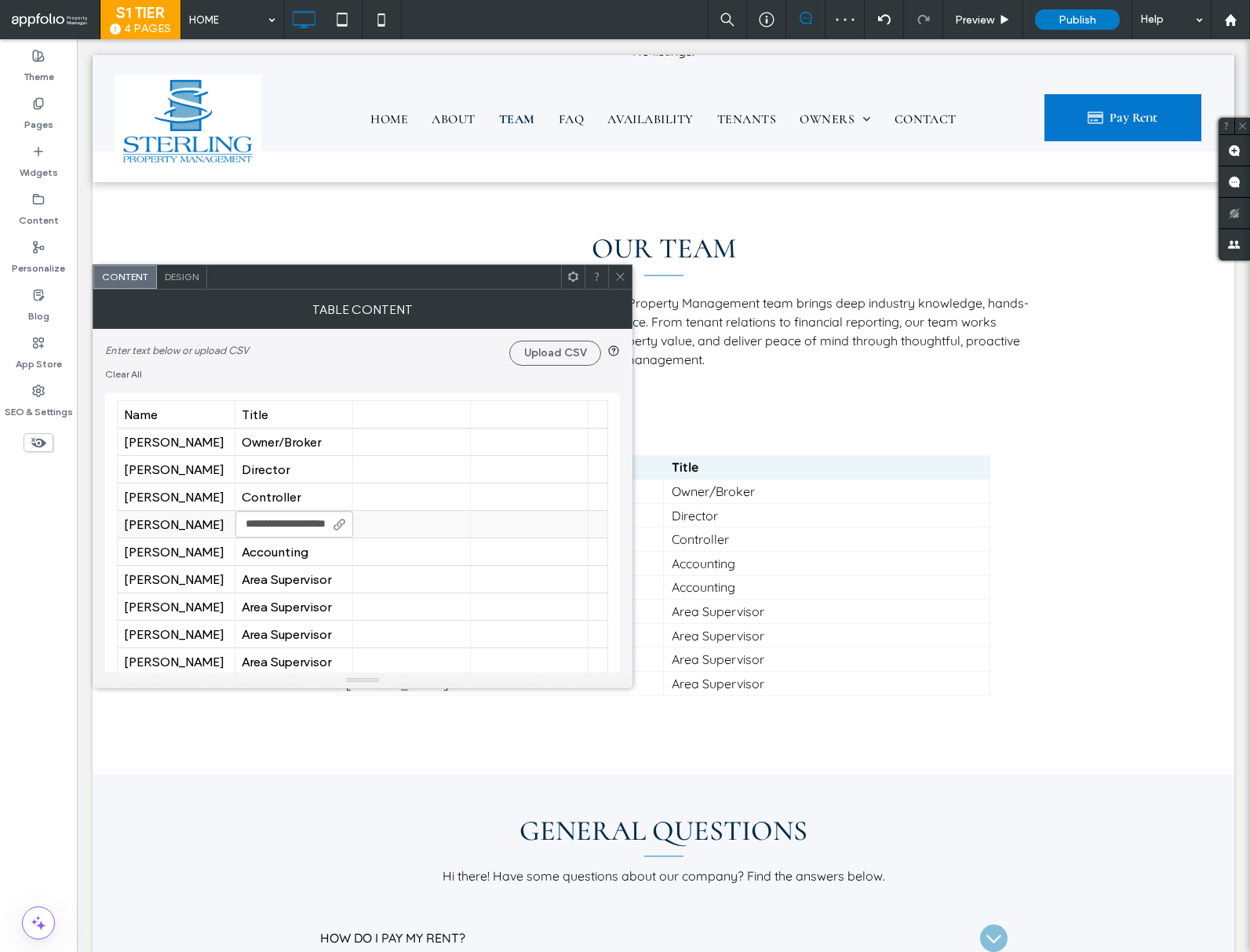
scroll to position [0, 28]
click at [296, 558] on div "Accounting" at bounding box center [293, 552] width 104 height 15
click at [316, 552] on input "**********" at bounding box center [293, 552] width 118 height 27
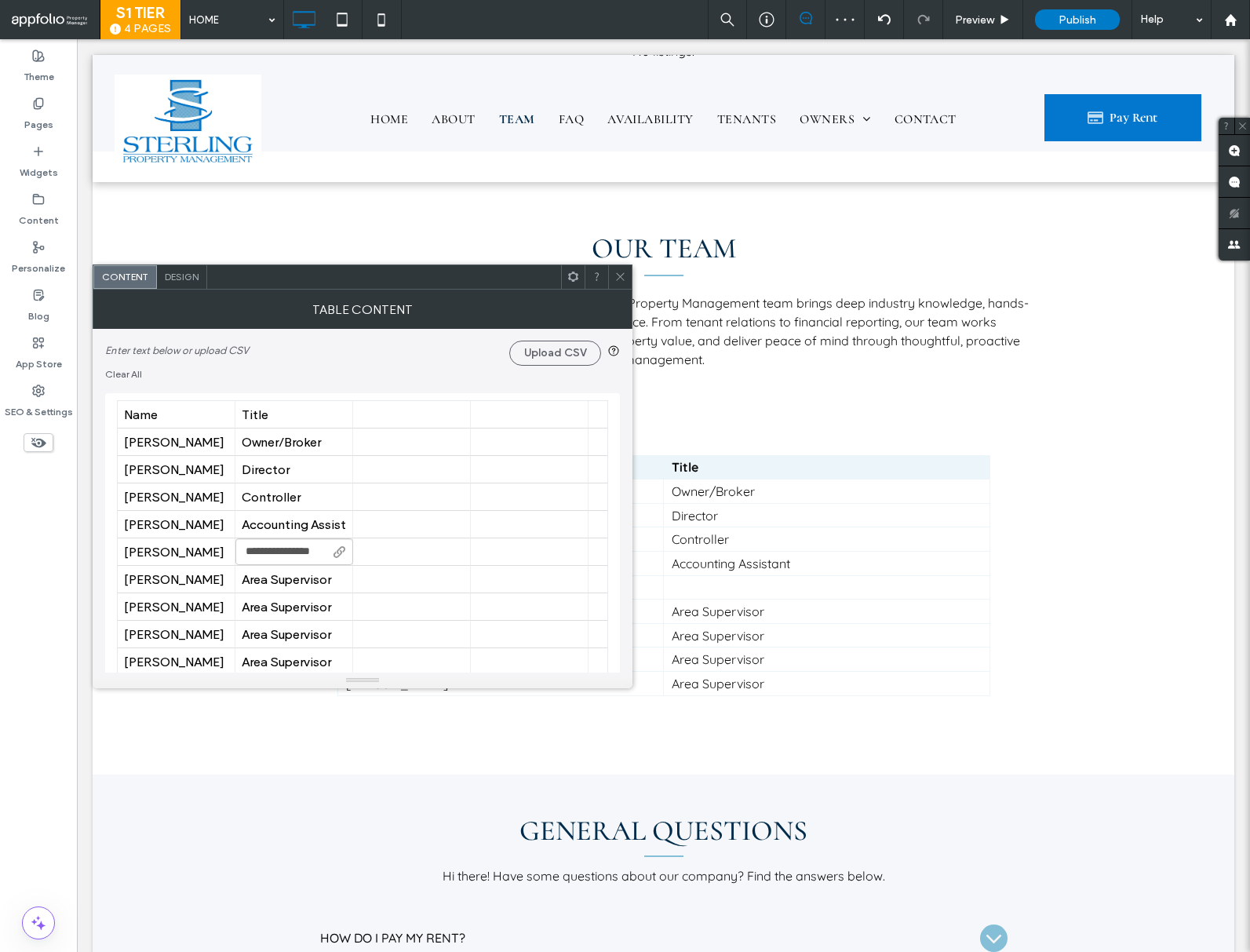
type input "**********"
click at [617, 277] on icon at bounding box center [620, 276] width 11 height 11
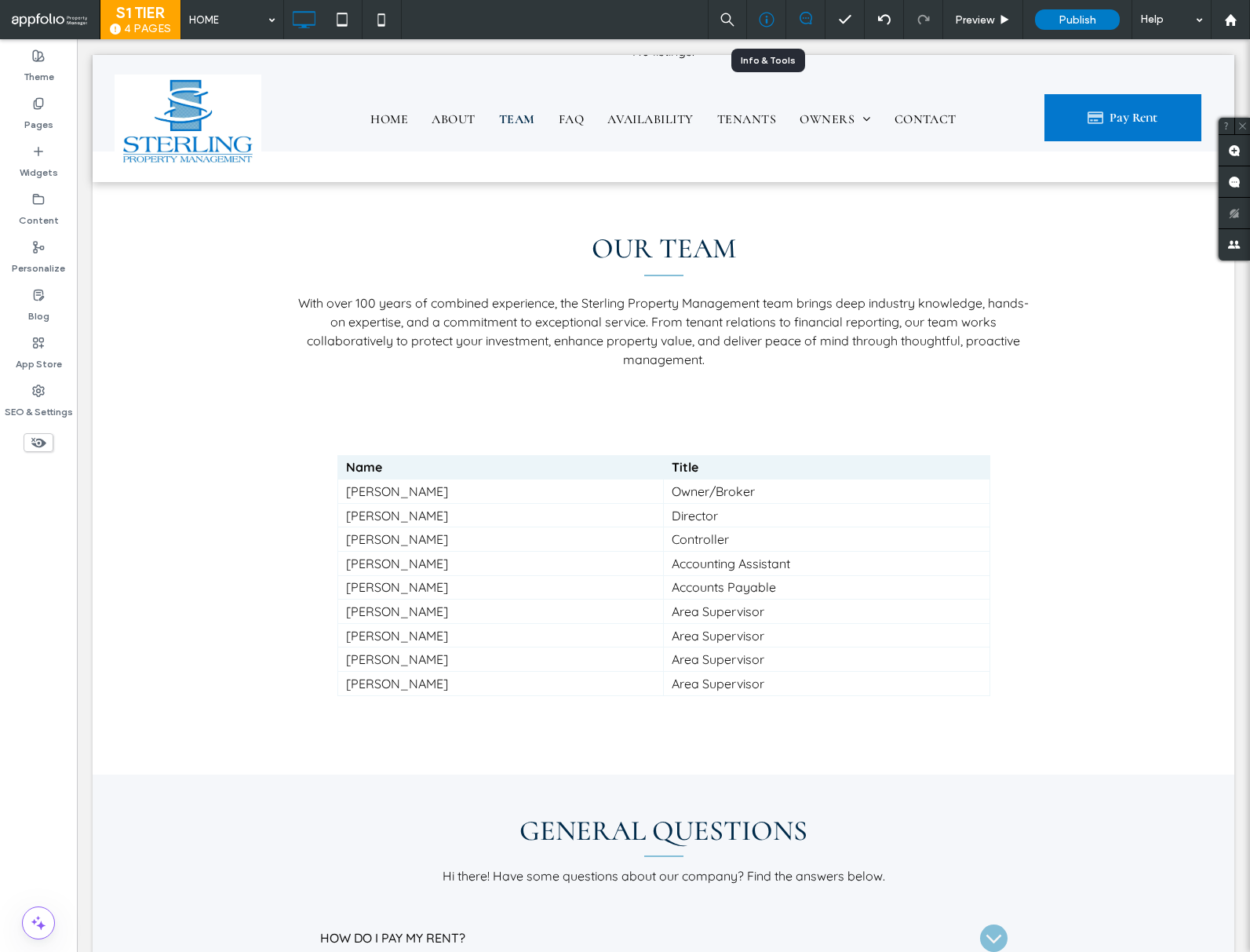
click at [770, 27] on icon at bounding box center [766, 19] width 15 height 15
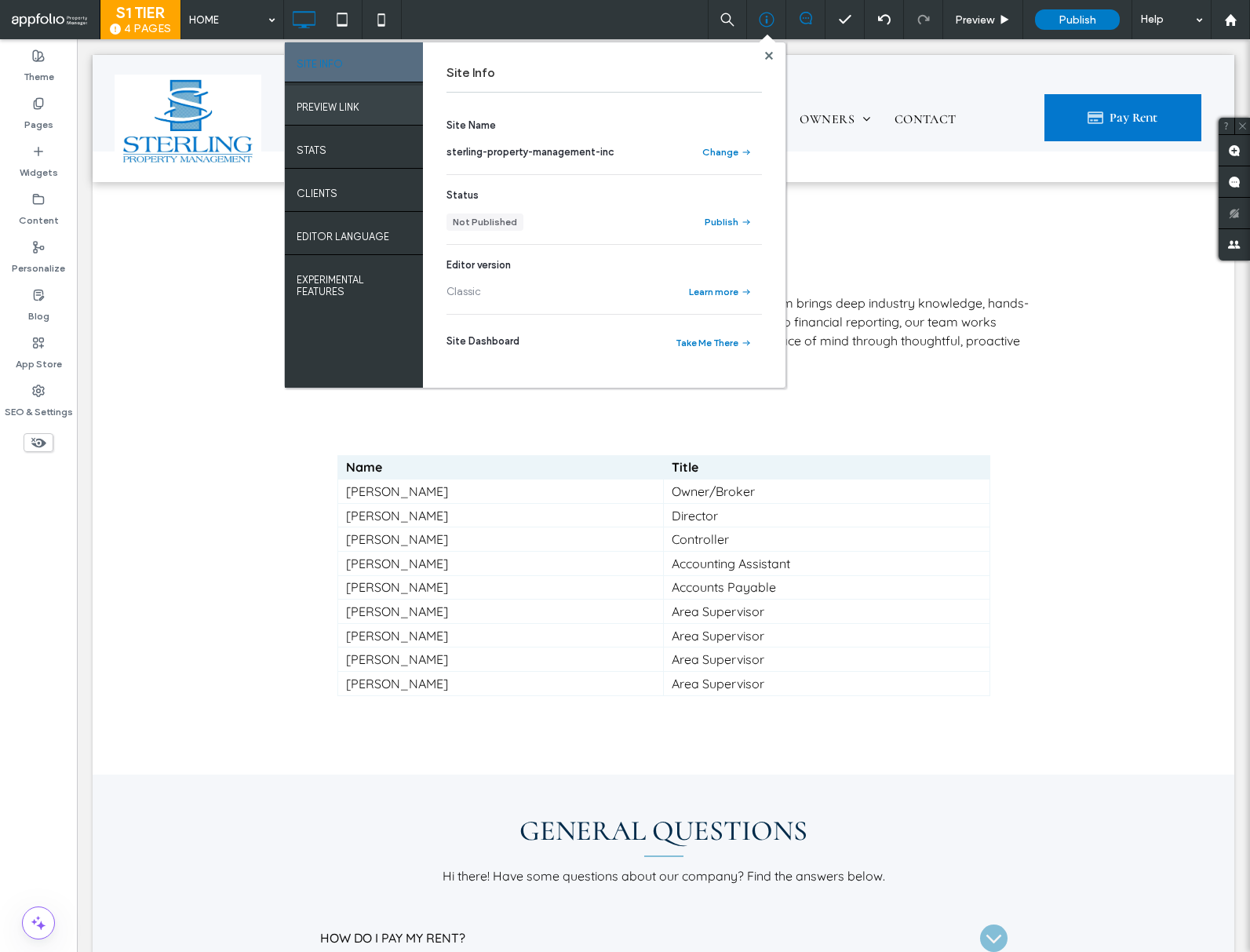
click at [382, 108] on div "PREVIEW LINK" at bounding box center [354, 105] width 139 height 39
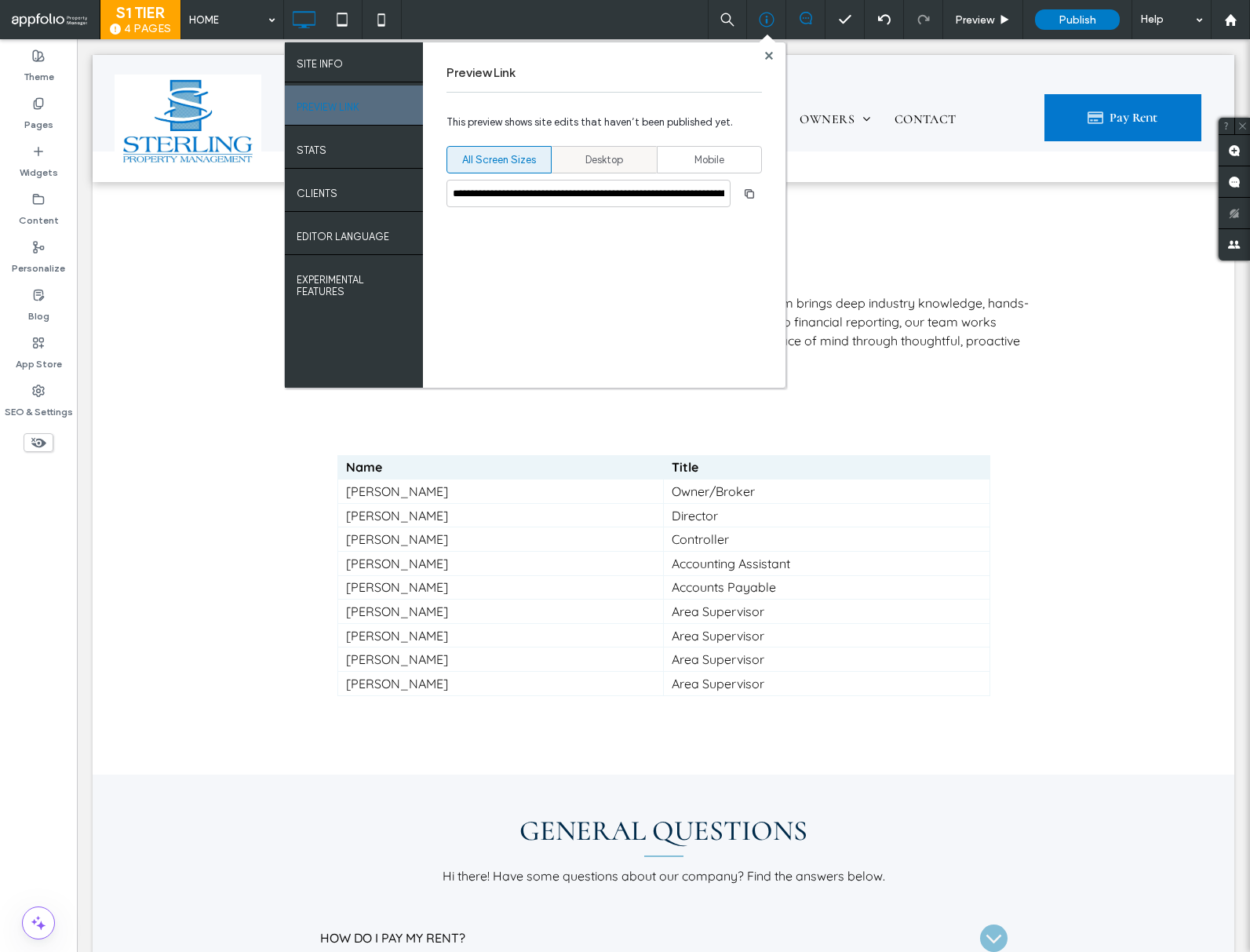
click at [618, 164] on span "Desktop" at bounding box center [604, 160] width 37 height 15
type input "**********"
click at [744, 194] on icon "button" at bounding box center [749, 193] width 12 height 12
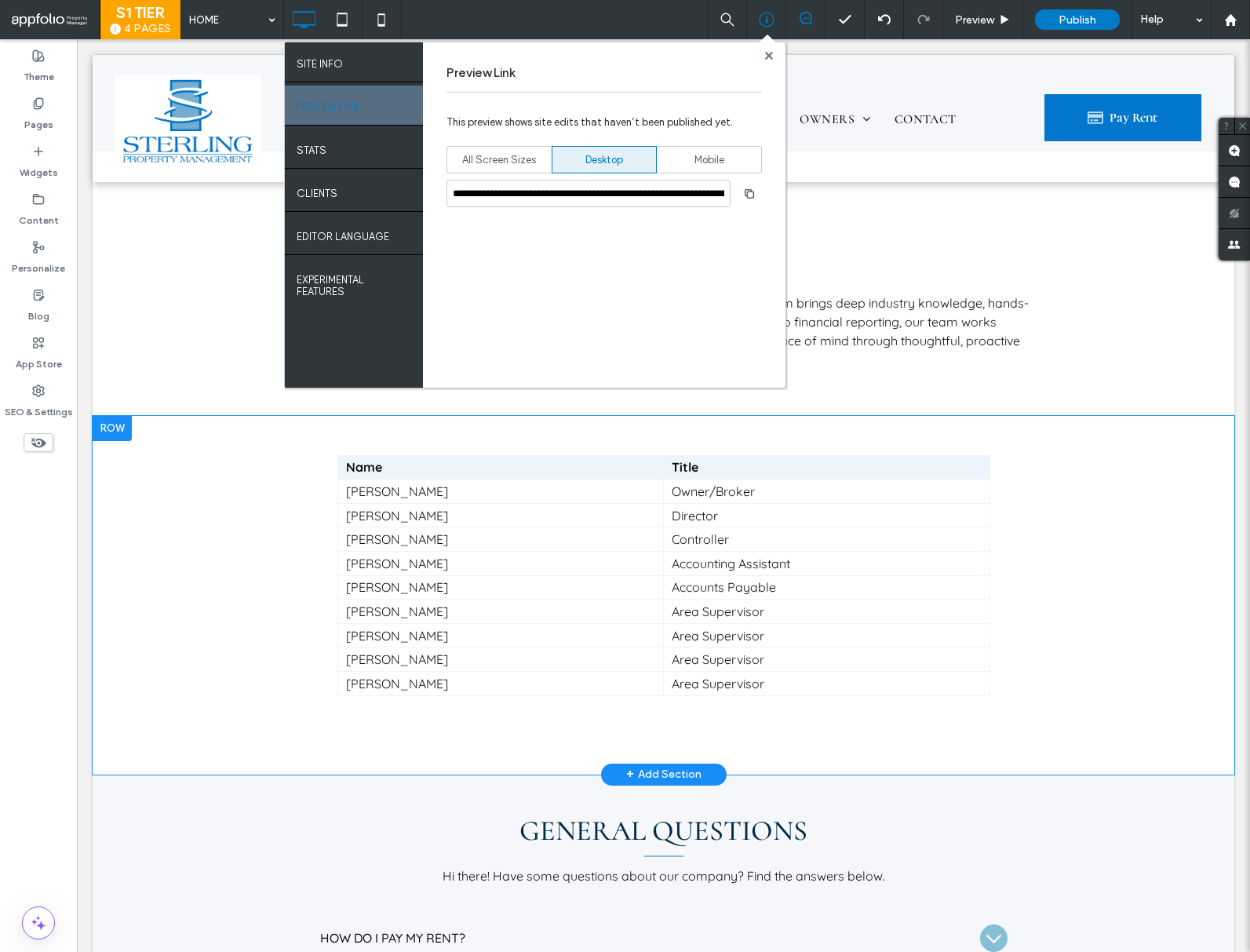
click at [160, 513] on div "Name Title Hal Pappano Owner/Broker William Moore Director Suzanne Keith Contro…" at bounding box center [663, 595] width 1142 height 358
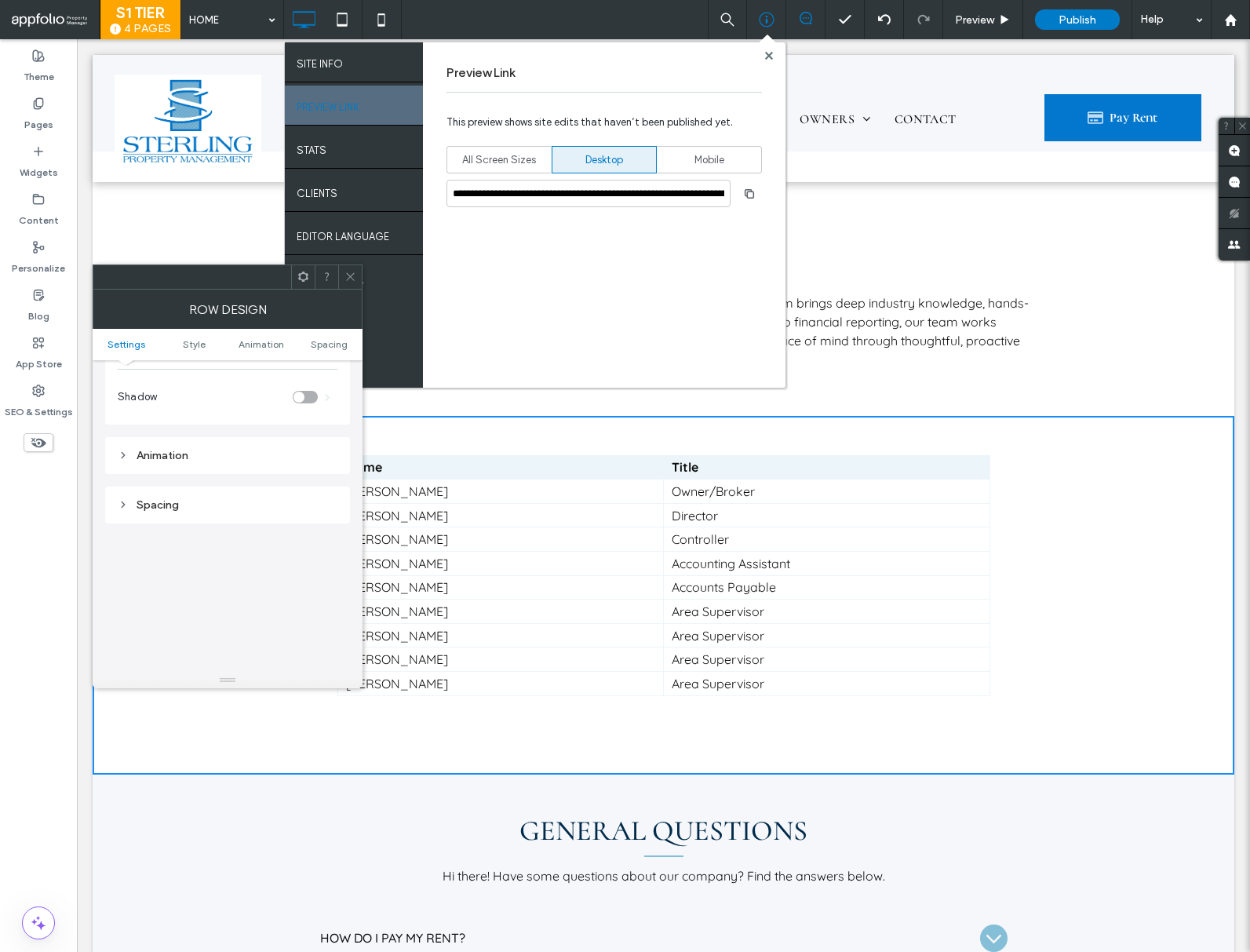
scroll to position [444, 0]
click at [764, 51] on div at bounding box center [768, 55] width 11 height 11
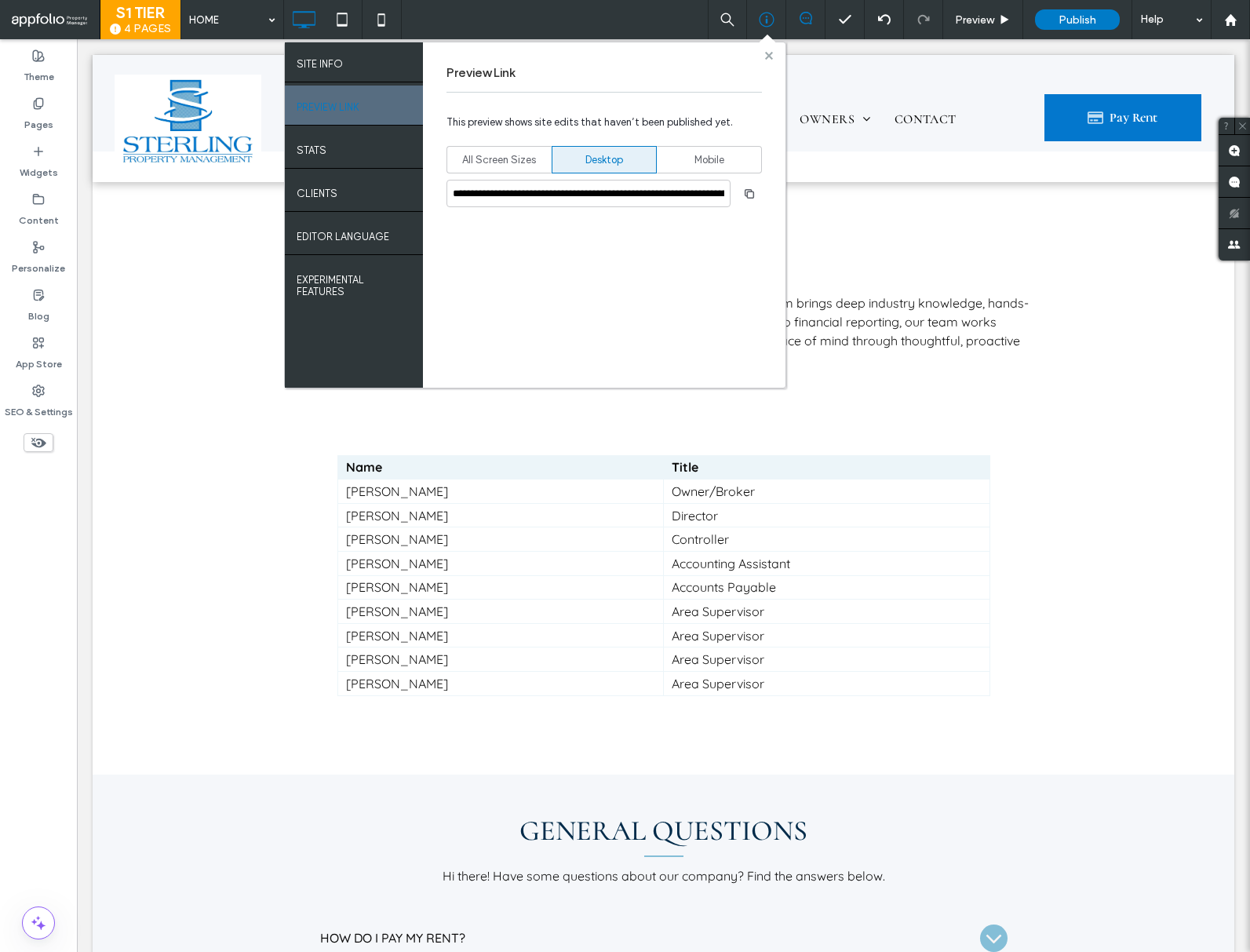
click at [767, 54] on use at bounding box center [768, 54] width 8 height 8
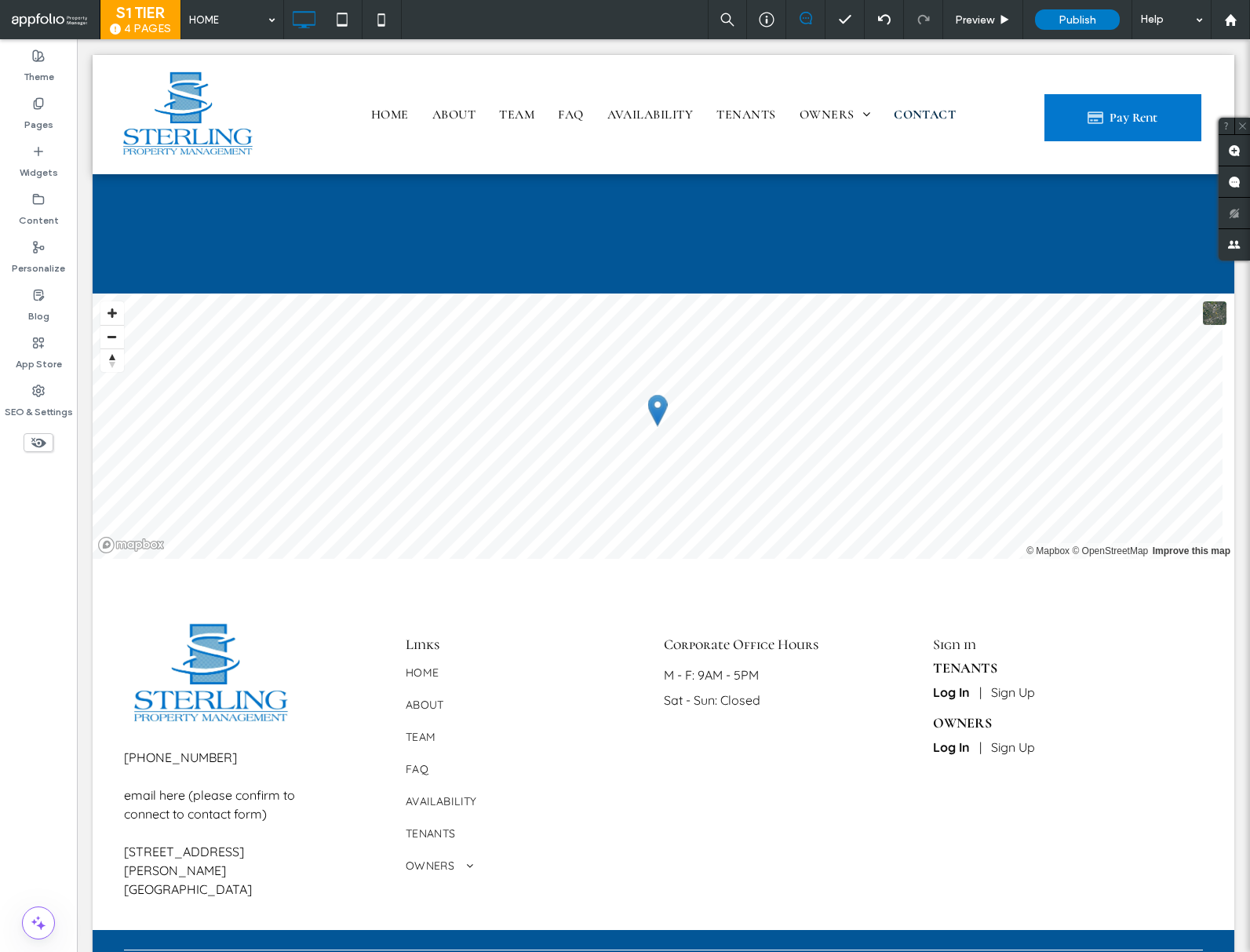
scroll to position [4924, 0]
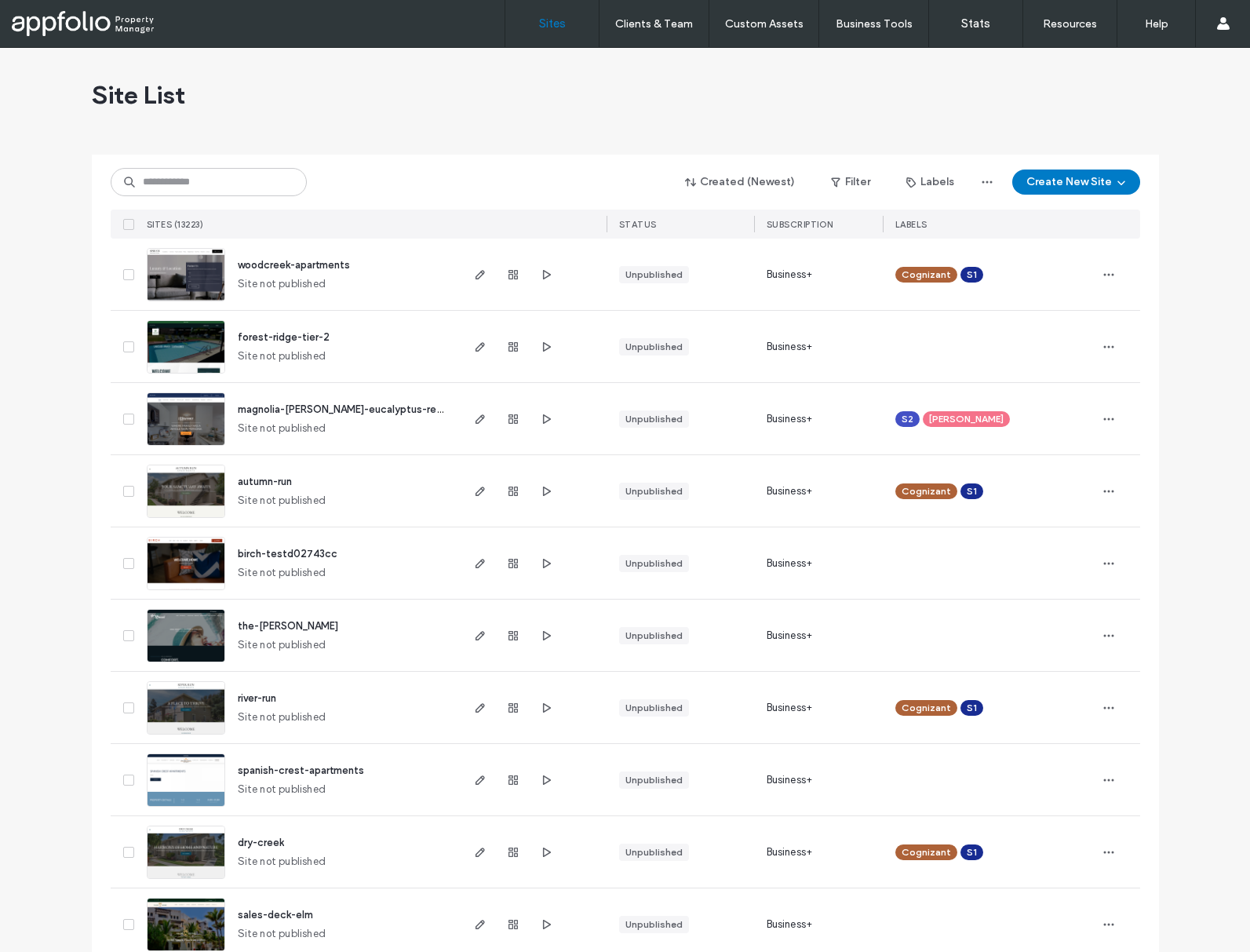
click at [235, 172] on input at bounding box center [208, 183] width 196 height 29
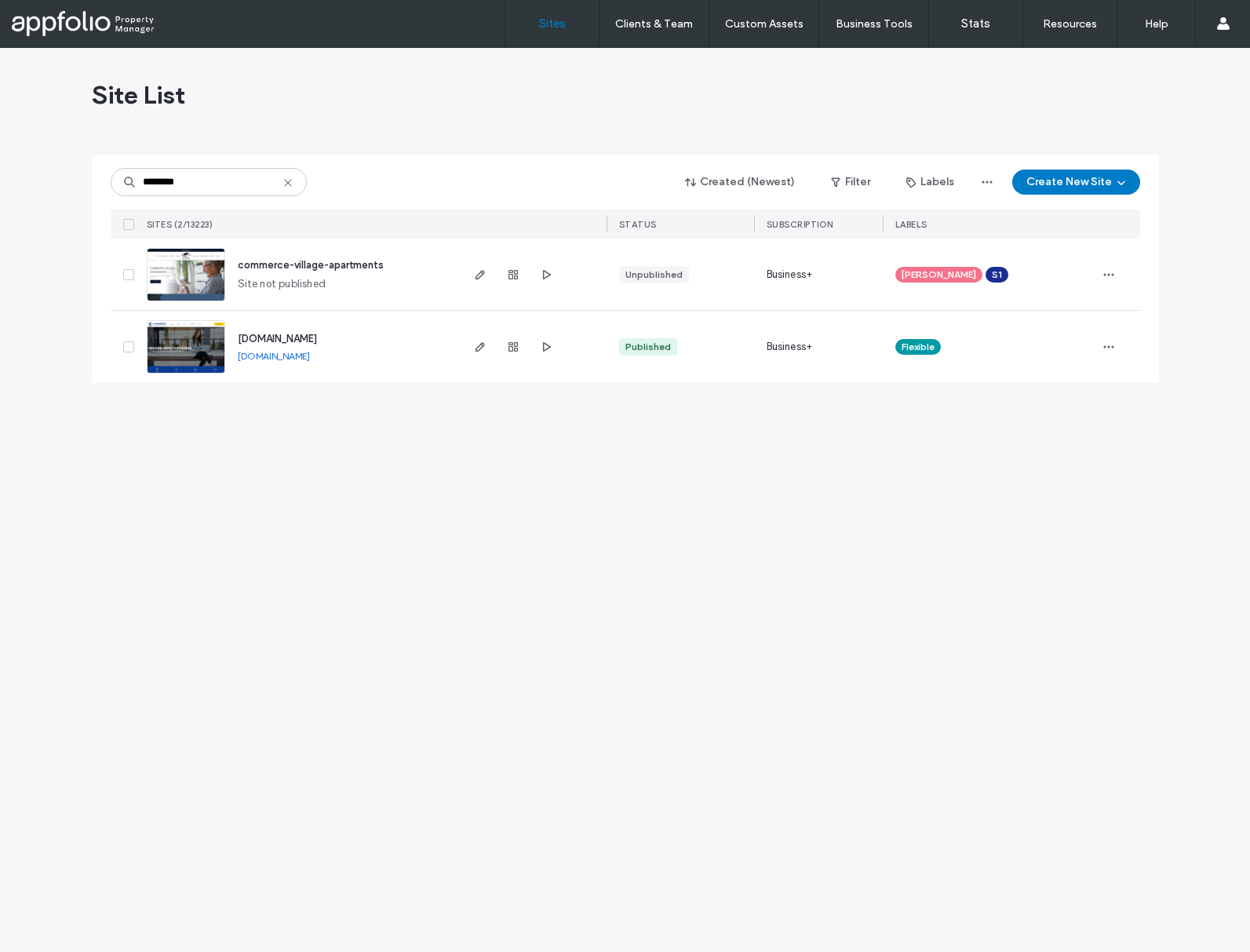
type input "********"
click at [494, 275] on div at bounding box center [513, 274] width 85 height 72
click at [485, 276] on icon "button" at bounding box center [480, 274] width 12 height 12
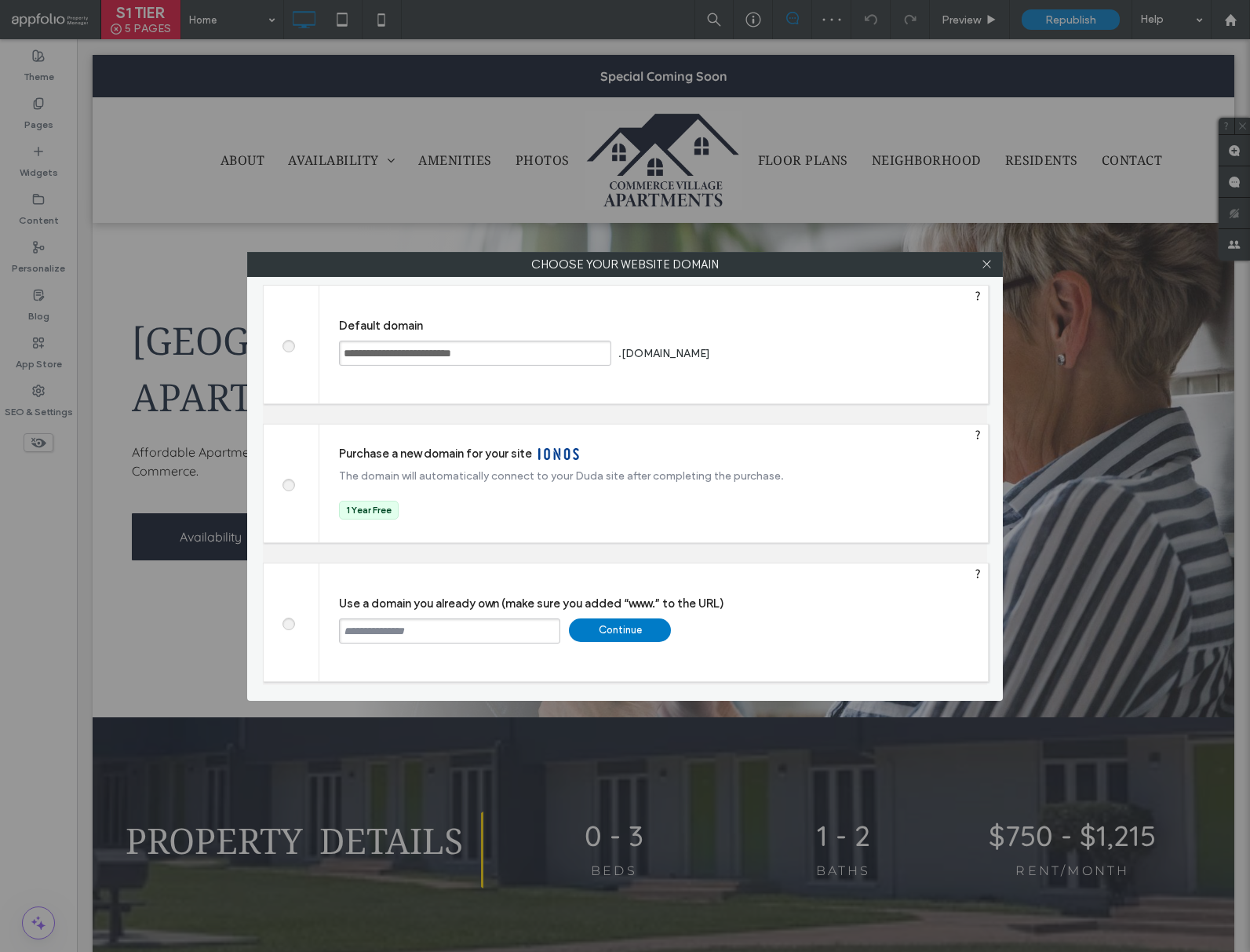
click at [465, 636] on input "text" at bounding box center [450, 631] width 222 height 25
paste input "**********"
type input "**********"
click at [612, 639] on div "Continue" at bounding box center [619, 630] width 102 height 24
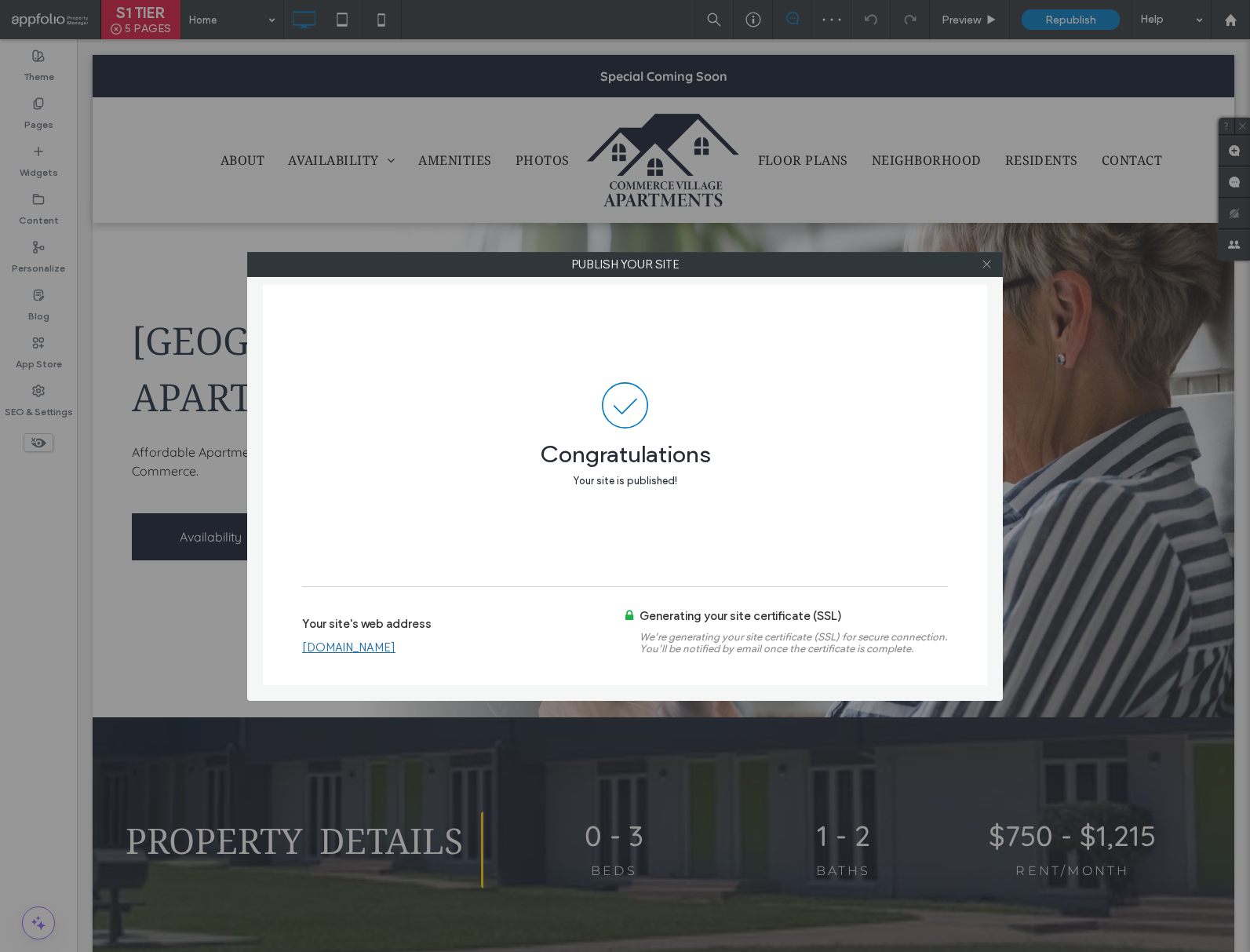
click at [987, 263] on use at bounding box center [986, 265] width 8 height 8
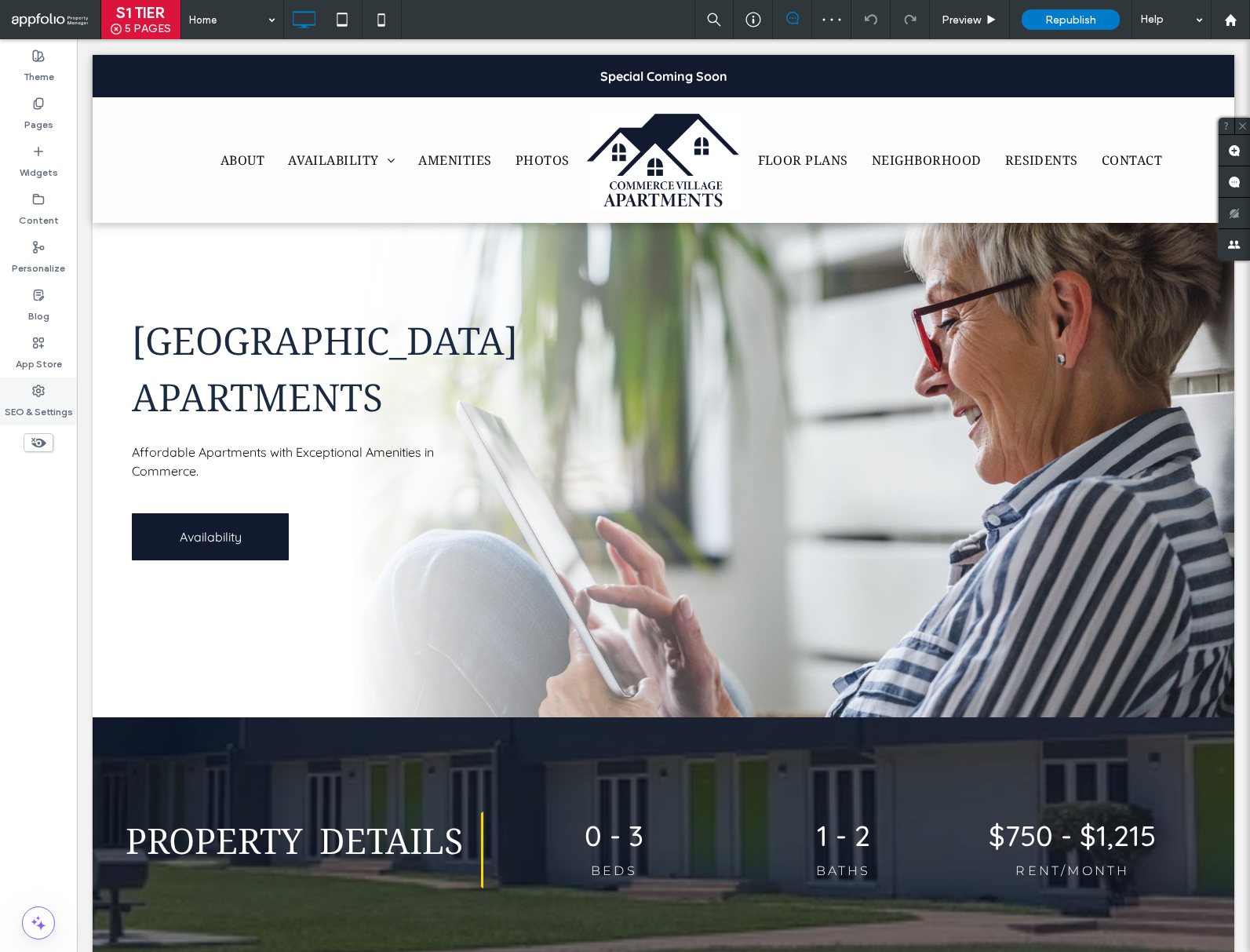
click at [18, 407] on label "SEO & Settings" at bounding box center [38, 408] width 68 height 22
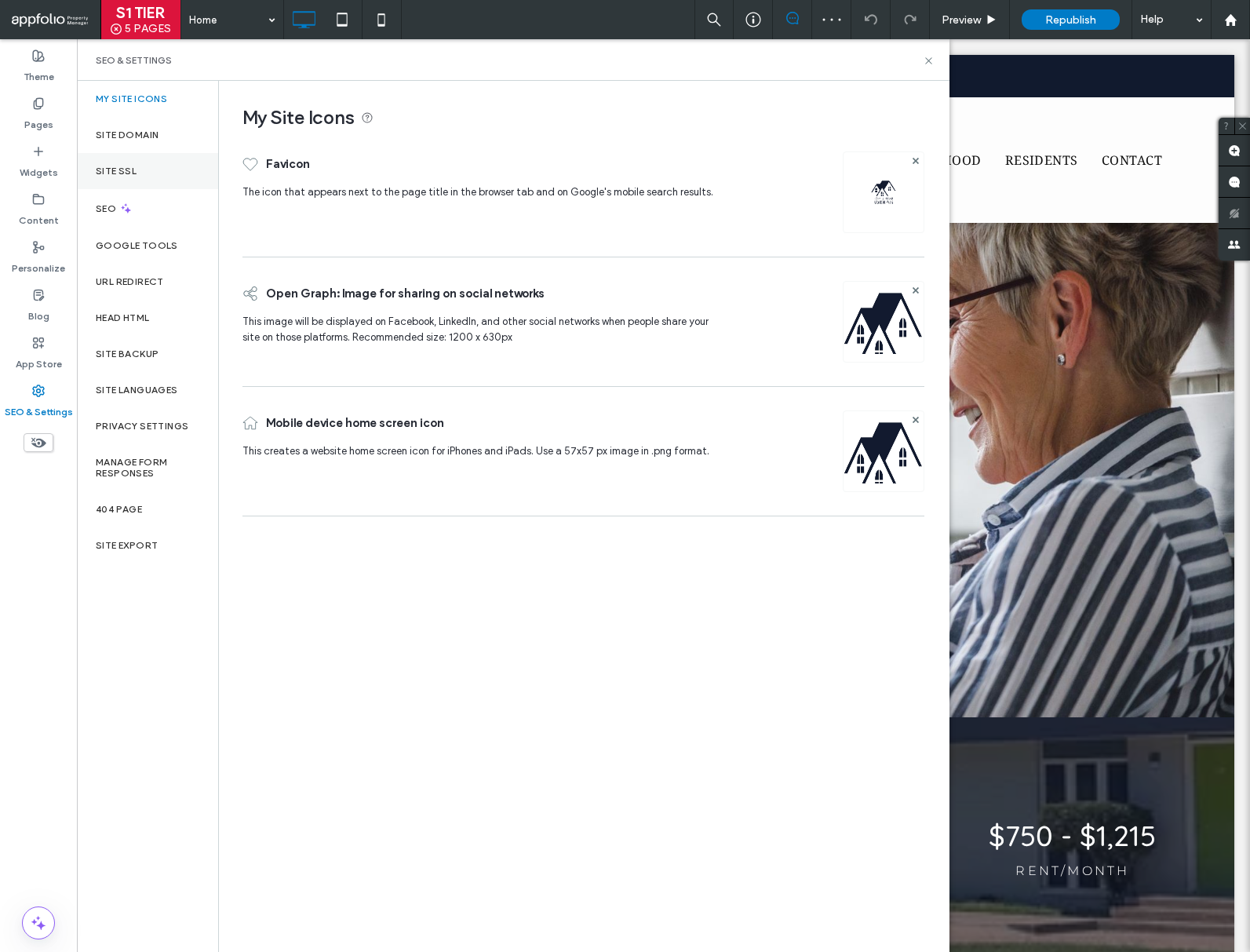
click at [129, 171] on label "Site SSL" at bounding box center [116, 170] width 41 height 11
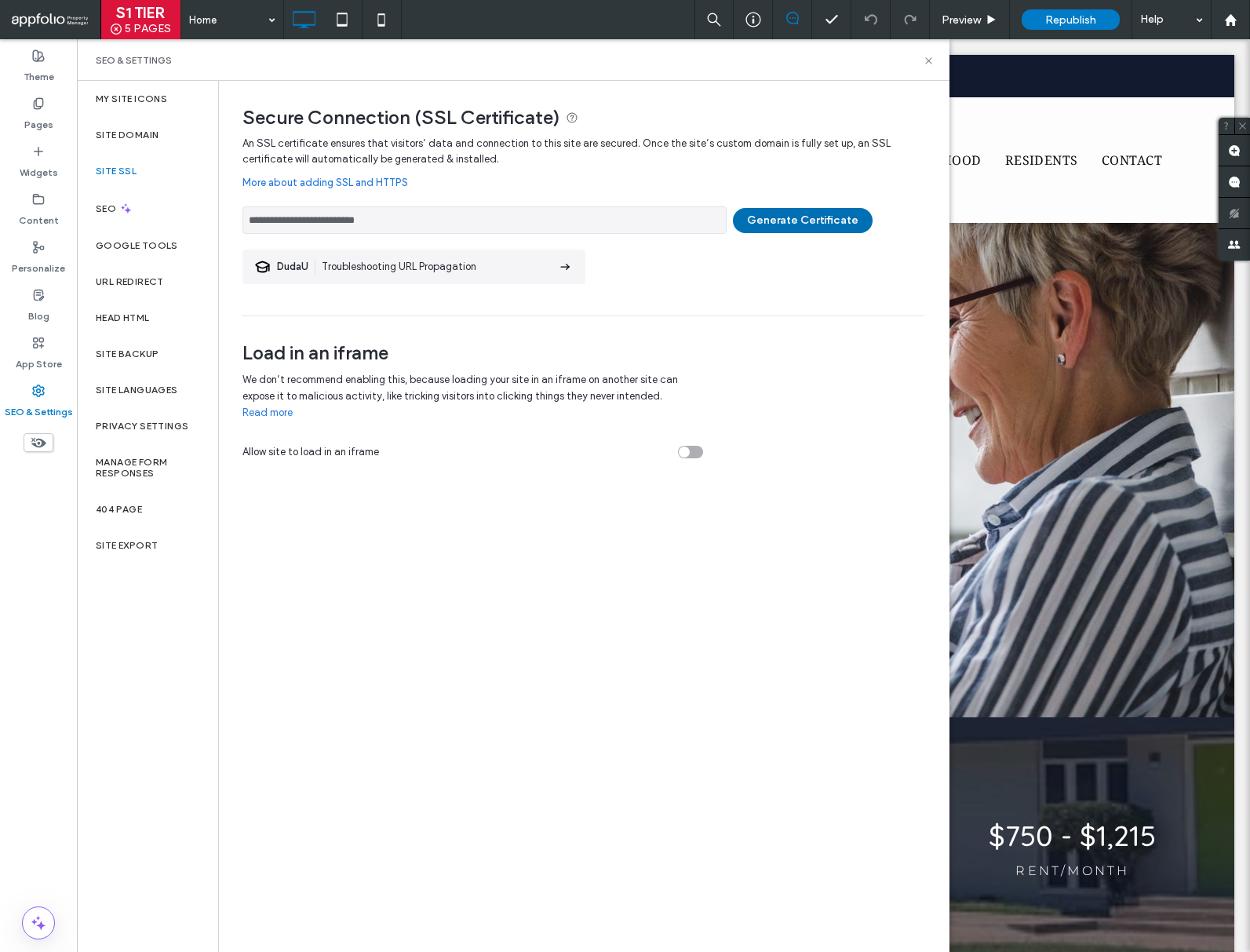
click at [799, 226] on button "Generate Certificate" at bounding box center [803, 221] width 140 height 25
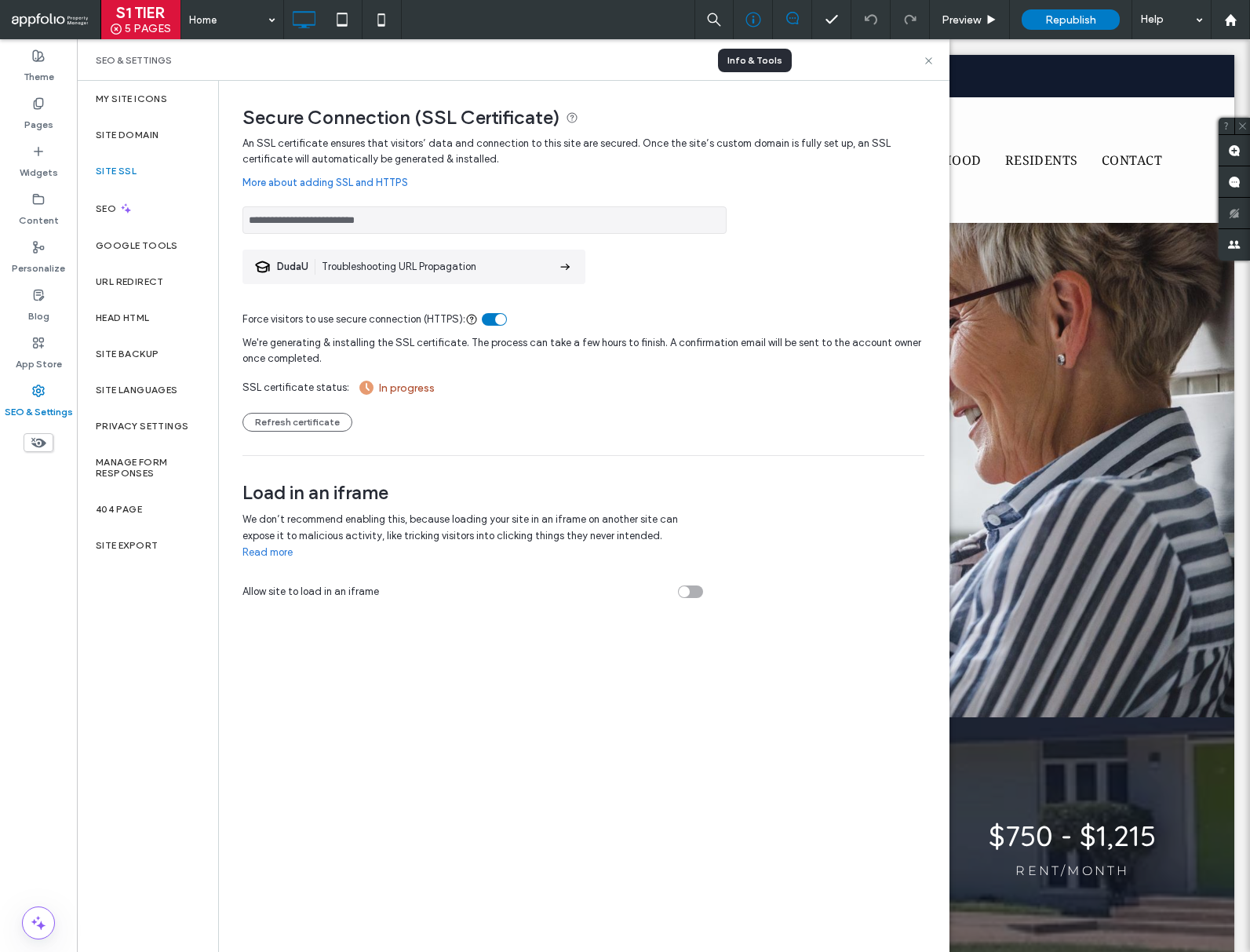
click at [754, 13] on icon at bounding box center [753, 19] width 15 height 15
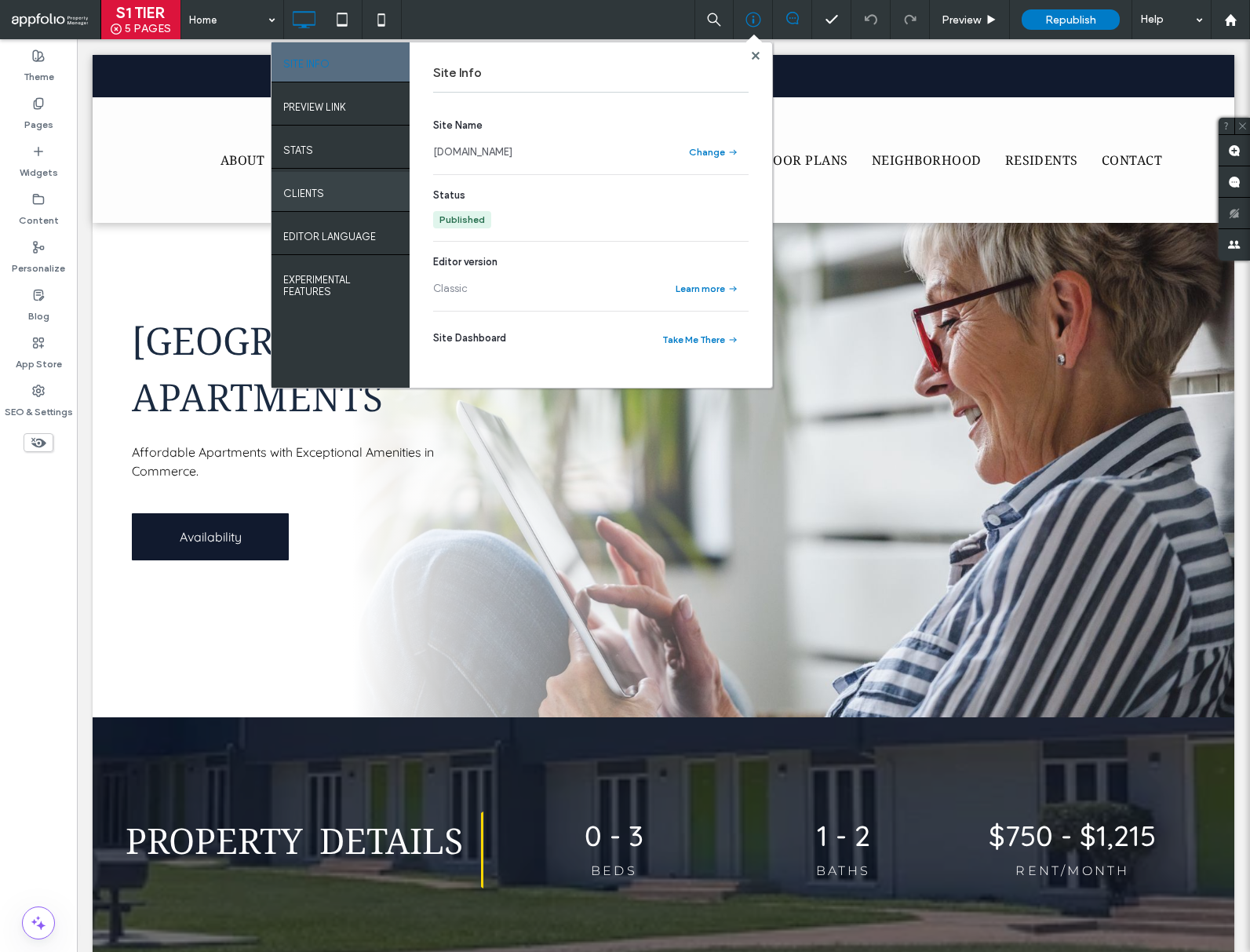
click at [334, 188] on div "Clients" at bounding box center [340, 191] width 139 height 39
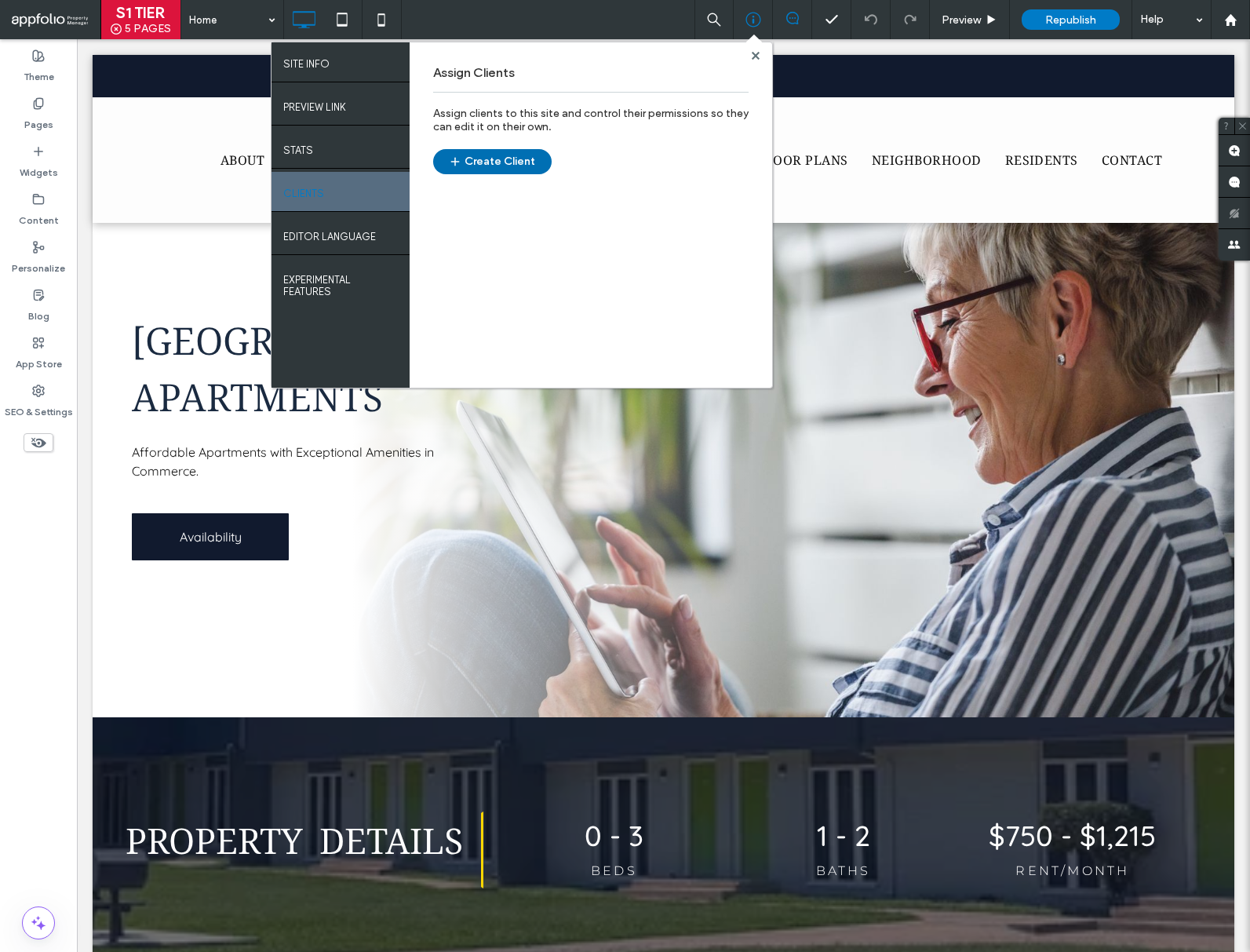
click at [514, 152] on button "Create Client" at bounding box center [492, 162] width 119 height 25
click at [48, 387] on div "SEO & Settings" at bounding box center [38, 401] width 76 height 48
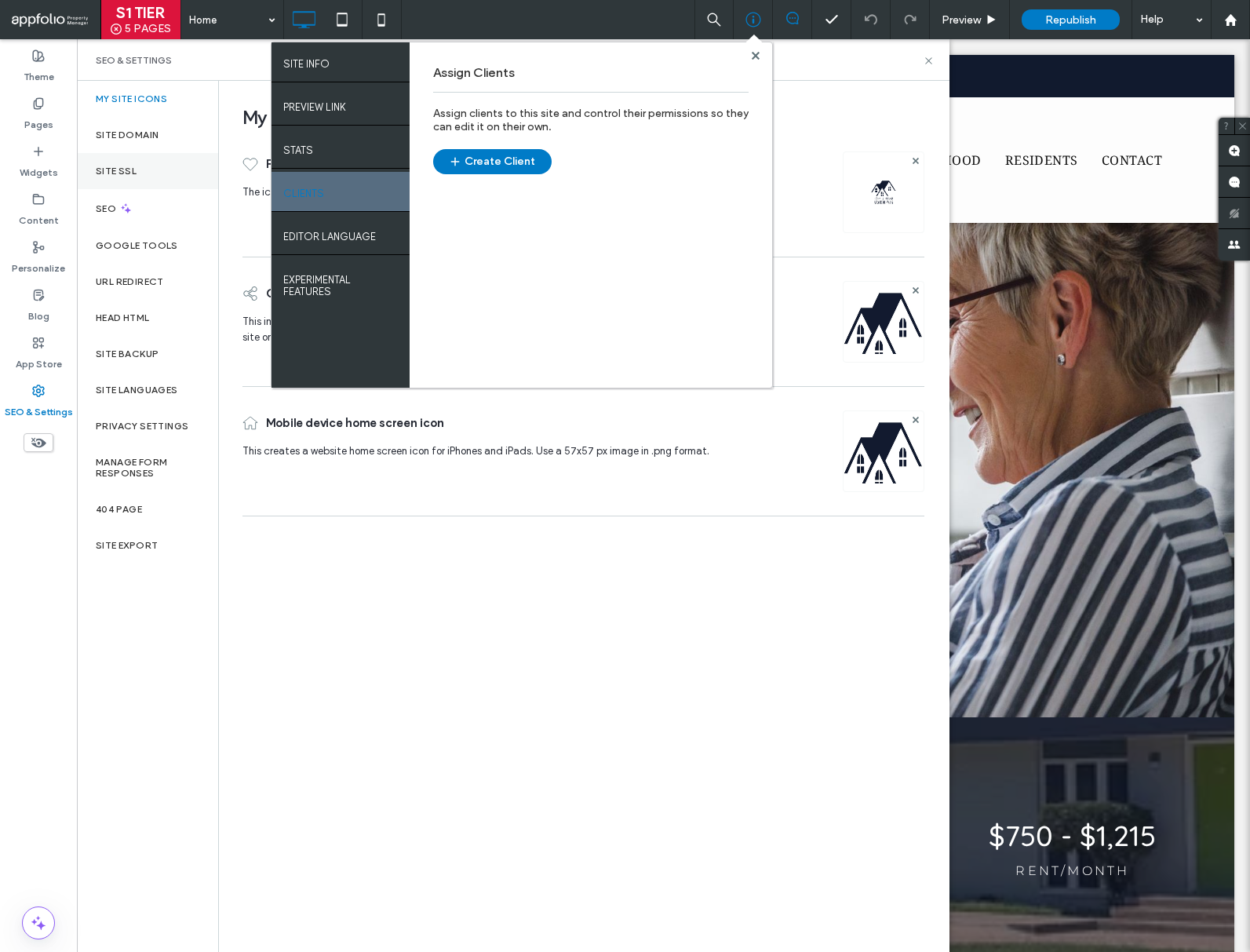
click at [137, 173] on div "Site SSL" at bounding box center [147, 171] width 141 height 36
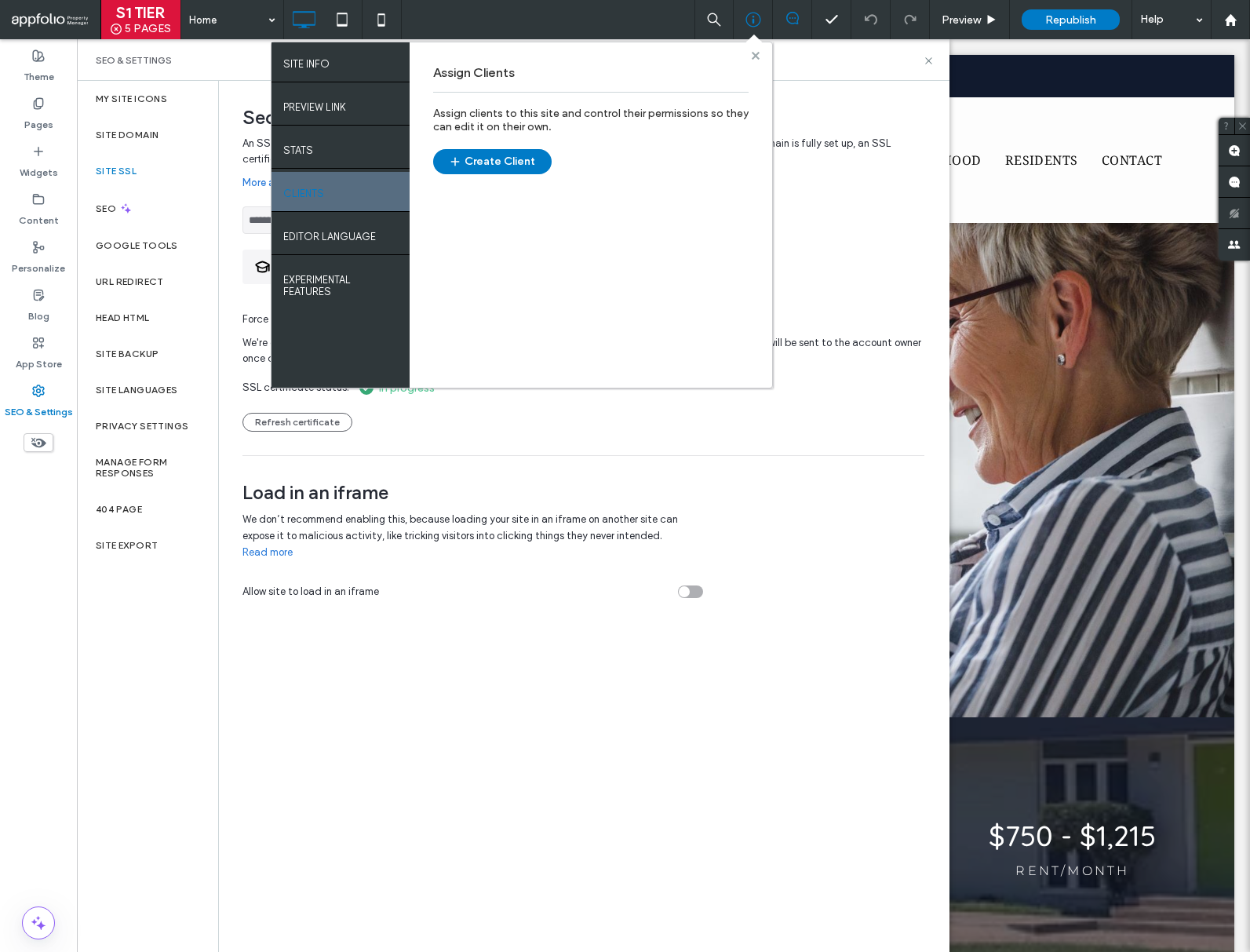
click at [756, 50] on span at bounding box center [756, 55] width 8 height 11
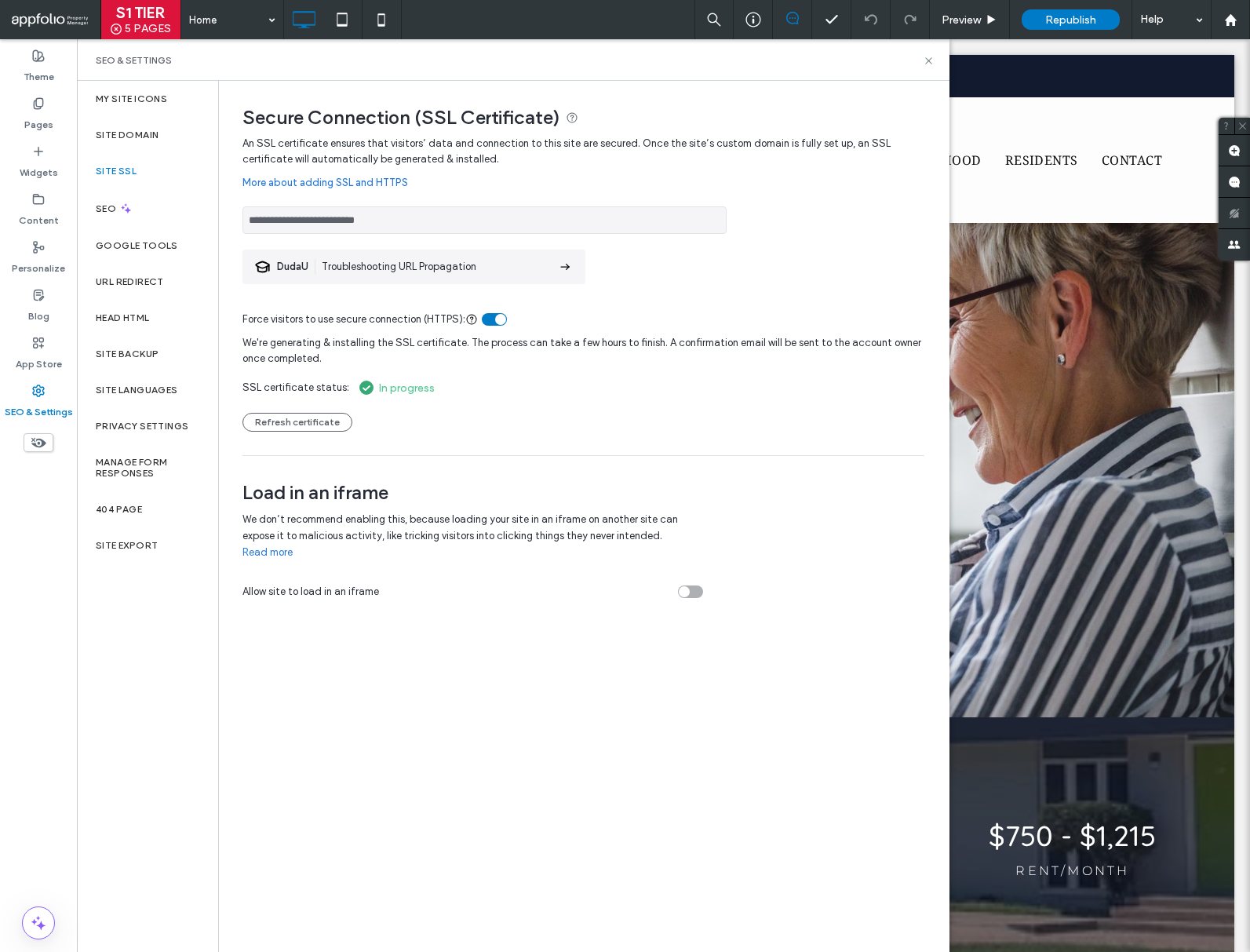
drag, startPoint x: 445, startPoint y: 226, endPoint x: 281, endPoint y: 208, distance: 165.0
click at [281, 208] on input "**********" at bounding box center [485, 220] width 485 height 28
click at [305, 433] on div "**********" at bounding box center [584, 295] width 682 height 319
click at [308, 425] on button "Refresh certificate" at bounding box center [297, 422] width 110 height 19
drag, startPoint x: 356, startPoint y: 209, endPoint x: 246, endPoint y: 208, distance: 110.0
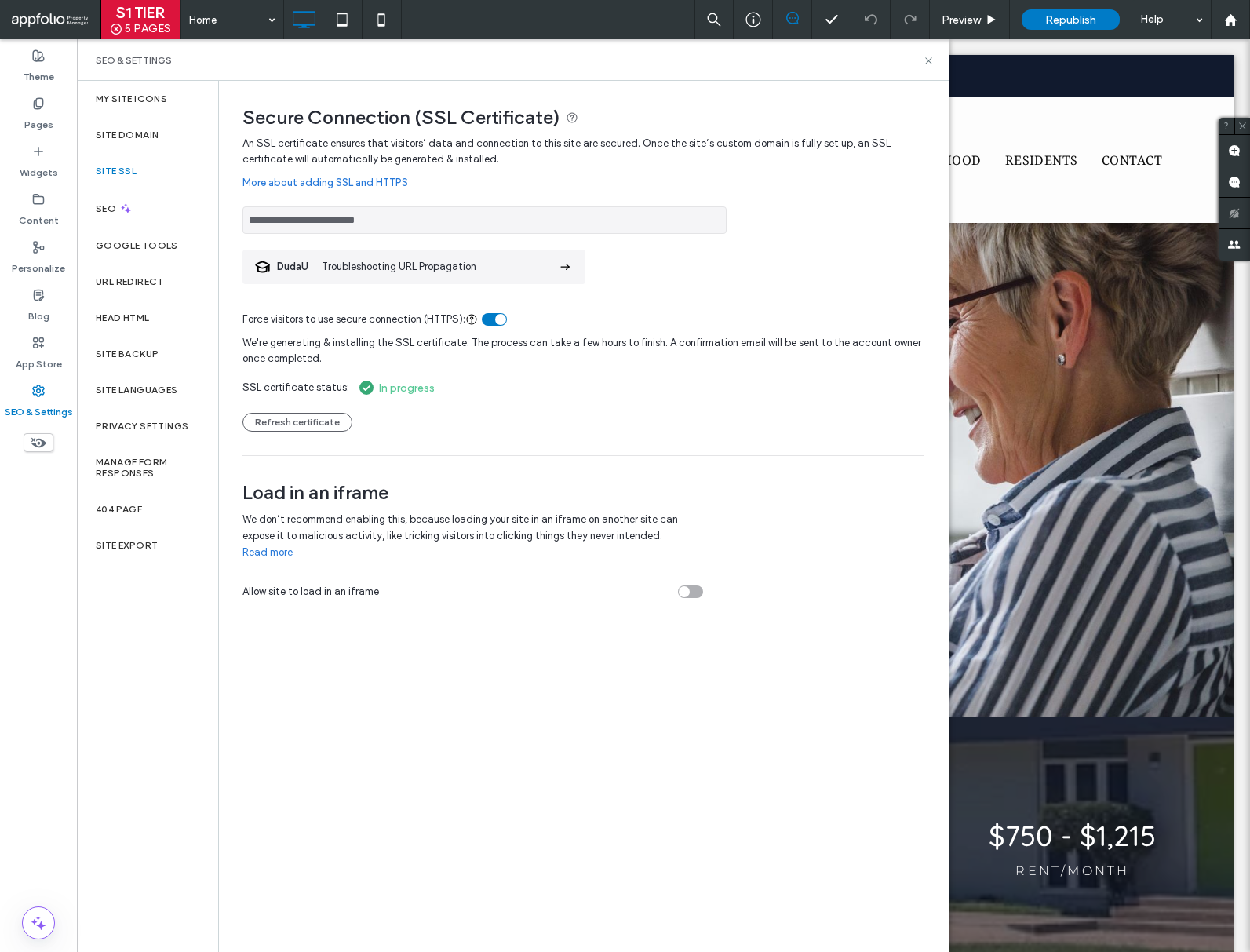
click at [247, 208] on input "**********" at bounding box center [485, 220] width 485 height 28
click at [311, 423] on button "Refresh certificate" at bounding box center [297, 422] width 110 height 19
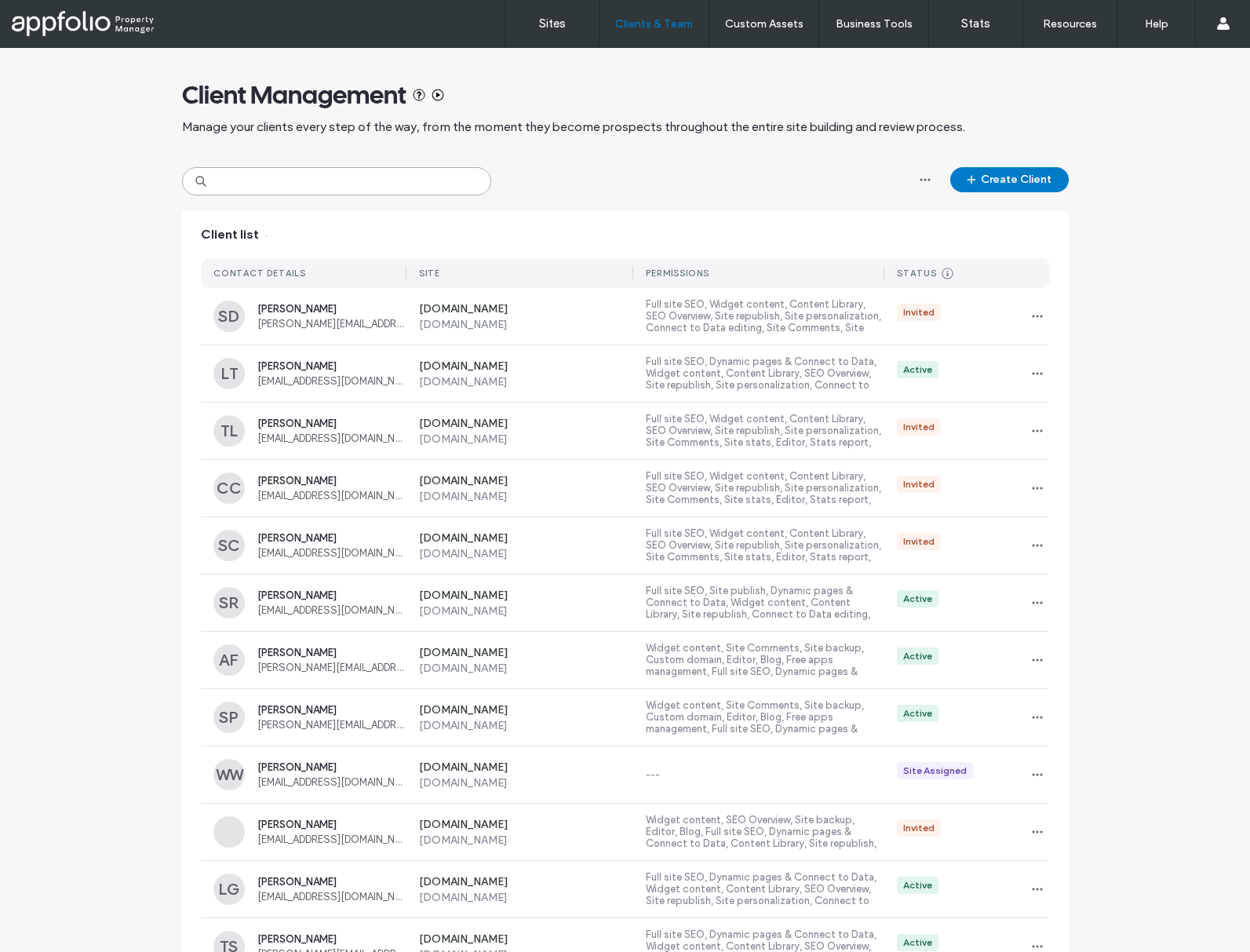
click at [312, 183] on input at bounding box center [337, 182] width 310 height 29
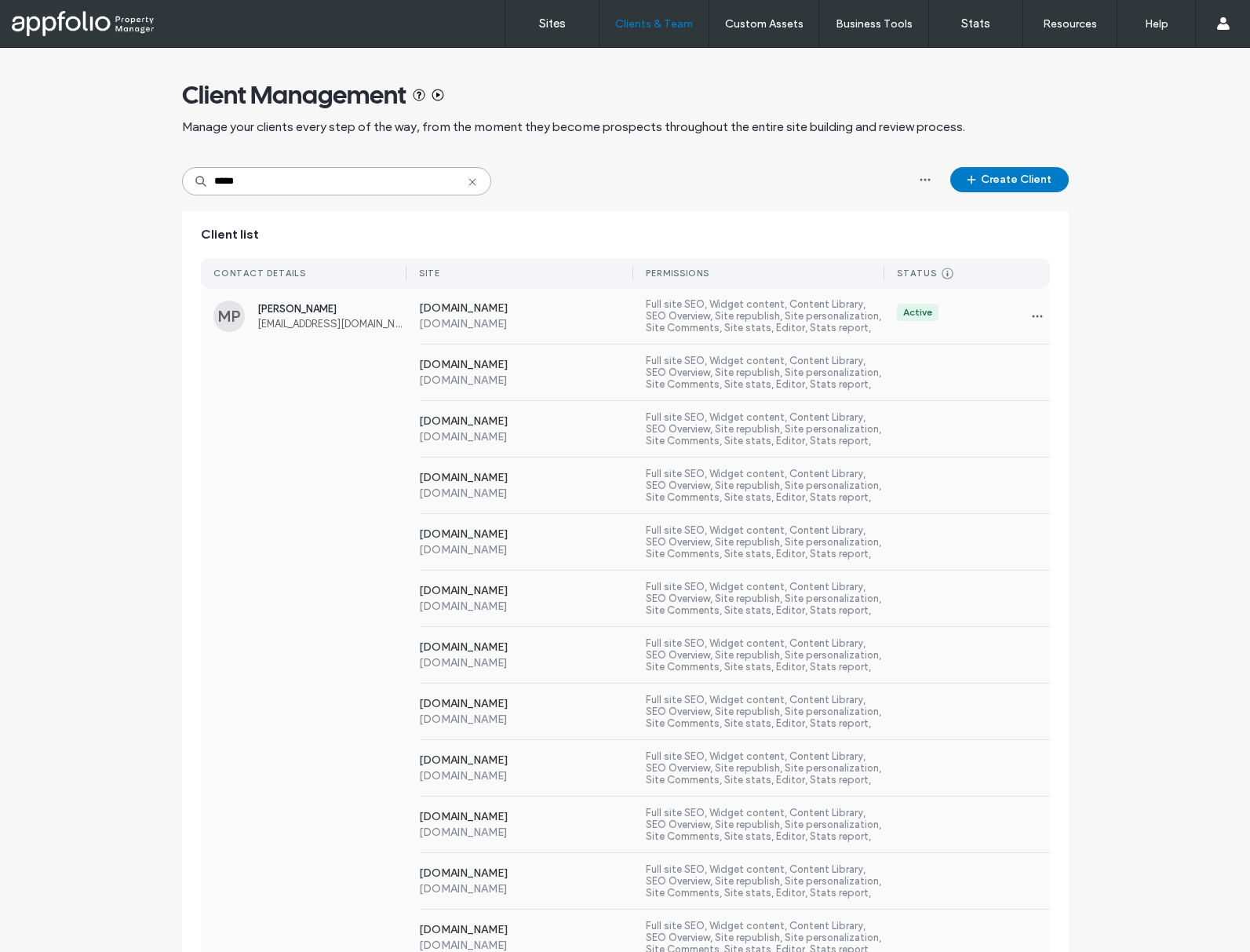
type input "*****"
click at [291, 306] on span "Maria Pena" at bounding box center [332, 309] width 149 height 11
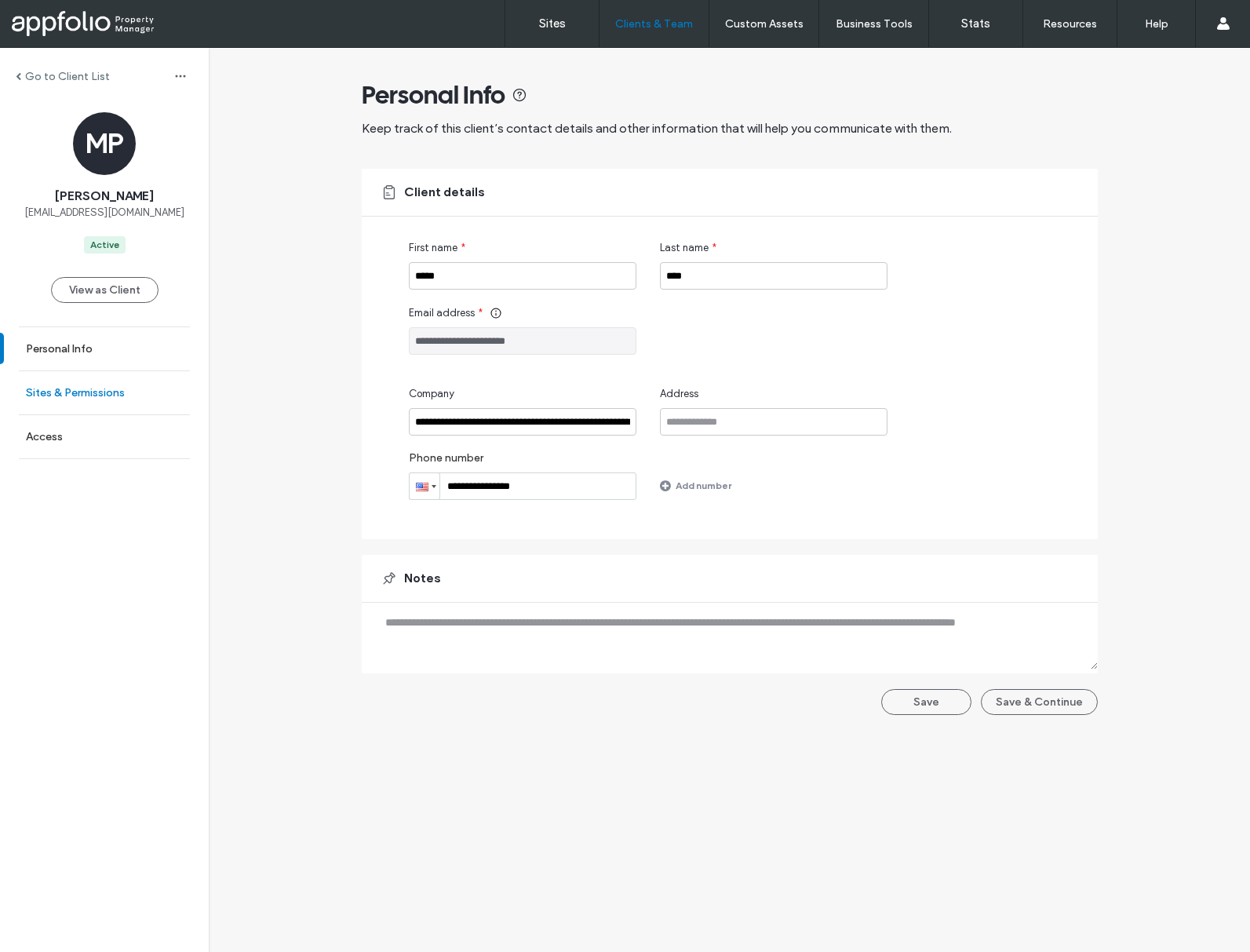
click at [95, 376] on link "Sites & Permissions" at bounding box center [104, 392] width 208 height 43
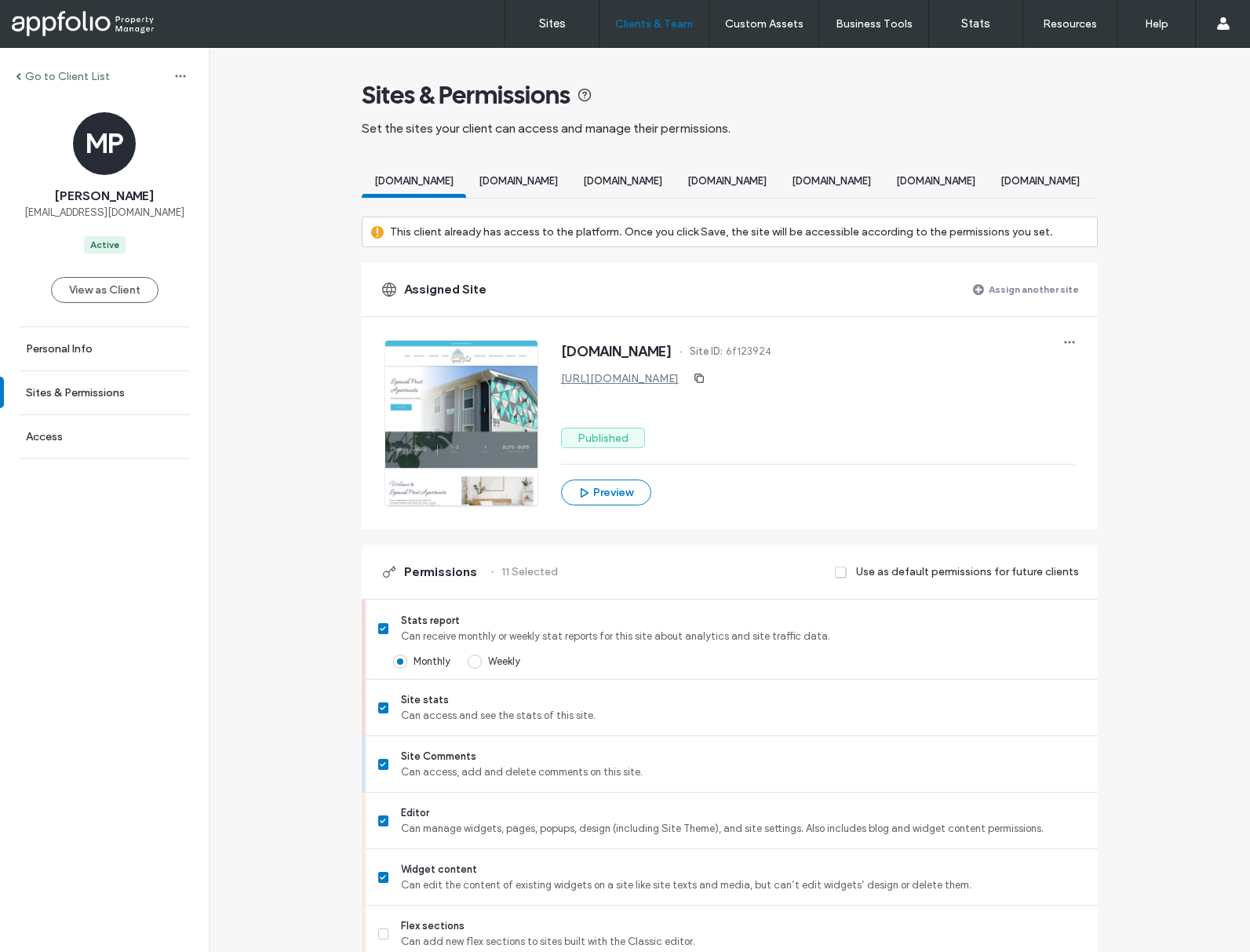
click at [1012, 301] on label "Assign another site" at bounding box center [1034, 289] width 90 height 28
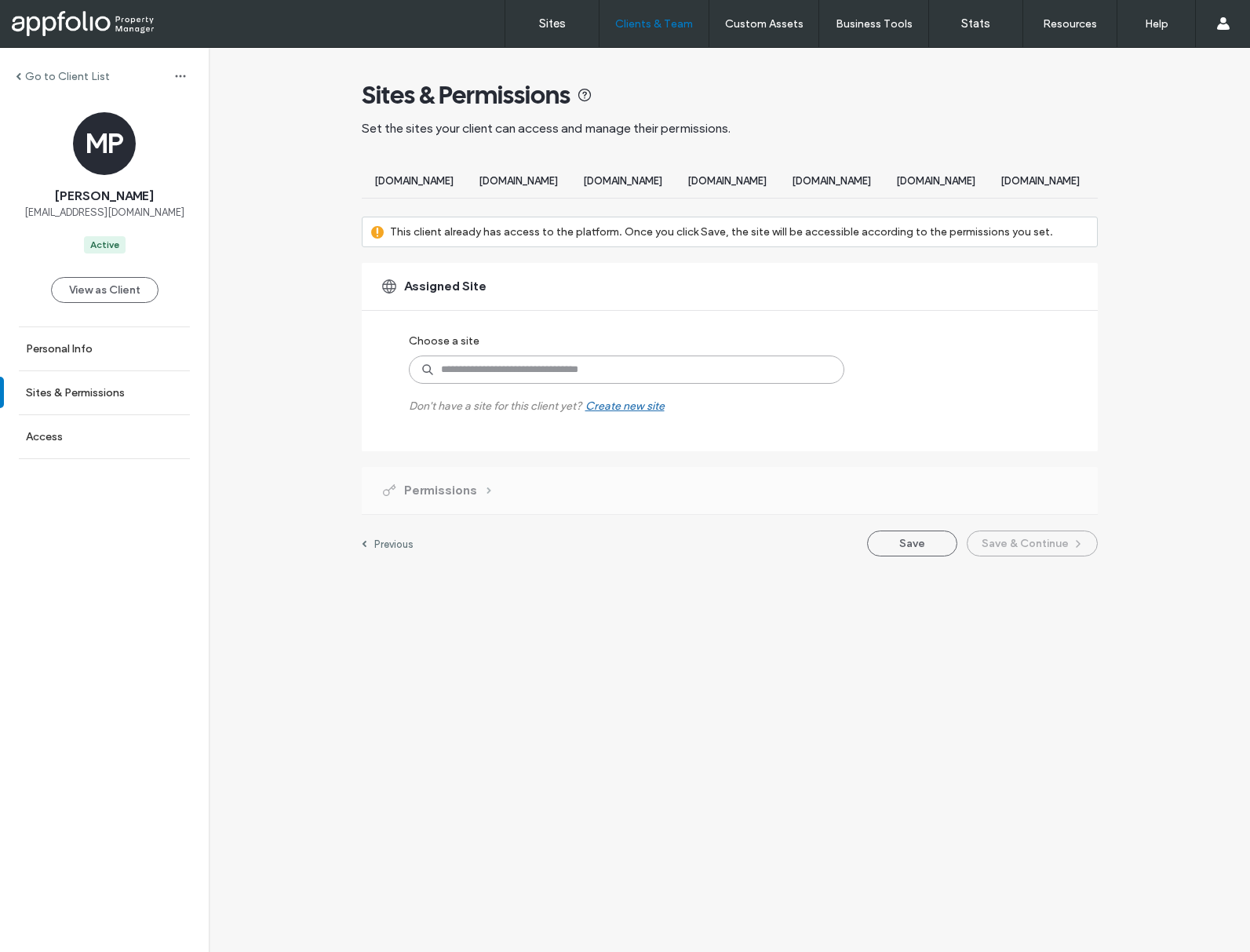
click at [552, 377] on input at bounding box center [627, 370] width 436 height 29
paste input "********"
type input "*******"
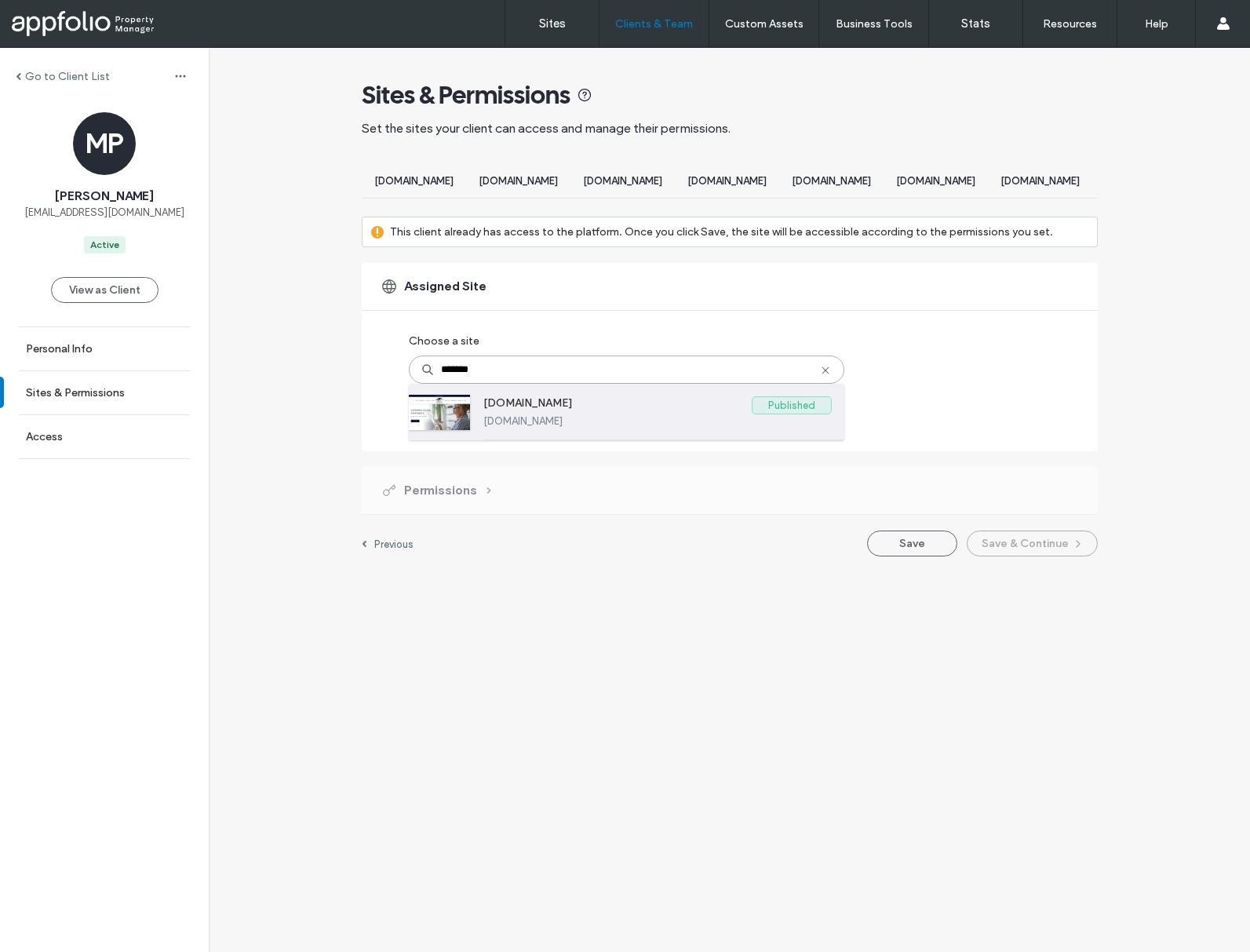
click at [544, 403] on div "www.commercevillageapts.com Published www.commercevillageapts.com" at bounding box center [657, 412] width 349 height 55
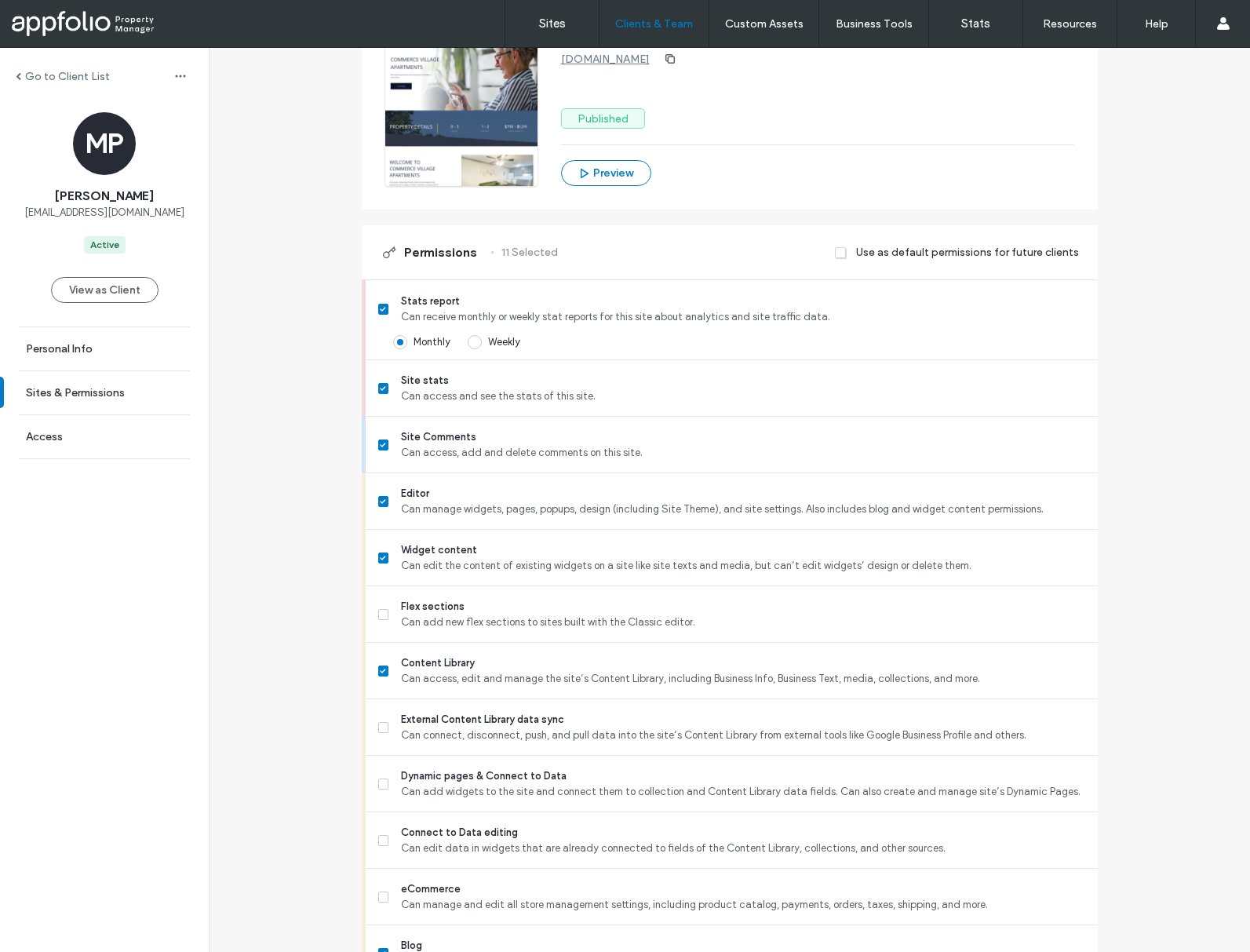
scroll to position [1099, 0]
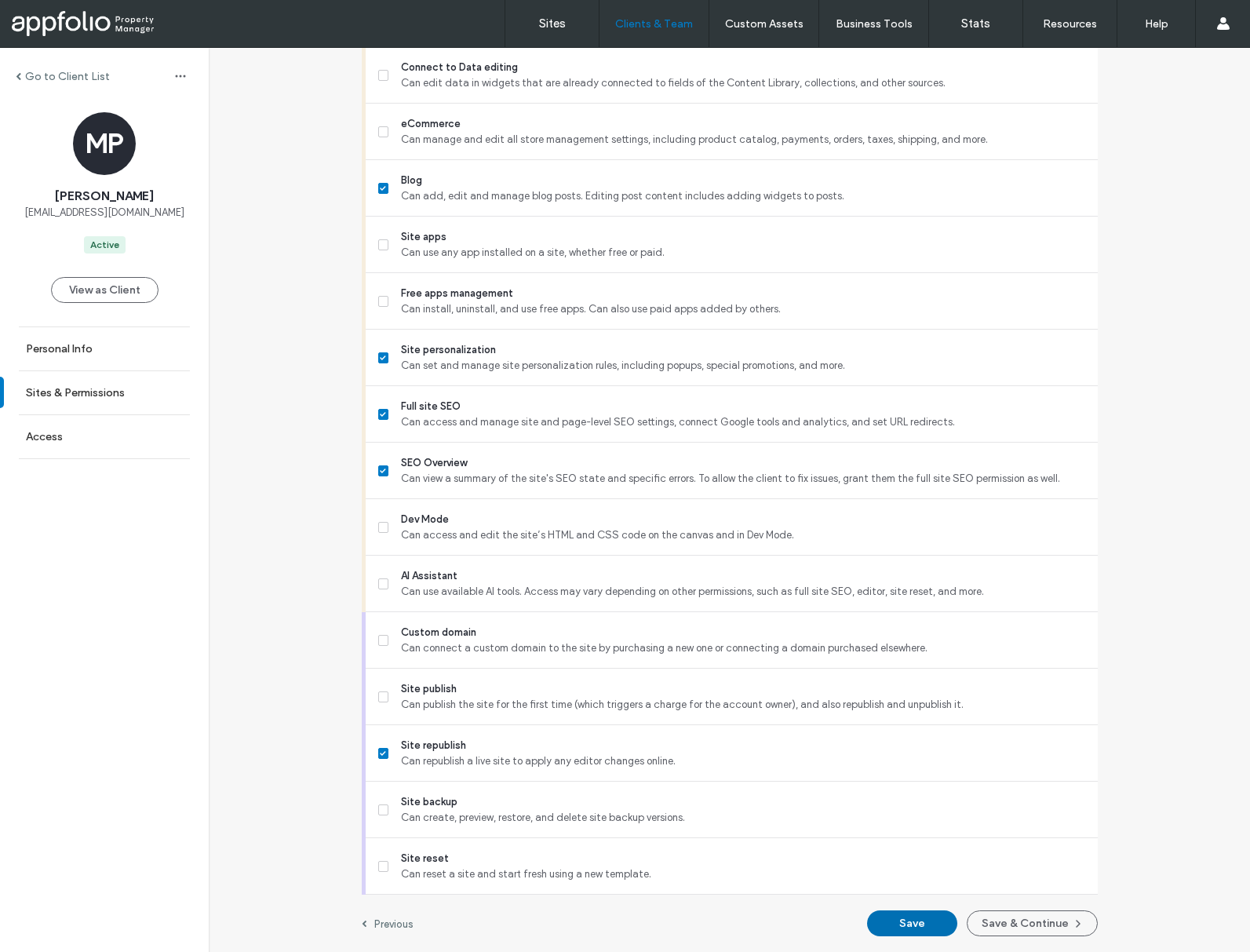
click at [941, 922] on button "Save" at bounding box center [912, 923] width 90 height 26
click at [90, 80] on label "Go to Client List" at bounding box center [67, 76] width 85 height 13
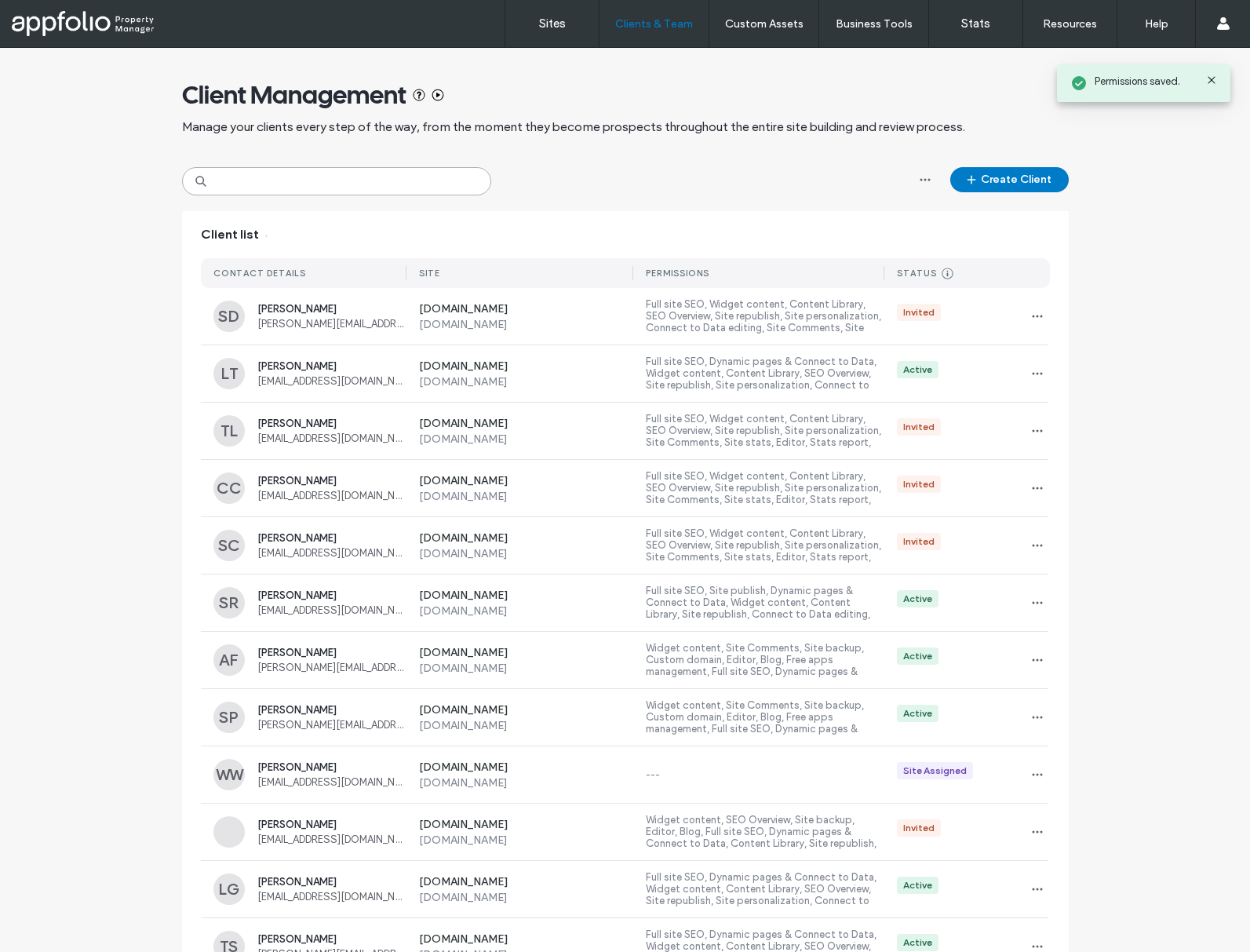
click at [425, 185] on input at bounding box center [337, 182] width 310 height 29
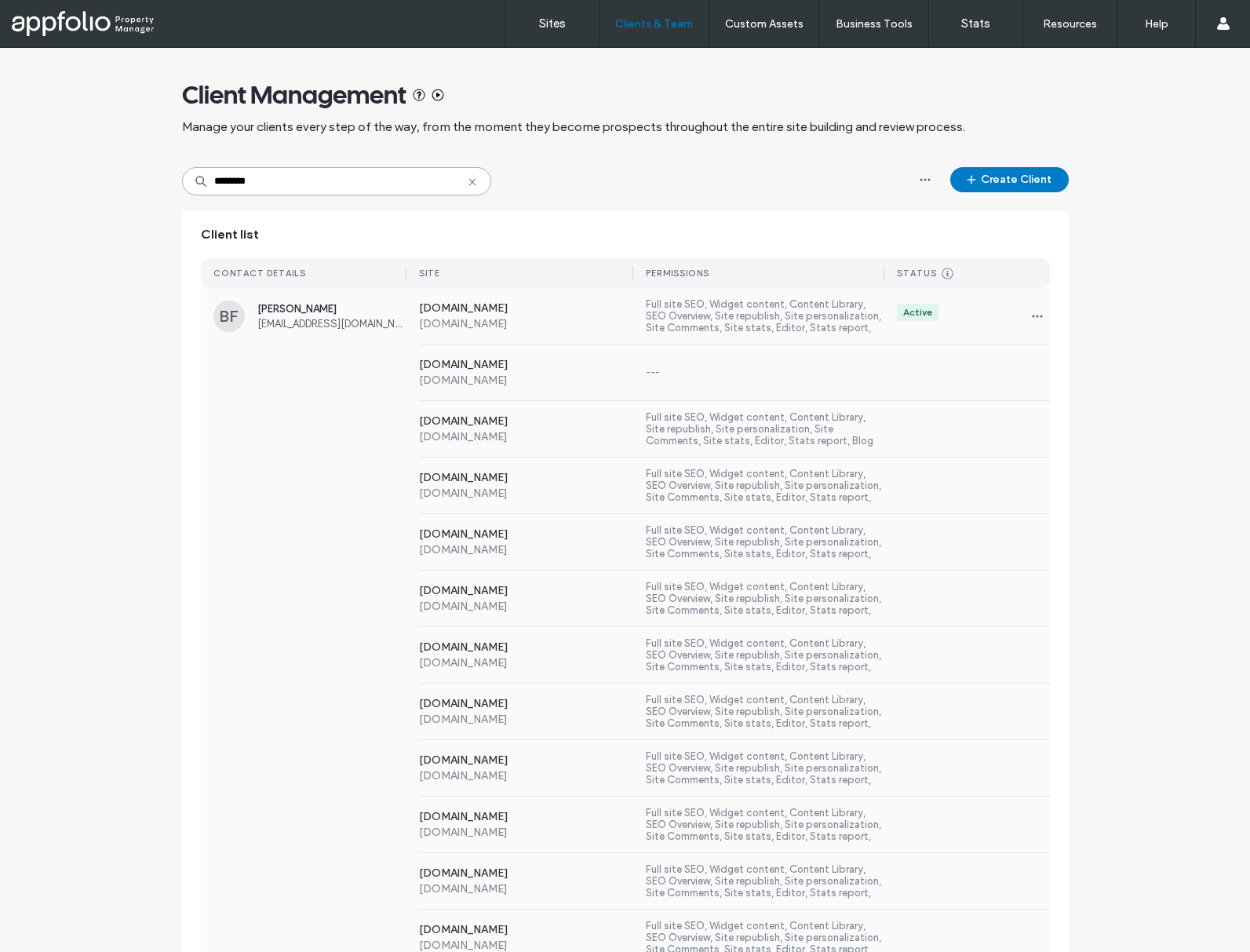
type input "********"
click at [382, 380] on div "www.spanishrangeapts.com www.spanishrangeapts.com ---" at bounding box center [625, 372] width 850 height 56
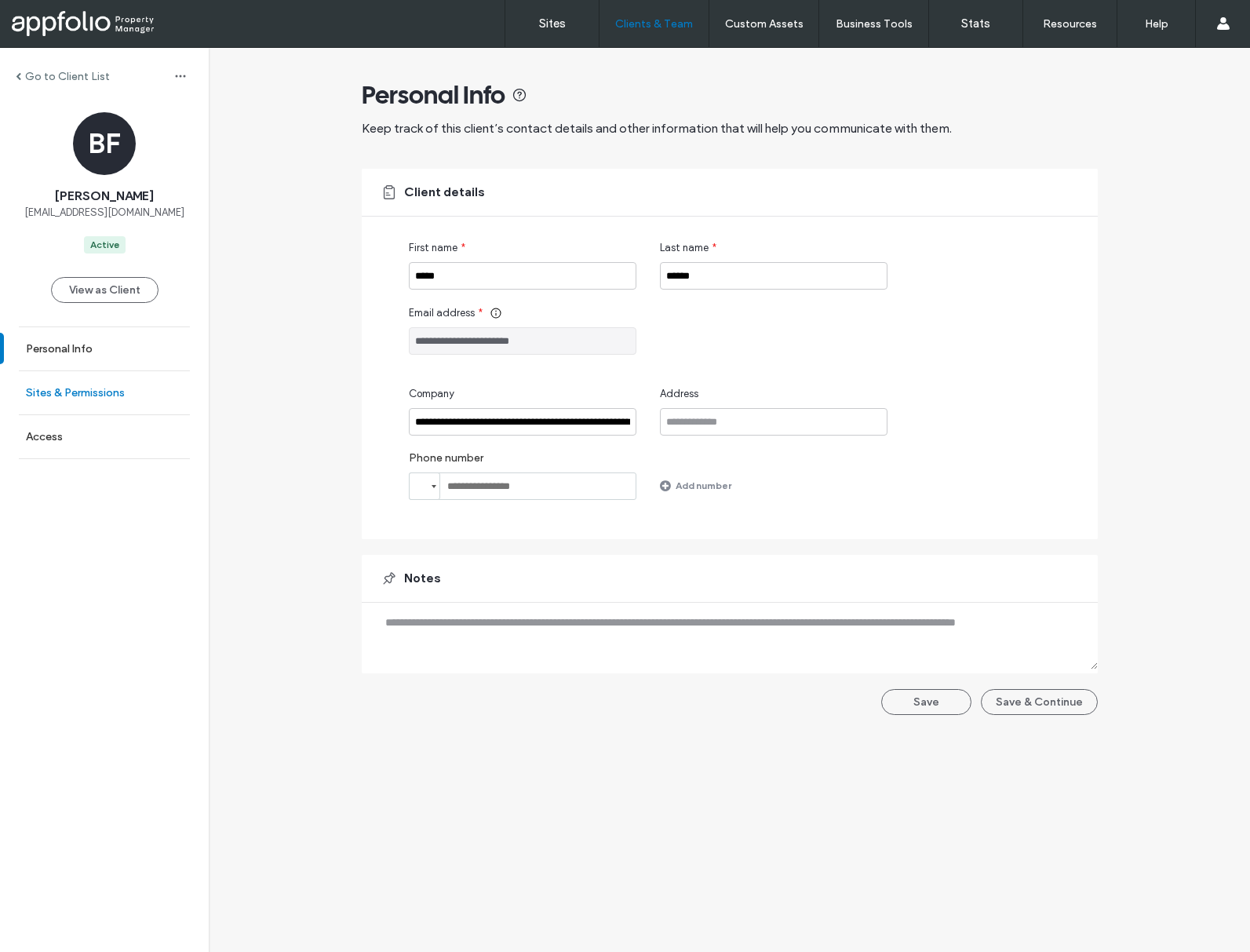
click at [140, 384] on link "Sites & Permissions" at bounding box center [104, 392] width 208 height 43
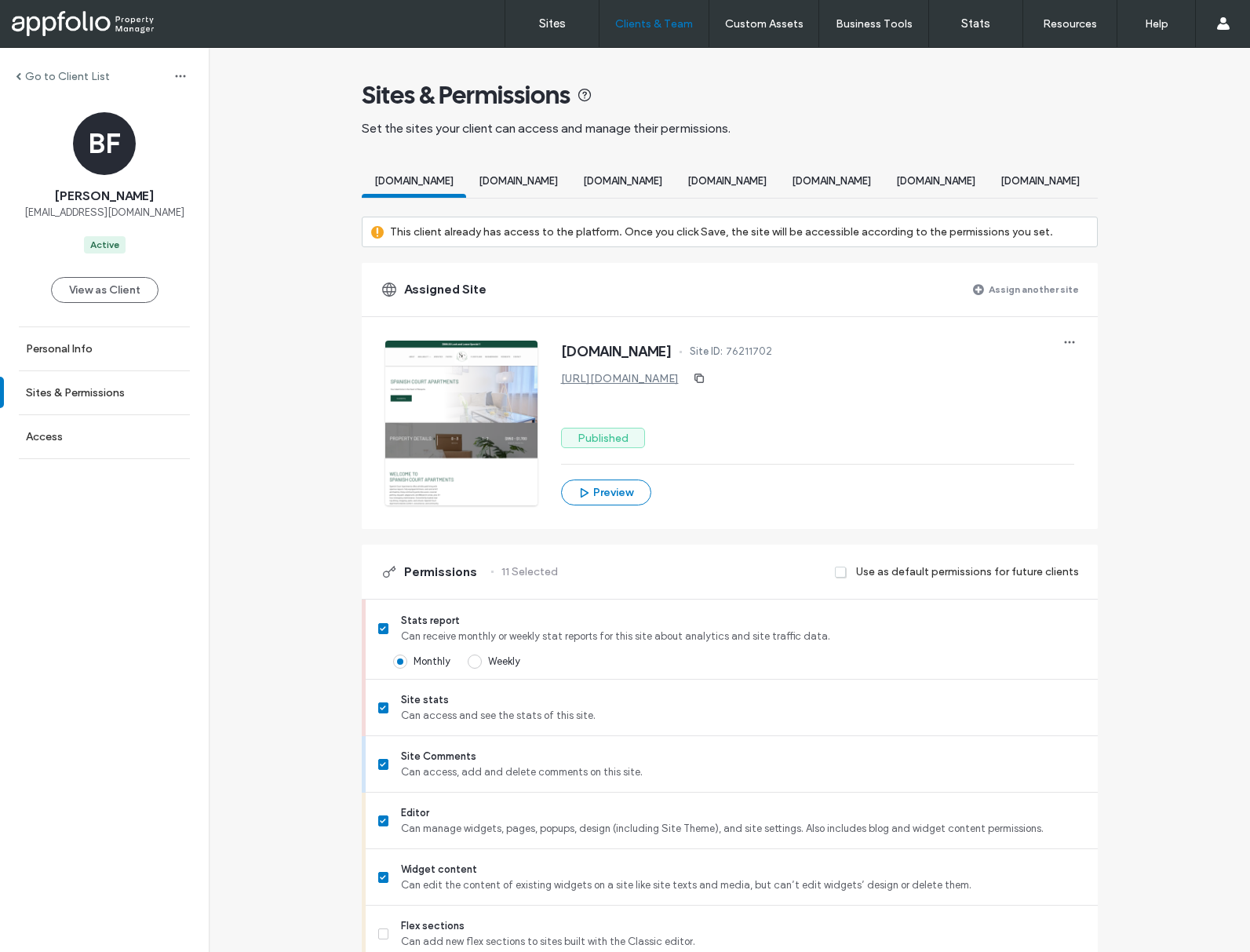
click at [1002, 302] on label "Assign another site" at bounding box center [1034, 289] width 90 height 28
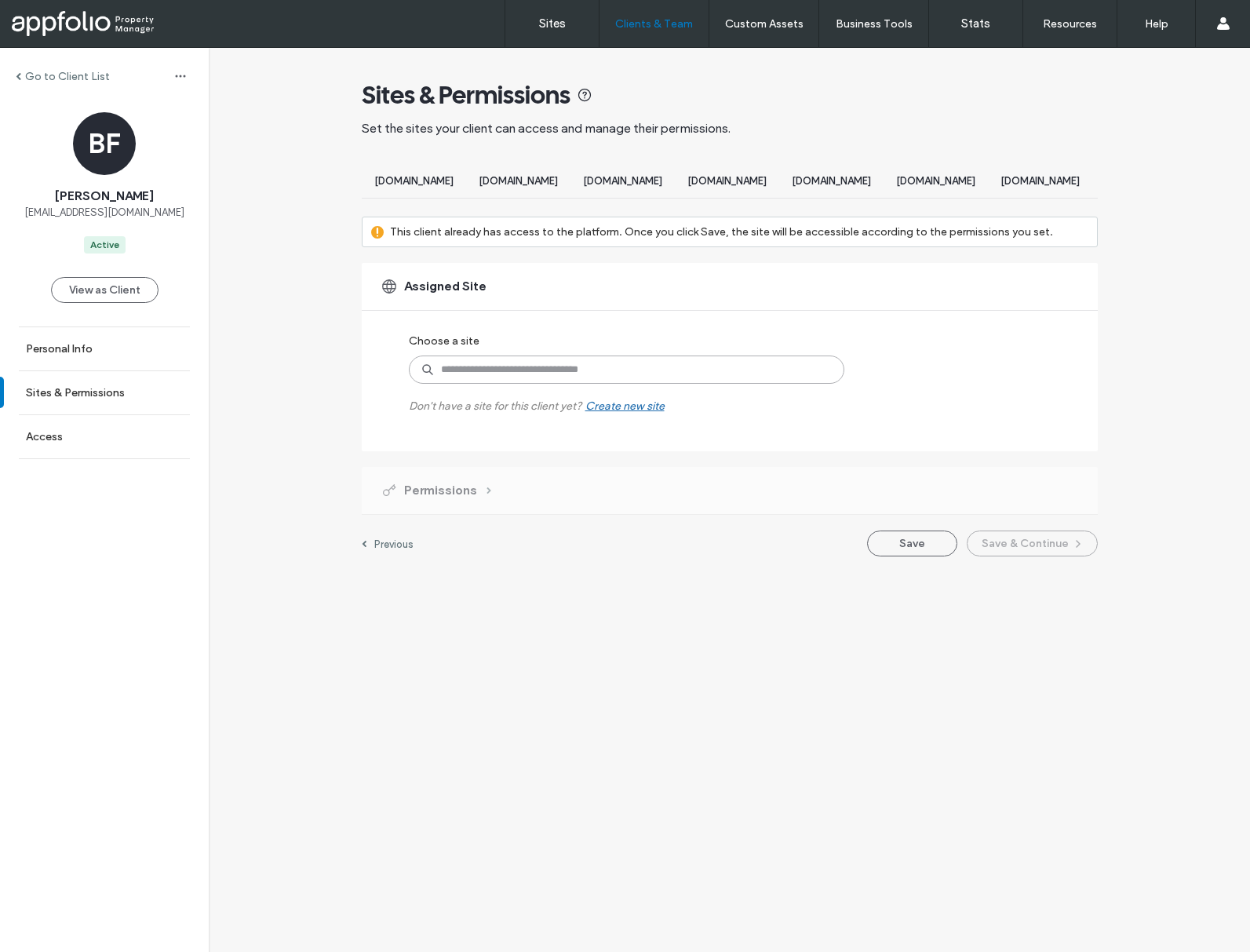
click at [594, 379] on input at bounding box center [627, 370] width 436 height 29
paste input "********"
type input "*******"
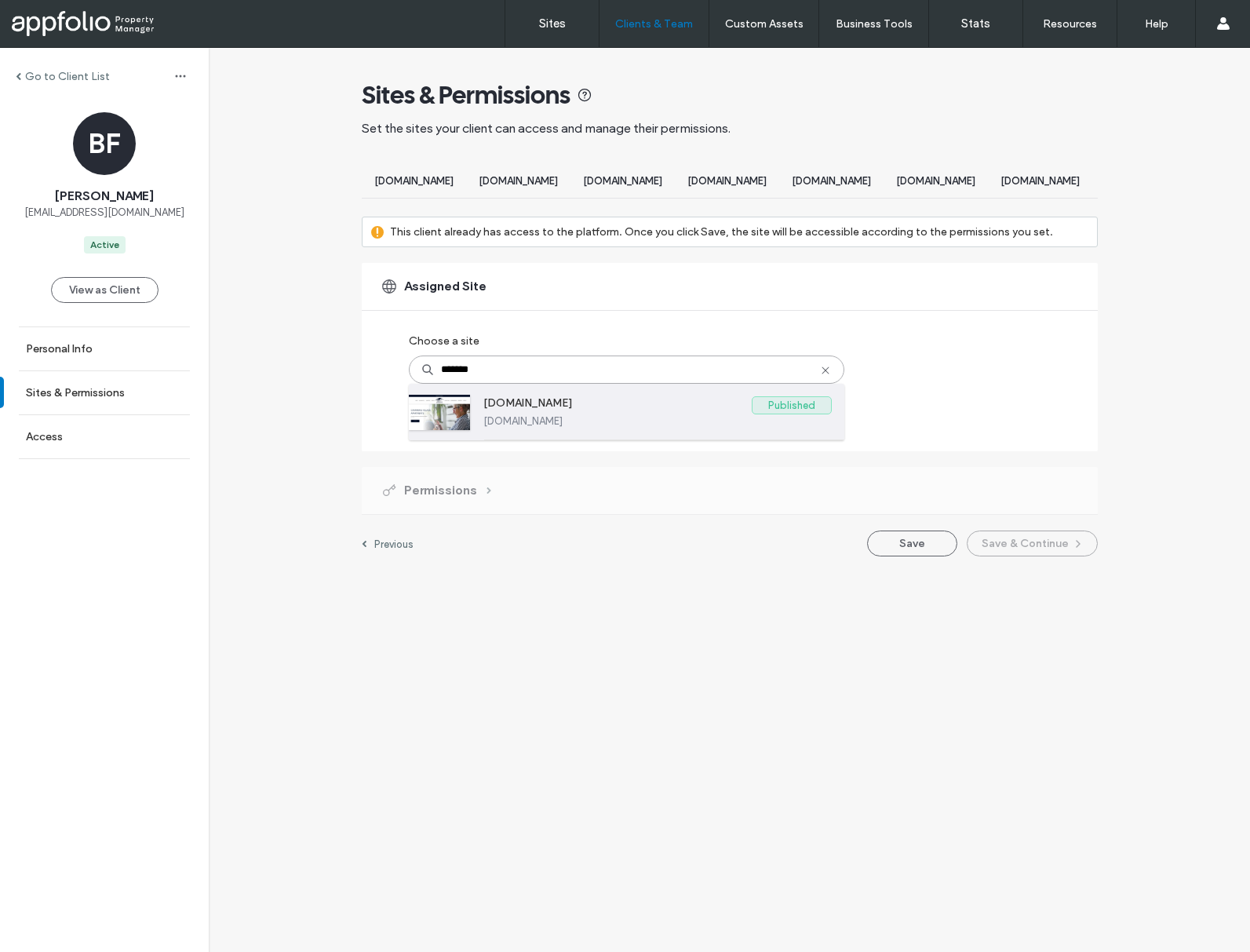
click at [513, 415] on label "[DOMAIN_NAME]" at bounding box center [617, 406] width 269 height 19
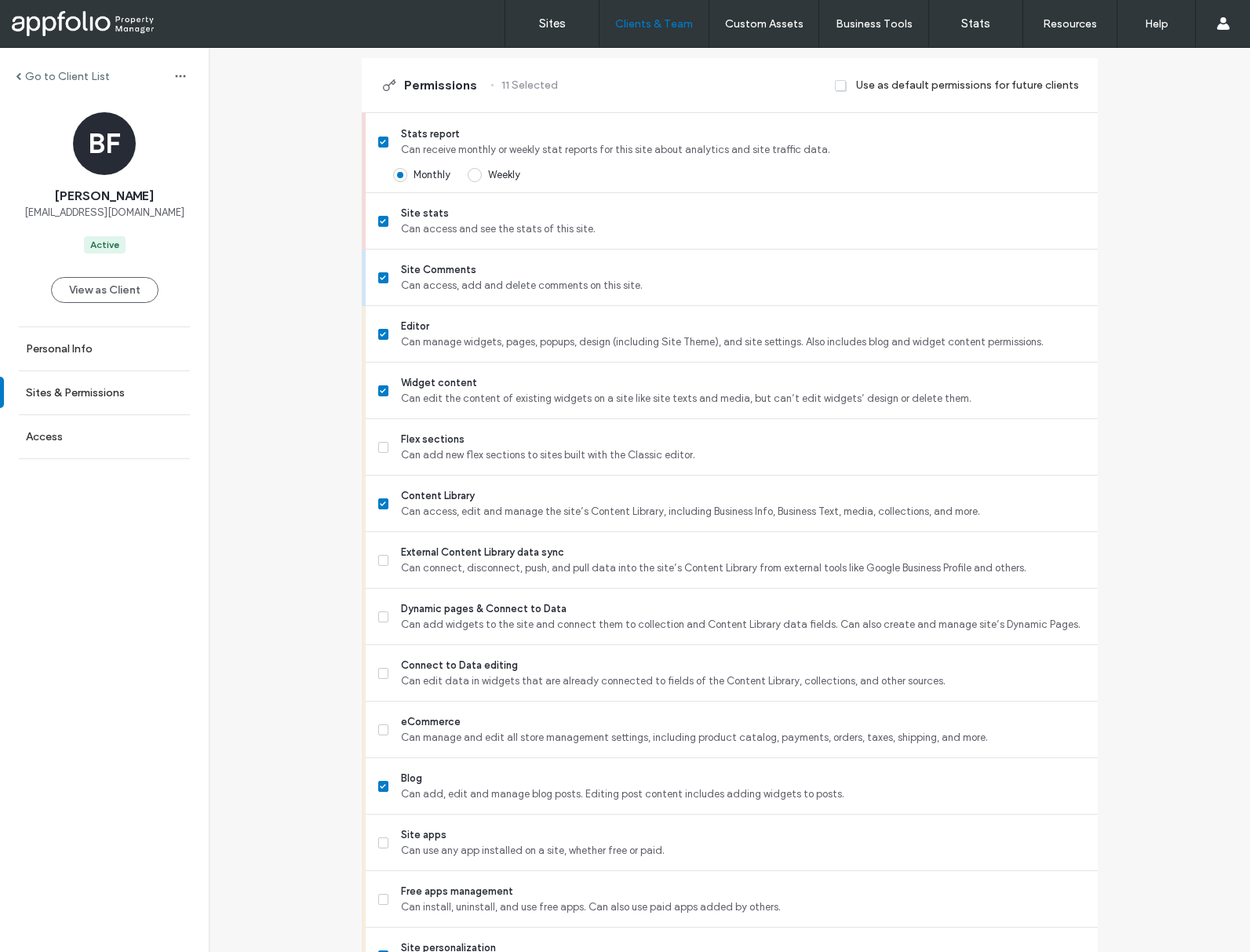
scroll to position [1099, 0]
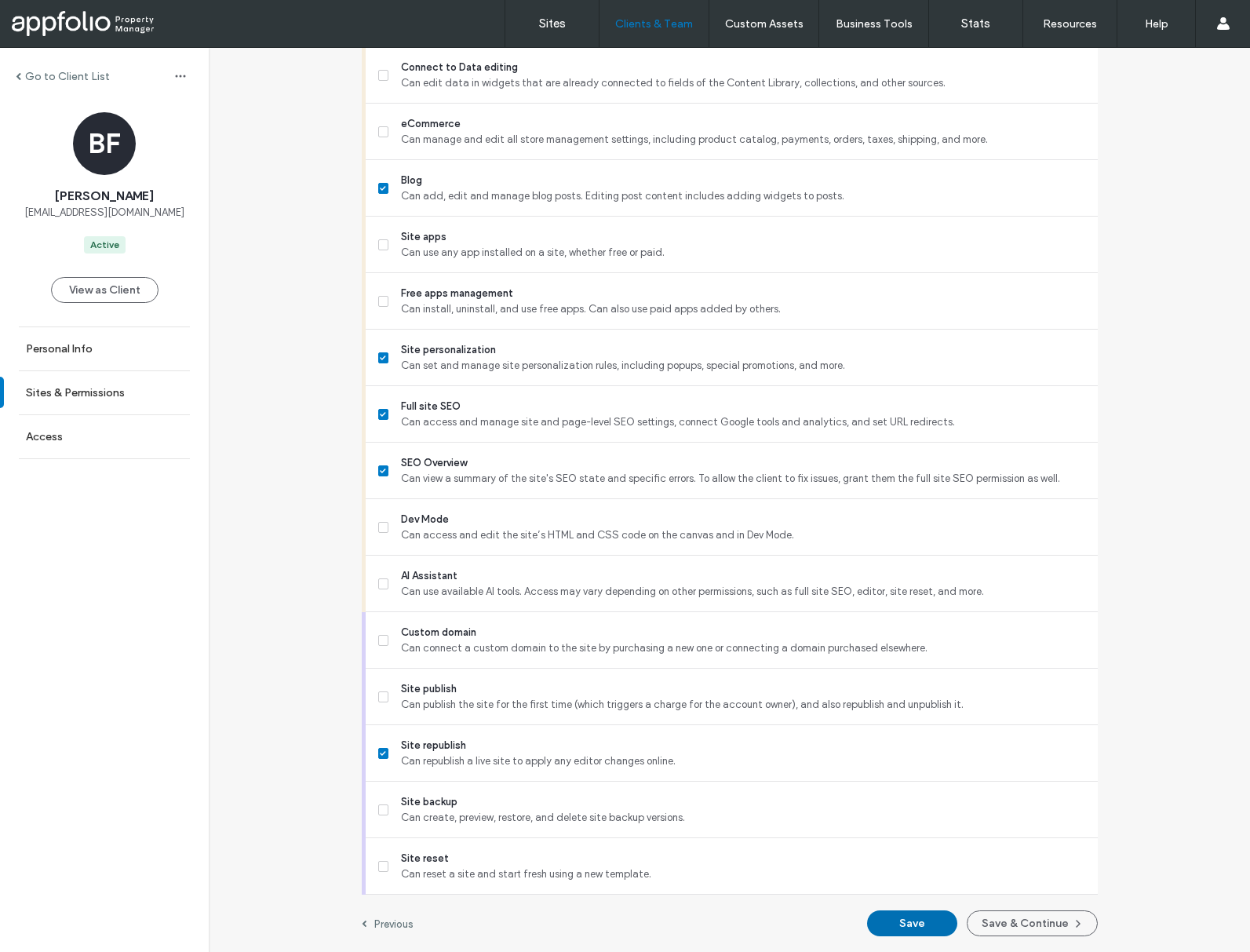
click at [892, 927] on button "Save" at bounding box center [912, 923] width 90 height 26
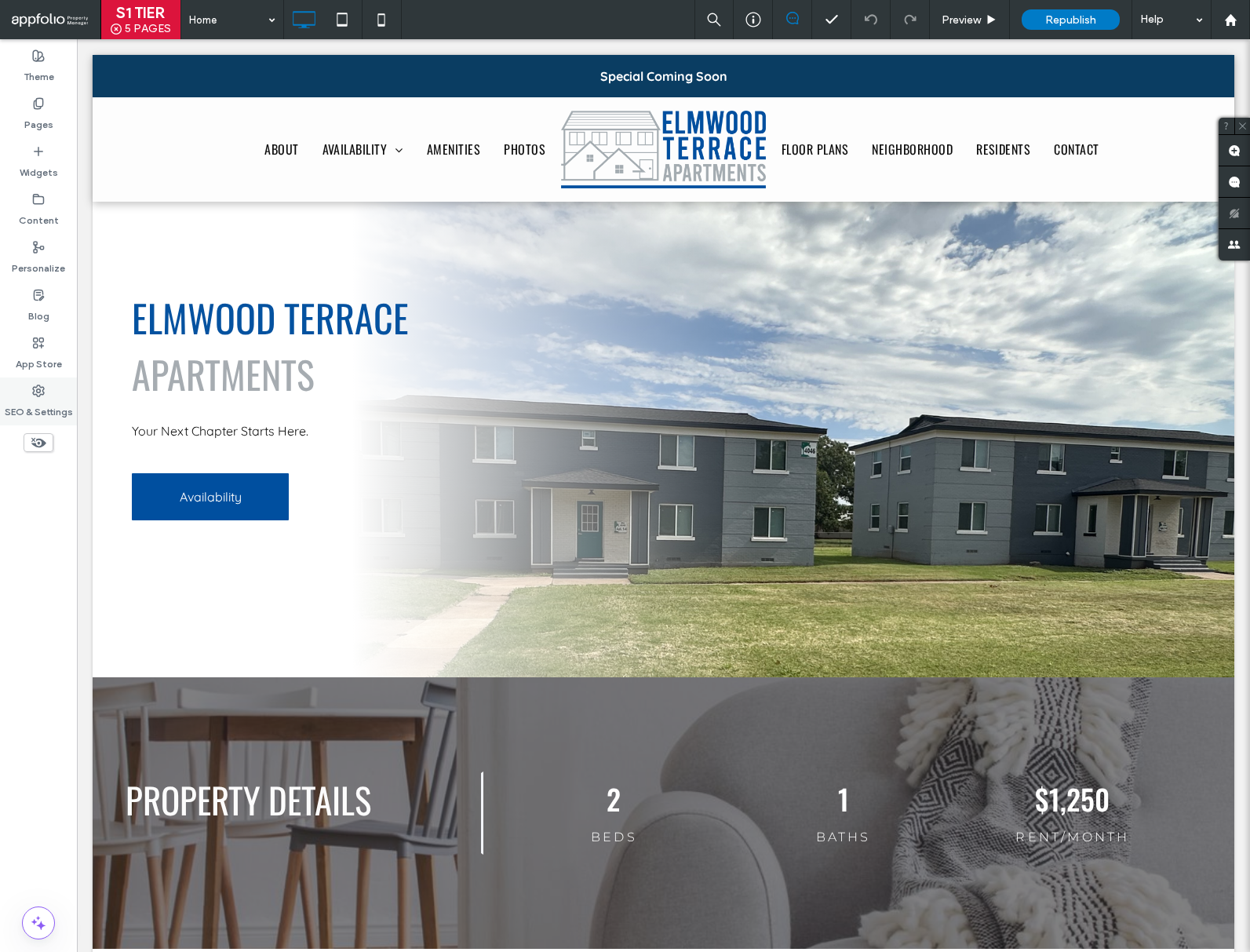
click at [55, 386] on div "SEO & Settings" at bounding box center [38, 401] width 76 height 48
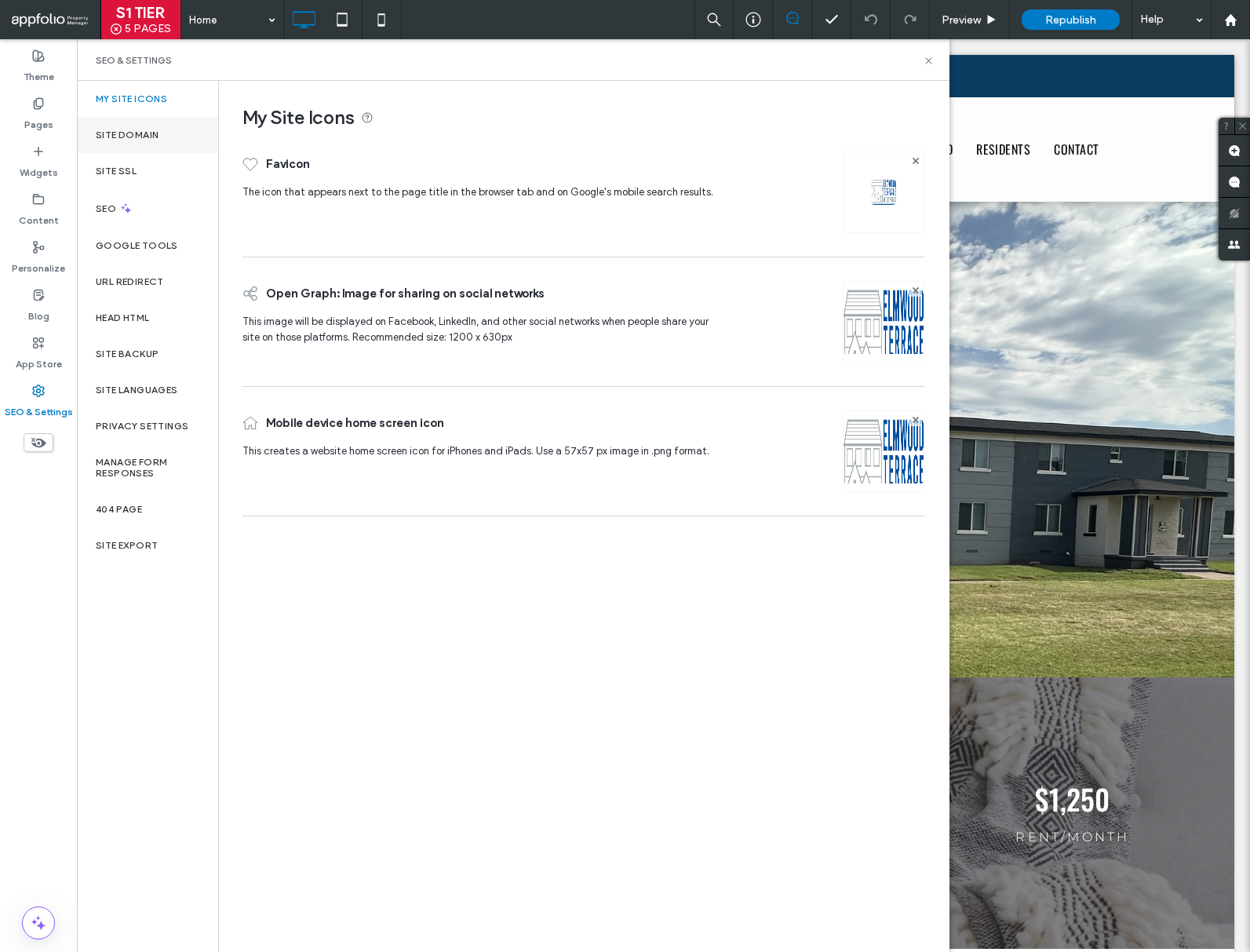
click at [174, 140] on div "Site Domain" at bounding box center [147, 135] width 141 height 36
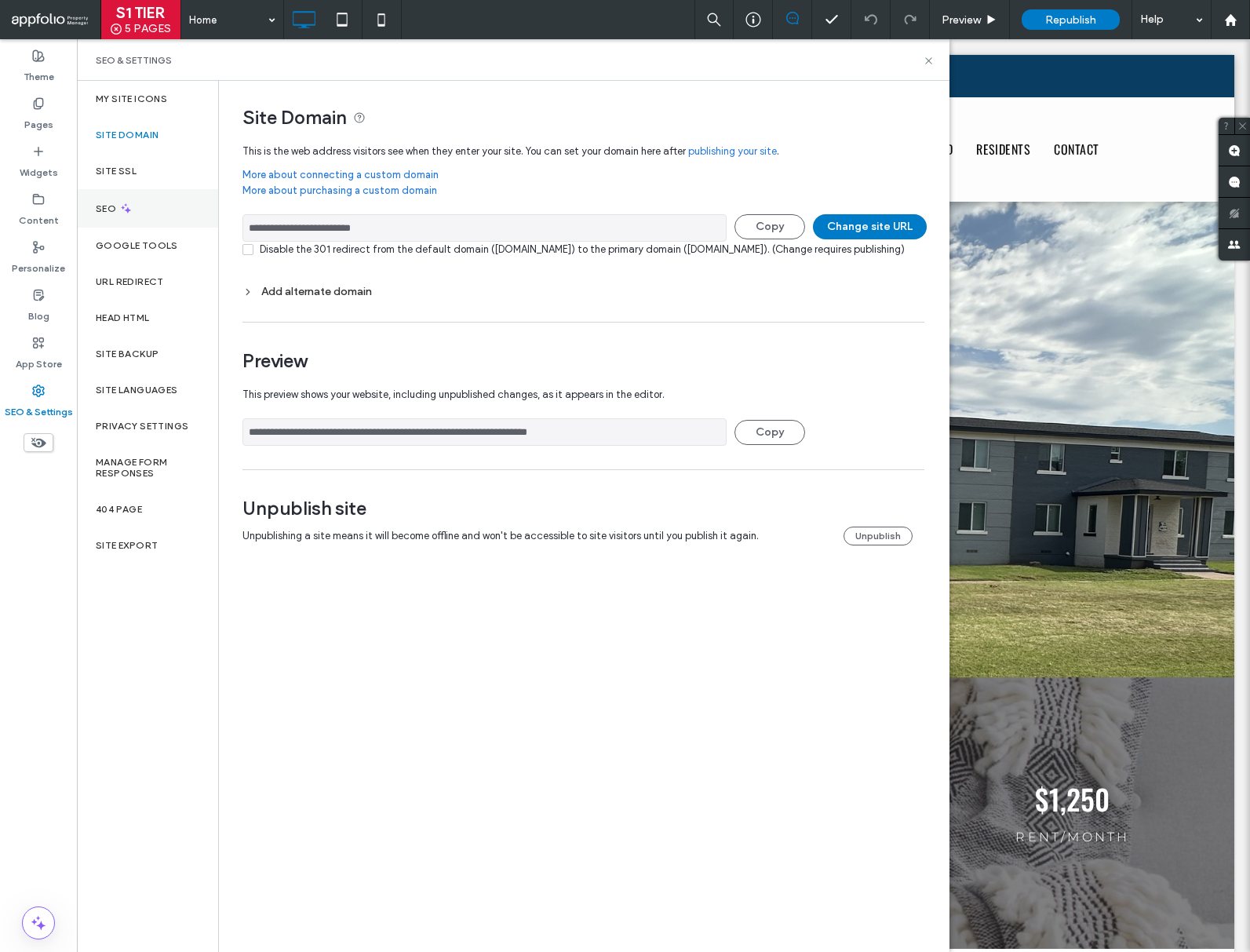
drag, startPoint x: 369, startPoint y: 221, endPoint x: 194, endPoint y: 210, distance: 175.3
click at [194, 210] on div "**********" at bounding box center [512, 517] width 873 height 872
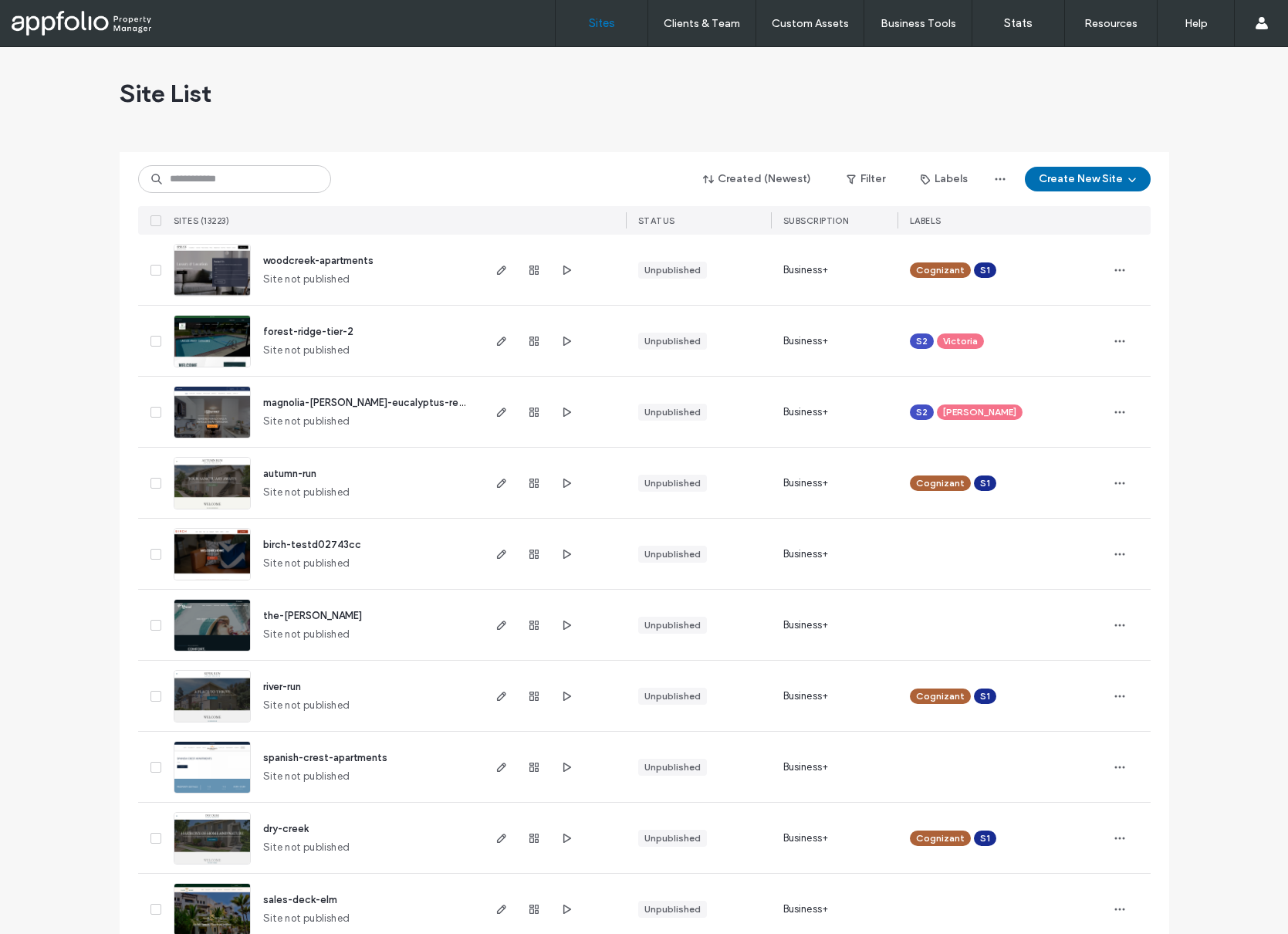
click at [1105, 185] on button "Create New Site" at bounding box center [1088, 179] width 126 height 24
click at [1079, 226] on div "Start with a template" at bounding box center [1126, 231] width 99 height 15
